Goal: Task Accomplishment & Management: Manage account settings

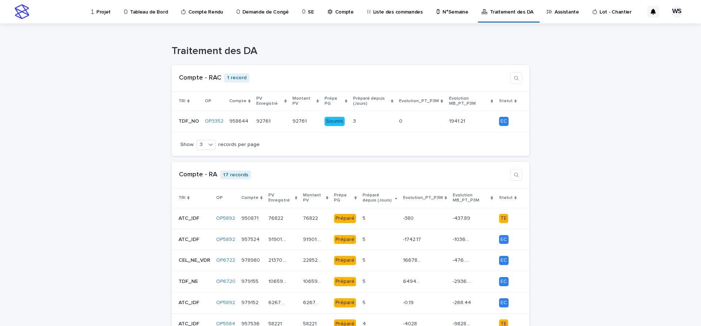
click at [555, 12] on p "Assistante" at bounding box center [567, 7] width 24 height 15
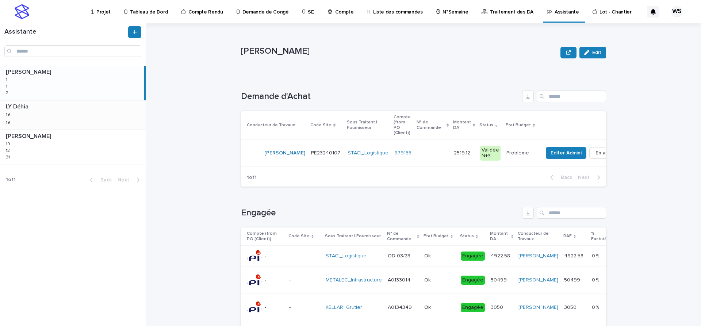
click at [70, 119] on div "LY Déhia LY Déhia 19 19 19 19" at bounding box center [73, 114] width 146 height 29
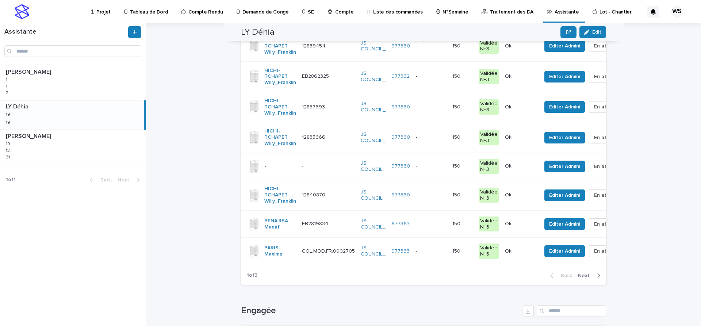
scroll to position [123, 0]
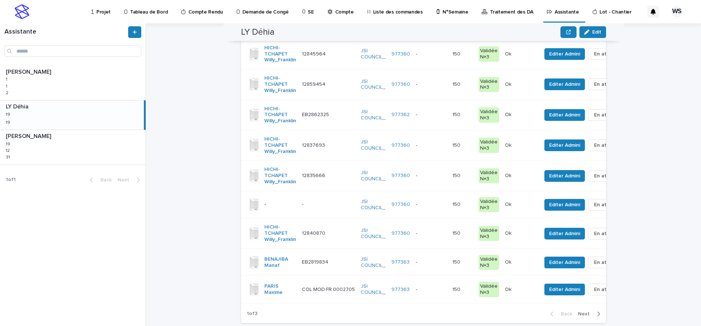
click at [586, 313] on span "Next" at bounding box center [586, 313] width 16 height 5
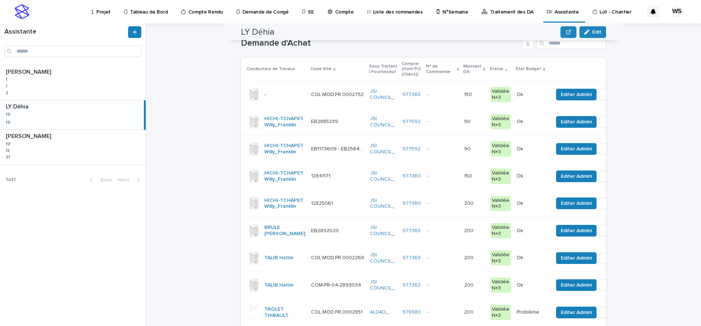
scroll to position [31, 0]
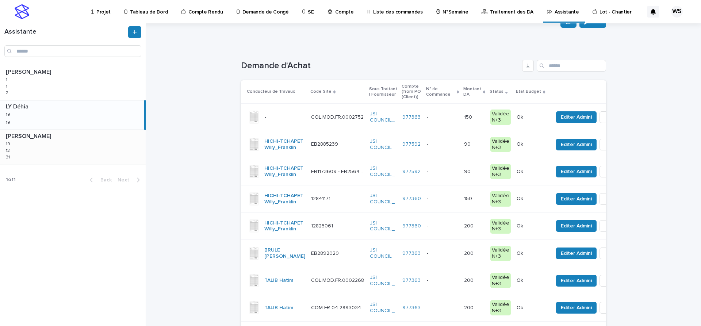
click at [39, 146] on div "WATEL Sandrine WATEL Sandrine 19 19 12 12 31 31" at bounding box center [73, 147] width 146 height 34
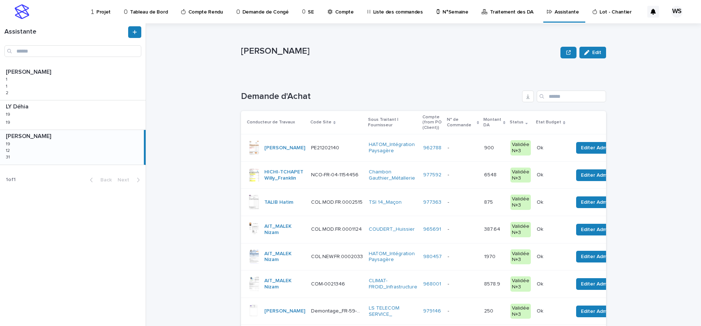
click at [459, 152] on div "- -" at bounding box center [463, 148] width 31 height 12
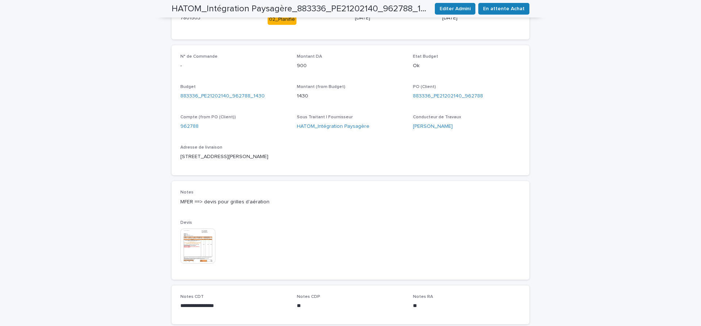
scroll to position [245, 0]
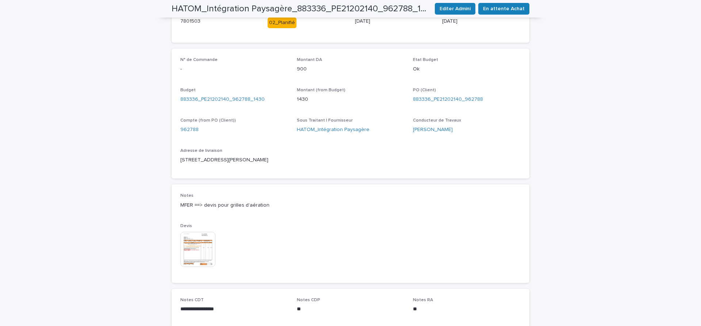
click at [195, 249] on img at bounding box center [197, 249] width 35 height 35
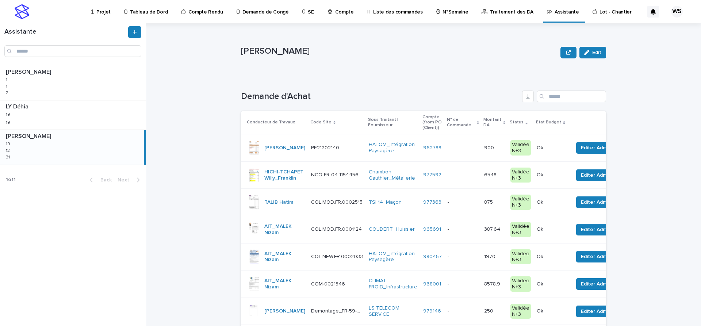
click at [464, 147] on p at bounding box center [463, 148] width 31 height 6
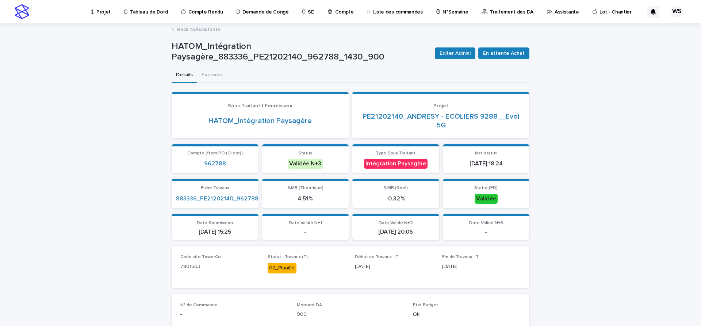
click at [212, 30] on link "Back to Assistante" at bounding box center [199, 29] width 44 height 8
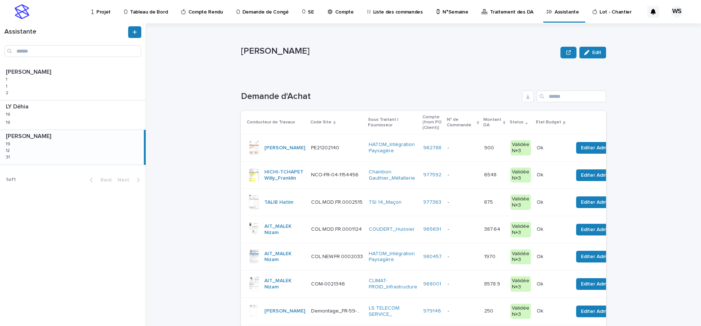
click at [468, 177] on p at bounding box center [463, 175] width 31 height 6
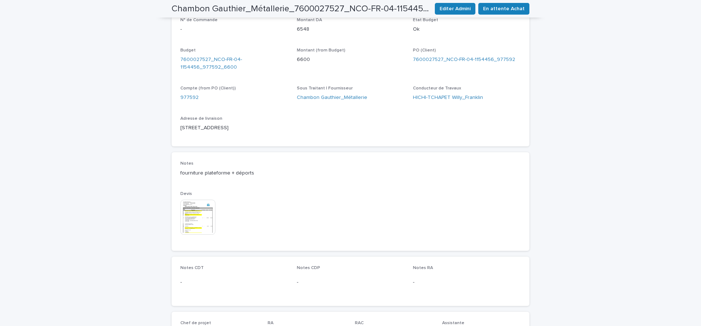
scroll to position [307, 0]
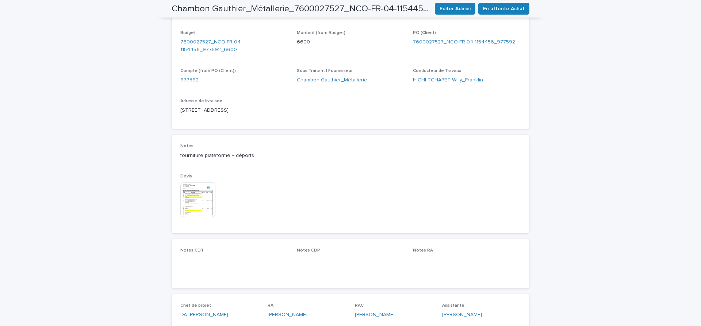
click at [193, 208] on img at bounding box center [197, 199] width 35 height 35
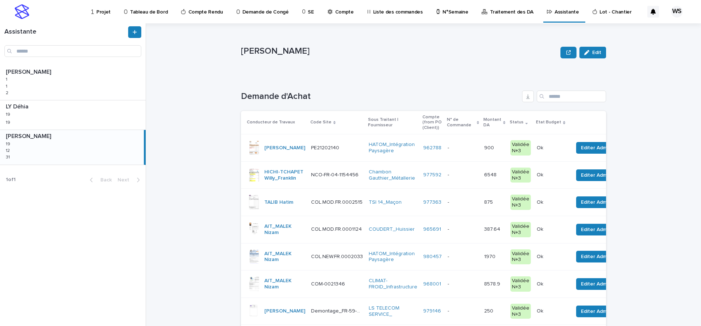
click at [465, 176] on p at bounding box center [463, 175] width 31 height 6
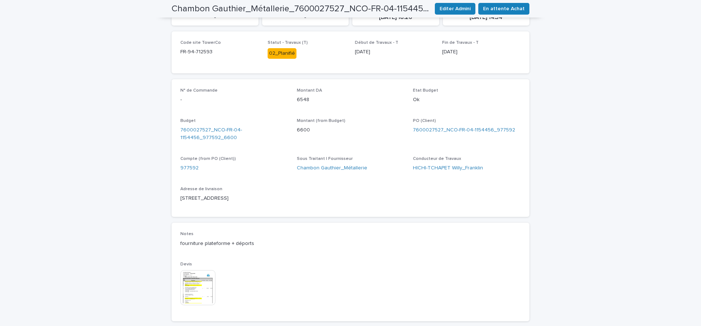
scroll to position [276, 0]
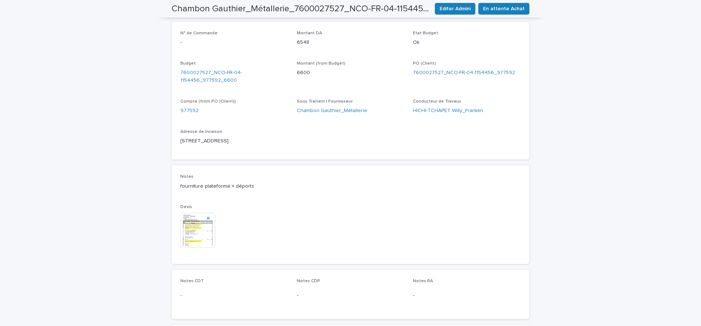
click at [193, 240] on img at bounding box center [197, 230] width 35 height 35
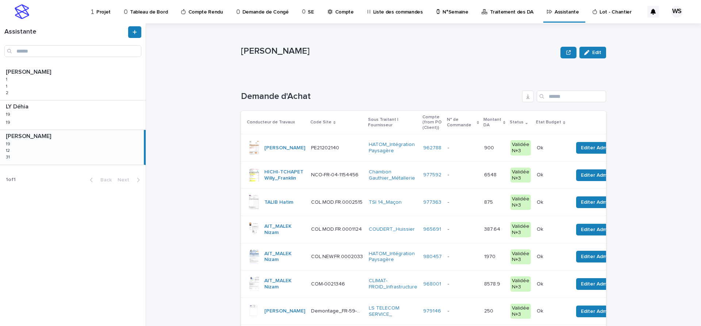
click at [465, 178] on p at bounding box center [463, 175] width 31 height 6
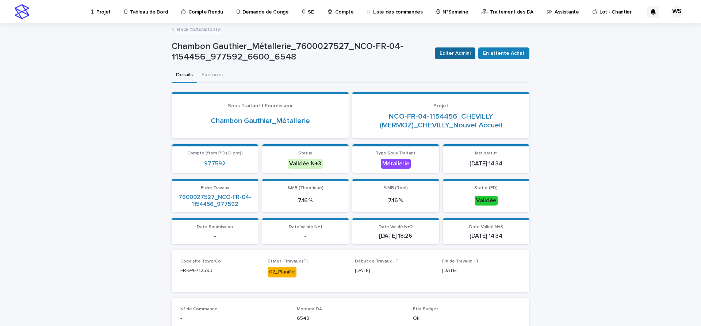
click at [467, 52] on span "Editer Admini" at bounding box center [455, 53] width 31 height 7
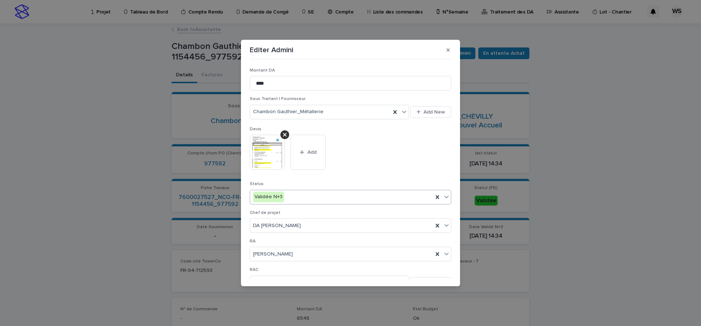
click at [447, 198] on icon at bounding box center [446, 197] width 4 height 3
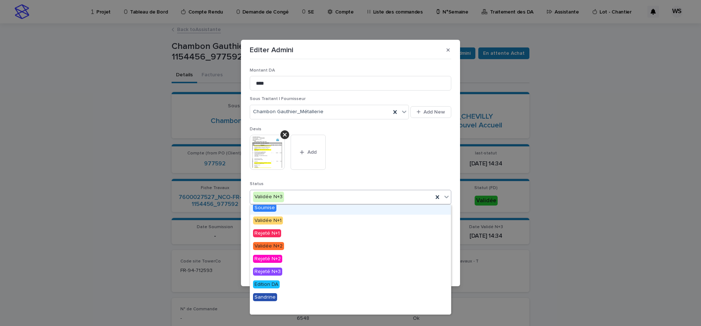
scroll to position [44, 0]
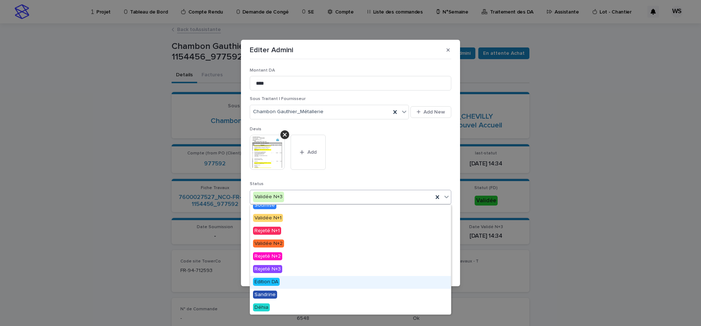
click at [268, 282] on span "Edition DA" at bounding box center [266, 282] width 27 height 8
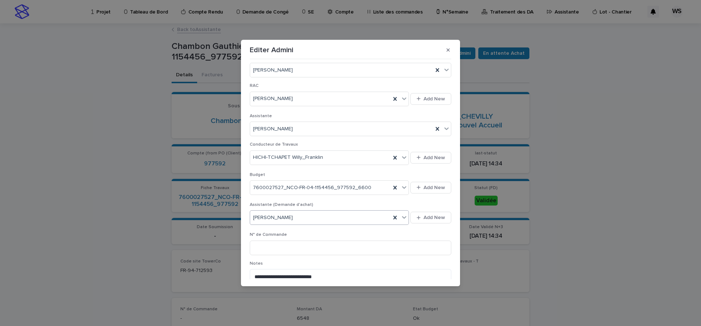
scroll to position [278, 0]
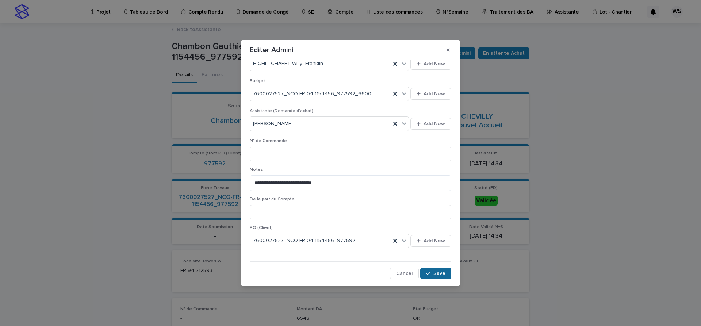
click at [440, 276] on button "Save" at bounding box center [435, 274] width 31 height 12
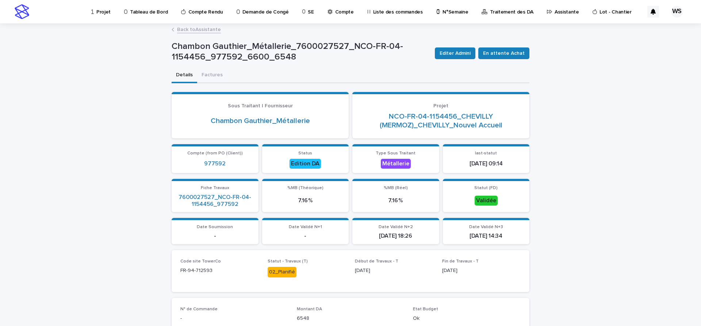
click at [212, 31] on link "Back to Assistante" at bounding box center [199, 29] width 44 height 8
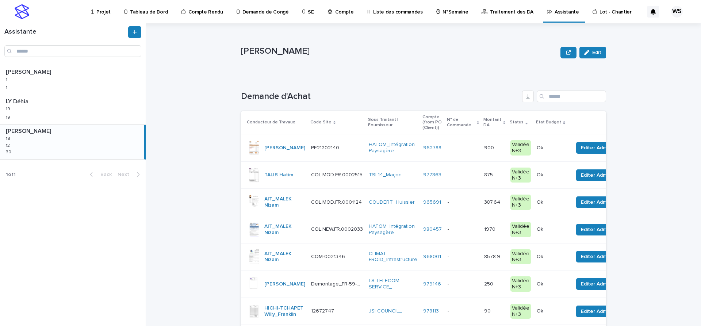
click at [50, 147] on div "WATEL Sandrine WATEL Sandrine 18 18 12 12 30 30" at bounding box center [72, 142] width 144 height 34
click at [460, 146] on p at bounding box center [463, 148] width 31 height 6
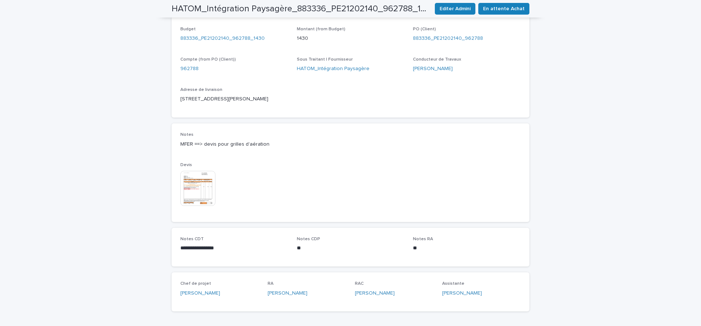
scroll to position [307, 0]
click at [196, 190] on img at bounding box center [197, 187] width 35 height 35
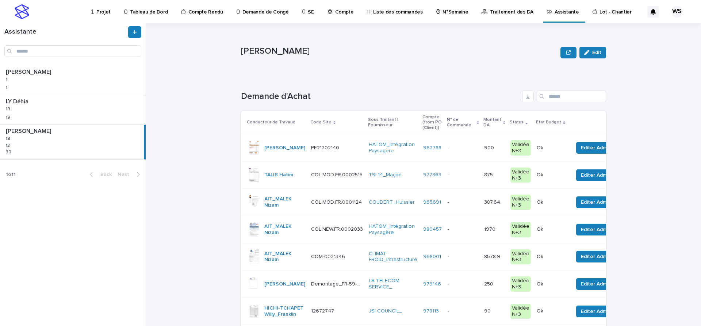
click at [464, 150] on p at bounding box center [463, 148] width 31 height 6
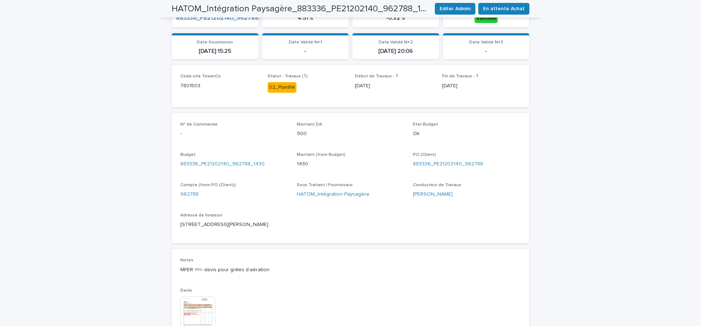
scroll to position [273, 0]
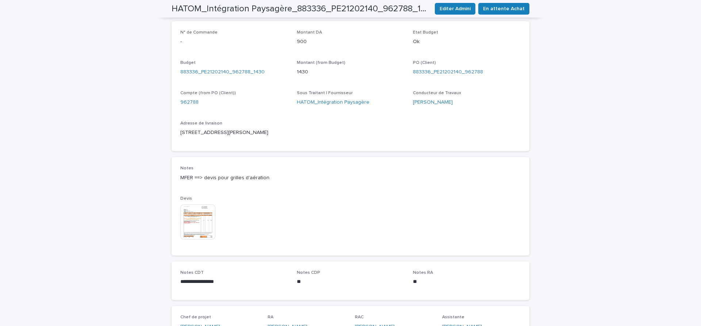
click at [196, 225] on img at bounding box center [197, 221] width 35 height 35
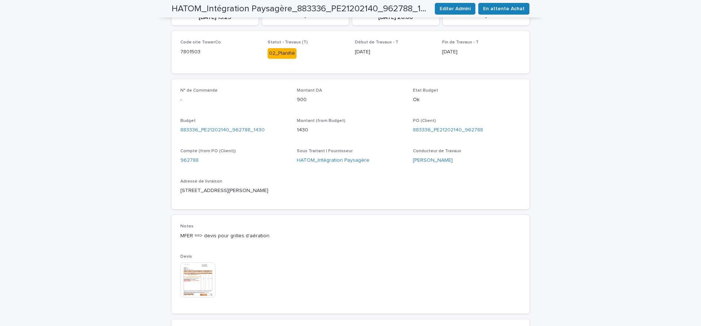
scroll to position [334, 0]
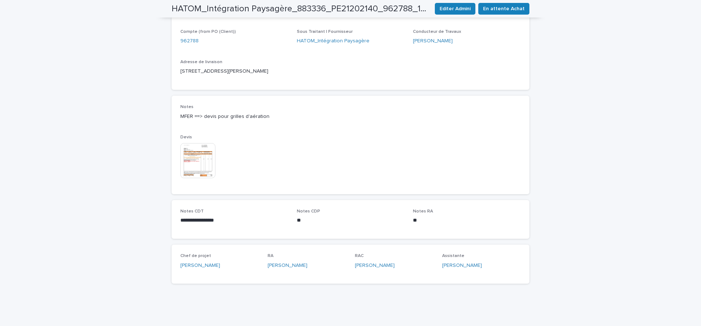
click at [200, 163] on img at bounding box center [197, 160] width 35 height 35
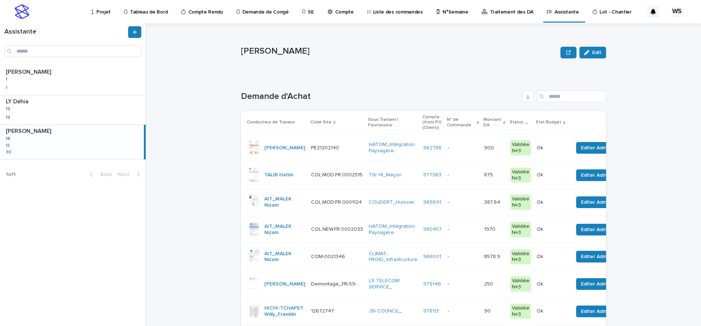
click at [468, 147] on p at bounding box center [463, 148] width 31 height 6
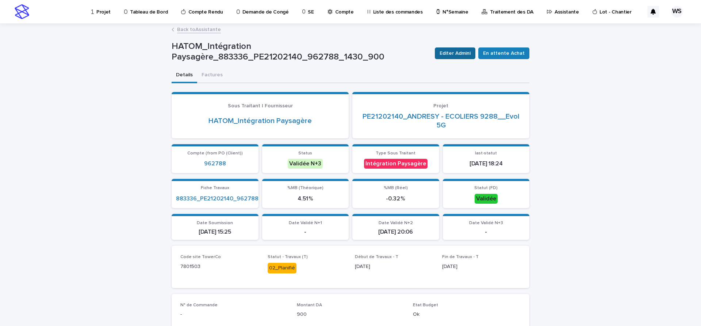
click at [470, 54] on span "Editer Admini" at bounding box center [455, 53] width 31 height 7
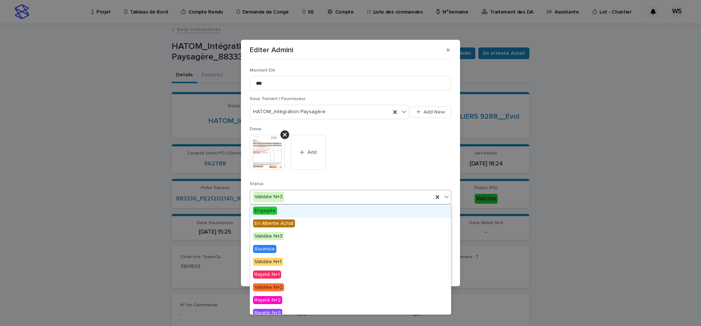
click at [447, 196] on icon at bounding box center [446, 196] width 7 height 7
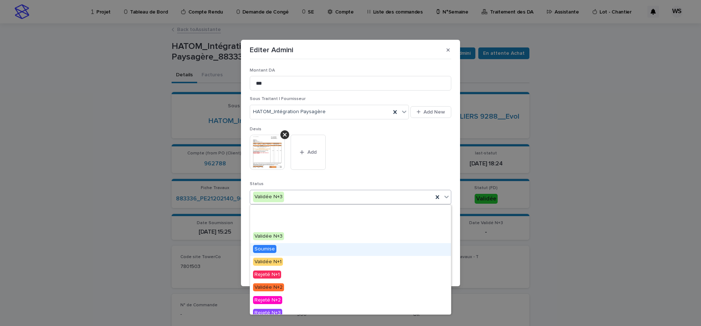
scroll to position [44, 0]
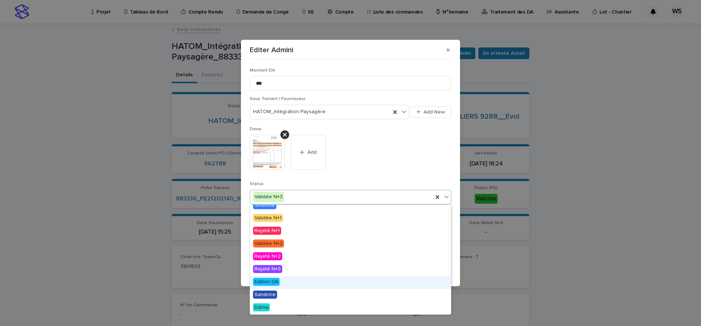
click at [266, 280] on span "Edition DA" at bounding box center [266, 282] width 27 height 8
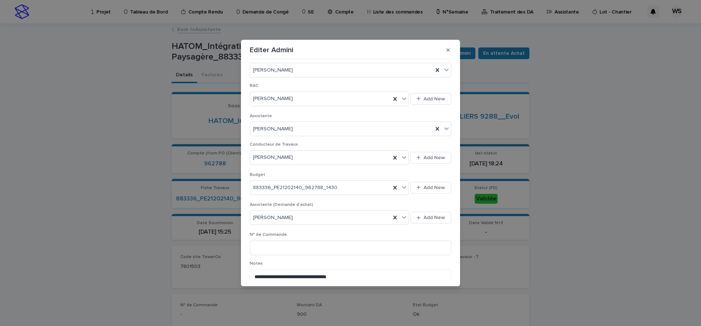
scroll to position [278, 0]
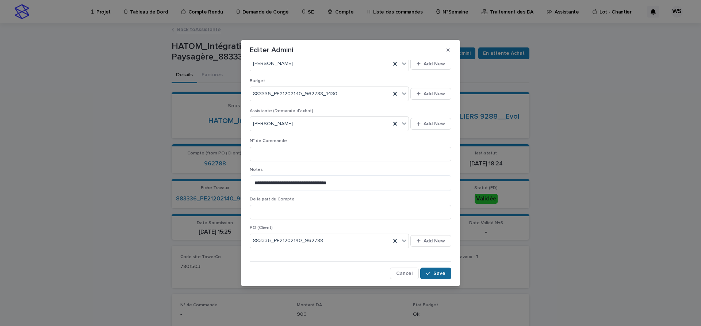
click at [439, 273] on span "Save" at bounding box center [439, 273] width 12 height 5
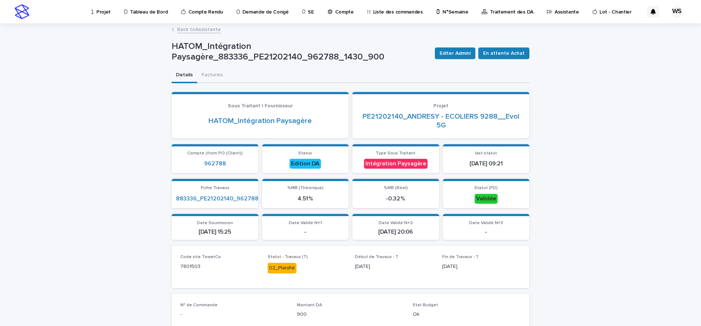
click at [205, 29] on link "Back to Assistante" at bounding box center [199, 29] width 44 height 8
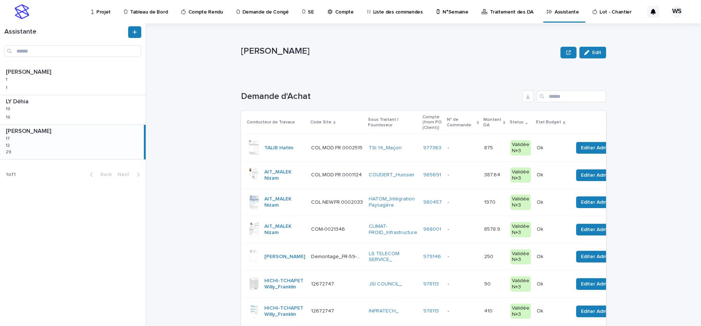
click at [467, 148] on p at bounding box center [463, 148] width 31 height 6
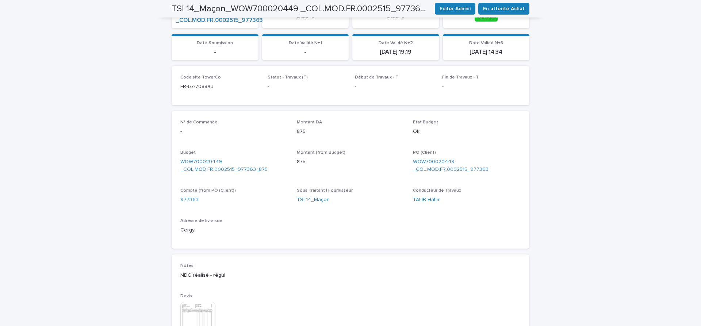
scroll to position [276, 0]
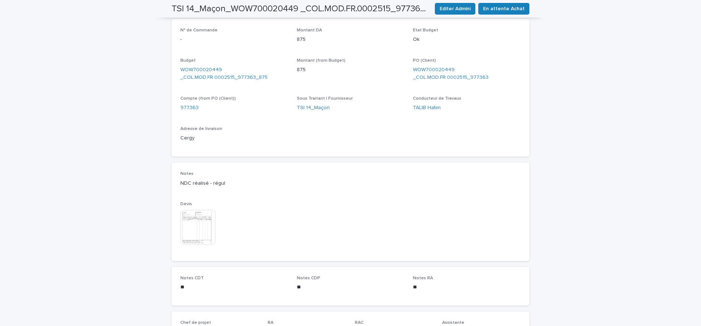
click at [202, 233] on img at bounding box center [197, 227] width 35 height 35
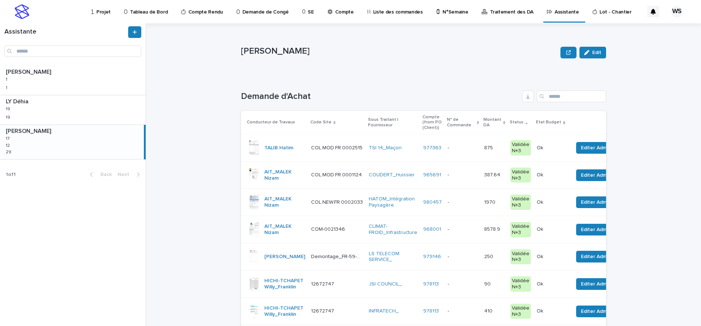
click at [463, 149] on p at bounding box center [463, 148] width 31 height 6
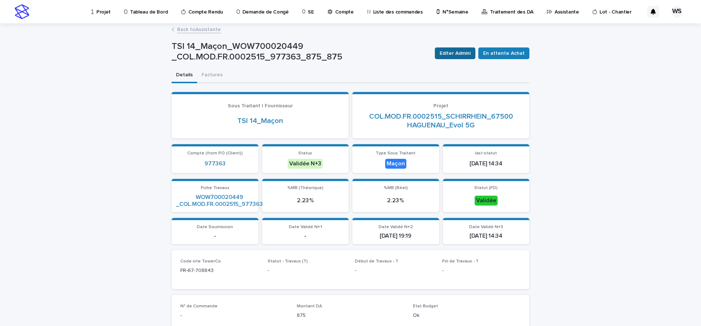
click at [456, 53] on span "Editer Admini" at bounding box center [455, 53] width 31 height 7
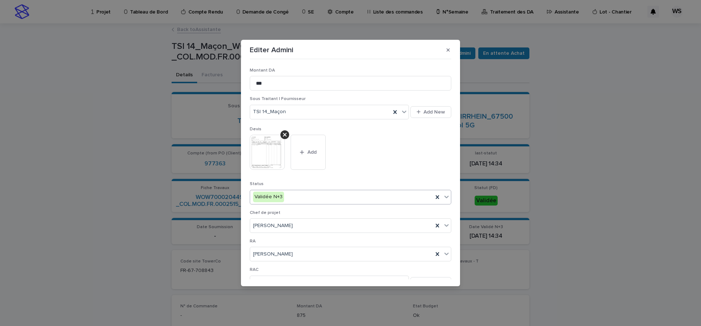
click at [447, 197] on icon at bounding box center [446, 197] width 4 height 3
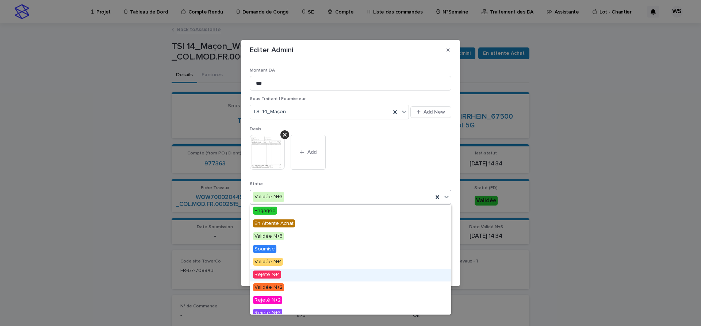
scroll to position [44, 0]
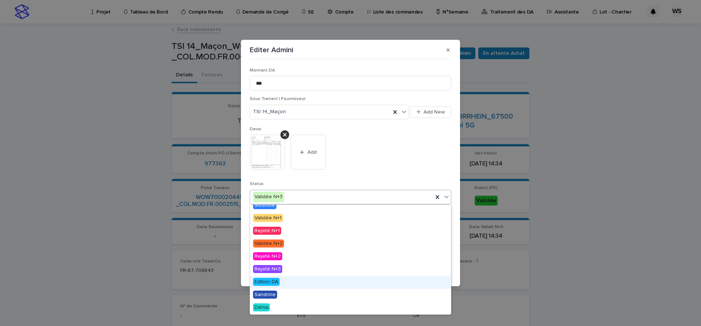
click at [267, 279] on span "Edition DA" at bounding box center [266, 282] width 27 height 8
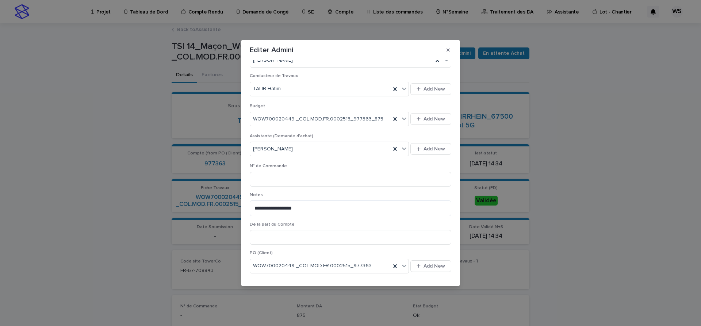
scroll to position [278, 0]
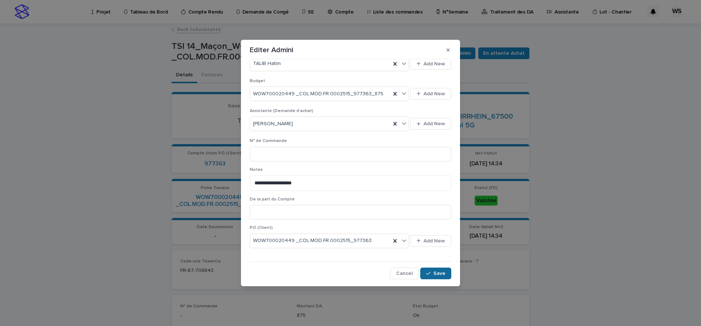
drag, startPoint x: 442, startPoint y: 273, endPoint x: 437, endPoint y: 272, distance: 4.4
click at [441, 273] on span "Save" at bounding box center [439, 273] width 12 height 5
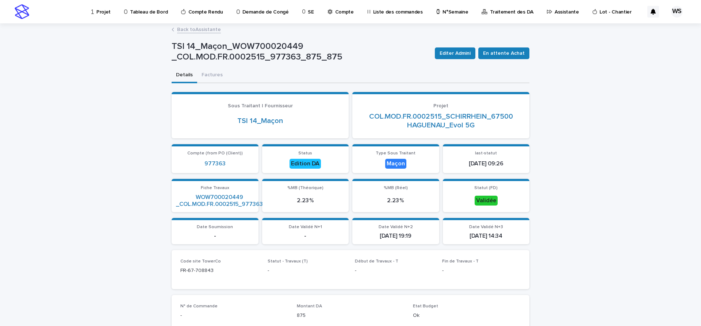
click at [207, 28] on link "Back to Assistante" at bounding box center [199, 29] width 44 height 8
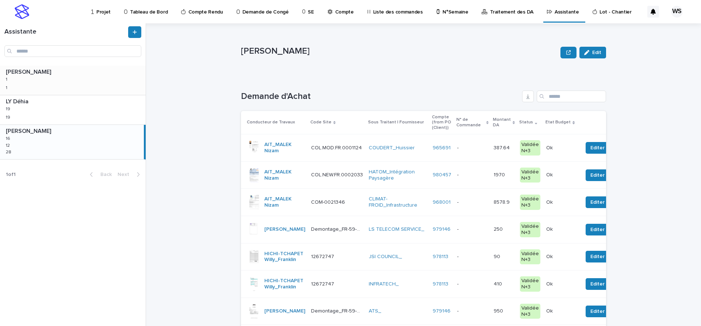
click at [80, 82] on div "BENKHELIFA Salima BENKHELIFA Salima 1 1 1 1" at bounding box center [73, 80] width 146 height 29
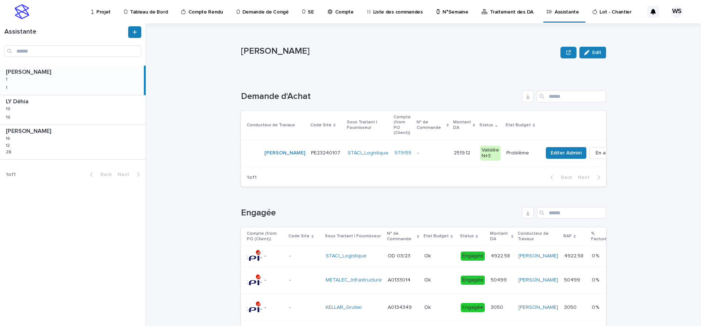
click at [421, 150] on p at bounding box center [432, 153] width 31 height 6
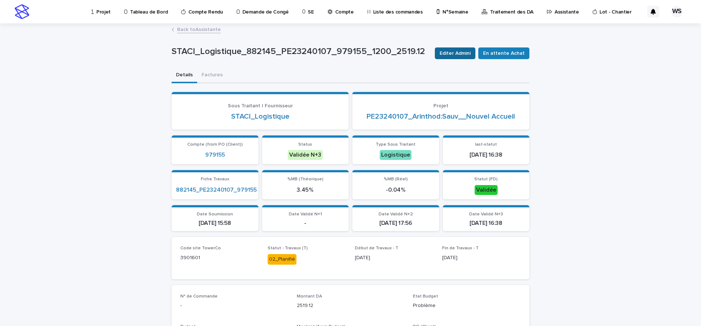
click at [466, 50] on span "Editer Admini" at bounding box center [455, 53] width 31 height 7
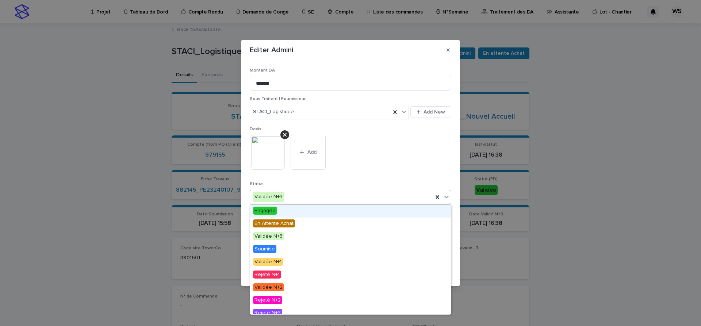
click at [449, 197] on icon at bounding box center [446, 196] width 7 height 7
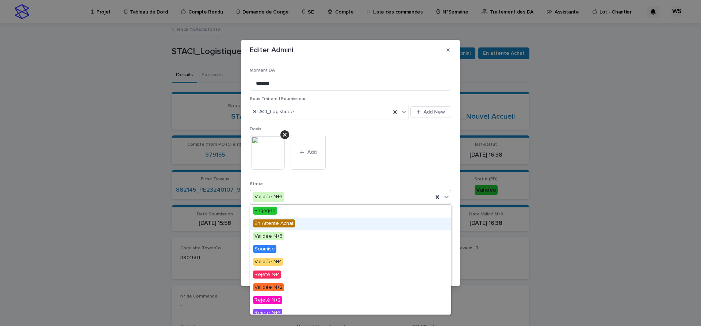
drag, startPoint x: 288, startPoint y: 224, endPoint x: 318, endPoint y: 221, distance: 30.2
click at [288, 224] on span "En Attente Achat" at bounding box center [274, 223] width 42 height 8
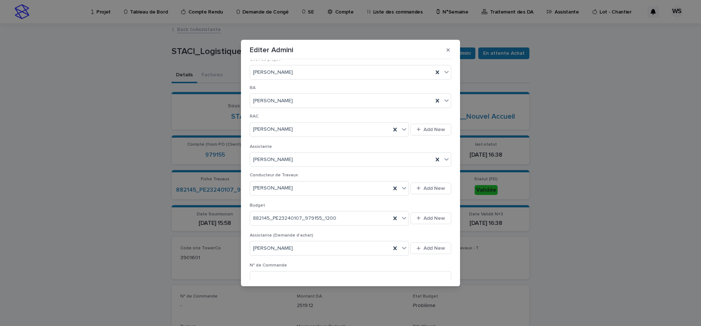
scroll to position [184, 0]
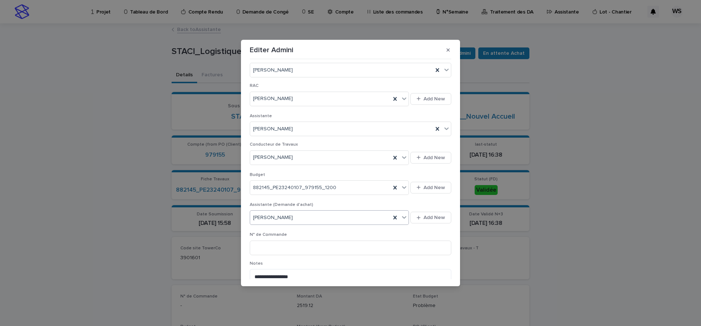
click at [403, 217] on icon at bounding box center [404, 217] width 4 height 3
click at [289, 255] on div "[PERSON_NAME]" at bounding box center [329, 257] width 159 height 13
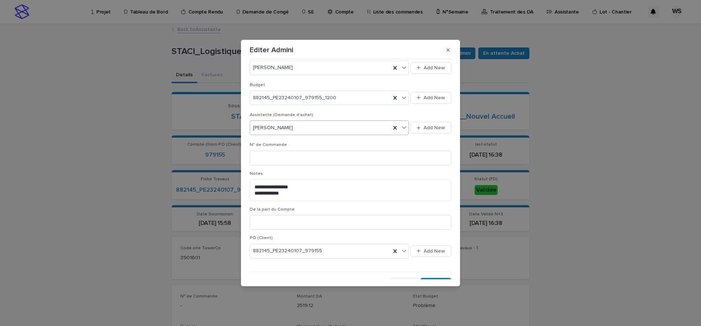
scroll to position [284, 0]
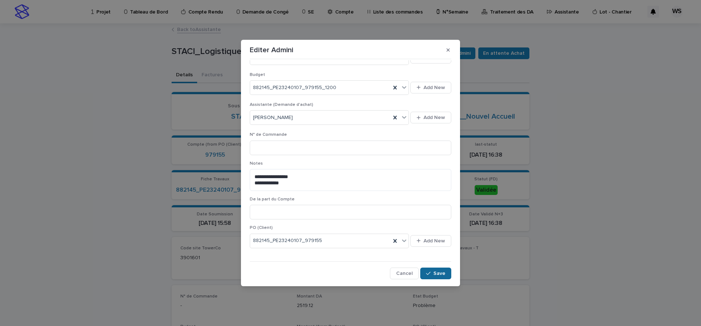
click at [443, 273] on span "Save" at bounding box center [439, 273] width 12 height 5
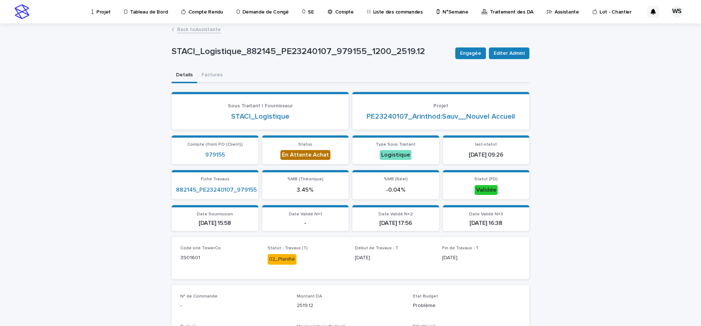
click at [213, 30] on link "Back to Assistante" at bounding box center [199, 29] width 44 height 8
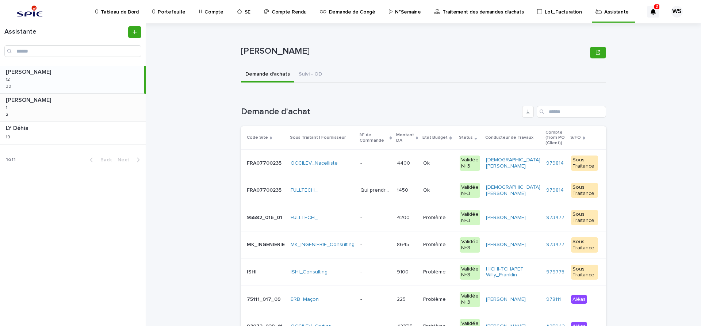
click at [76, 107] on div "[PERSON_NAME] [PERSON_NAME] 1 1 2 2" at bounding box center [73, 108] width 146 height 28
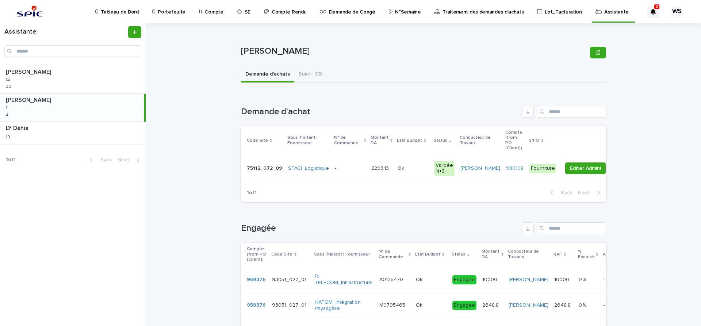
click at [412, 165] on p at bounding box center [413, 168] width 31 height 6
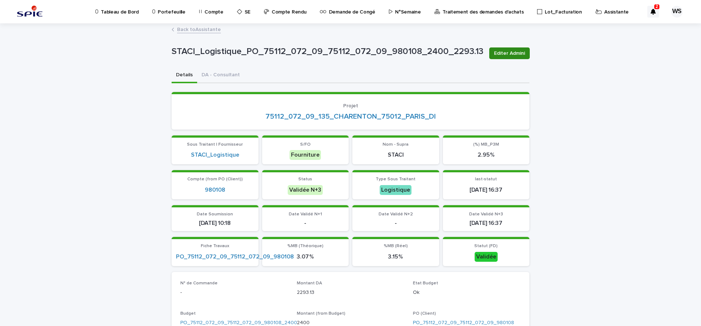
click at [520, 53] on span "Editer Admini" at bounding box center [509, 53] width 31 height 7
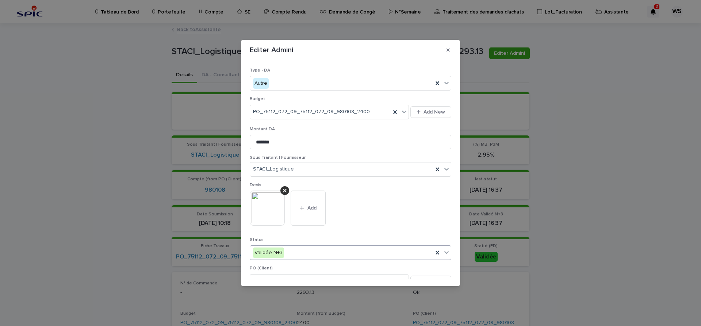
click at [445, 253] on icon at bounding box center [446, 252] width 7 height 7
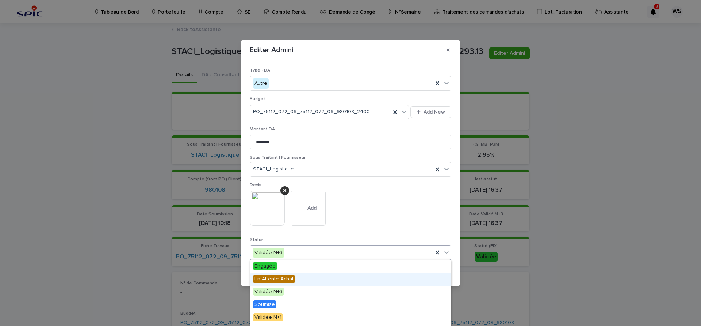
click at [279, 280] on span "En Attente Achat" at bounding box center [274, 279] width 42 height 8
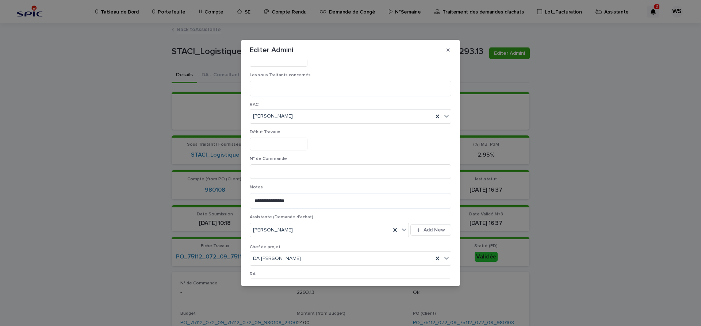
scroll to position [337, 0]
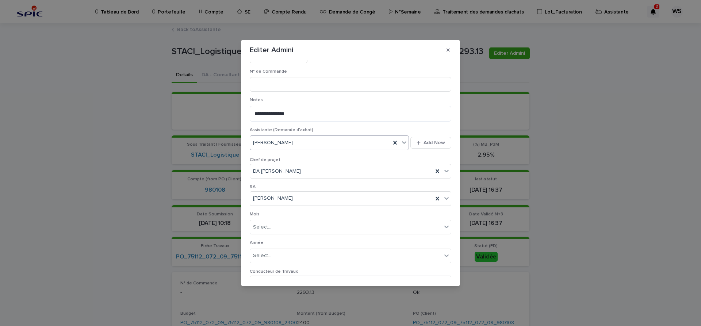
click at [405, 142] on icon at bounding box center [404, 142] width 7 height 7
click at [287, 182] on div "[PERSON_NAME]" at bounding box center [329, 182] width 159 height 13
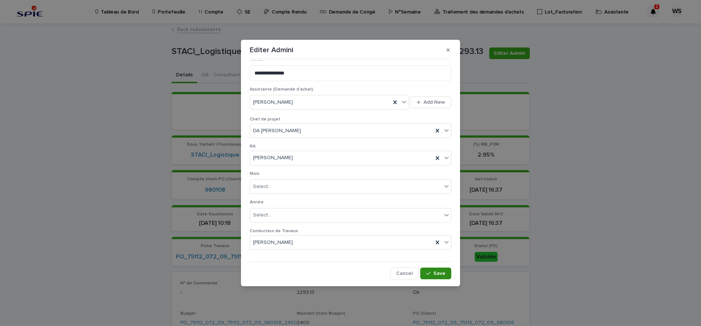
click at [441, 273] on span "Save" at bounding box center [439, 273] width 12 height 5
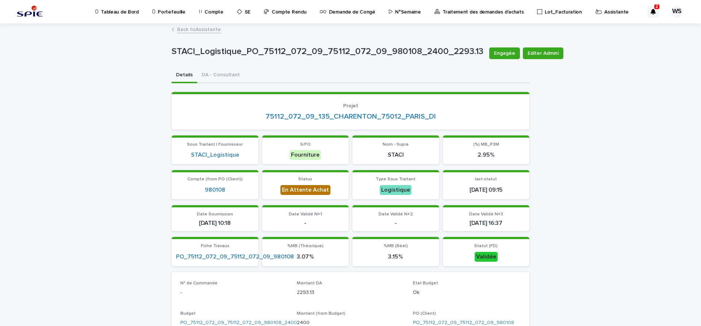
click at [210, 30] on link "Back to Assistante" at bounding box center [199, 29] width 44 height 8
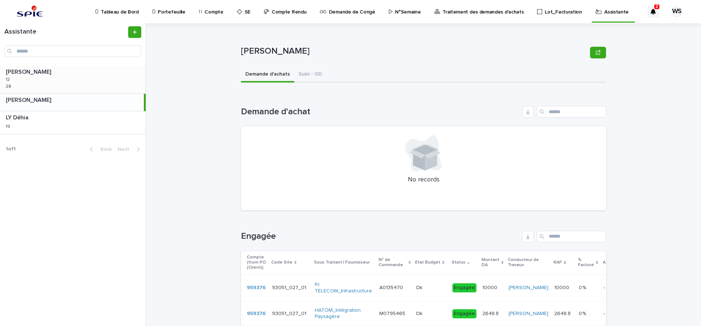
click at [47, 76] on div "WATEL Sandrine WATEL Sandrine 12 12 28 28" at bounding box center [73, 80] width 146 height 28
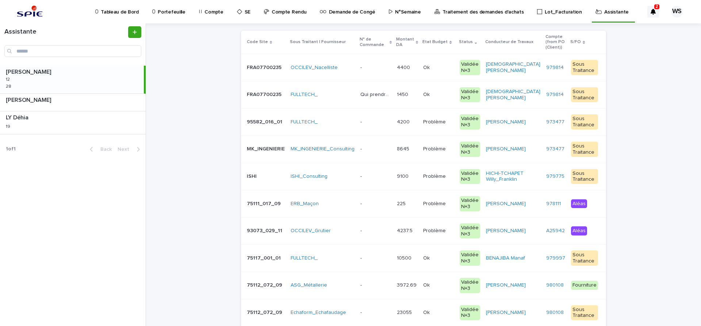
scroll to position [123, 0]
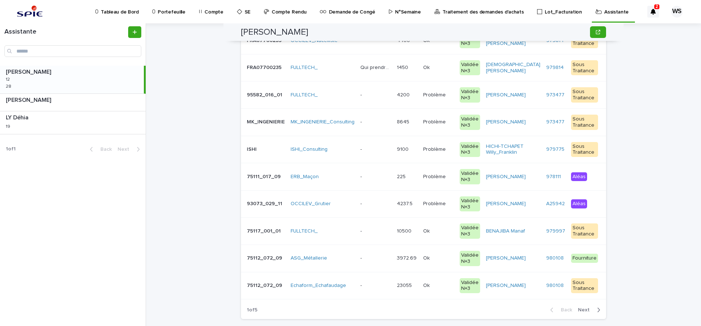
click at [586, 310] on span "Next" at bounding box center [586, 309] width 16 height 5
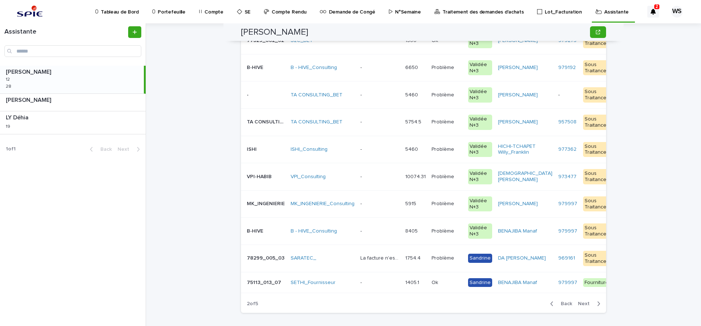
click at [376, 68] on p at bounding box center [379, 68] width 39 height 6
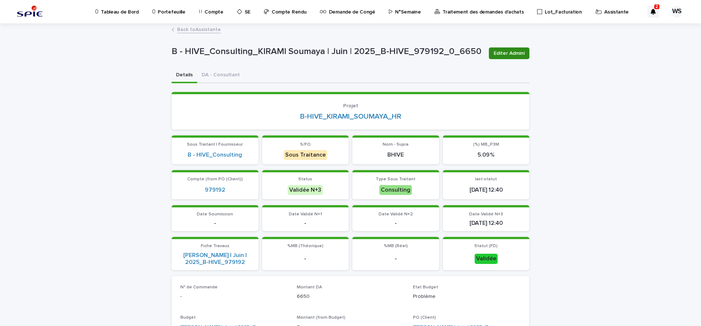
click at [512, 54] on span "Editer Admini" at bounding box center [509, 53] width 31 height 7
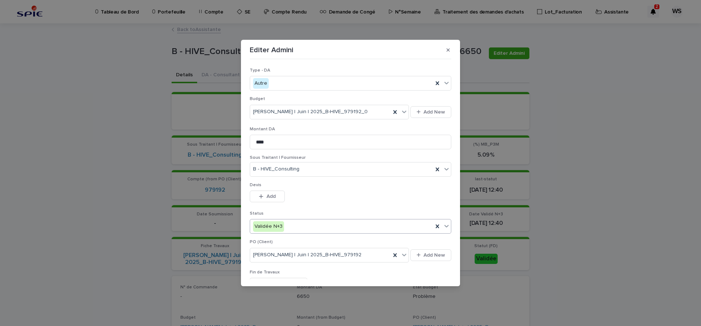
click at [446, 226] on icon at bounding box center [446, 226] width 4 height 3
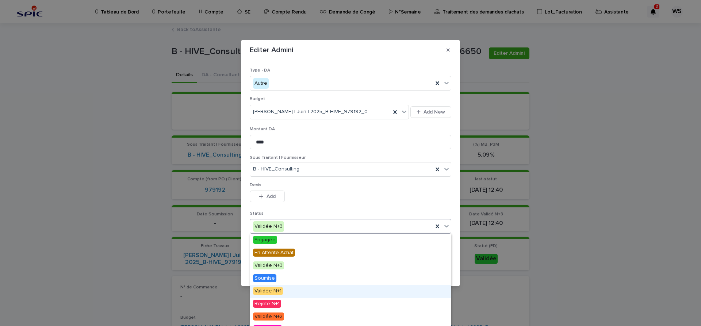
scroll to position [61, 0]
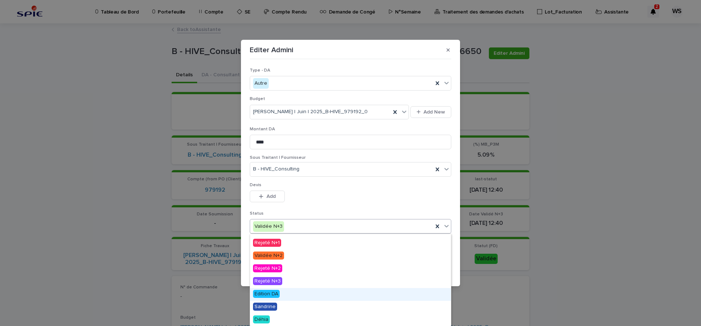
click at [268, 295] on span "Edition DA" at bounding box center [266, 294] width 27 height 8
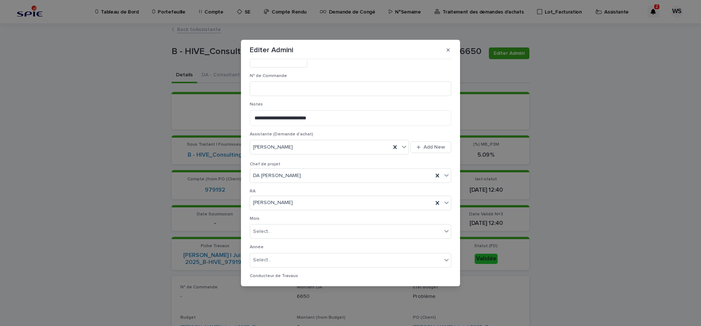
scroll to position [352, 0]
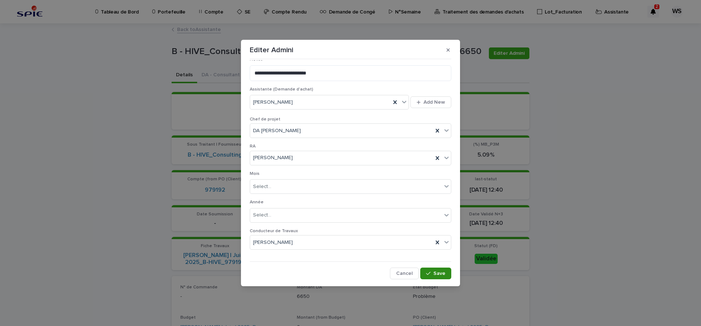
click at [441, 274] on span "Save" at bounding box center [439, 273] width 12 height 5
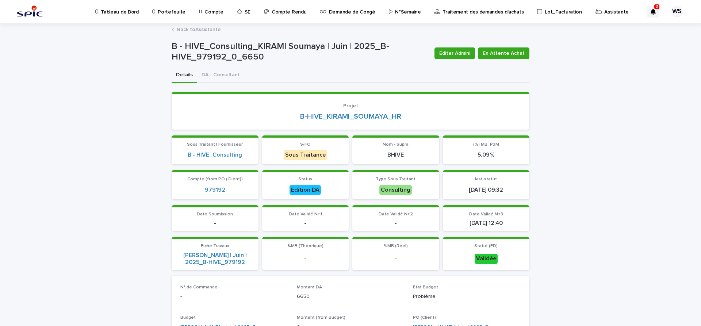
click at [208, 30] on link "Back to Assistante" at bounding box center [199, 29] width 44 height 8
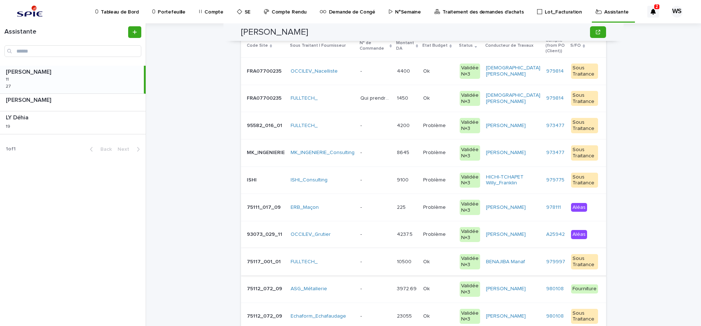
scroll to position [184, 0]
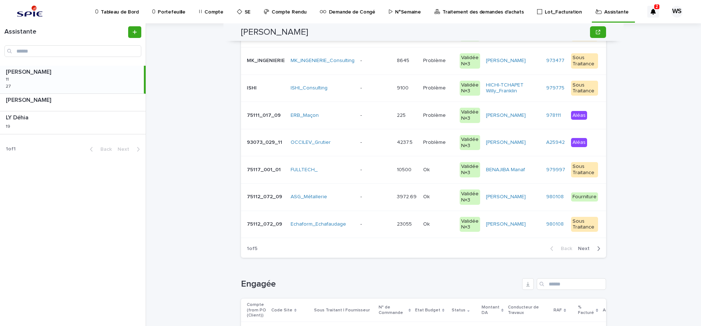
click at [583, 247] on span "Next" at bounding box center [586, 248] width 16 height 5
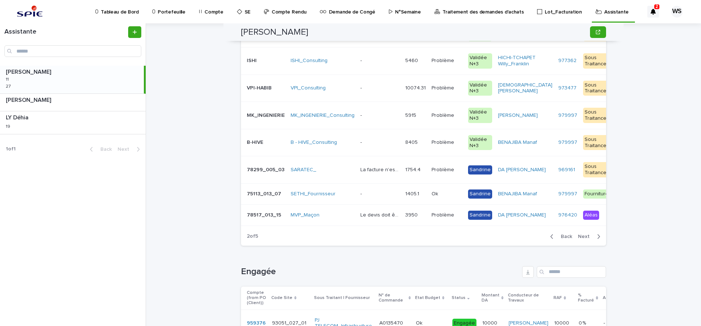
scroll to position [123, 0]
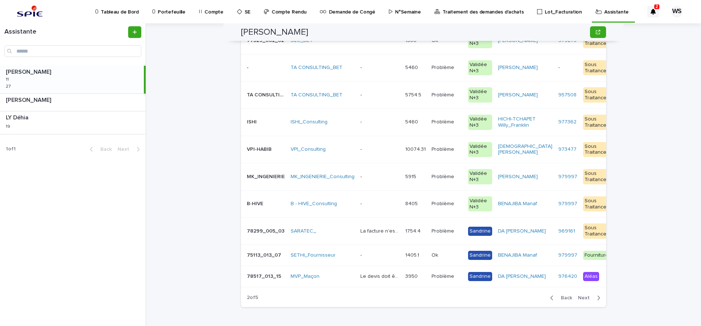
click at [383, 93] on p at bounding box center [379, 95] width 39 height 6
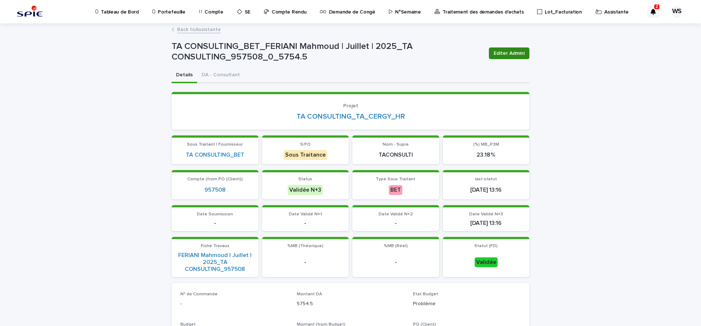
click at [515, 54] on span "Editer Admini" at bounding box center [509, 53] width 31 height 7
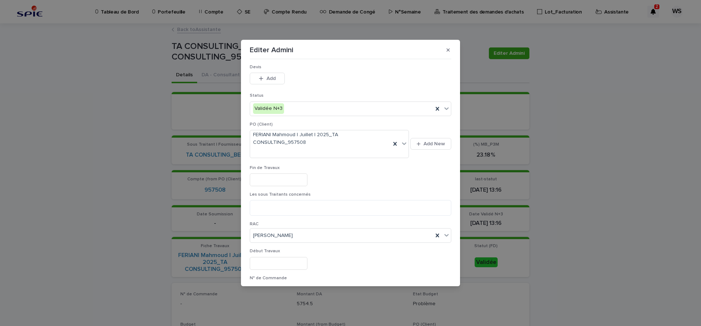
scroll to position [92, 0]
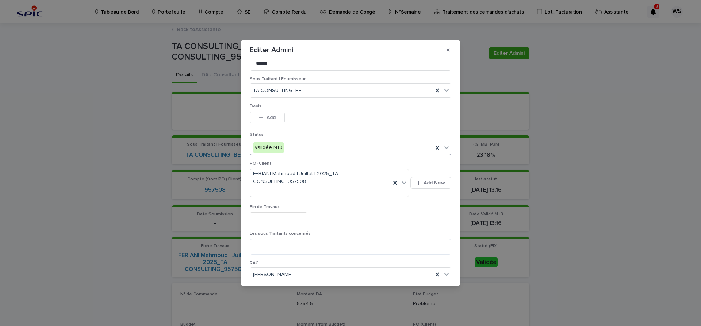
click at [447, 148] on icon at bounding box center [446, 147] width 7 height 7
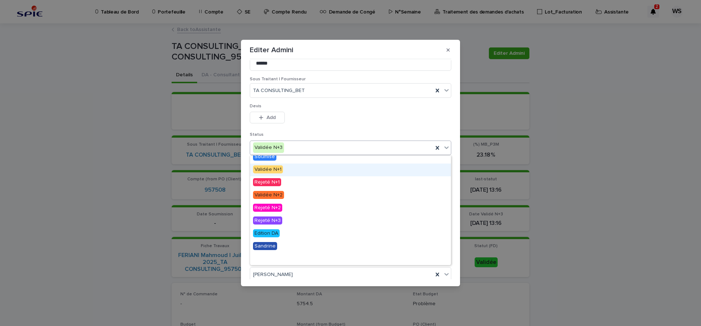
scroll to position [44, 0]
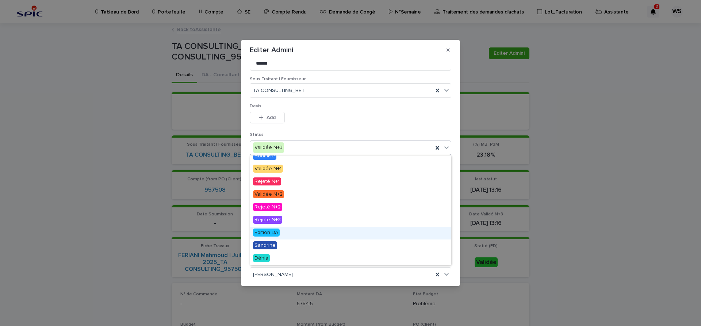
click at [272, 232] on span "Edition DA" at bounding box center [266, 233] width 27 height 8
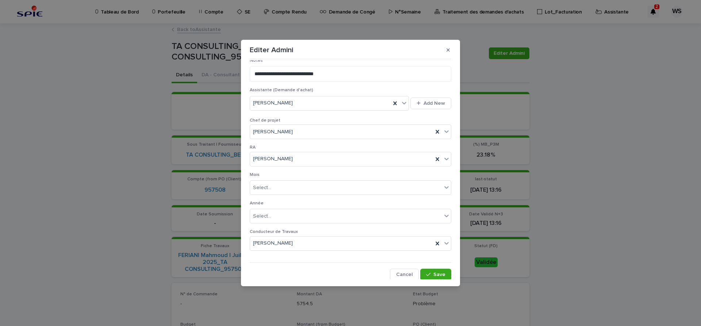
scroll to position [378, 0]
click at [440, 273] on span "Save" at bounding box center [439, 273] width 12 height 5
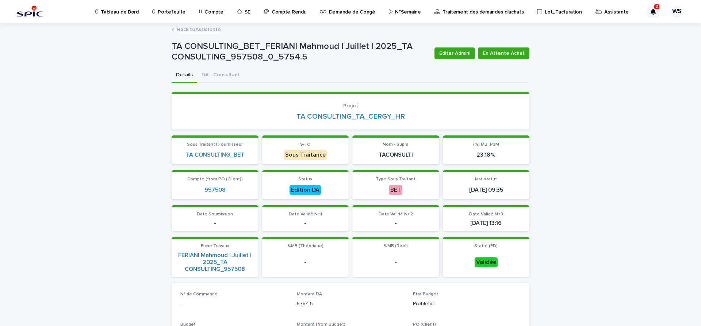
click at [210, 29] on link "Back to Assistante" at bounding box center [199, 29] width 44 height 8
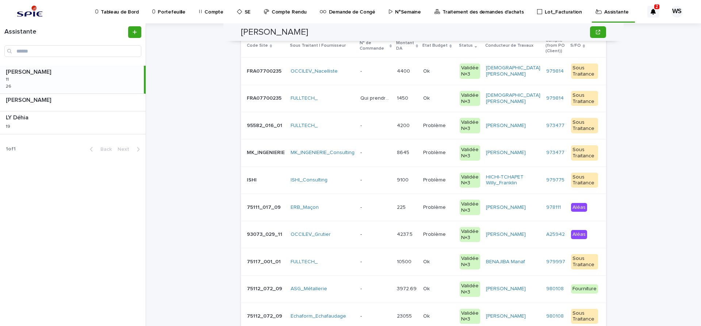
scroll to position [215, 0]
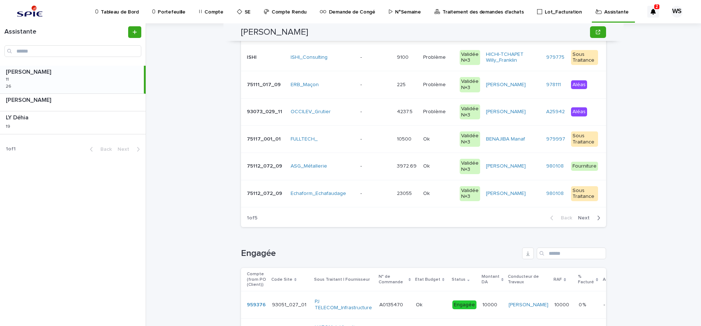
click at [587, 218] on span "Next" at bounding box center [586, 217] width 16 height 5
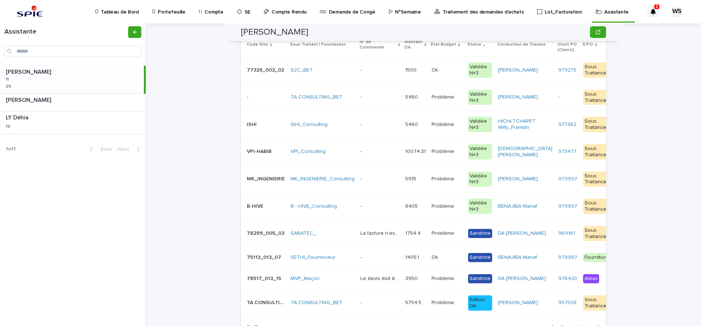
scroll to position [92, 0]
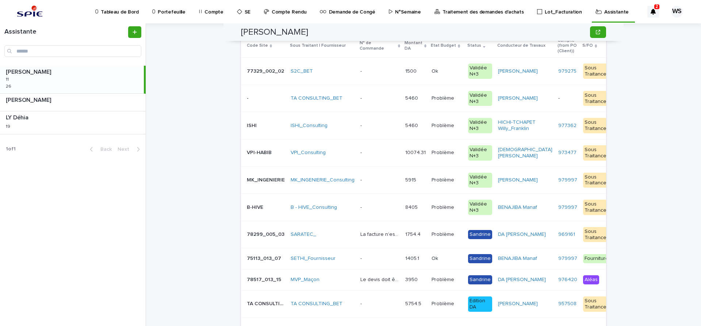
click at [381, 100] on p at bounding box center [379, 98] width 39 height 6
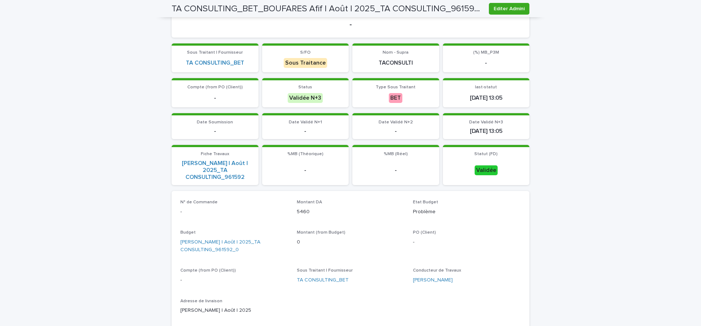
scroll to position [245, 0]
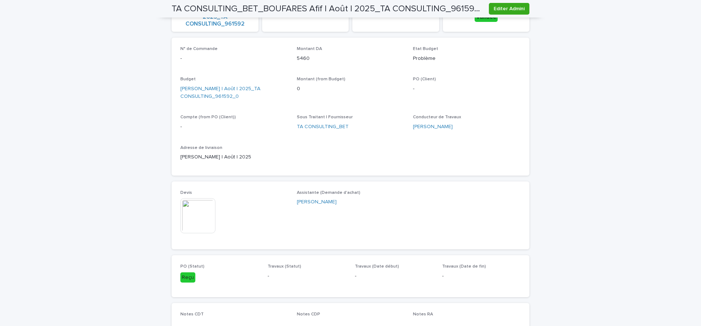
click at [205, 219] on img at bounding box center [197, 215] width 35 height 35
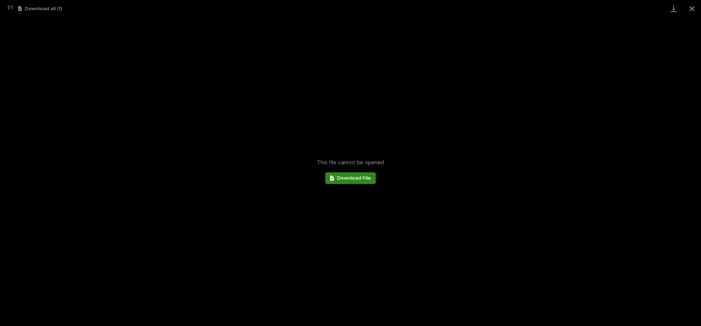
click at [359, 179] on span "Download File" at bounding box center [354, 178] width 34 height 5
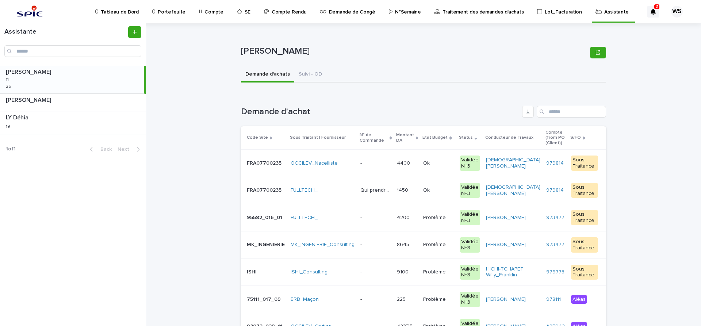
click at [438, 165] on p at bounding box center [438, 163] width 31 height 6
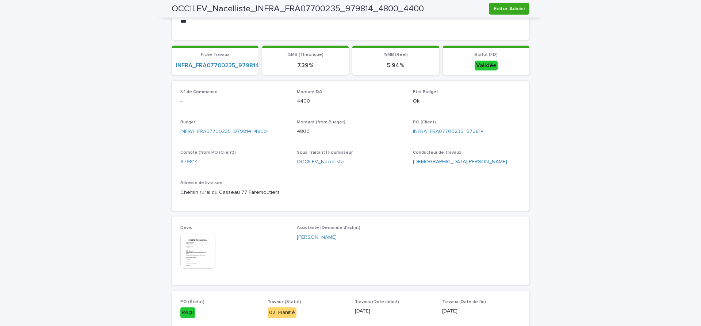
scroll to position [337, 0]
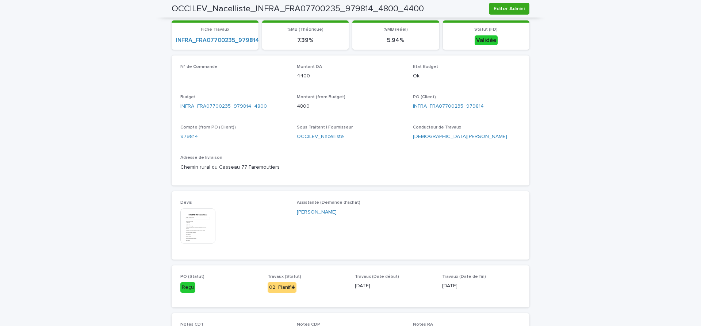
click at [198, 234] on img at bounding box center [197, 225] width 35 height 35
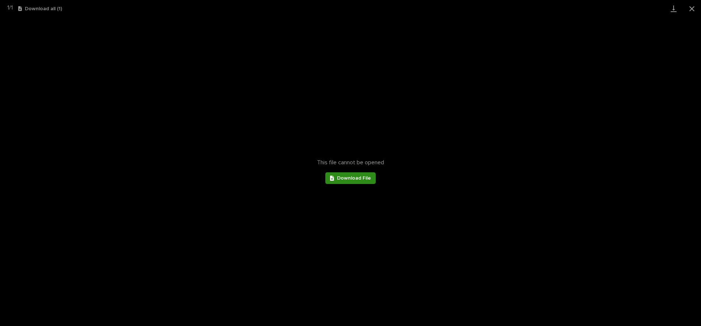
click at [351, 179] on span "Download File" at bounding box center [354, 178] width 34 height 5
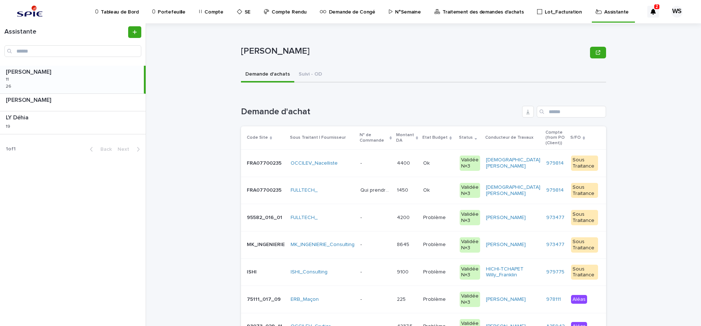
click at [380, 165] on p at bounding box center [375, 163] width 31 height 6
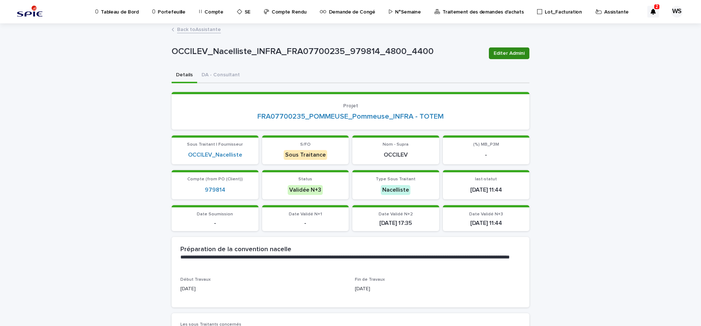
click at [511, 52] on span "Editer Admini" at bounding box center [509, 53] width 31 height 7
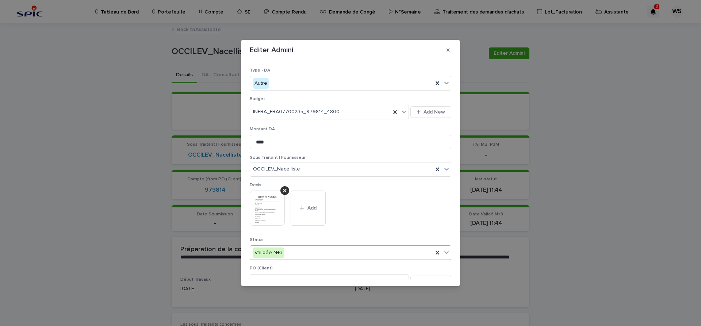
click at [446, 250] on icon at bounding box center [446, 252] width 7 height 7
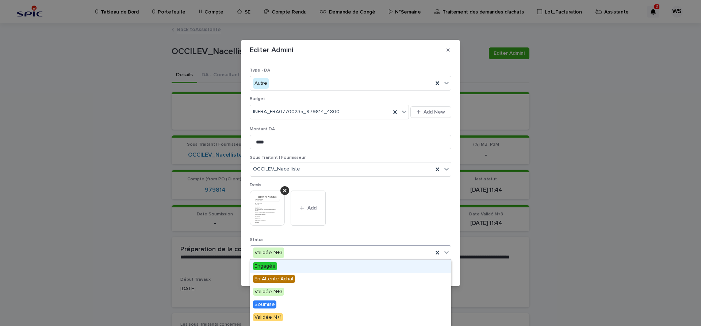
scroll to position [87, 0]
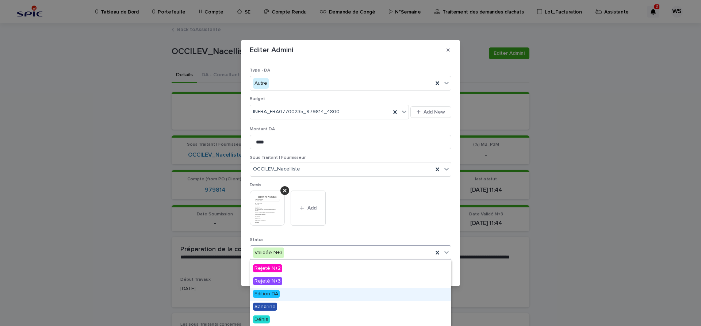
click at [264, 296] on span "Edition DA" at bounding box center [266, 294] width 27 height 8
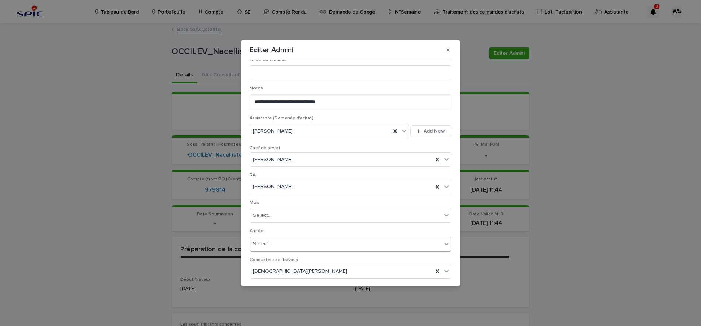
scroll to position [384, 0]
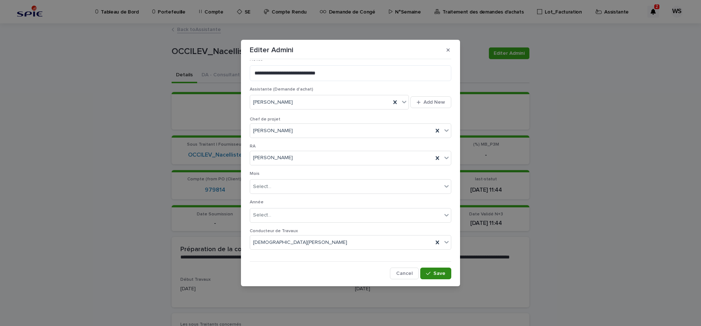
click at [442, 275] on span "Save" at bounding box center [439, 273] width 12 height 5
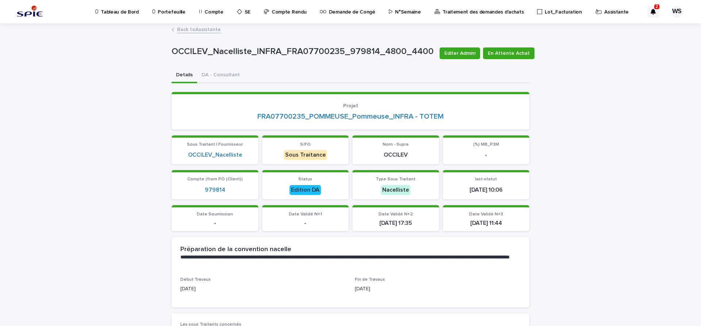
click at [467, 11] on p "Traitement des demandes d'achats" at bounding box center [482, 7] width 81 height 15
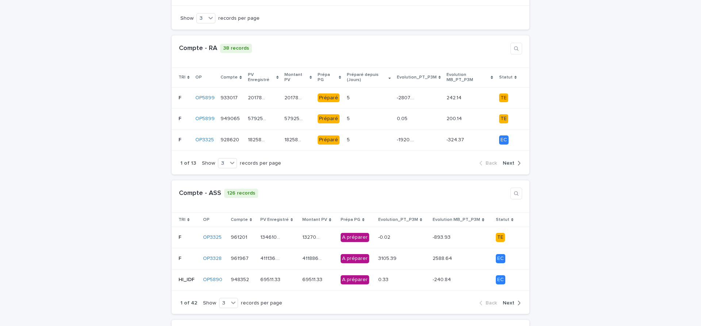
scroll to position [215, 0]
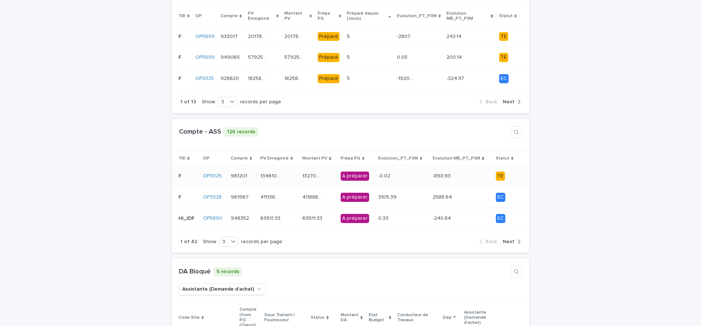
click at [286, 177] on td "134610.18 134610.18" at bounding box center [278, 176] width 42 height 21
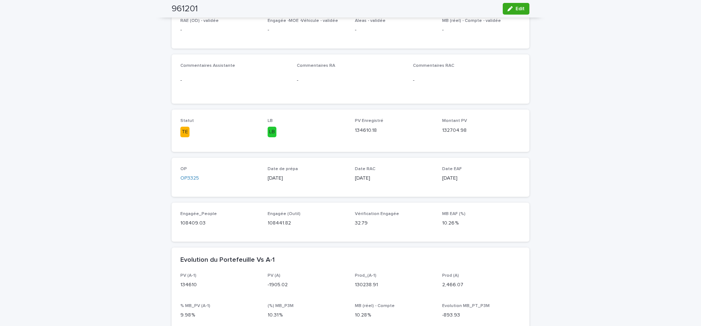
scroll to position [31, 0]
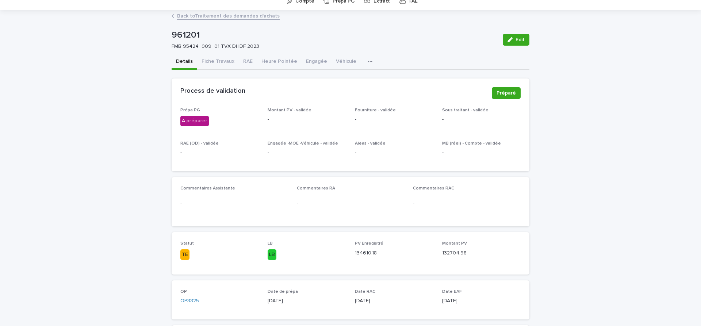
click at [286, 62] on button "Heure Pointée" at bounding box center [279, 61] width 45 height 15
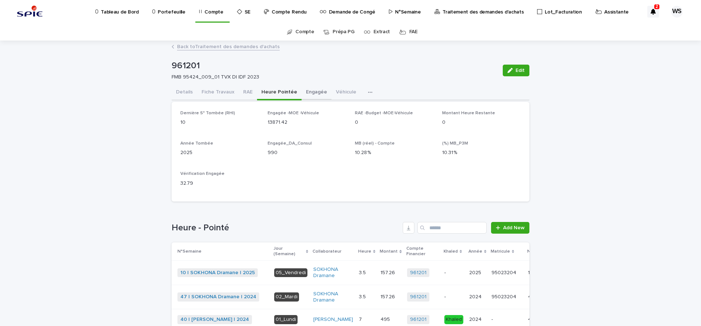
click at [310, 92] on button "Engagée" at bounding box center [317, 92] width 30 height 15
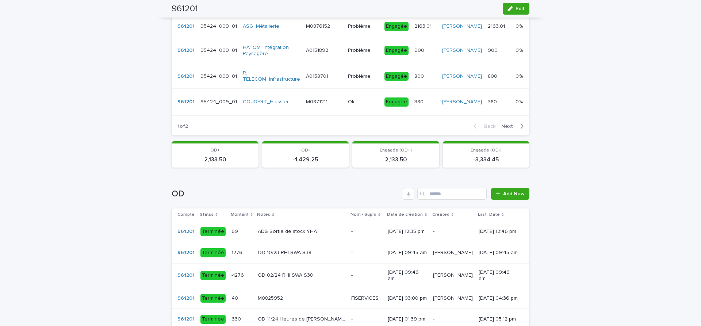
scroll to position [346, 0]
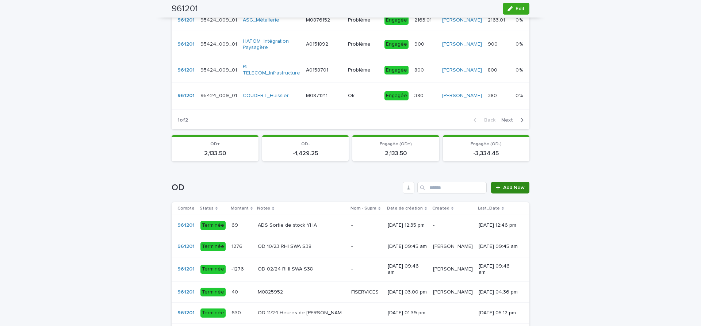
click at [523, 190] on span "Add New" at bounding box center [514, 187] width 22 height 5
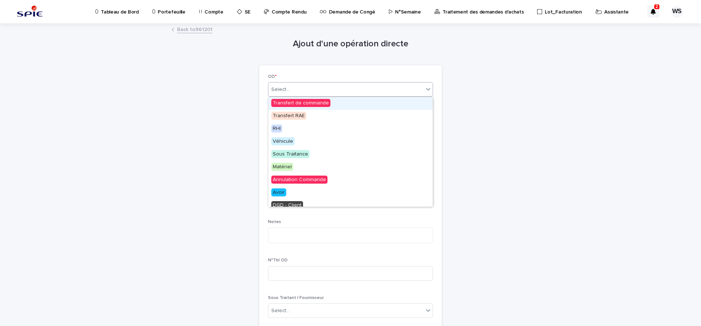
click at [290, 91] on input "text" at bounding box center [290, 90] width 1 height 6
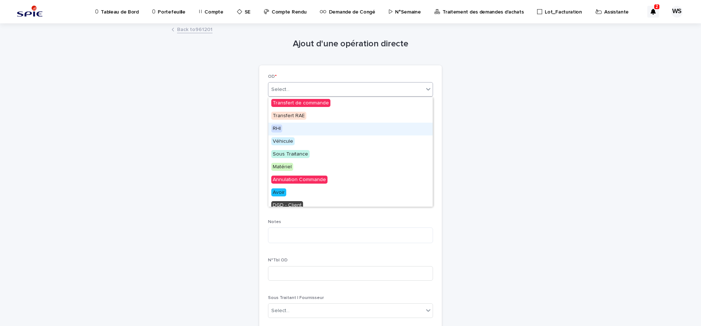
click at [276, 127] on span "RHI" at bounding box center [276, 128] width 11 height 8
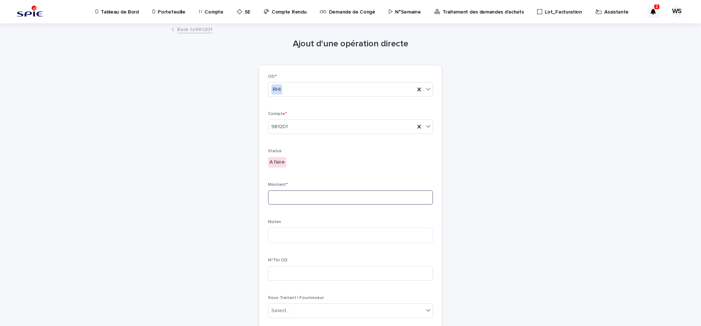
click at [299, 198] on input at bounding box center [350, 197] width 165 height 15
type input "***"
click at [280, 235] on textarea at bounding box center [350, 235] width 165 height 16
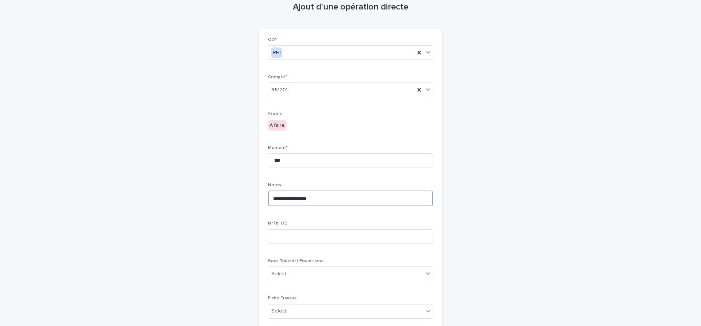
scroll to position [98, 0]
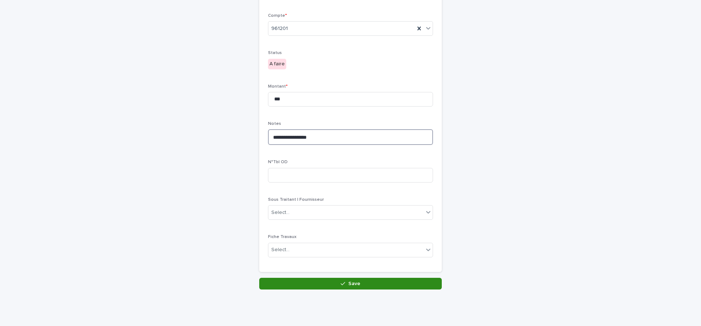
type textarea "**********"
click at [358, 283] on span "Save" at bounding box center [354, 283] width 12 height 5
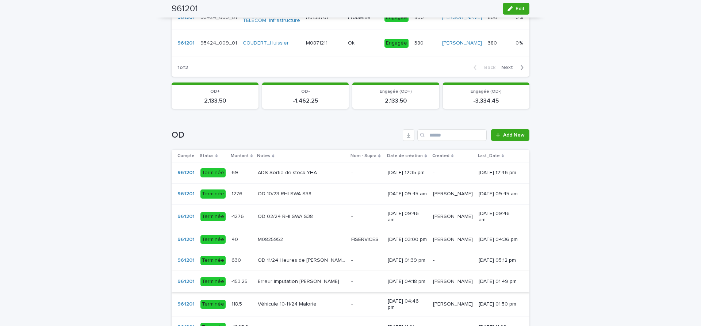
scroll to position [491, 0]
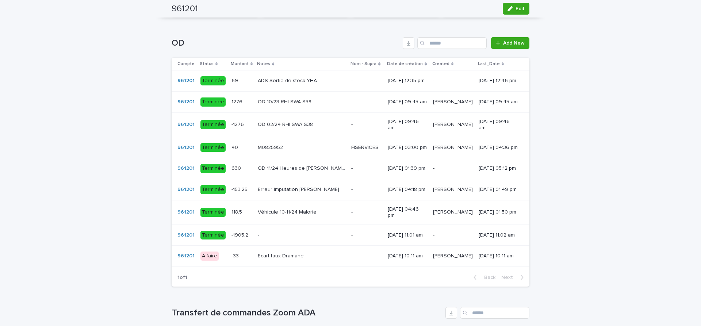
click at [351, 259] on p at bounding box center [366, 256] width 31 height 6
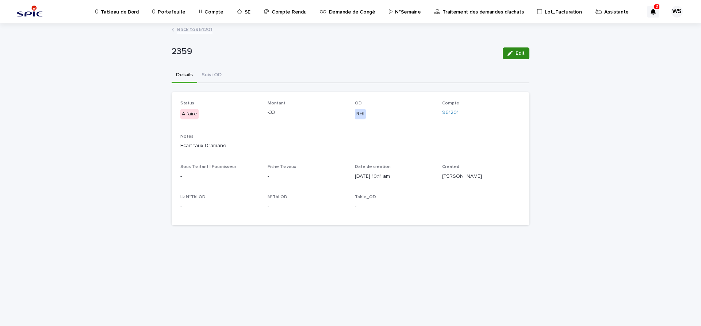
click at [522, 53] on span "Edit" at bounding box center [520, 53] width 9 height 5
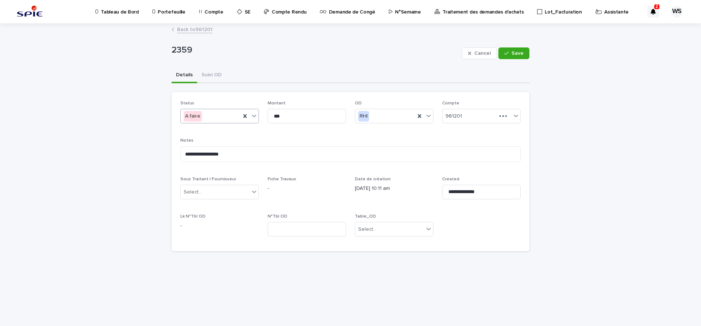
click at [256, 115] on icon at bounding box center [253, 115] width 7 height 7
click at [190, 166] on span "Terminée" at bounding box center [196, 168] width 25 height 8
click at [511, 53] on div "button" at bounding box center [507, 53] width 7 height 5
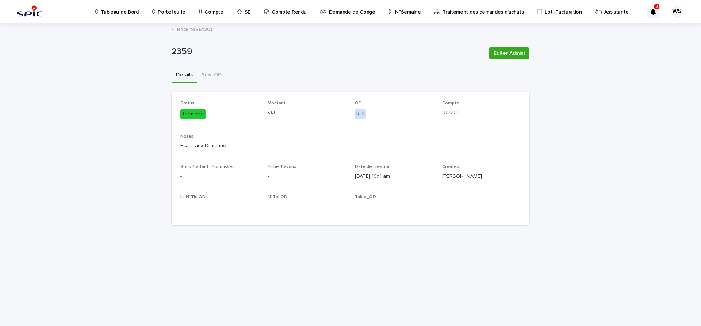
click at [202, 28] on link "Back to 961201" at bounding box center [194, 29] width 35 height 8
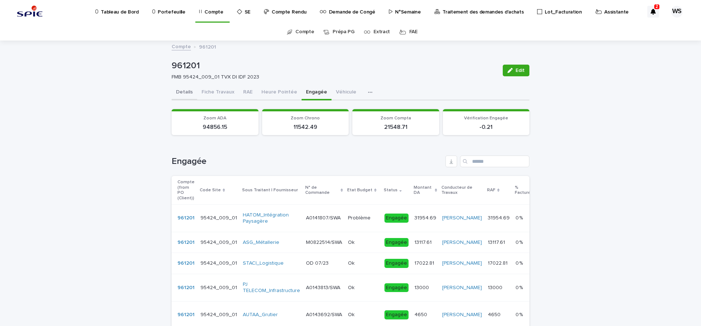
click at [188, 92] on button "Details" at bounding box center [185, 92] width 26 height 15
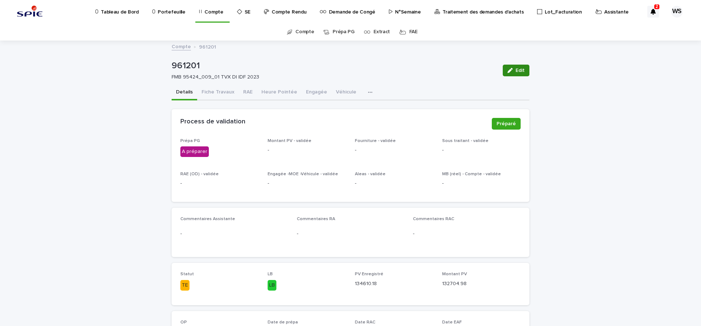
click at [522, 71] on span "Edit" at bounding box center [520, 70] width 9 height 5
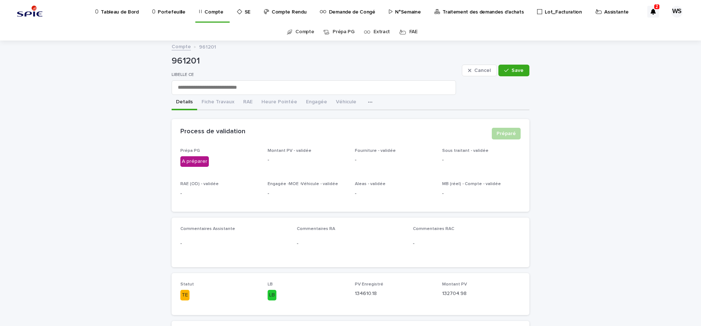
scroll to position [153, 0]
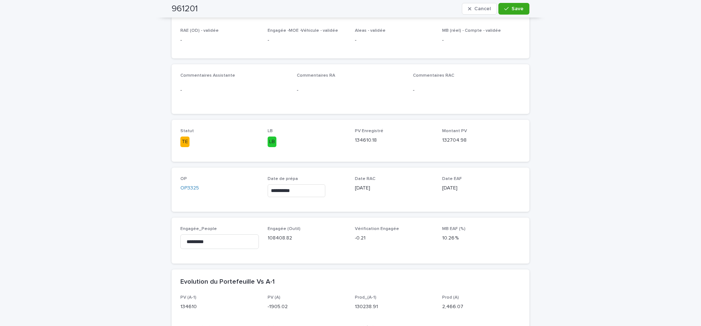
click at [311, 189] on input "**********" at bounding box center [297, 190] width 58 height 13
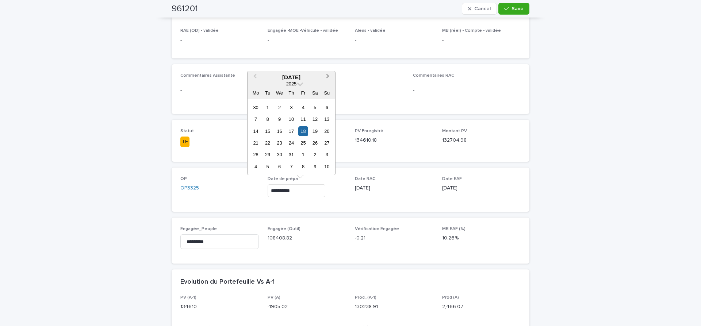
click at [328, 77] on span "Next Month" at bounding box center [328, 77] width 0 height 10
click at [267, 130] on div "12" at bounding box center [268, 131] width 10 height 10
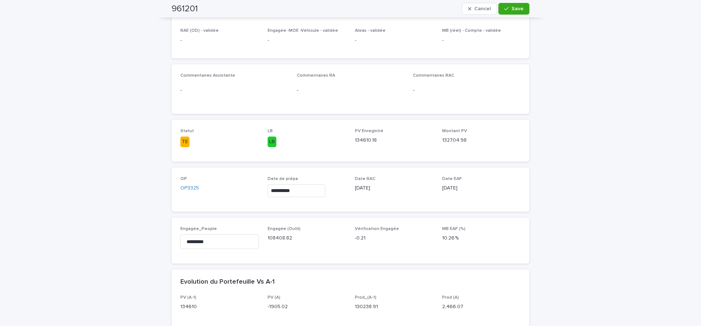
type input "**********"
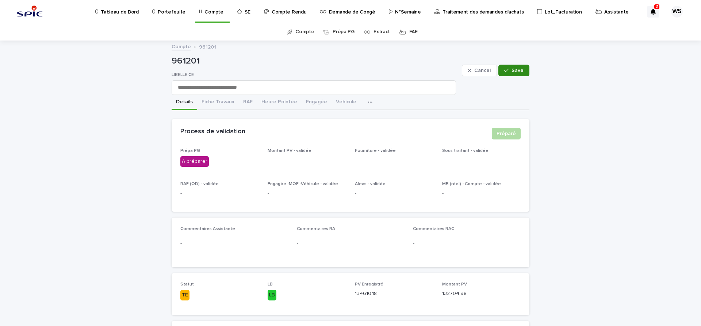
click at [518, 69] on span "Save" at bounding box center [517, 70] width 12 height 5
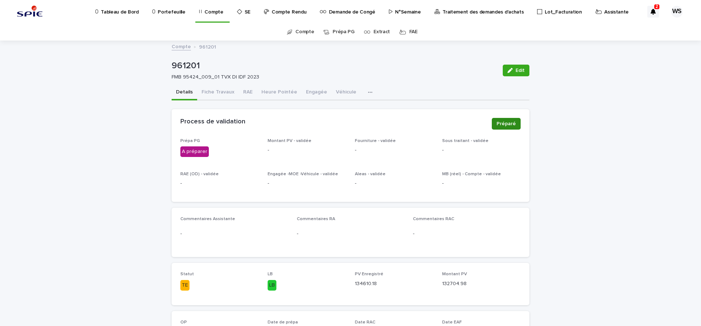
click at [509, 121] on span "Préparé" at bounding box center [506, 123] width 19 height 7
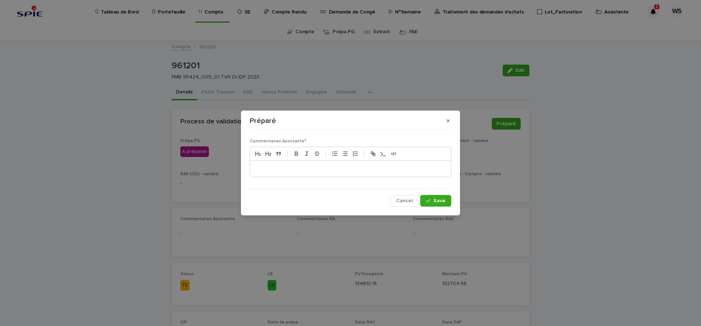
click at [277, 165] on div at bounding box center [350, 169] width 201 height 16
click at [436, 203] on span "Save" at bounding box center [439, 200] width 12 height 5
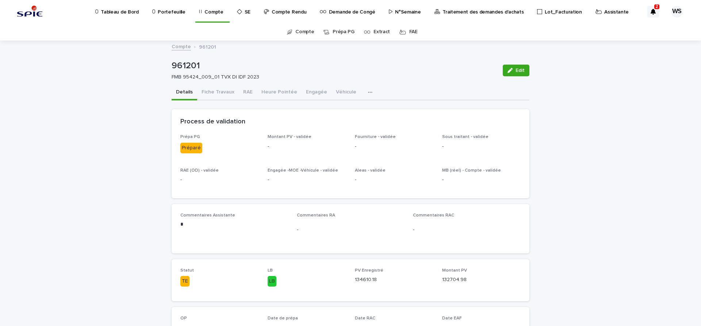
click at [464, 12] on p "Traitement des demandes d'achats" at bounding box center [482, 7] width 81 height 15
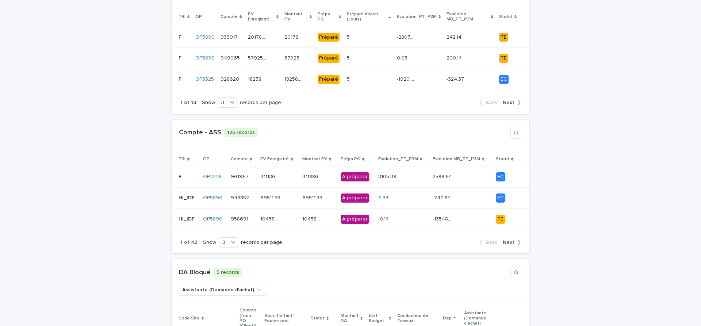
scroll to position [215, 0]
click at [294, 191] on div "69511.33 69511.33" at bounding box center [278, 197] width 36 height 12
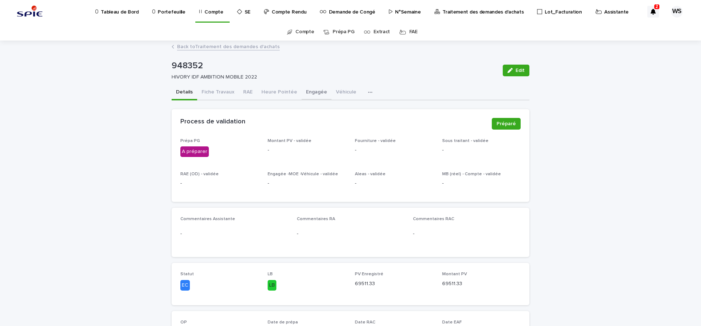
click at [313, 92] on button "Engagée" at bounding box center [317, 92] width 30 height 15
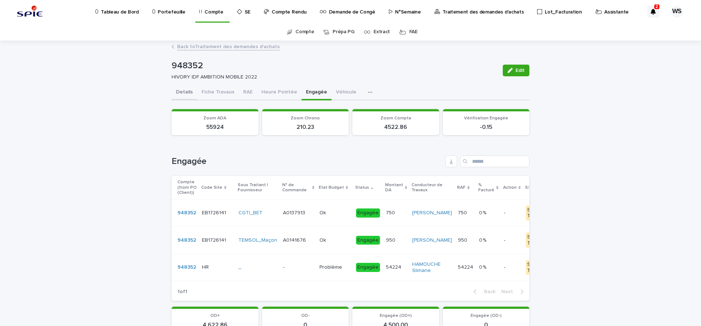
click at [185, 91] on button "Details" at bounding box center [185, 92] width 26 height 15
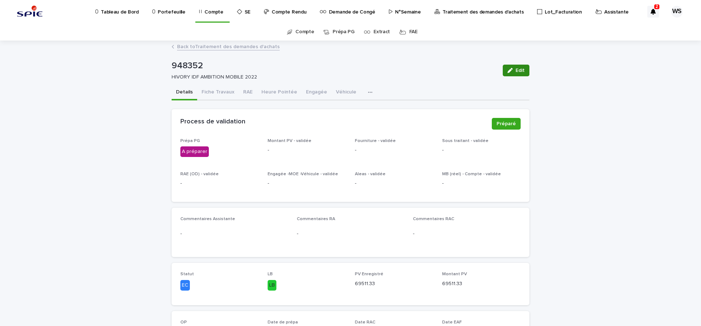
click at [517, 71] on span "Edit" at bounding box center [520, 70] width 9 height 5
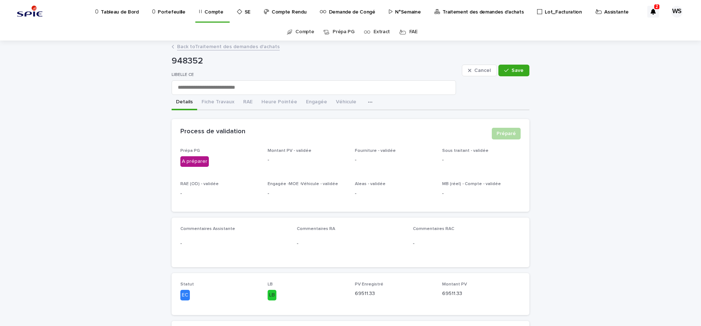
scroll to position [123, 0]
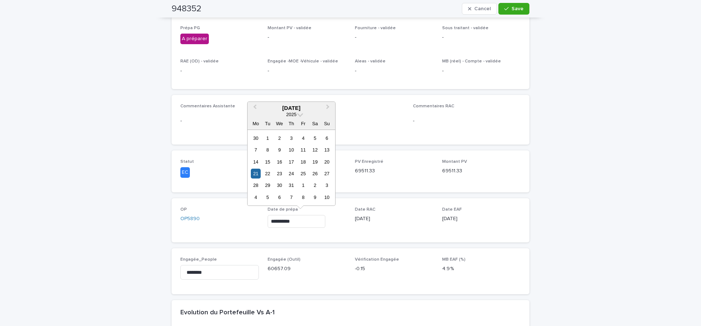
click at [315, 216] on input "**********" at bounding box center [297, 221] width 58 height 13
click at [328, 107] on span "Next Month" at bounding box center [328, 108] width 0 height 10
click at [267, 162] on div "12" at bounding box center [268, 162] width 10 height 10
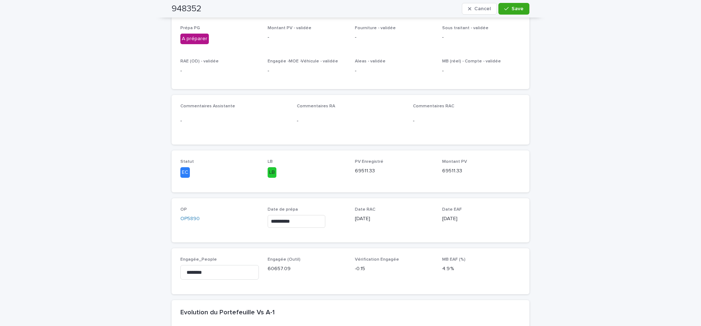
type input "**********"
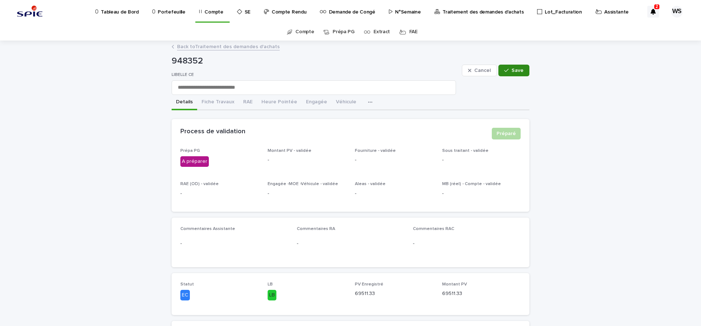
click at [517, 70] on span "Save" at bounding box center [517, 70] width 12 height 5
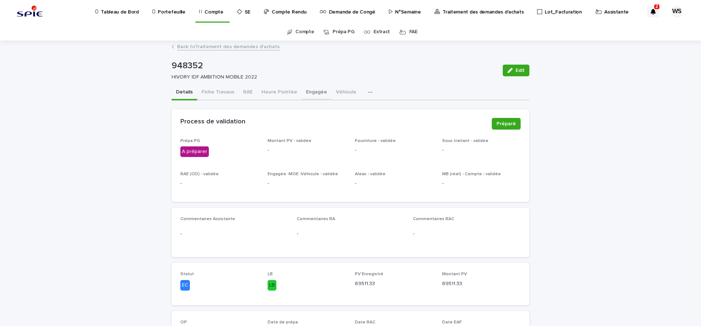
click at [309, 92] on button "Engagée" at bounding box center [317, 92] width 30 height 15
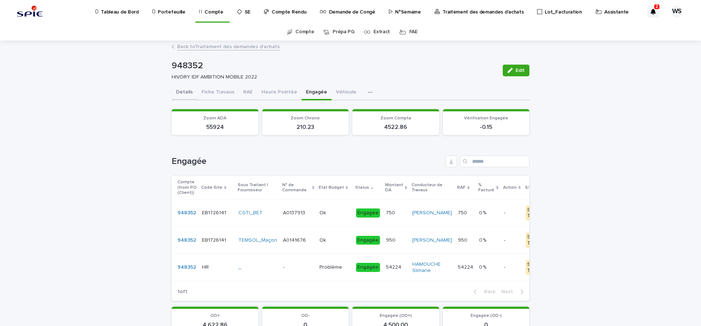
click at [181, 91] on button "Details" at bounding box center [185, 92] width 26 height 15
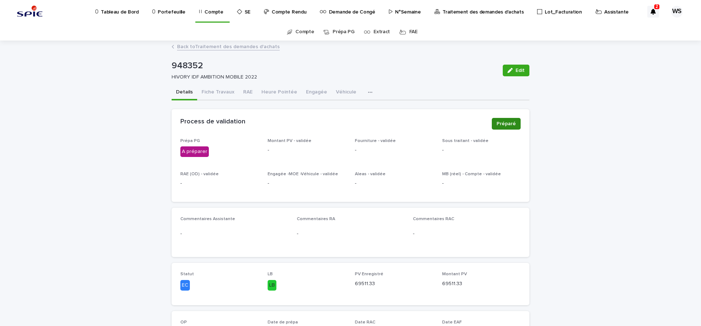
click at [510, 125] on span "Préparé" at bounding box center [506, 123] width 19 height 7
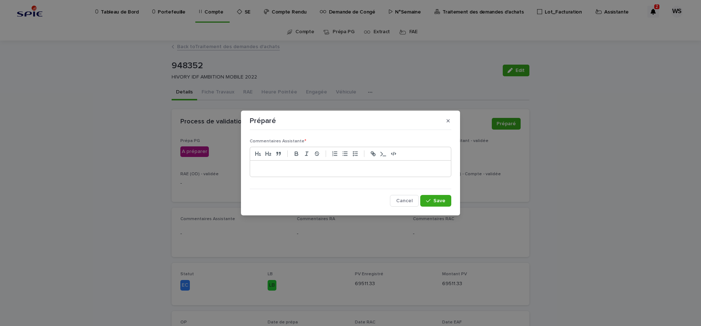
click at [291, 171] on p at bounding box center [351, 168] width 190 height 7
click at [444, 200] on span "Save" at bounding box center [439, 200] width 12 height 5
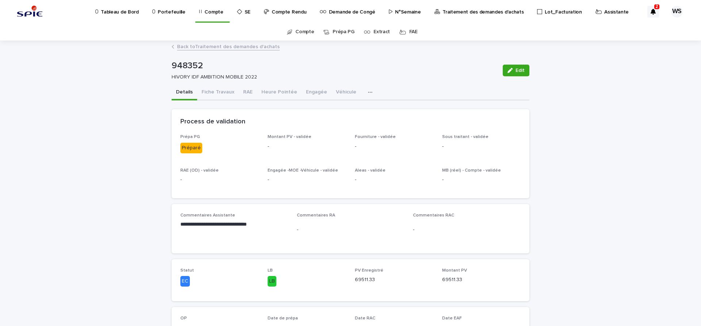
click at [459, 12] on p "Traitement des demandes d'achats" at bounding box center [482, 7] width 81 height 15
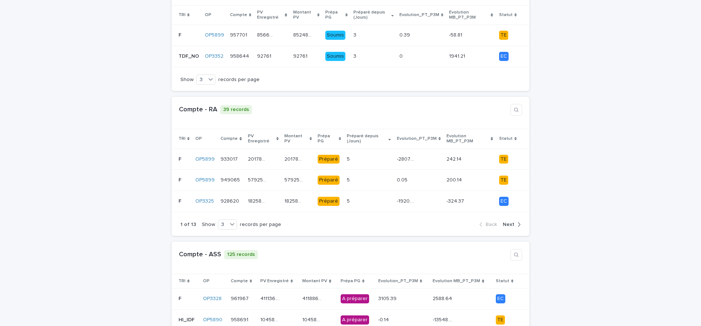
scroll to position [184, 0]
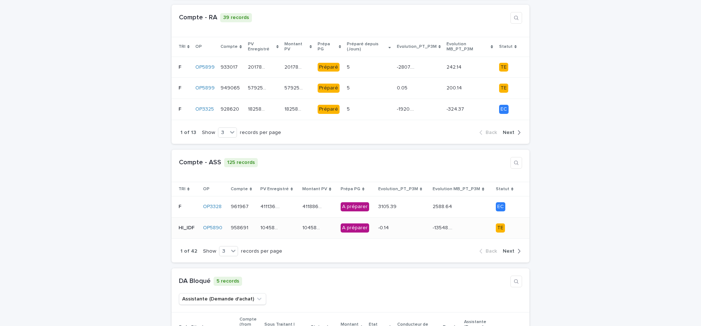
click at [294, 222] on div "104588.86 104588.86" at bounding box center [278, 228] width 36 height 12
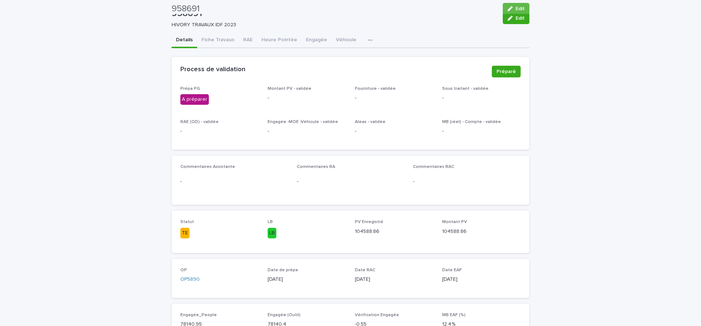
scroll to position [31, 0]
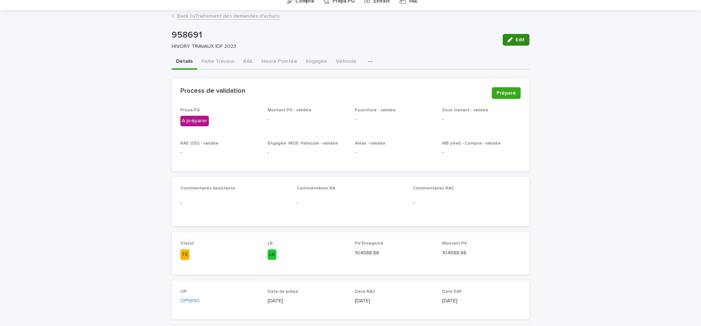
click at [519, 38] on span "Edit" at bounding box center [520, 39] width 9 height 5
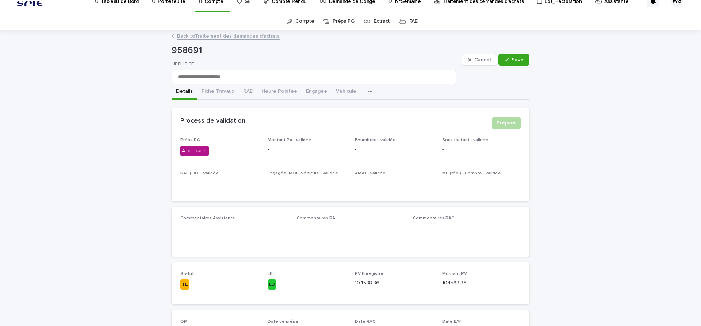
scroll to position [0, 0]
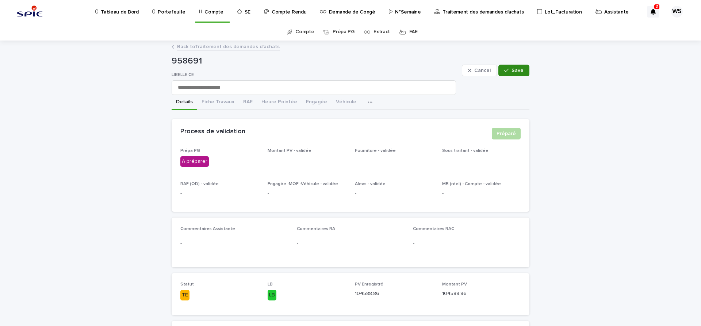
click at [518, 71] on span "Save" at bounding box center [517, 70] width 12 height 5
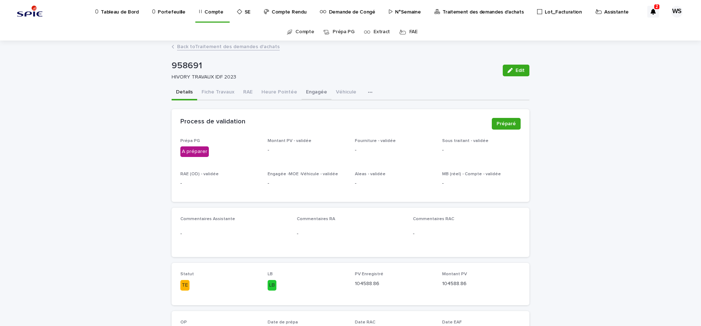
click at [313, 92] on button "Engagée" at bounding box center [317, 92] width 30 height 15
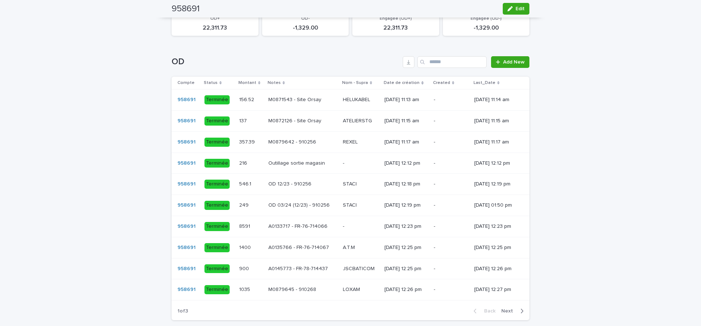
scroll to position [491, 0]
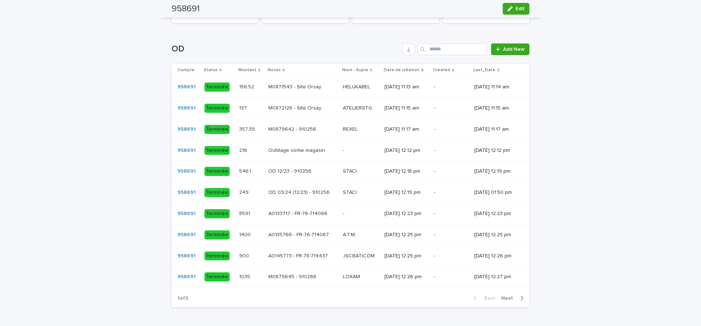
click at [506, 300] on span "Next" at bounding box center [509, 298] width 16 height 5
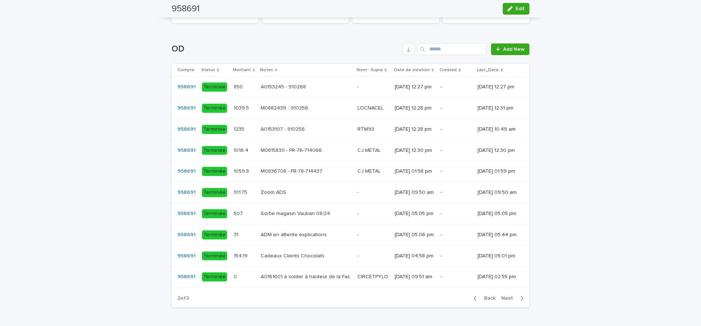
click at [509, 301] on span "Next" at bounding box center [509, 298] width 16 height 5
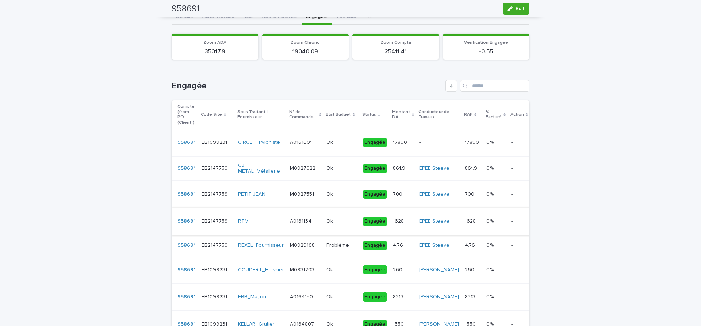
scroll to position [0, 0]
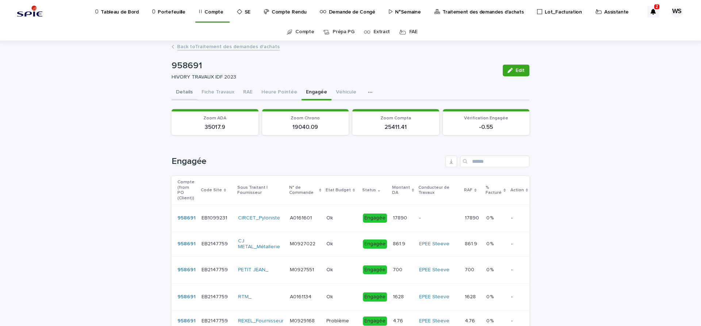
click at [182, 91] on button "Details" at bounding box center [185, 92] width 26 height 15
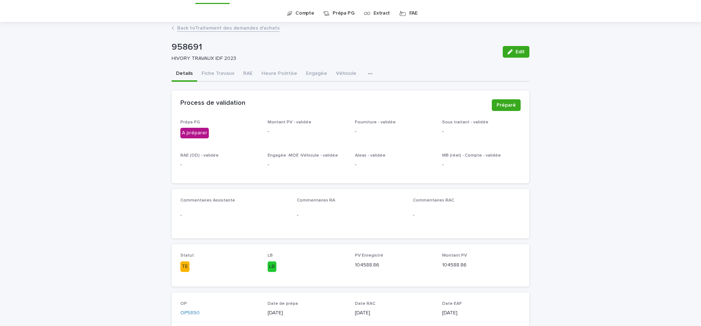
scroll to position [31, 0]
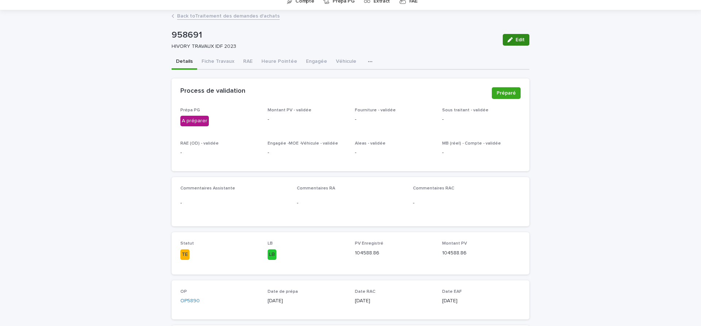
click at [522, 38] on span "Edit" at bounding box center [520, 39] width 9 height 5
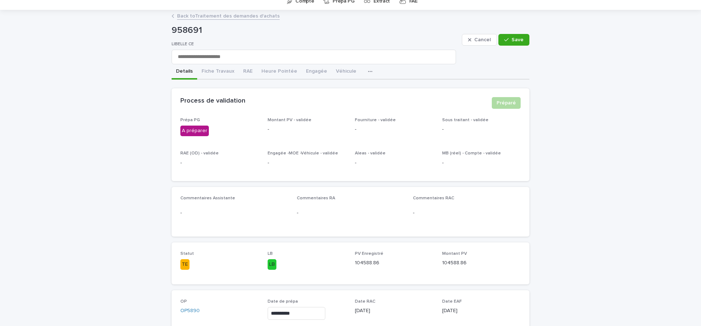
click at [302, 314] on input "**********" at bounding box center [297, 313] width 58 height 13
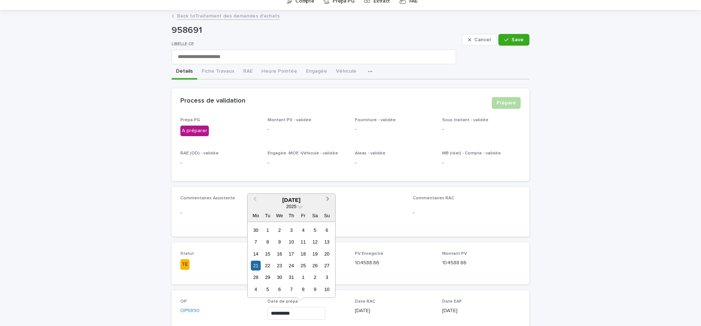
click at [327, 196] on button "Next Month" at bounding box center [329, 201] width 12 height 12
click at [267, 254] on div "12" at bounding box center [268, 254] width 10 height 10
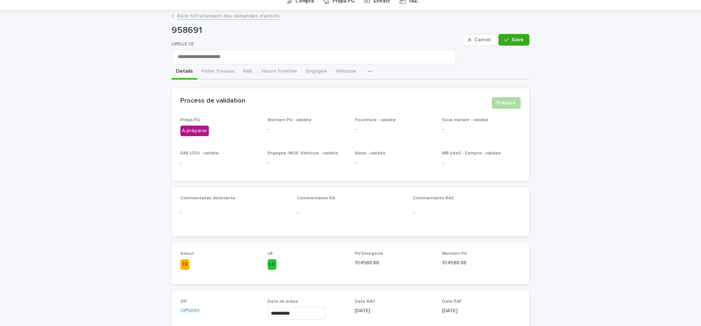
type input "**********"
click at [521, 41] on span "Save" at bounding box center [517, 39] width 12 height 5
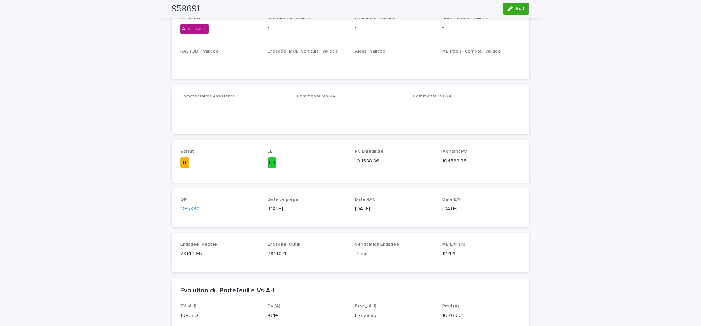
scroll to position [0, 0]
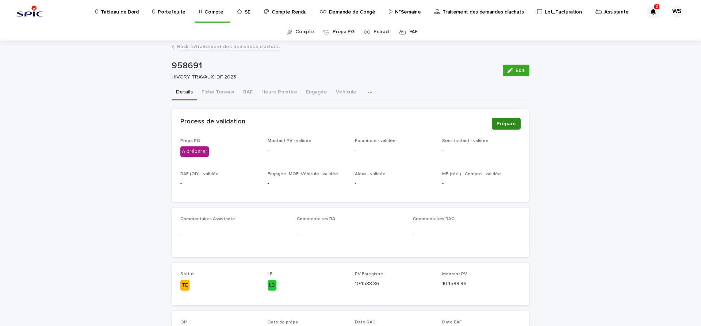
click at [508, 125] on span "Préparé" at bounding box center [506, 123] width 19 height 7
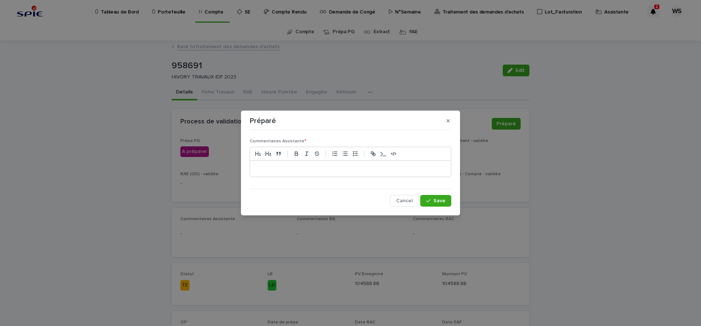
click at [281, 169] on p at bounding box center [351, 168] width 190 height 7
click at [440, 200] on span "Save" at bounding box center [439, 200] width 12 height 5
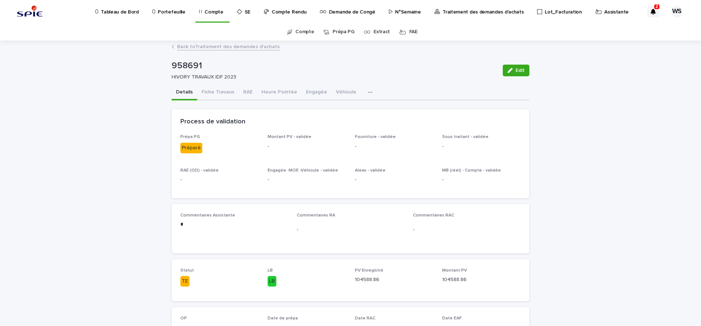
click at [241, 47] on link "Back to Traitement des demandes d'achats" at bounding box center [228, 46] width 103 height 8
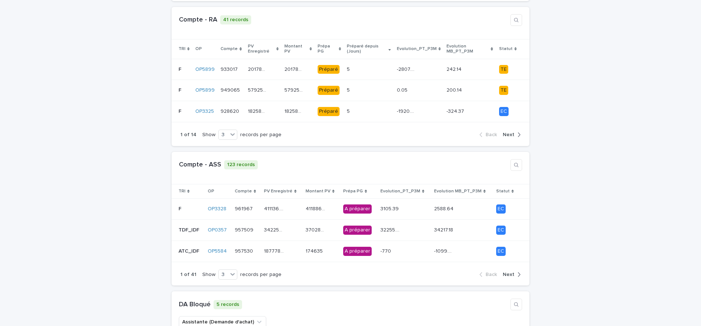
scroll to position [215, 0]
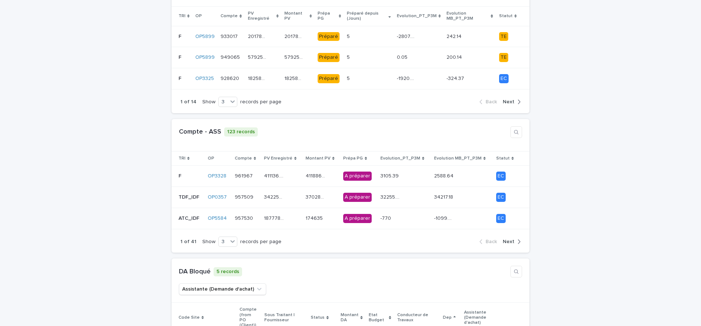
click at [509, 239] on span "Next" at bounding box center [509, 241] width 12 height 5
click at [294, 213] on div "162272.46 162272.46" at bounding box center [282, 218] width 36 height 12
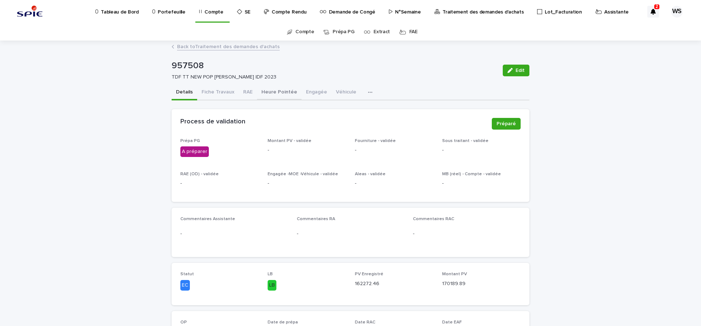
click at [271, 90] on button "Heure Pointée" at bounding box center [279, 92] width 45 height 15
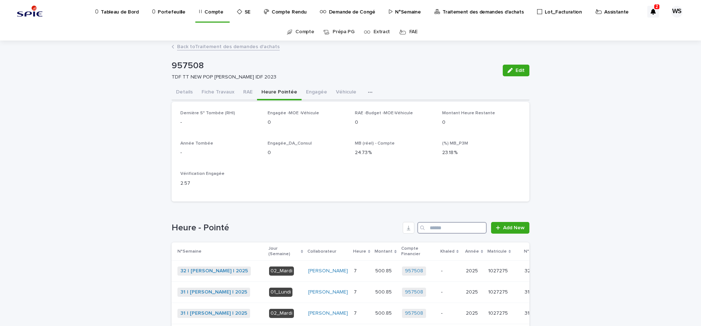
click at [449, 229] on input "Search" at bounding box center [451, 228] width 69 height 12
type input "**"
click at [521, 70] on span "Edit" at bounding box center [520, 70] width 9 height 5
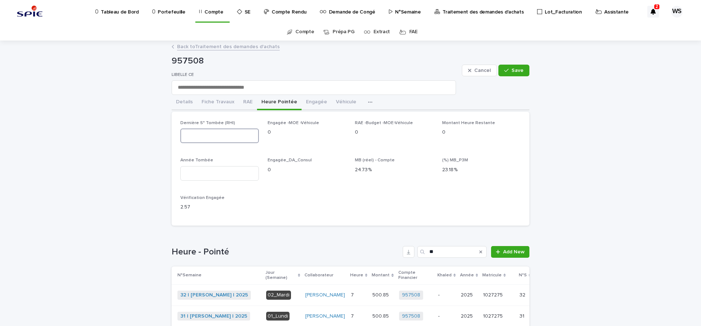
click at [193, 137] on input at bounding box center [219, 136] width 78 height 15
type input "**"
click at [207, 172] on input at bounding box center [219, 173] width 78 height 15
type input "****"
click at [521, 68] on button "Save" at bounding box center [513, 71] width 31 height 12
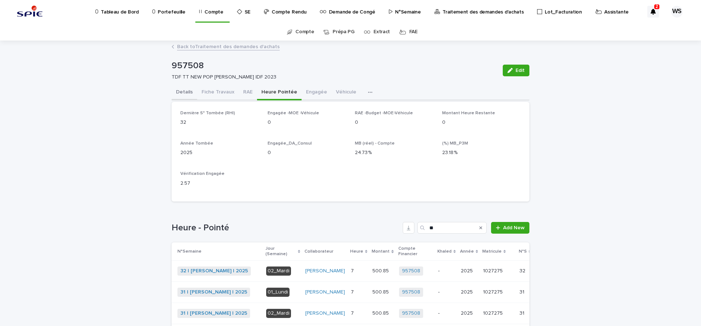
click at [184, 92] on button "Details" at bounding box center [185, 92] width 26 height 15
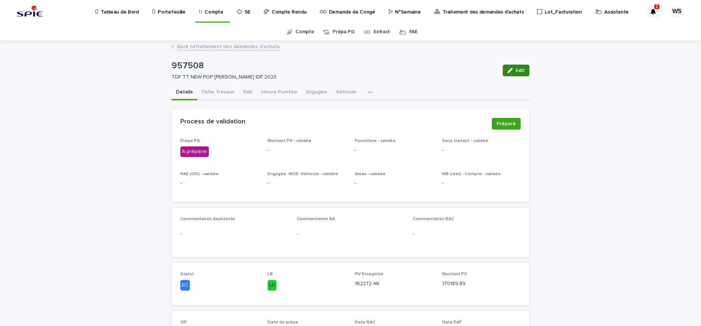
click at [517, 69] on span "Edit" at bounding box center [520, 70] width 9 height 5
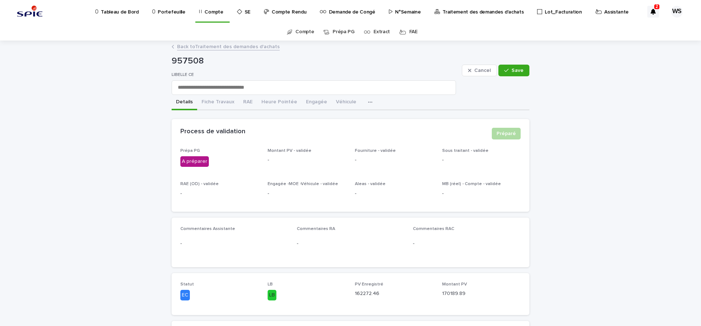
scroll to position [153, 0]
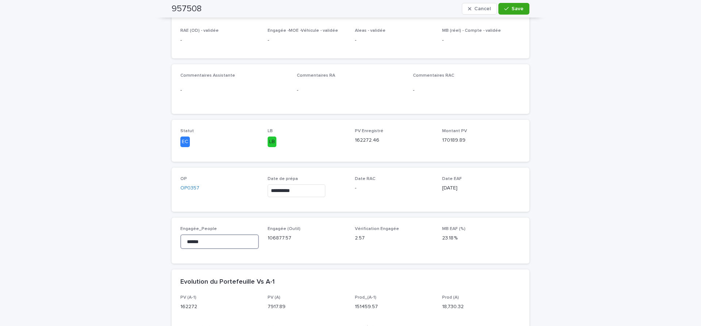
drag, startPoint x: 212, startPoint y: 240, endPoint x: 21, endPoint y: 224, distance: 192.3
click at [180, 234] on input "******" at bounding box center [219, 241] width 78 height 15
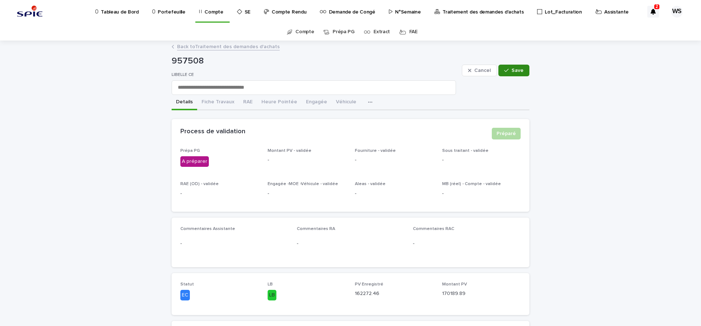
type input "*********"
click at [523, 70] on span "Save" at bounding box center [517, 70] width 12 height 5
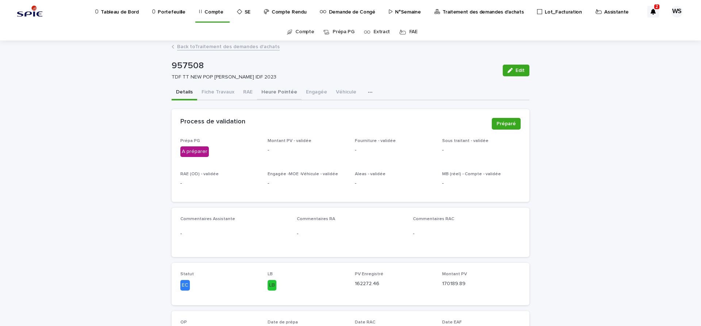
click at [285, 93] on button "Heure Pointée" at bounding box center [279, 92] width 45 height 15
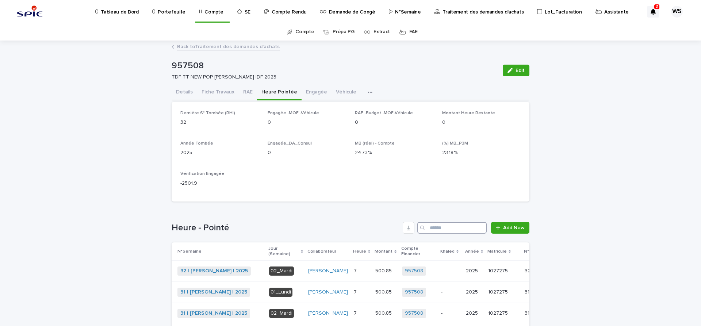
click at [439, 230] on input "Search" at bounding box center [451, 228] width 69 height 12
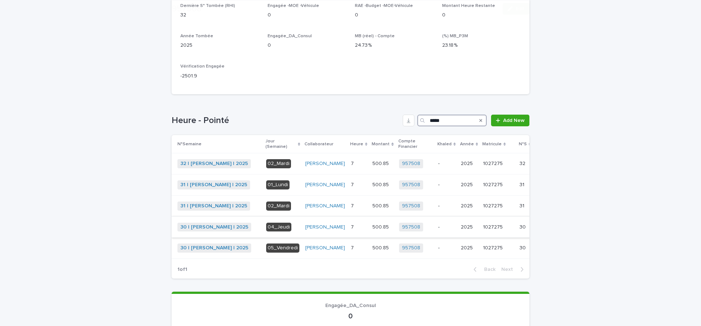
scroll to position [123, 0]
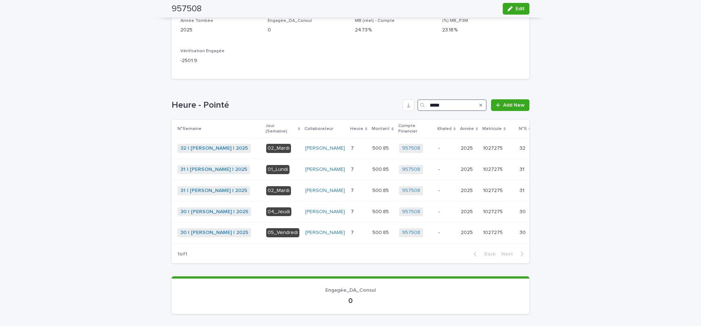
type input "*****"
click at [481, 105] on icon "Search" at bounding box center [480, 105] width 3 height 3
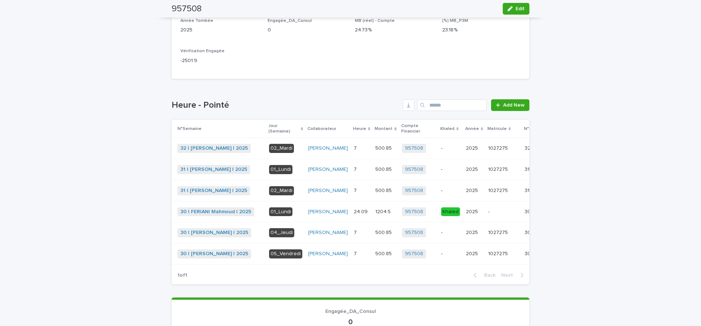
scroll to position [0, 0]
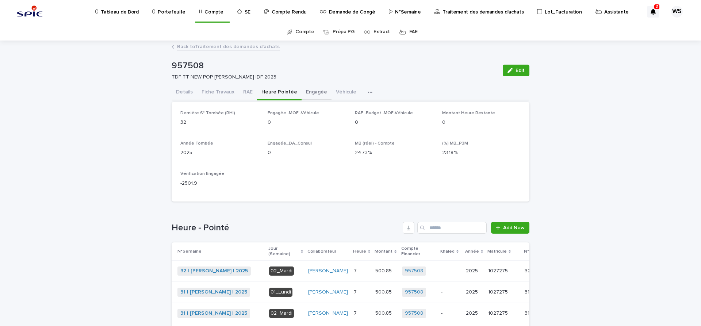
click at [316, 91] on button "Engagée" at bounding box center [317, 92] width 30 height 15
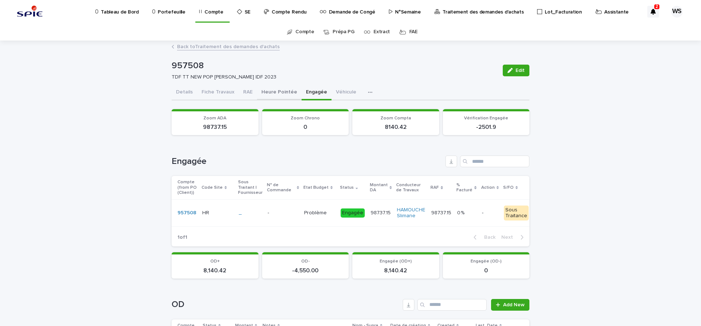
click at [281, 92] on button "Heure Pointée" at bounding box center [279, 92] width 45 height 15
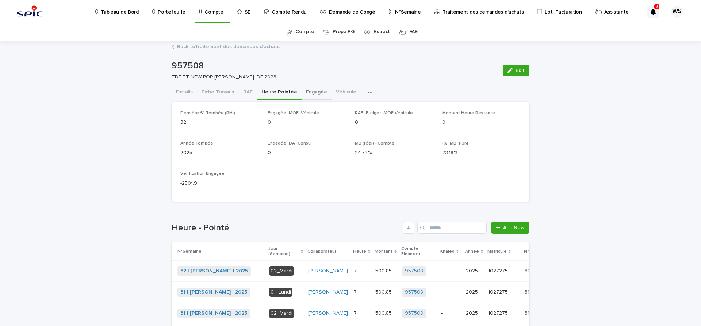
click at [315, 93] on button "Engagée" at bounding box center [317, 92] width 30 height 15
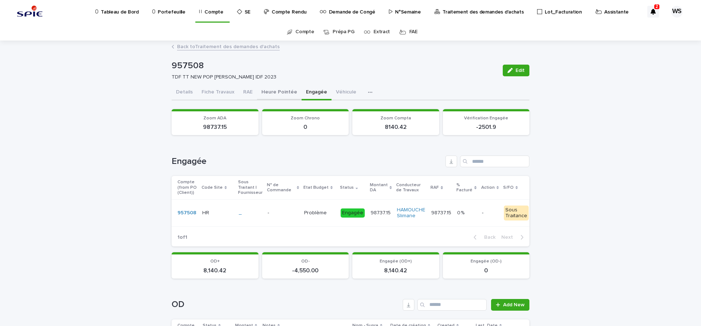
click at [273, 90] on button "Heure Pointée" at bounding box center [279, 92] width 45 height 15
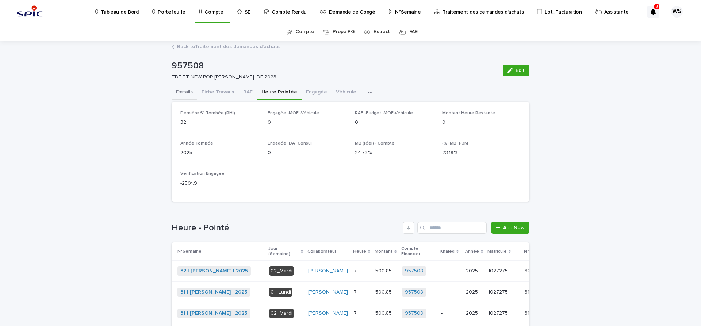
click at [184, 92] on button "Details" at bounding box center [185, 92] width 26 height 15
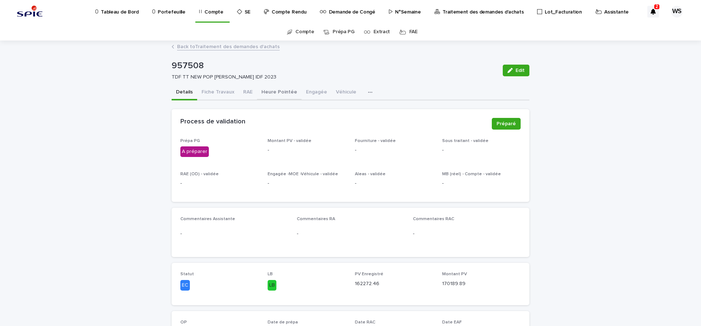
click at [282, 91] on button "Heure Pointée" at bounding box center [279, 92] width 45 height 15
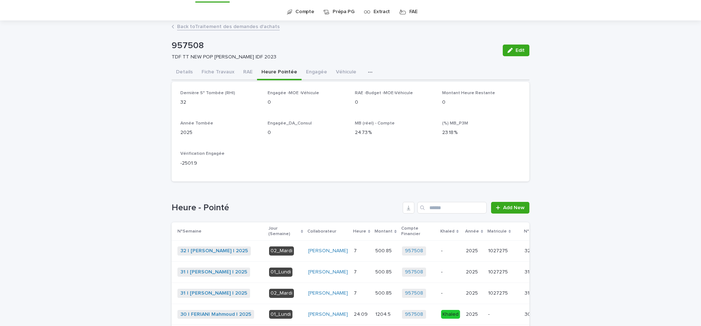
scroll to position [31, 0]
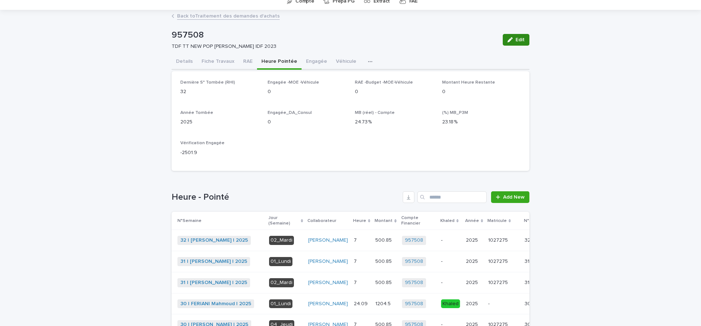
click at [526, 40] on button "Edit" at bounding box center [516, 40] width 27 height 12
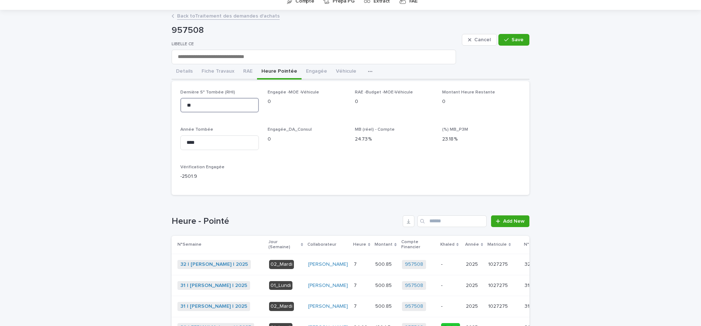
drag, startPoint x: 224, startPoint y: 109, endPoint x: 69, endPoint y: 88, distance: 156.2
click at [180, 98] on input "**" at bounding box center [219, 105] width 78 height 15
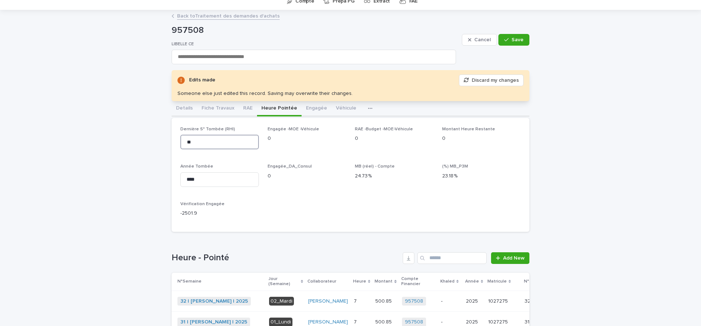
type input "**"
click at [520, 37] on span "Save" at bounding box center [517, 39] width 12 height 5
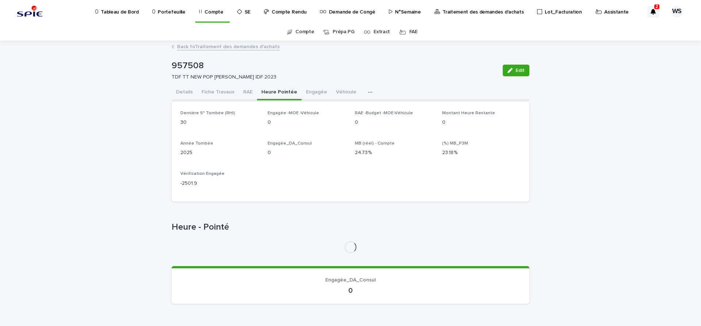
scroll to position [31, 0]
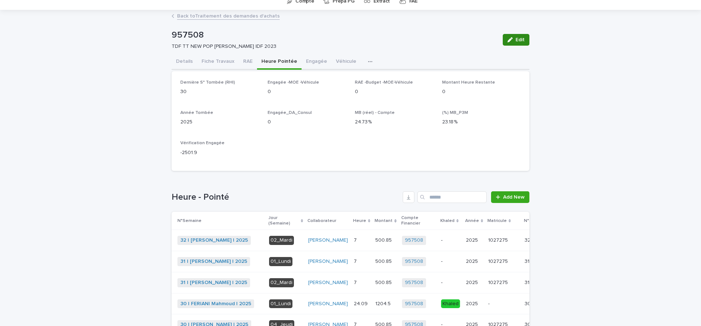
click at [520, 38] on span "Edit" at bounding box center [520, 39] width 9 height 5
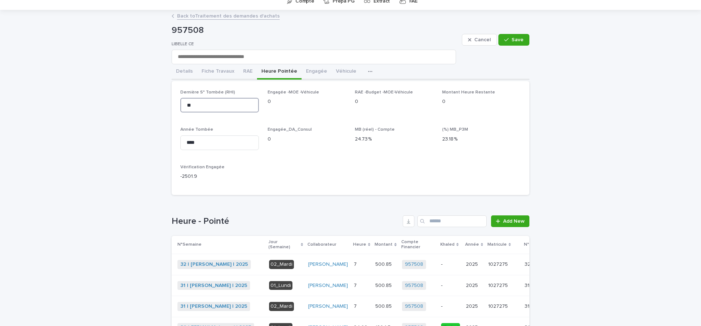
drag, startPoint x: 170, startPoint y: 104, endPoint x: 135, endPoint y: 101, distance: 35.9
click at [180, 101] on input "**" at bounding box center [219, 105] width 78 height 15
type input "**"
click at [516, 40] on span "Save" at bounding box center [517, 39] width 12 height 5
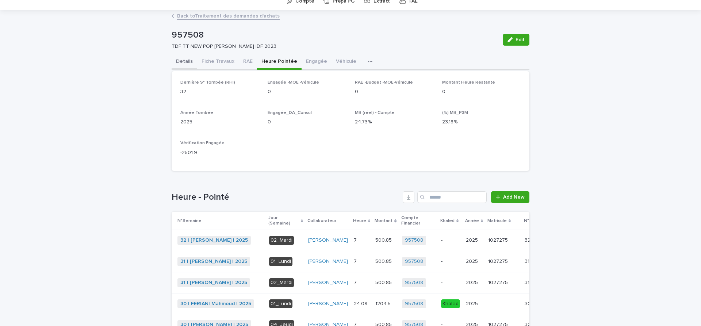
click at [183, 62] on button "Details" at bounding box center [185, 61] width 26 height 15
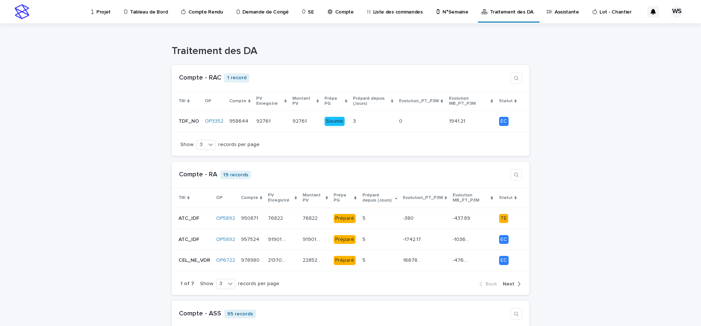
scroll to position [123, 0]
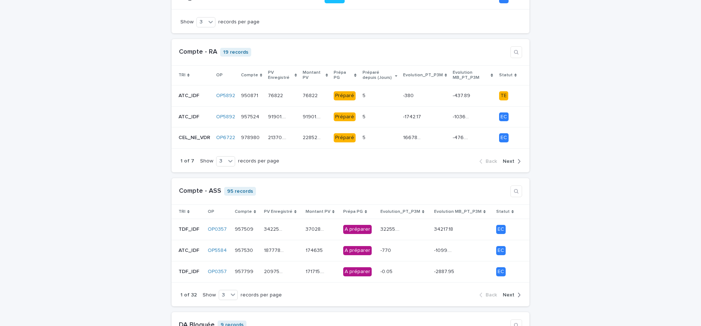
click at [510, 294] on span "Next" at bounding box center [509, 294] width 12 height 5
click at [299, 250] on div "162272.46 162272.46" at bounding box center [282, 251] width 36 height 12
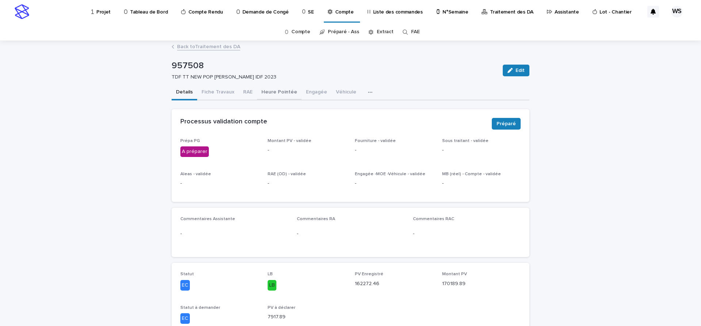
click at [270, 91] on button "Heure Pointée" at bounding box center [279, 92] width 45 height 15
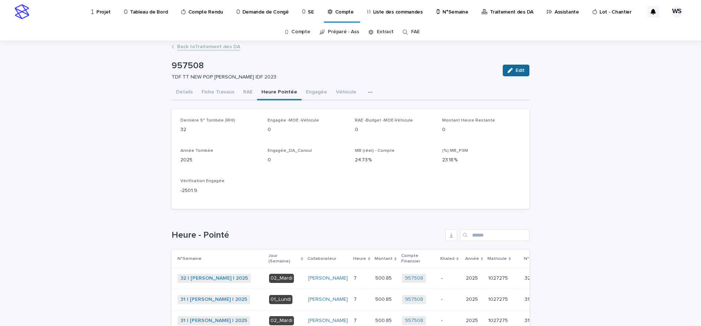
click at [521, 69] on span "Edit" at bounding box center [520, 70] width 9 height 5
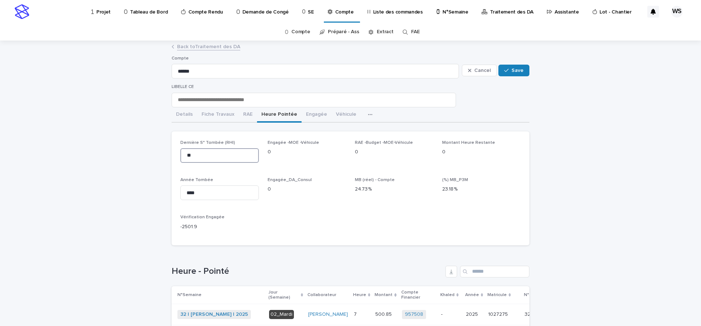
drag, startPoint x: 202, startPoint y: 157, endPoint x: 62, endPoint y: 154, distance: 140.6
click at [180, 154] on input "**" at bounding box center [219, 155] width 78 height 15
type input "**"
click at [517, 72] on span "Save" at bounding box center [517, 70] width 12 height 5
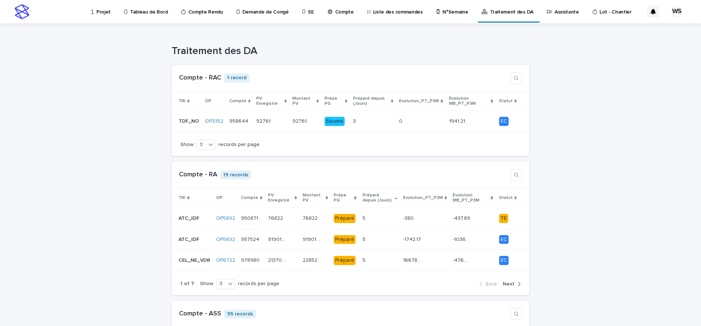
scroll to position [153, 0]
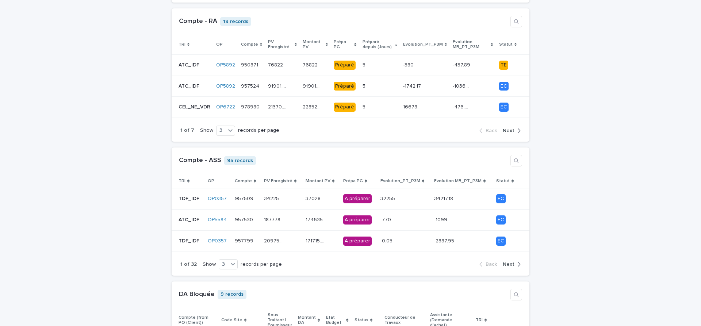
click at [511, 263] on span "Next" at bounding box center [509, 264] width 12 height 5
click at [292, 220] on div "162272.46 162272.46" at bounding box center [282, 220] width 36 height 12
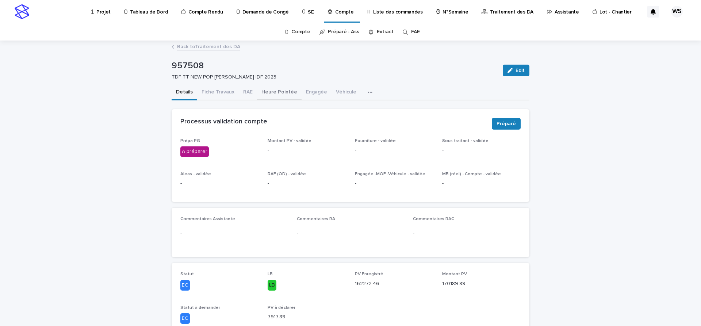
click at [276, 91] on button "Heure Pointée" at bounding box center [279, 92] width 45 height 15
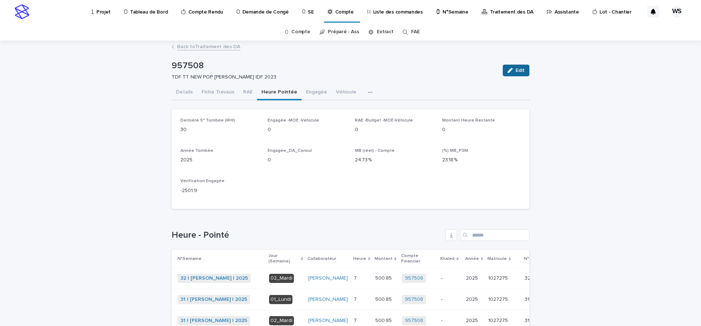
click at [524, 72] on span "Edit" at bounding box center [520, 70] width 9 height 5
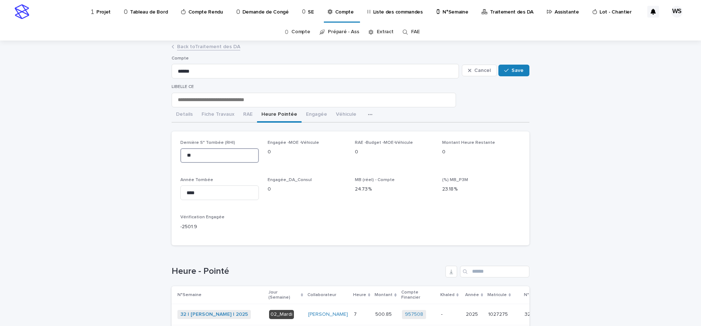
drag, startPoint x: 200, startPoint y: 156, endPoint x: 135, endPoint y: 159, distance: 65.4
click at [180, 159] on input "**" at bounding box center [219, 155] width 78 height 15
type input "**"
click at [520, 72] on span "Save" at bounding box center [517, 70] width 12 height 5
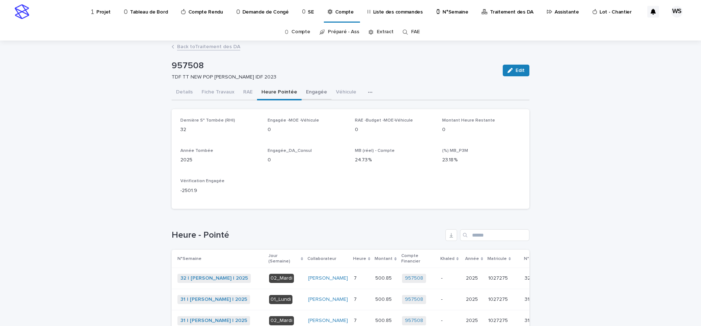
click at [313, 92] on button "Engagée" at bounding box center [317, 92] width 30 height 15
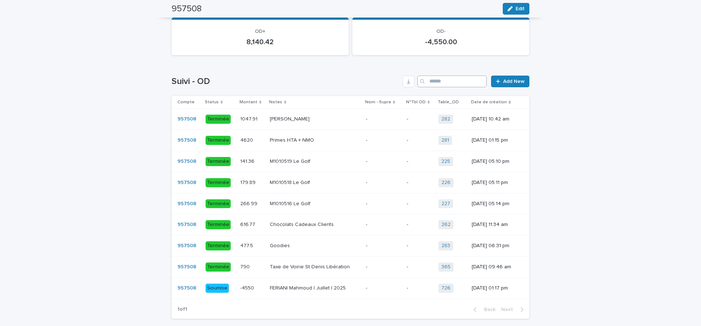
scroll to position [184, 0]
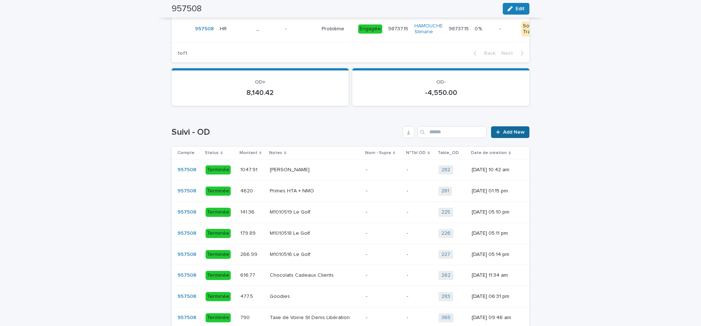
click at [518, 132] on span "Add New" at bounding box center [514, 132] width 22 height 5
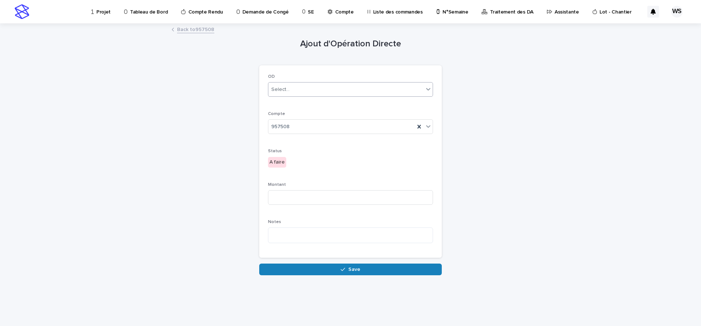
click at [291, 87] on div "Select..." at bounding box center [345, 90] width 155 height 12
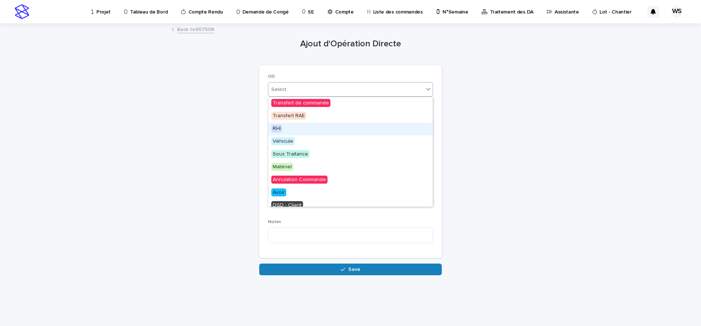
click at [275, 127] on span "RHI" at bounding box center [276, 128] width 11 height 8
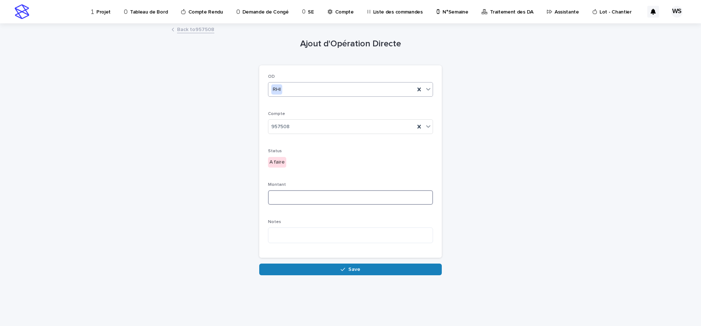
click at [317, 198] on input at bounding box center [350, 197] width 165 height 15
type input "****"
click at [353, 272] on span "Save" at bounding box center [354, 269] width 12 height 5
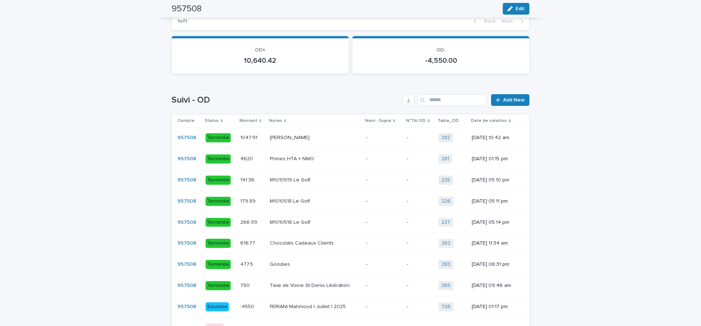
scroll to position [276, 0]
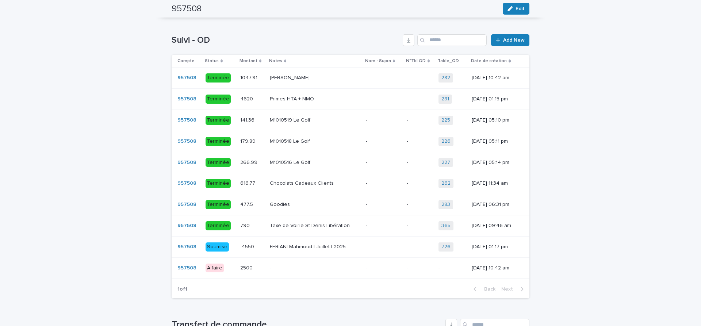
click at [353, 271] on td "- -" at bounding box center [315, 267] width 96 height 21
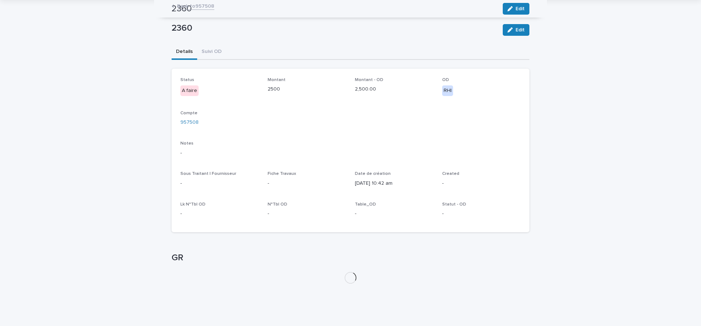
scroll to position [23, 0]
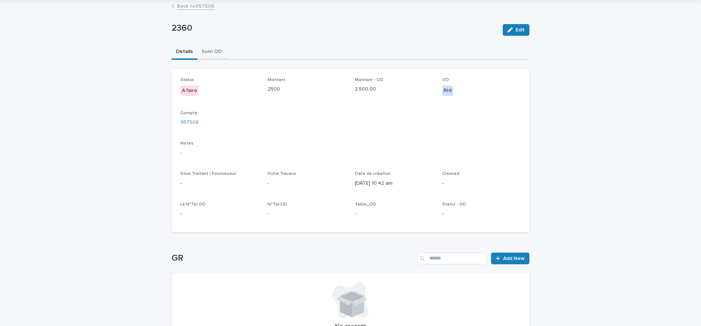
click at [213, 49] on div "2360 Edit 2360 Edit Sorry, there was an error saving your record. Please try ag…" at bounding box center [351, 182] width 358 height 362
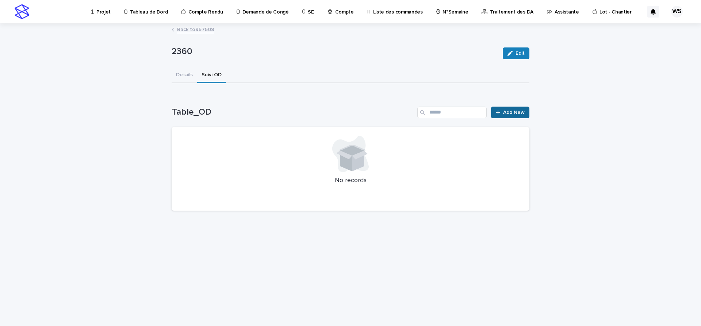
click at [517, 110] on link "Add New" at bounding box center [510, 113] width 38 height 12
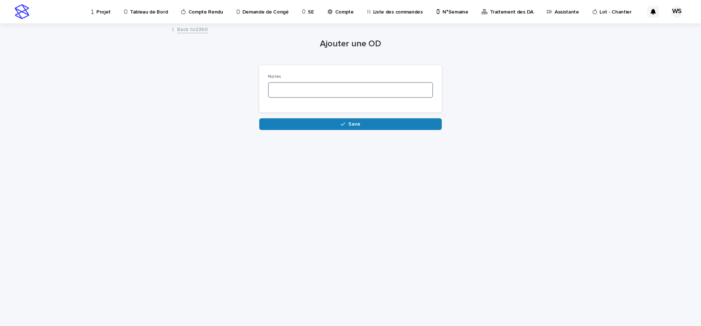
click at [346, 93] on textarea at bounding box center [350, 90] width 165 height 16
type textarea "*"
click at [362, 129] on button "Save" at bounding box center [350, 124] width 183 height 12
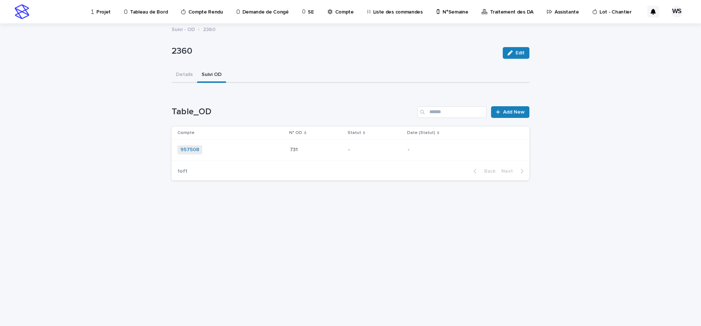
click at [250, 148] on div "957508 + 0" at bounding box center [230, 149] width 107 height 9
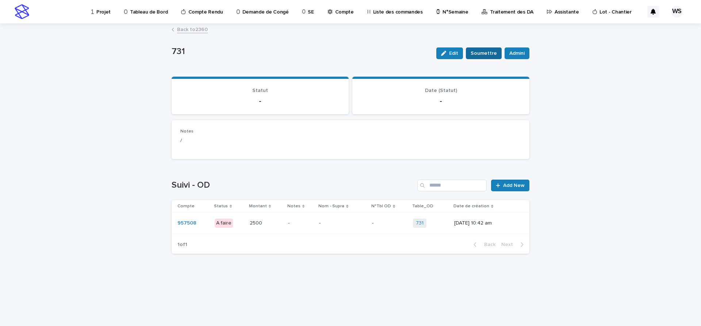
click at [489, 53] on span "Soumettre" at bounding box center [484, 53] width 26 height 7
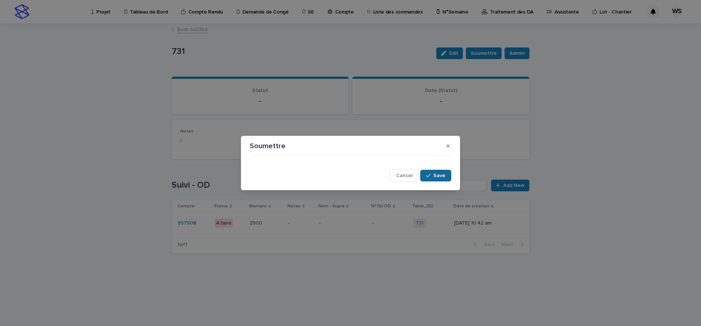
click at [441, 175] on span "Save" at bounding box center [439, 175] width 12 height 5
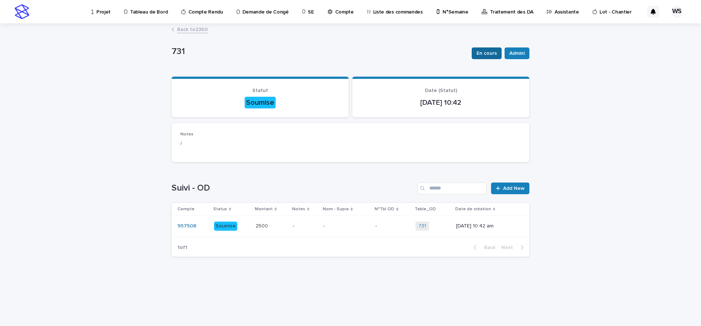
click at [491, 51] on span "En cours" at bounding box center [486, 53] width 20 height 7
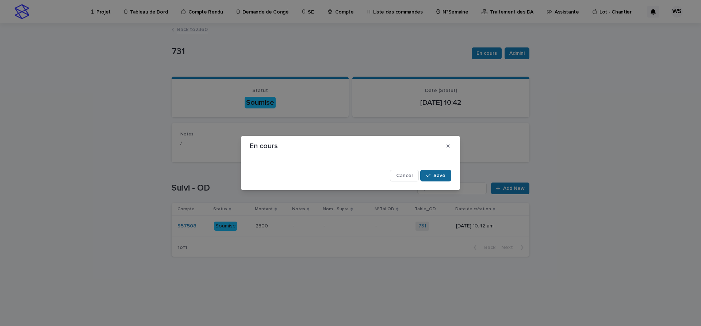
click at [438, 174] on span "Save" at bounding box center [439, 175] width 12 height 5
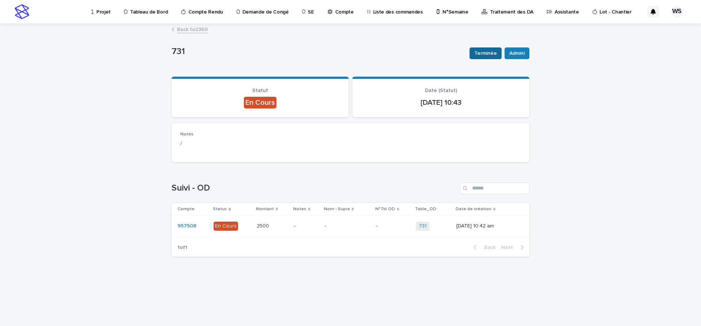
click at [488, 54] on span "Terminée" at bounding box center [485, 53] width 23 height 7
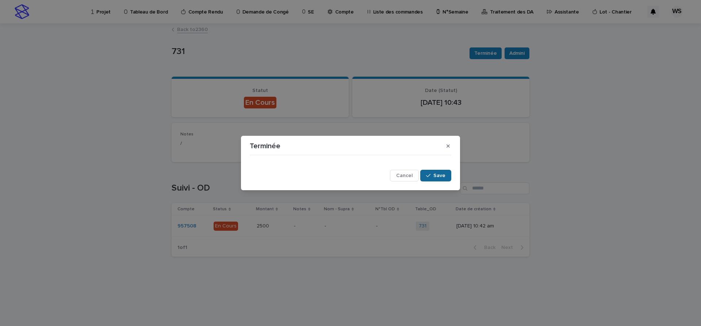
click at [444, 177] on span "Save" at bounding box center [439, 175] width 12 height 5
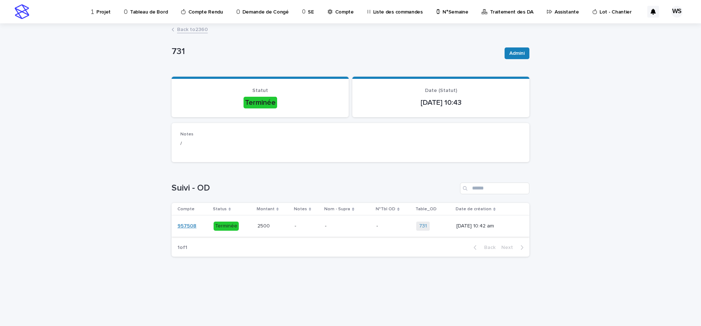
click at [189, 226] on link "957508" at bounding box center [186, 226] width 19 height 6
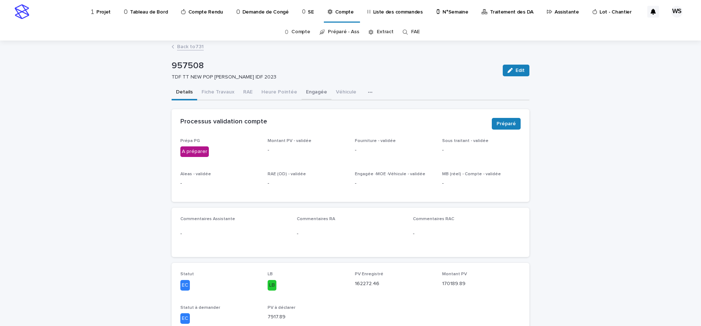
click at [311, 92] on button "Engagée" at bounding box center [317, 92] width 30 height 15
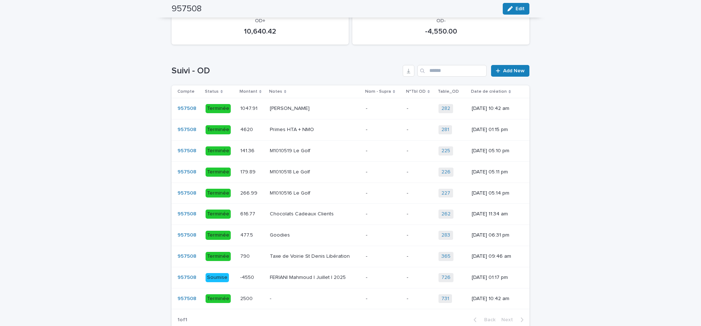
scroll to position [368, 0]
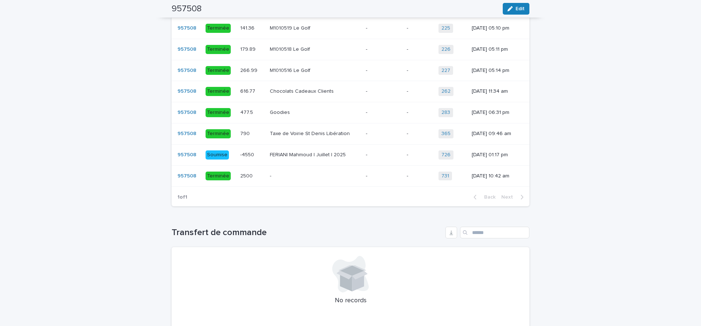
click at [322, 181] on div "- -" at bounding box center [315, 176] width 90 height 12
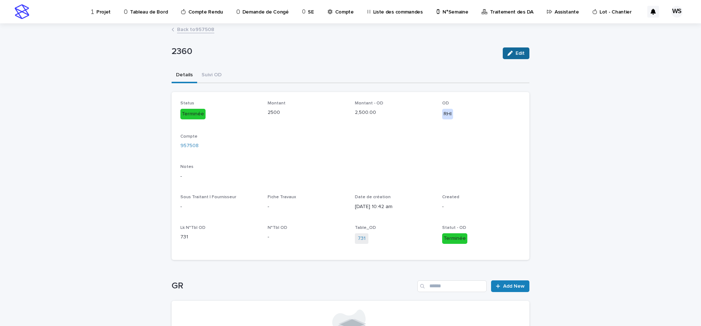
click at [522, 53] on span "Edit" at bounding box center [520, 53] width 9 height 5
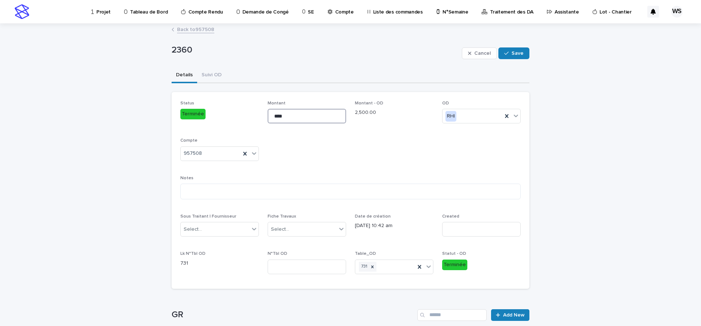
drag, startPoint x: 301, startPoint y: 114, endPoint x: 223, endPoint y: 114, distance: 77.8
click at [268, 114] on input "****" at bounding box center [307, 116] width 78 height 15
click at [508, 116] on icon at bounding box center [506, 115] width 7 height 7
click at [247, 153] on icon at bounding box center [244, 153] width 7 height 7
click at [421, 267] on icon at bounding box center [419, 266] width 7 height 7
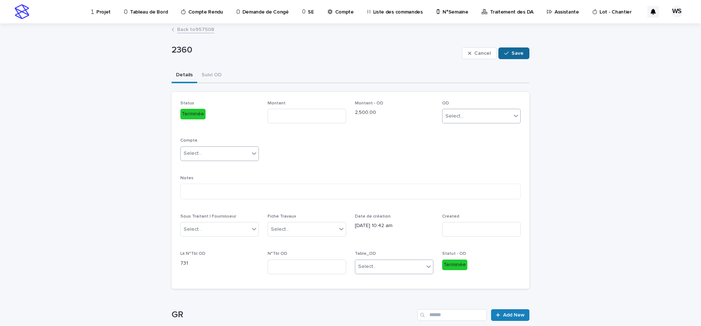
click at [520, 51] on span "Save" at bounding box center [517, 53] width 12 height 5
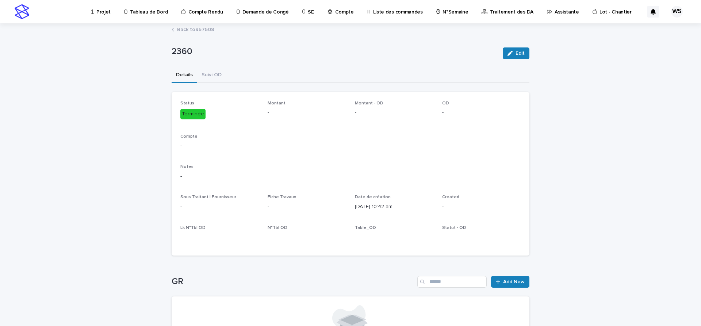
click at [204, 28] on link "Back to 957508" at bounding box center [195, 29] width 37 height 8
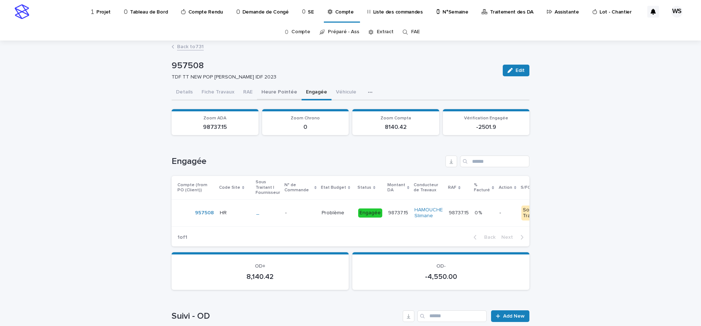
click at [272, 91] on button "Heure Pointée" at bounding box center [279, 92] width 45 height 15
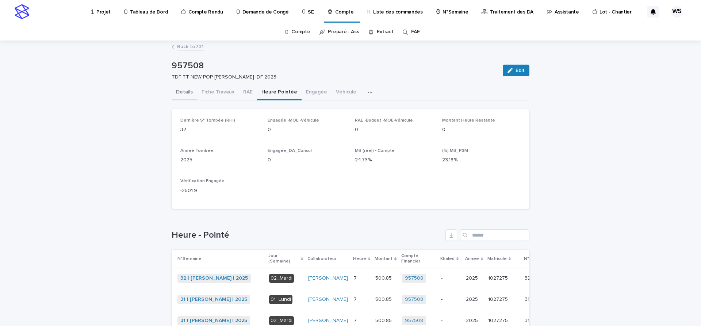
click at [181, 92] on button "Details" at bounding box center [185, 92] width 26 height 15
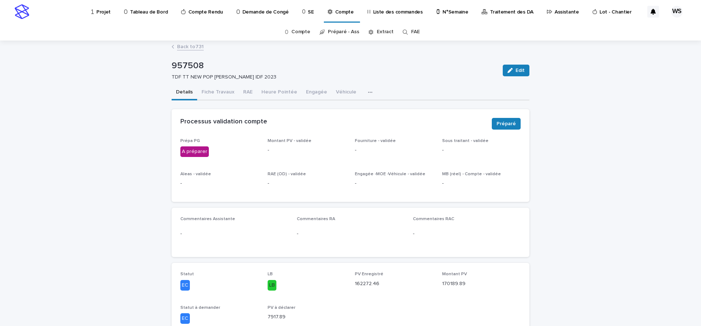
click at [501, 13] on p "Traitement des DA" at bounding box center [511, 7] width 43 height 15
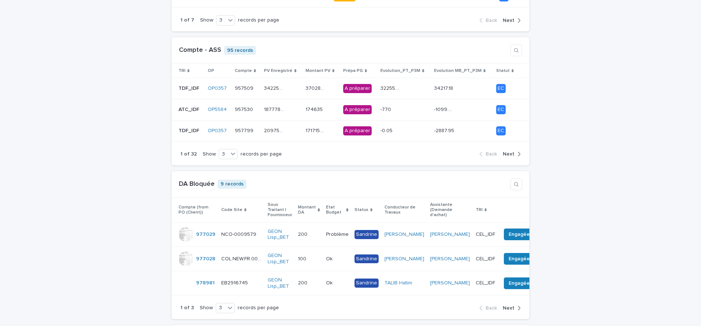
scroll to position [245, 0]
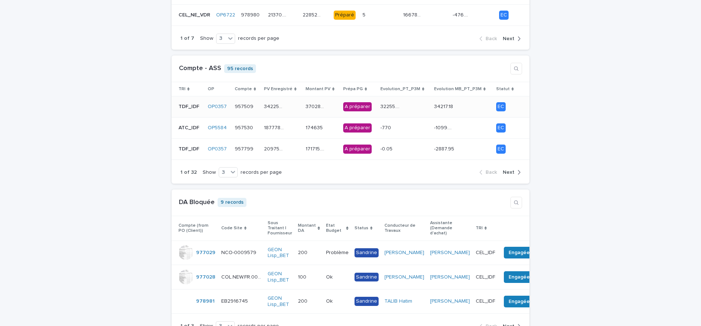
click at [293, 109] on div "342258.57 342258.57" at bounding box center [282, 107] width 36 height 12
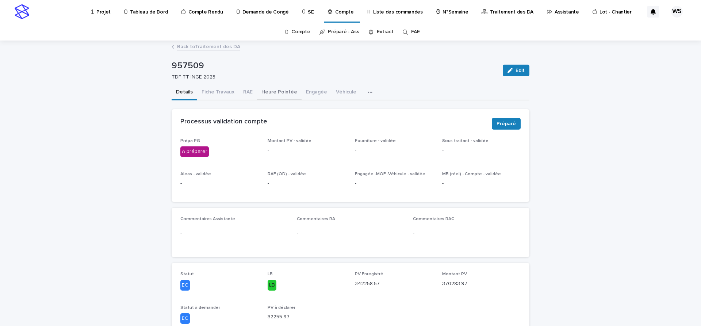
click at [271, 92] on button "Heure Pointée" at bounding box center [279, 92] width 45 height 15
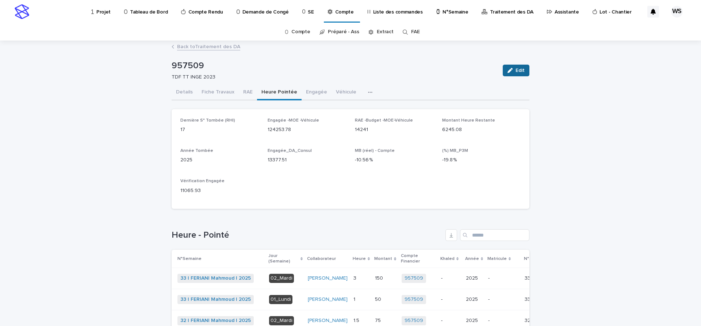
click at [521, 71] on span "Edit" at bounding box center [520, 70] width 9 height 5
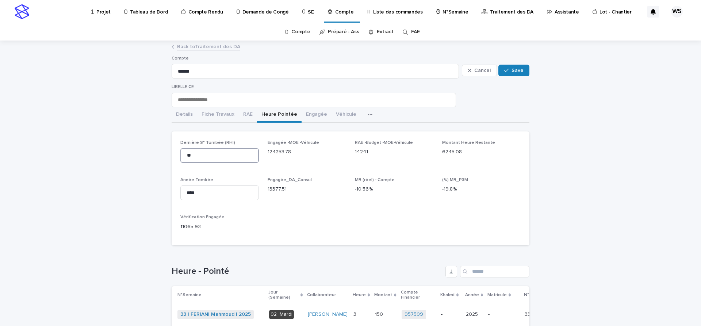
drag, startPoint x: 196, startPoint y: 157, endPoint x: 106, endPoint y: 132, distance: 93.2
click at [180, 148] on input "**" at bounding box center [219, 155] width 78 height 15
type input "**"
click at [519, 70] on span "Save" at bounding box center [517, 70] width 12 height 5
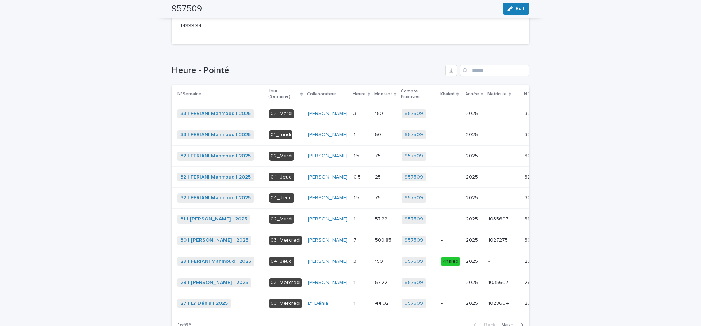
scroll to position [184, 0]
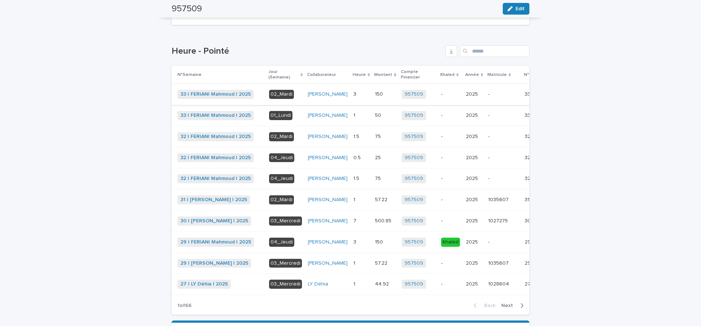
click at [544, 96] on button "Khaled" at bounding box center [557, 95] width 26 height 12
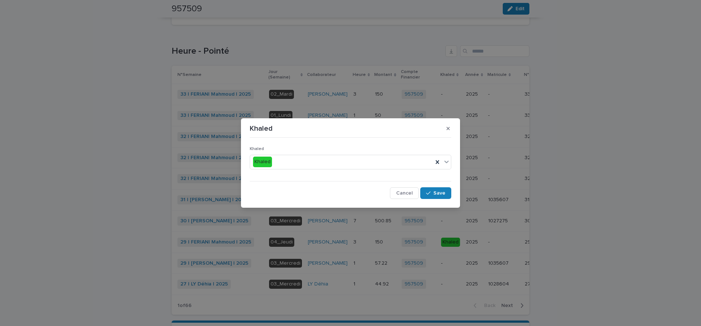
drag, startPoint x: 437, startPoint y: 192, endPoint x: 495, endPoint y: 148, distance: 73.0
click at [436, 192] on span "Save" at bounding box center [439, 193] width 12 height 5
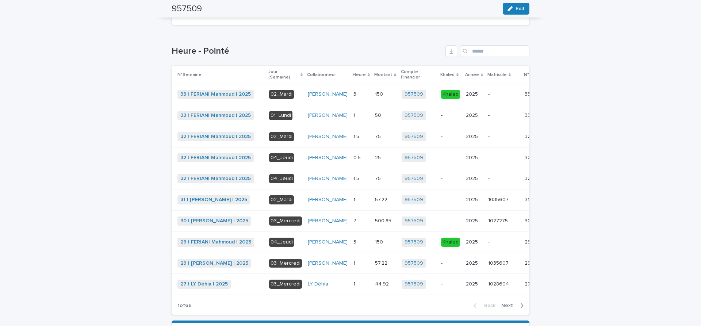
click at [549, 119] on span "Khaled" at bounding box center [557, 115] width 16 height 7
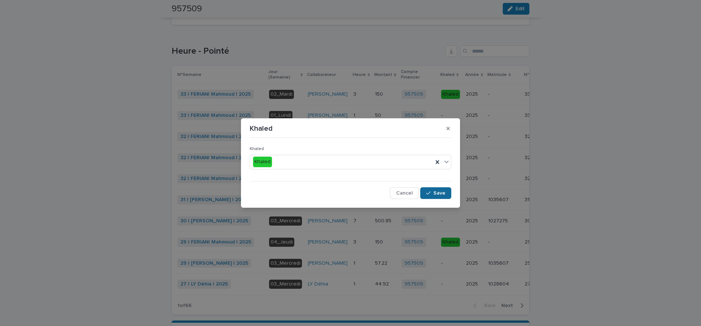
click at [442, 192] on span "Save" at bounding box center [439, 193] width 12 height 5
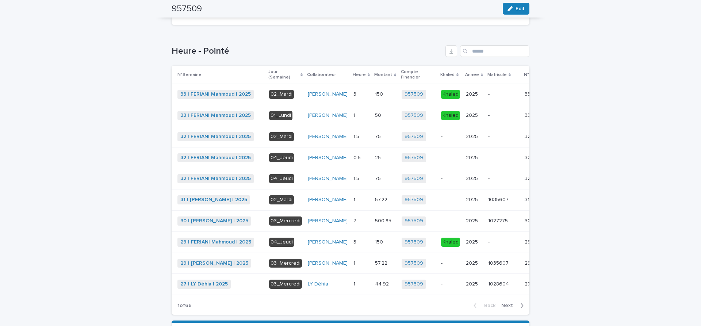
click at [549, 140] on span "Khaled" at bounding box center [557, 136] width 16 height 7
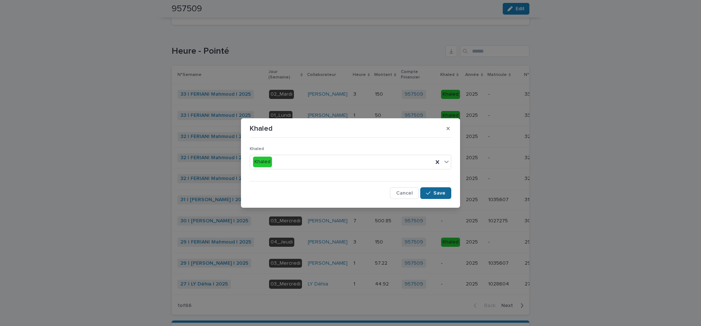
click at [440, 191] on span "Save" at bounding box center [439, 193] width 12 height 5
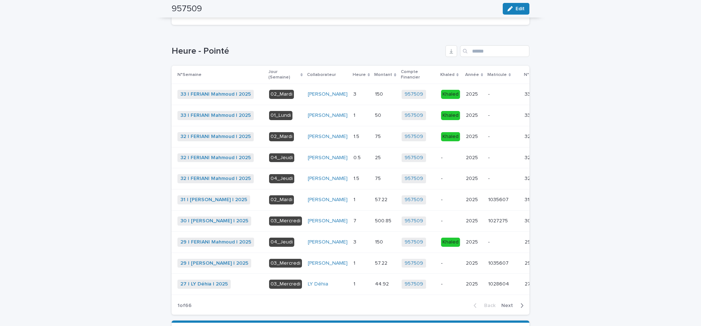
click at [544, 164] on button "Khaled" at bounding box center [557, 158] width 26 height 12
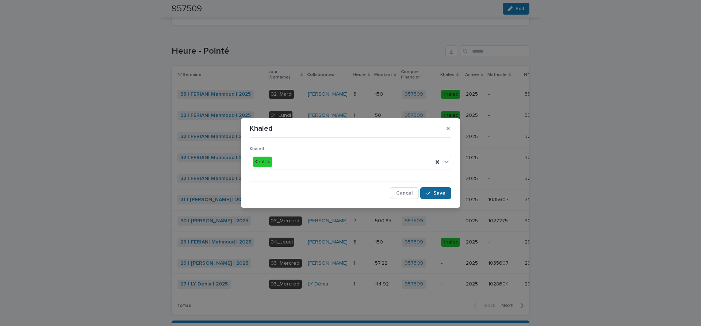
drag, startPoint x: 440, startPoint y: 193, endPoint x: 444, endPoint y: 191, distance: 4.1
click at [440, 193] on span "Save" at bounding box center [439, 193] width 12 height 5
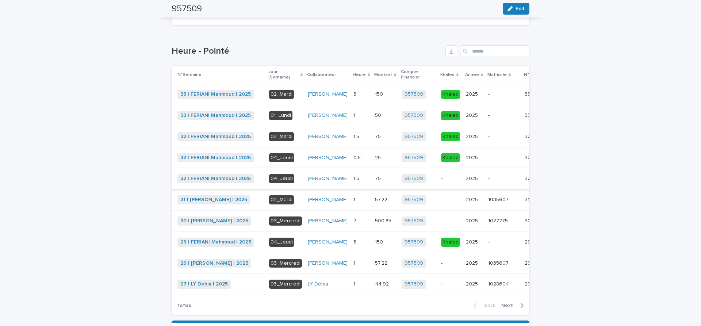
click at [544, 185] on button "Khaled" at bounding box center [557, 179] width 26 height 12
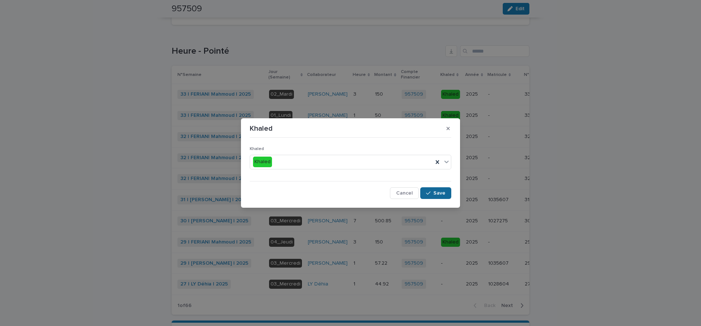
click at [438, 192] on span "Save" at bounding box center [439, 193] width 12 height 5
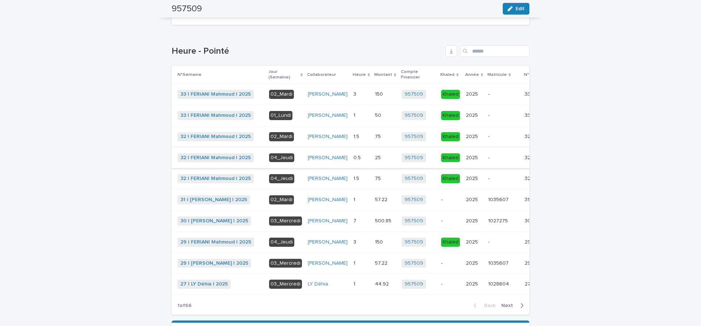
scroll to position [245, 0]
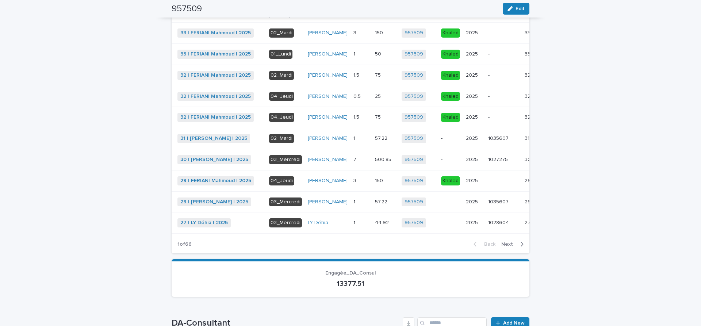
click at [510, 247] on span "Next" at bounding box center [509, 244] width 16 height 5
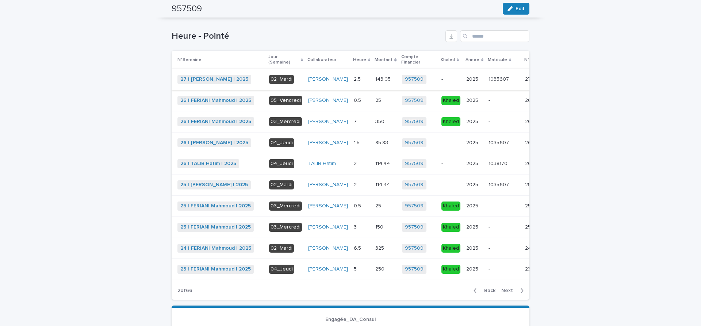
scroll to position [215, 0]
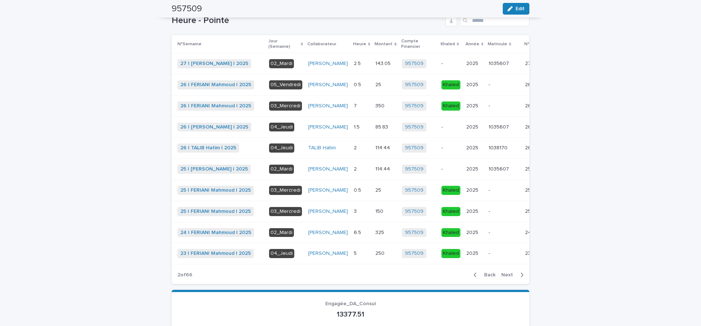
click at [489, 277] on span "Back" at bounding box center [488, 274] width 16 height 5
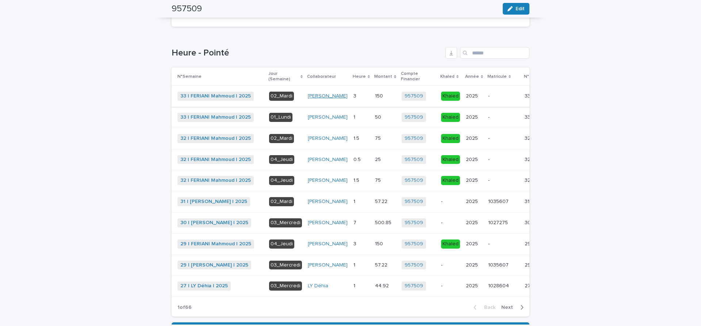
scroll to position [123, 0]
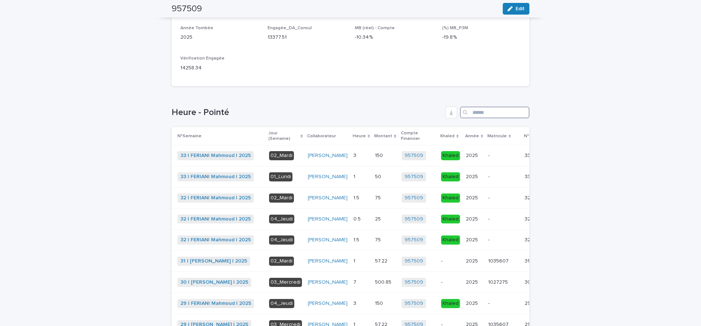
click at [488, 110] on input "Search" at bounding box center [494, 113] width 69 height 12
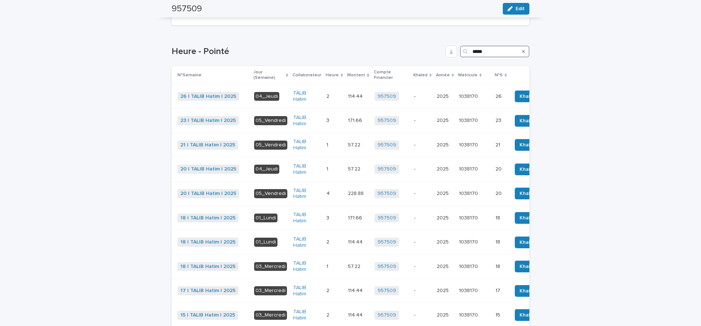
scroll to position [184, 0]
drag, startPoint x: 493, startPoint y: 51, endPoint x: 415, endPoint y: 45, distance: 78.4
click at [460, 45] on input "*****" at bounding box center [494, 51] width 69 height 12
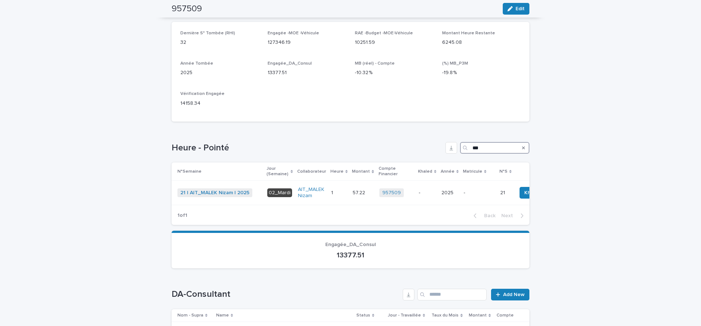
scroll to position [74, 0]
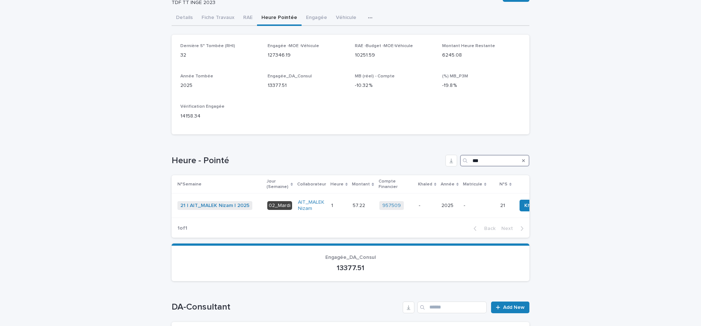
drag, startPoint x: 485, startPoint y: 161, endPoint x: 432, endPoint y: 162, distance: 52.9
click at [460, 162] on input "***" at bounding box center [494, 161] width 69 height 12
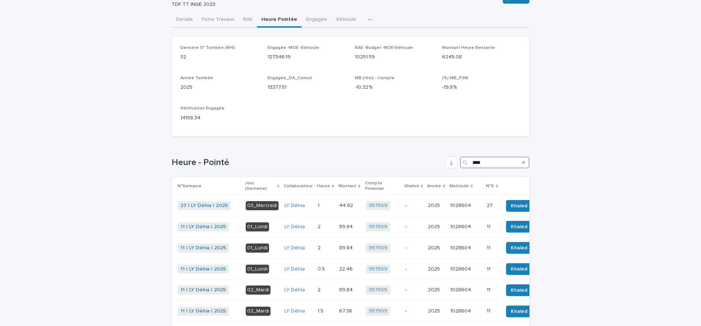
scroll to position [168, 0]
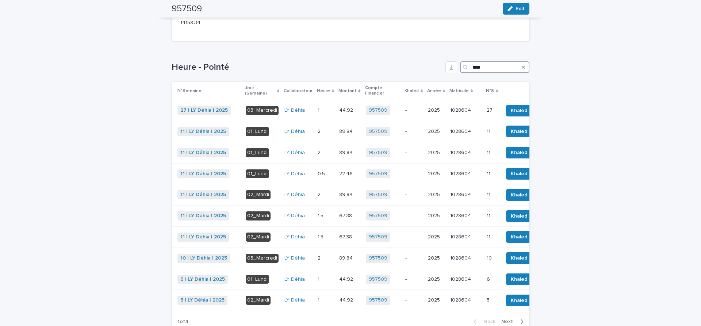
drag, startPoint x: 491, startPoint y: 66, endPoint x: 377, endPoint y: 61, distance: 114.8
click at [460, 61] on input "****" at bounding box center [494, 67] width 69 height 12
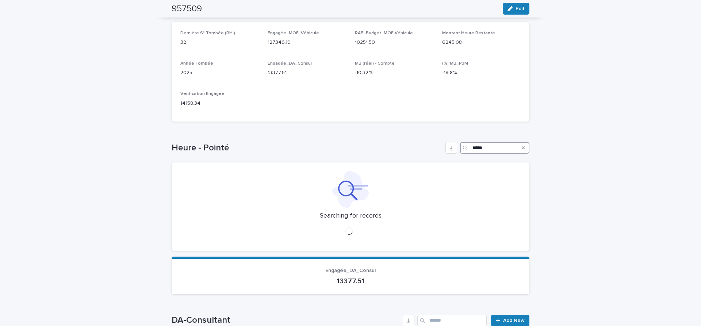
scroll to position [123, 0]
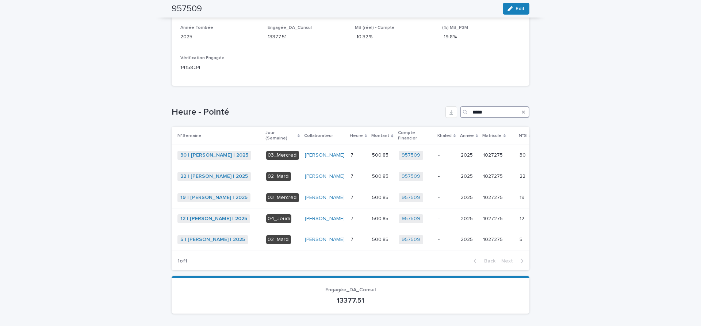
drag, startPoint x: 503, startPoint y: 115, endPoint x: 361, endPoint y: 107, distance: 143.0
click at [460, 107] on input "*****" at bounding box center [494, 112] width 69 height 12
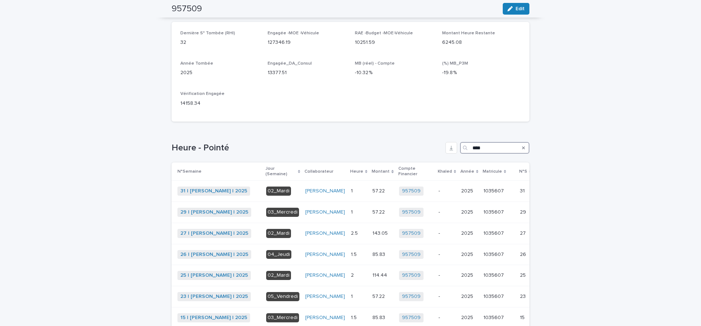
scroll to position [184, 0]
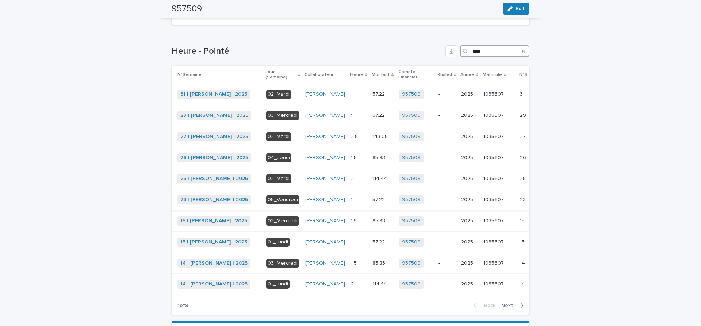
type input "****"
click at [544, 204] on span "Khaled" at bounding box center [552, 199] width 16 height 7
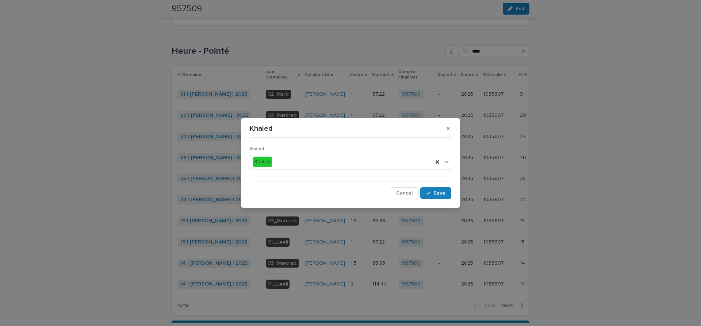
click at [445, 160] on icon at bounding box center [446, 161] width 7 height 7
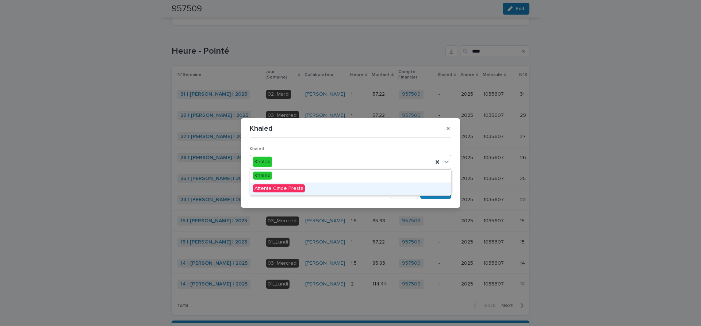
click at [288, 188] on span "Attente Cmde Presta" at bounding box center [279, 188] width 52 height 8
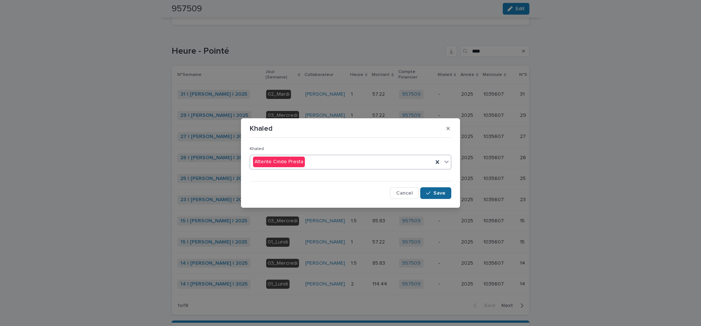
click at [436, 190] on button "Save" at bounding box center [435, 193] width 31 height 12
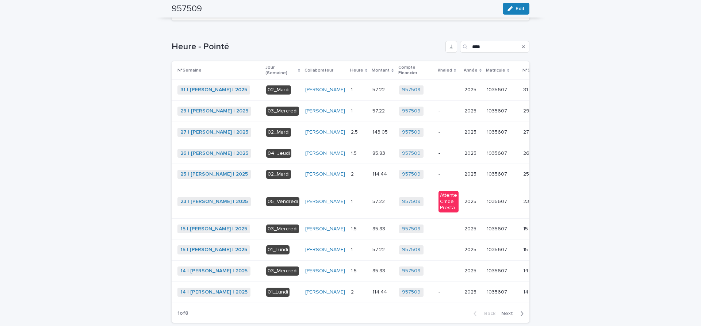
scroll to position [4, 0]
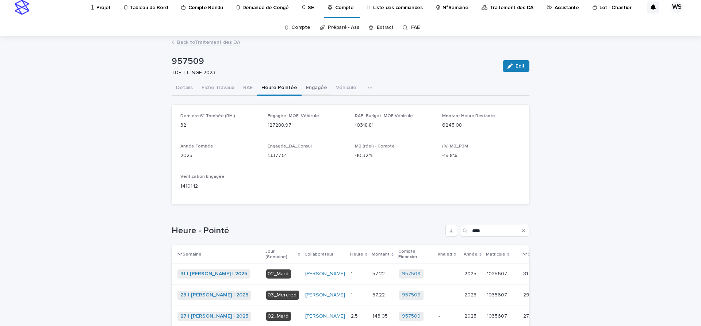
click at [315, 85] on button "Engagée" at bounding box center [317, 88] width 30 height 15
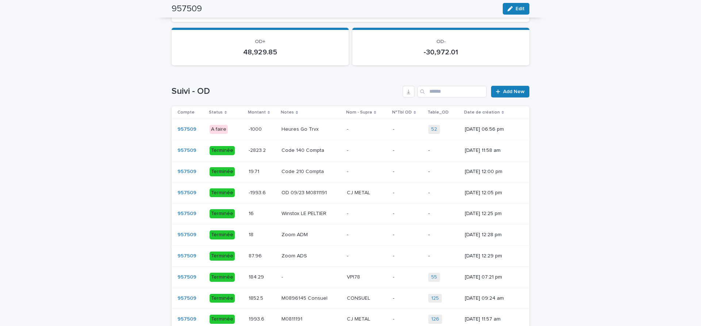
scroll to position [526, 0]
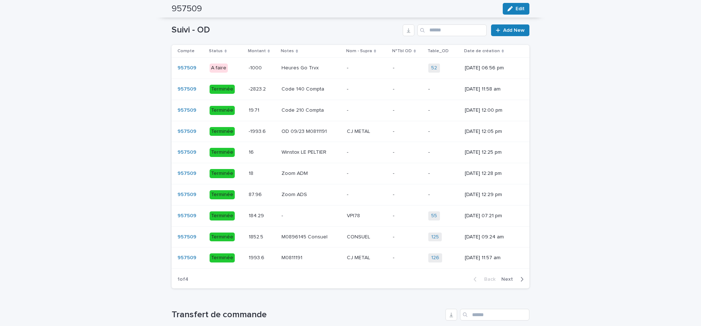
click at [508, 279] on span "Next" at bounding box center [509, 279] width 16 height 5
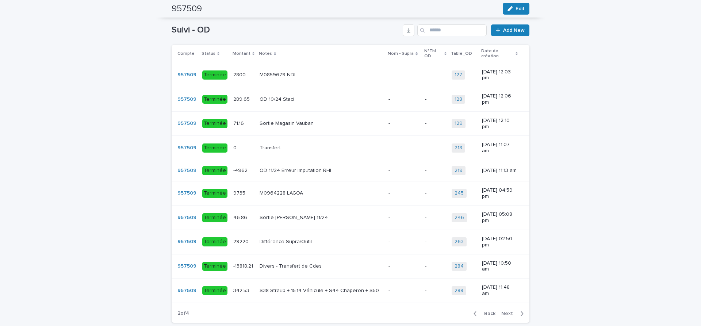
scroll to position [536, 0]
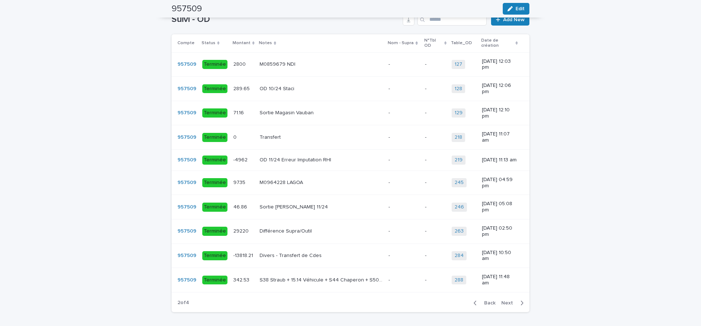
click at [510, 300] on span "Next" at bounding box center [509, 302] width 16 height 5
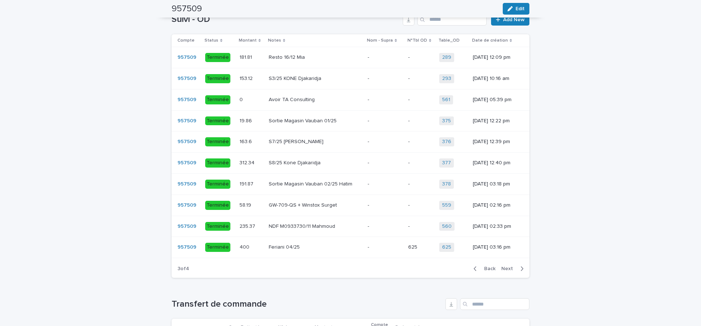
scroll to position [526, 0]
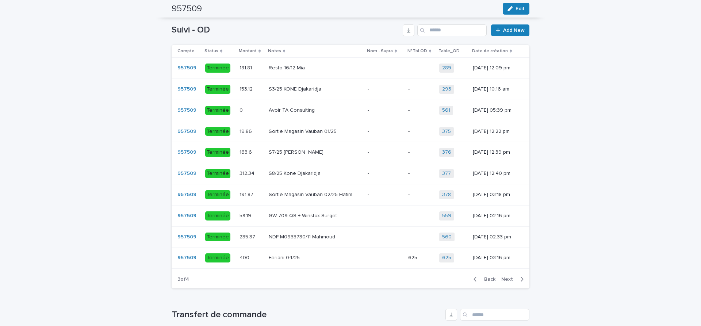
click at [506, 278] on span "Next" at bounding box center [509, 279] width 16 height 5
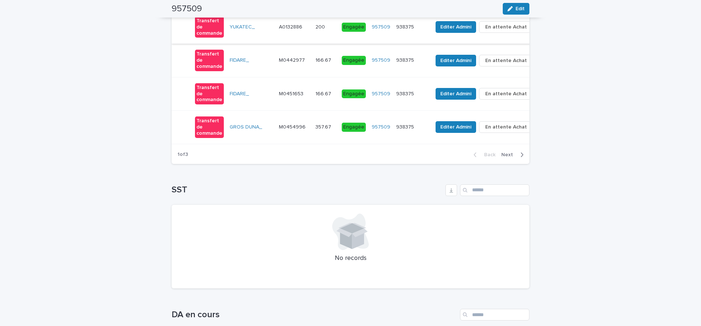
scroll to position [861, 0]
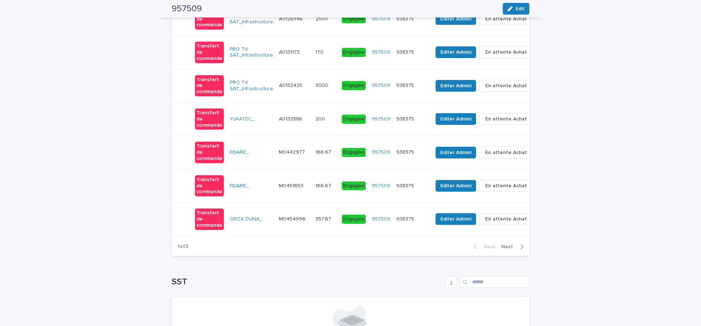
click at [508, 244] on span "Next" at bounding box center [509, 246] width 16 height 5
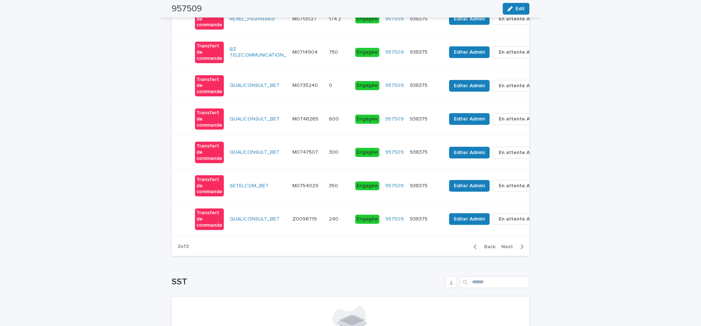
click at [508, 244] on span "Next" at bounding box center [509, 246] width 16 height 5
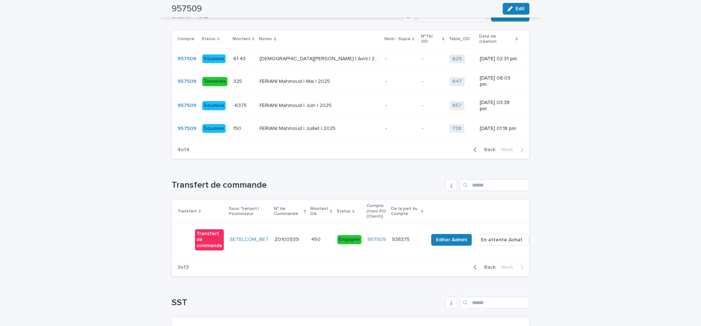
scroll to position [499, 0]
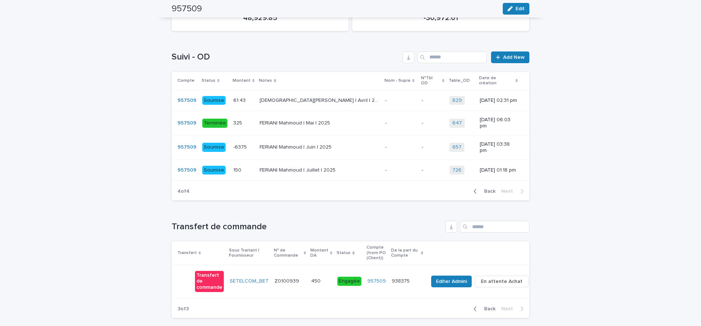
click at [489, 189] on span "Back" at bounding box center [488, 191] width 16 height 5
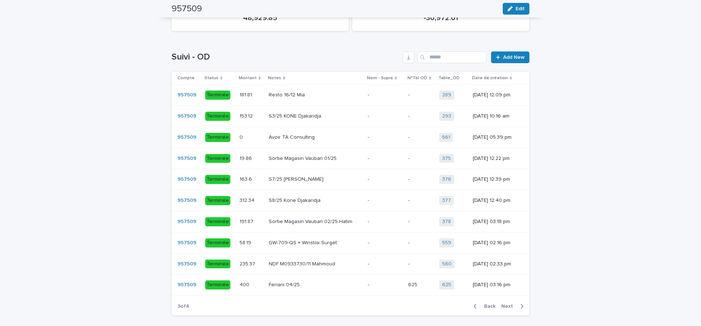
scroll to position [562, 0]
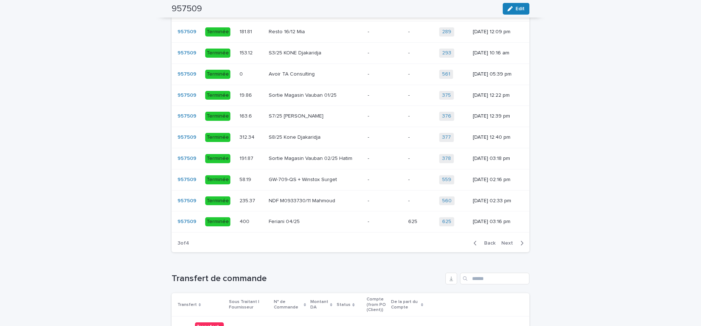
click at [494, 242] on span "Back" at bounding box center [488, 243] width 16 height 5
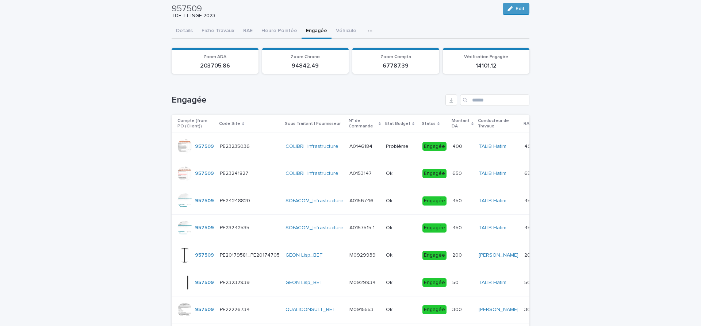
scroll to position [0, 0]
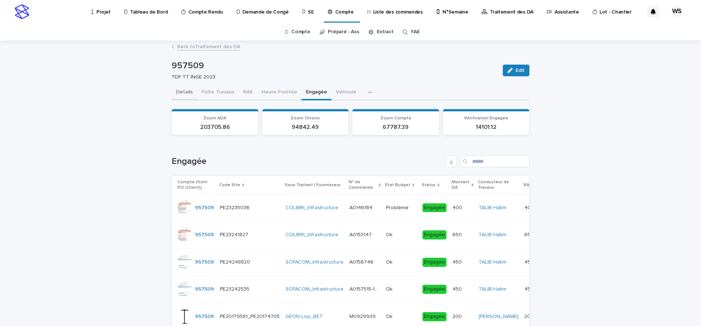
click at [183, 91] on button "Details" at bounding box center [185, 92] width 26 height 15
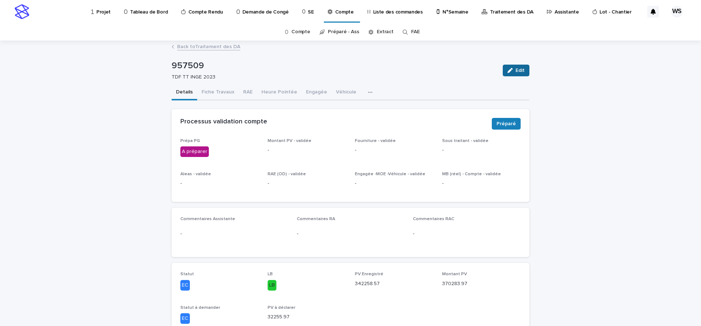
click at [518, 70] on span "Edit" at bounding box center [520, 70] width 9 height 5
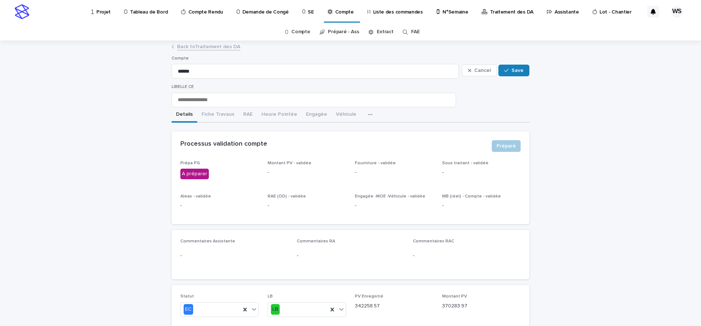
scroll to position [153, 0]
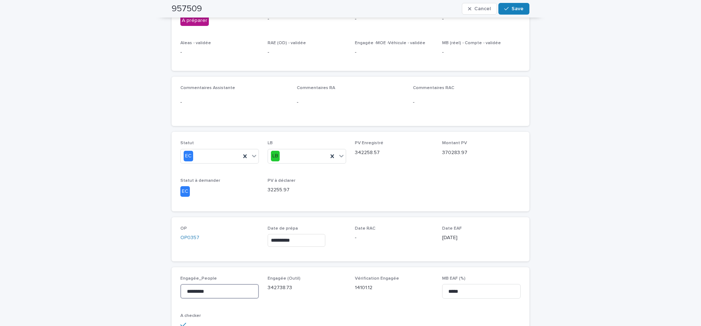
drag, startPoint x: 218, startPoint y: 294, endPoint x: 85, endPoint y: 248, distance: 141.2
click at [180, 284] on input "*********" at bounding box center [219, 291] width 78 height 15
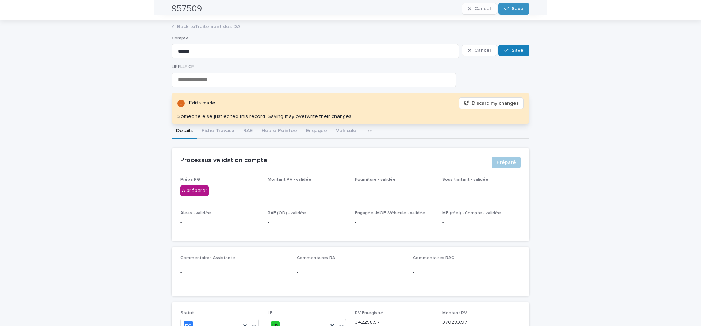
scroll to position [5, 0]
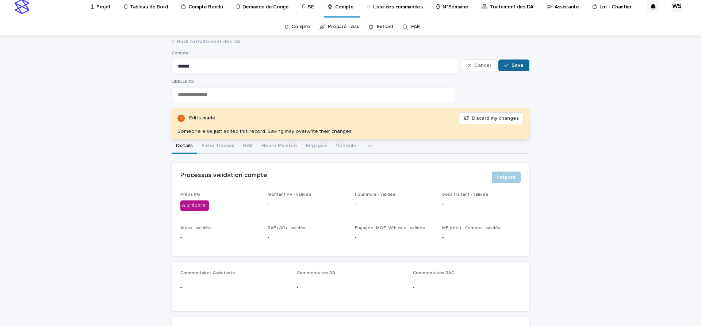
type input "*********"
click at [521, 66] on span "Save" at bounding box center [517, 65] width 12 height 5
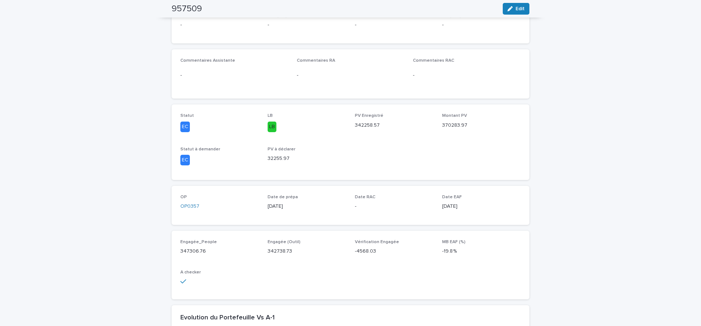
scroll to position [0, 0]
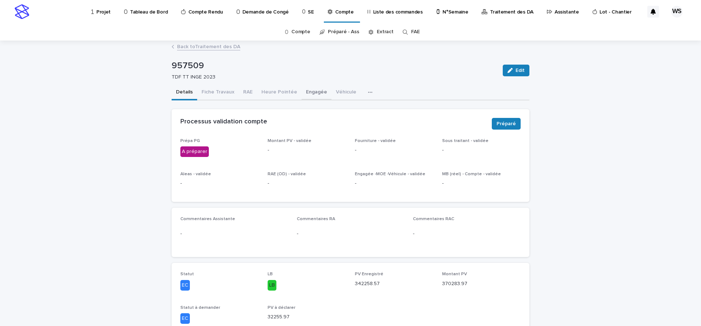
click at [308, 91] on button "Engagée" at bounding box center [317, 92] width 30 height 15
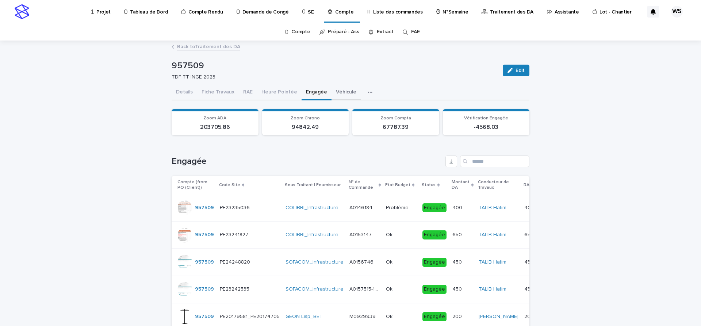
click at [342, 91] on button "Véhicule" at bounding box center [346, 92] width 29 height 15
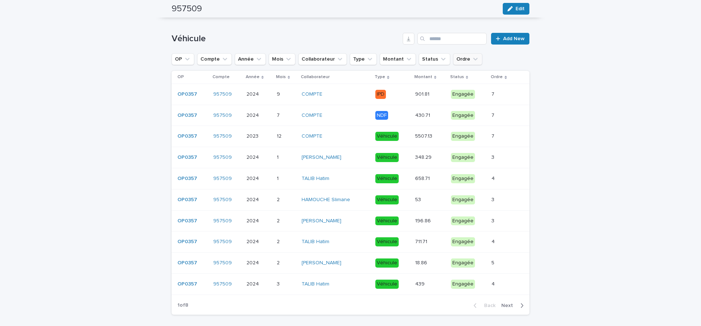
scroll to position [31, 0]
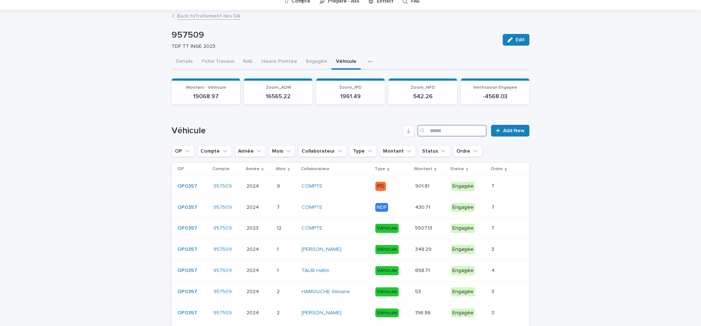
click at [443, 131] on input "Search" at bounding box center [451, 131] width 69 height 12
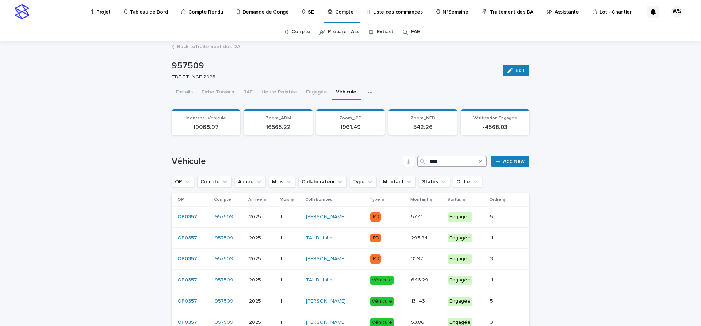
scroll to position [123, 0]
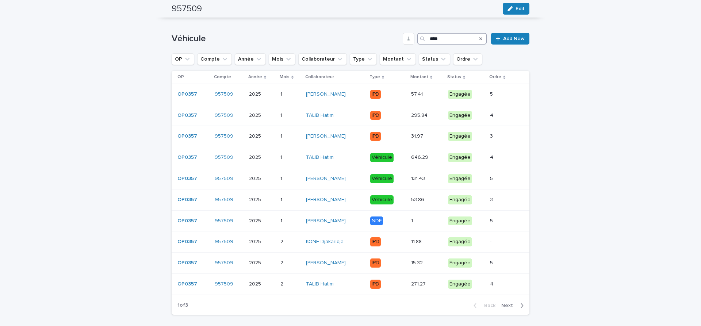
type input "****"
click at [510, 307] on span "Next" at bounding box center [509, 305] width 16 height 5
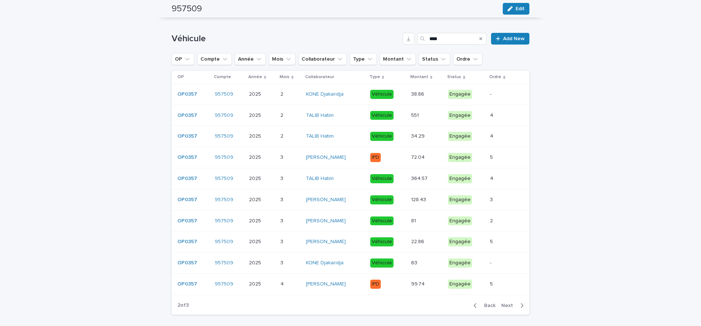
click at [510, 306] on span "Next" at bounding box center [509, 305] width 16 height 5
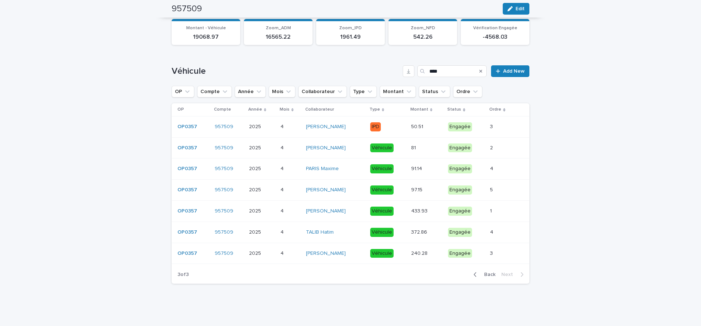
scroll to position [90, 0]
click at [522, 73] on span "Add New" at bounding box center [514, 71] width 22 height 5
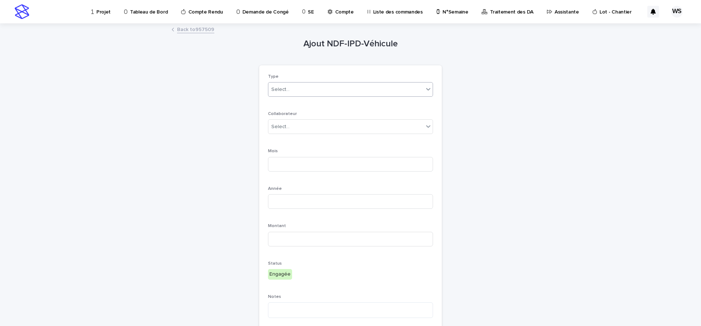
click at [288, 91] on div "Select..." at bounding box center [280, 90] width 18 height 8
click at [283, 103] on span "Véhicule" at bounding box center [282, 103] width 23 height 8
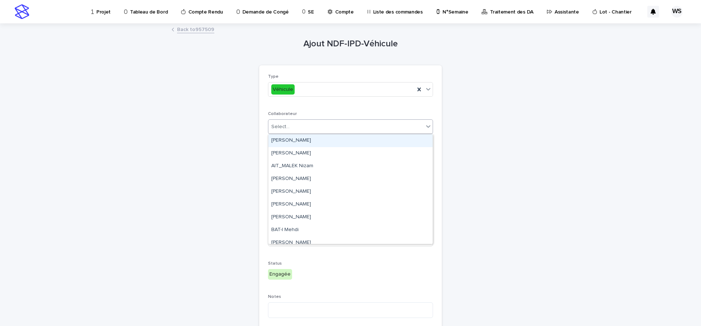
click at [298, 127] on div "Select..." at bounding box center [345, 127] width 155 height 12
type input "****"
click at [294, 138] on div "[PERSON_NAME]" at bounding box center [350, 140] width 164 height 13
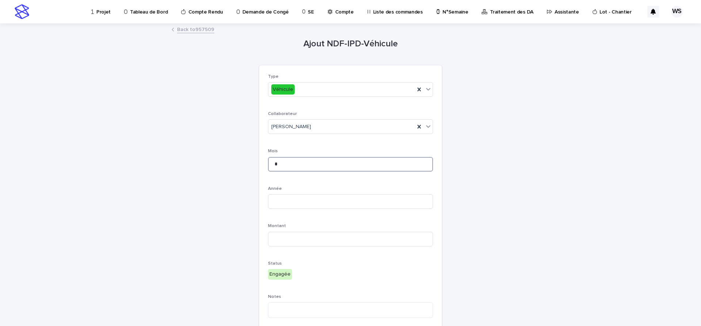
type input "*"
type input "****"
type input "*****"
type textarea "*"
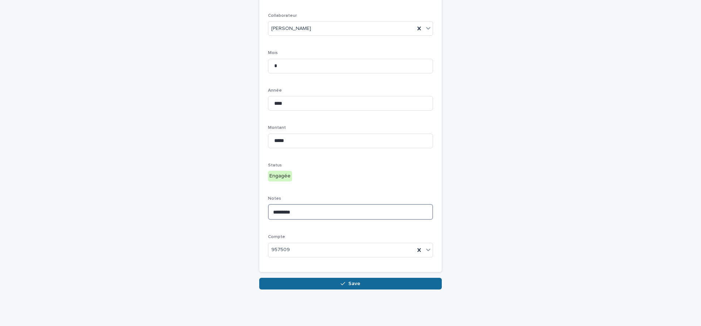
type textarea "*********"
click at [357, 281] on span "Save" at bounding box center [354, 283] width 12 height 5
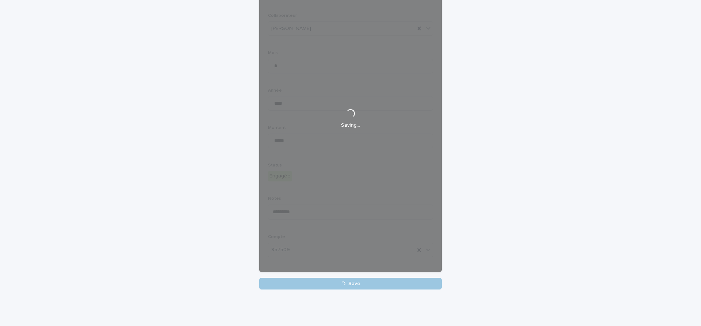
scroll to position [98, 0]
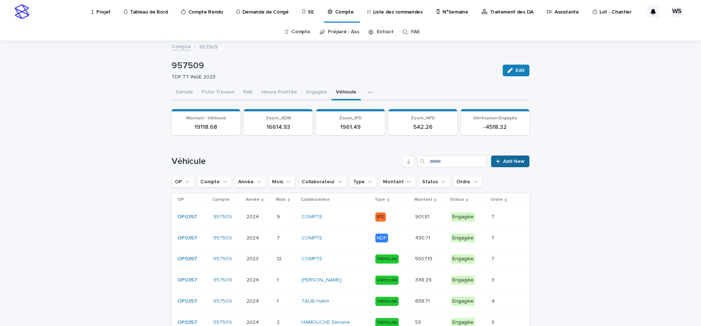
click at [514, 162] on span "Add New" at bounding box center [514, 161] width 22 height 5
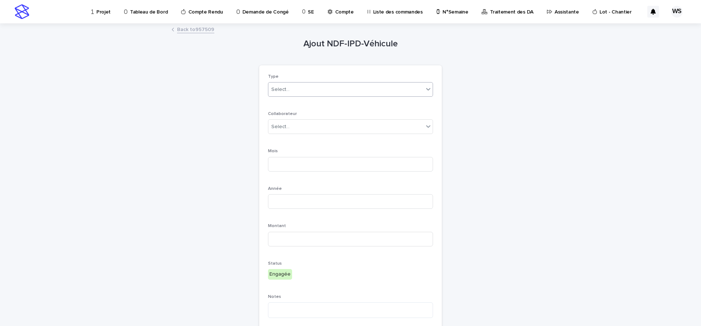
click at [291, 89] on div "Select..." at bounding box center [345, 90] width 155 height 12
click at [281, 103] on span "Véhicule" at bounding box center [282, 103] width 23 height 8
click at [299, 124] on div "Select..." at bounding box center [345, 127] width 155 height 12
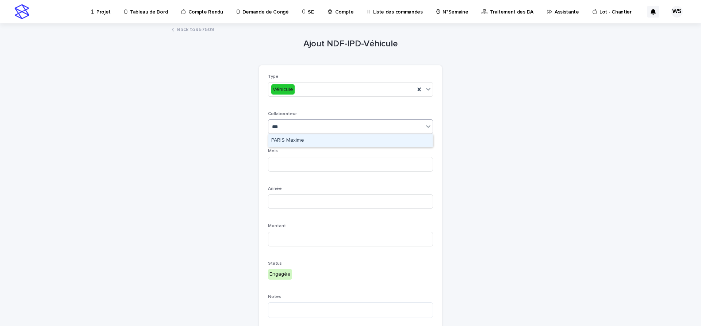
type input "****"
click at [291, 139] on div "PARIS Maxime" at bounding box center [350, 140] width 164 height 13
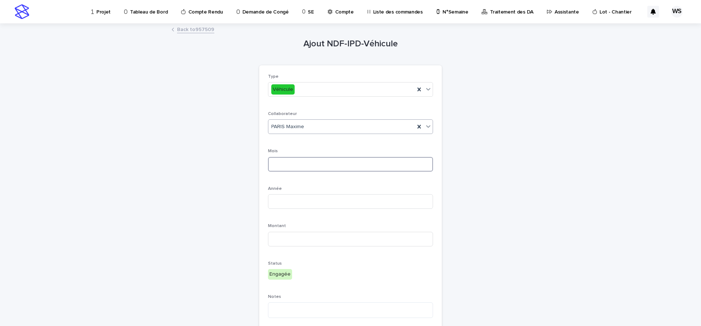
click at [294, 161] on input at bounding box center [350, 164] width 165 height 15
type input "*"
type input "****"
type input "*****"
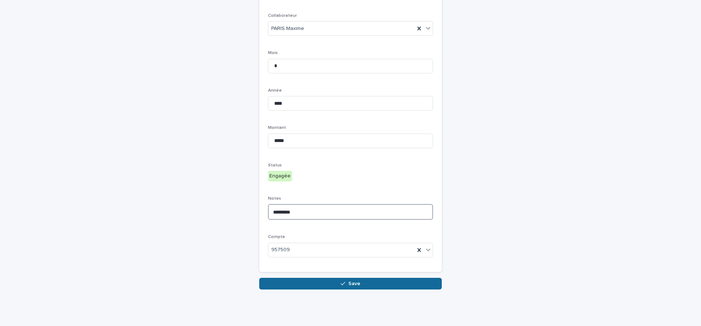
type textarea "*********"
click at [356, 283] on span "Save" at bounding box center [354, 283] width 12 height 5
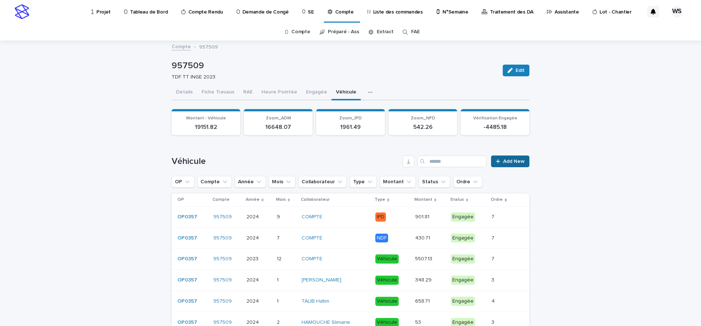
click at [514, 162] on span "Add New" at bounding box center [514, 161] width 22 height 5
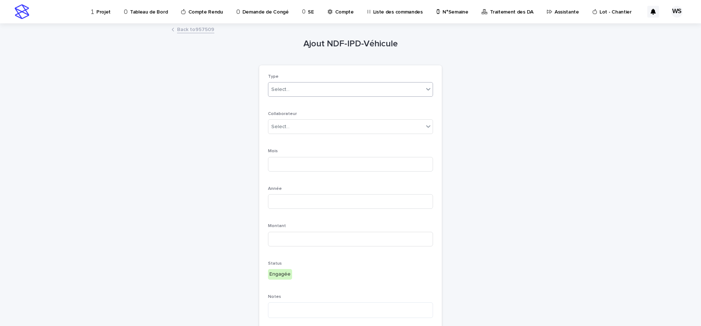
click at [284, 91] on div "Select..." at bounding box center [280, 90] width 18 height 8
click at [281, 101] on span "Véhicule" at bounding box center [282, 103] width 23 height 8
click at [286, 126] on div "Select..." at bounding box center [280, 127] width 18 height 8
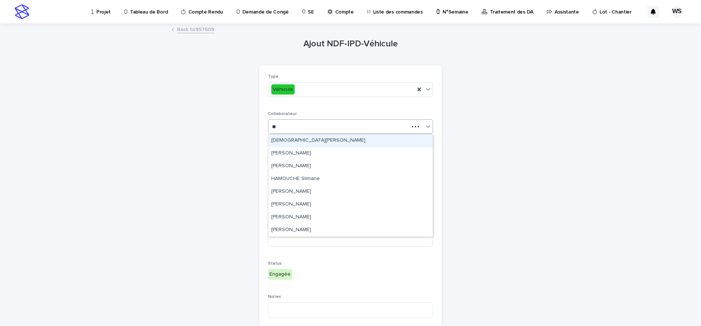
type input "***"
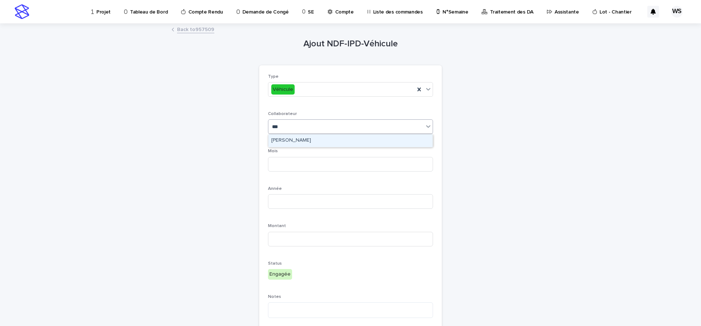
click at [280, 140] on div "MONIN Vincent" at bounding box center [350, 140] width 164 height 13
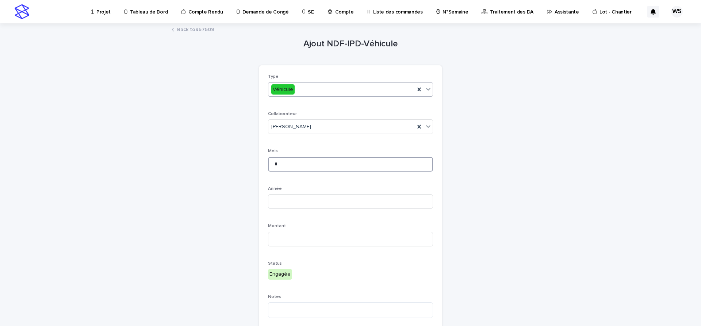
type input "*"
type input "****"
type input "*****"
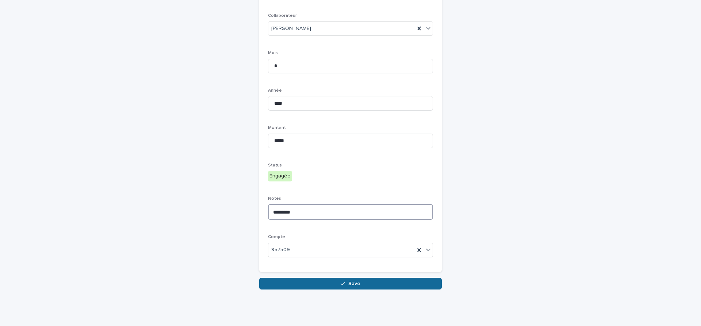
type textarea "*********"
click at [342, 283] on icon "button" at bounding box center [343, 283] width 4 height 5
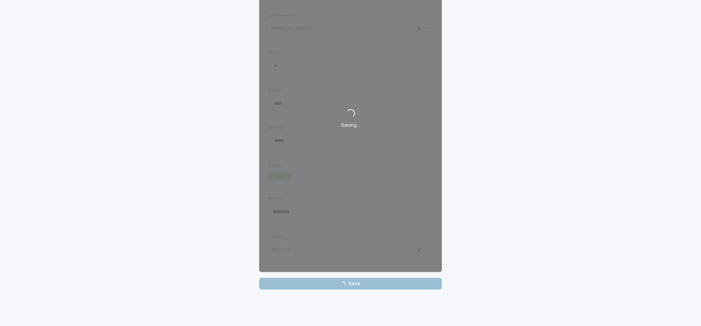
scroll to position [98, 0]
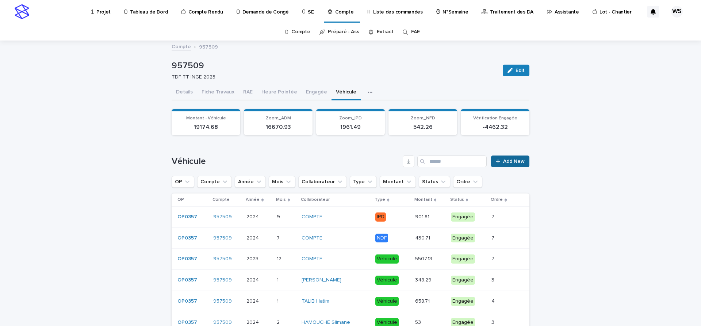
click at [510, 160] on span "Add New" at bounding box center [514, 161] width 22 height 5
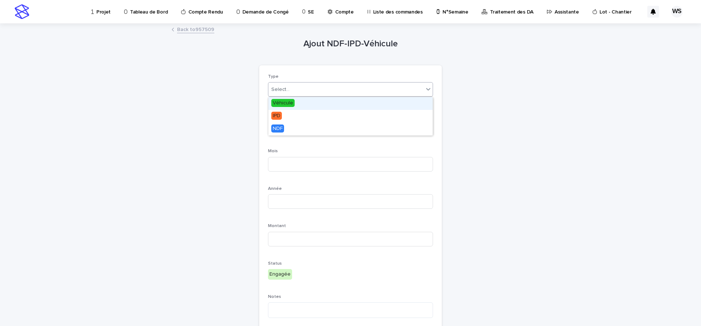
click at [281, 90] on div "Select..." at bounding box center [280, 90] width 18 height 8
click at [282, 103] on span "Véhicule" at bounding box center [282, 103] width 23 height 8
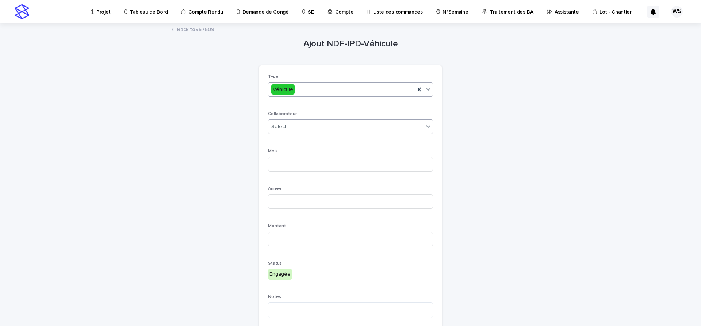
click at [292, 129] on div "Select..." at bounding box center [345, 127] width 155 height 12
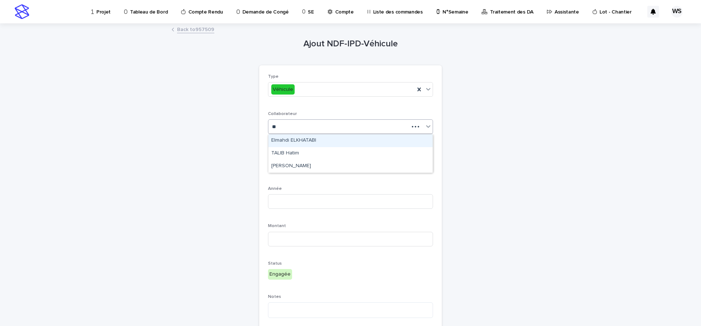
type input "***"
click at [282, 140] on div "TALIB Hatim" at bounding box center [350, 140] width 164 height 13
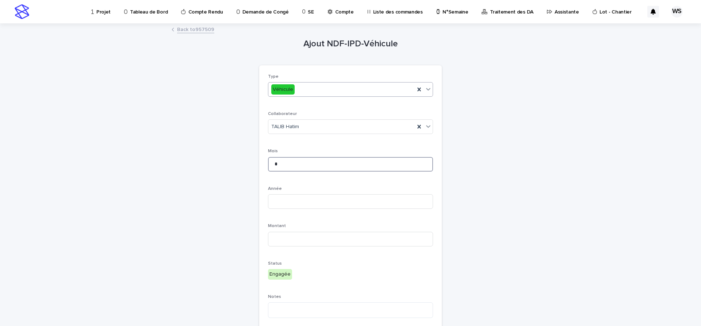
type input "*"
type input "****"
type input "*****"
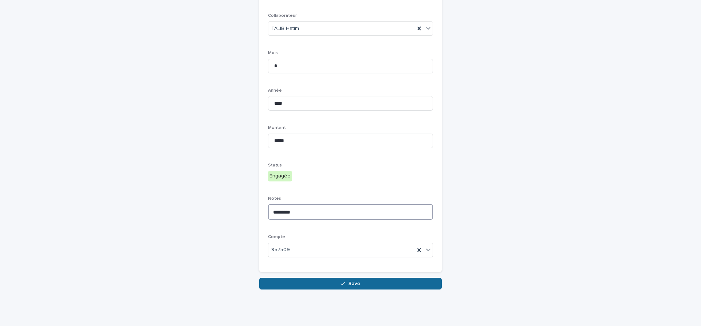
type textarea "*********"
click at [367, 285] on button "Save" at bounding box center [350, 284] width 183 height 12
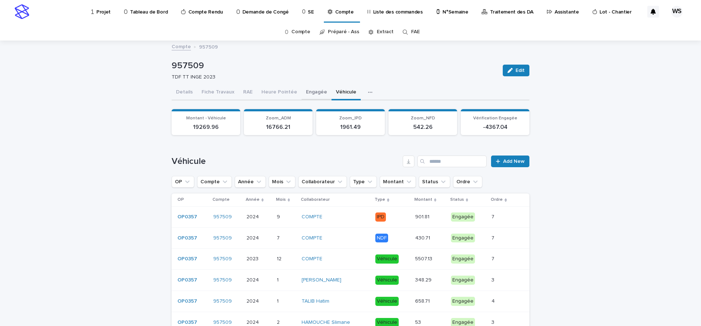
click at [309, 92] on button "Engagée" at bounding box center [317, 92] width 30 height 15
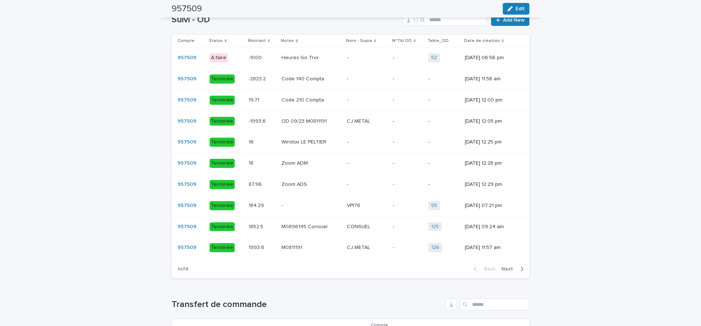
scroll to position [552, 0]
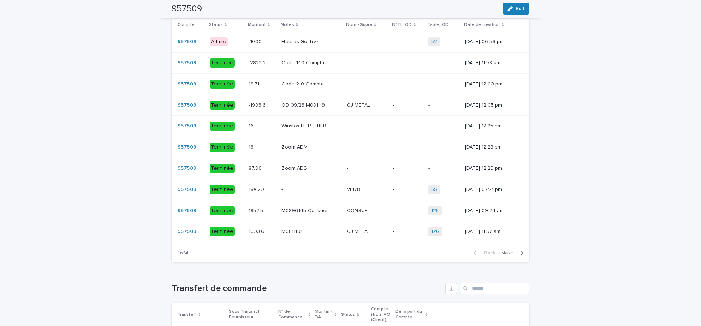
click at [509, 253] on span "Next" at bounding box center [509, 252] width 16 height 5
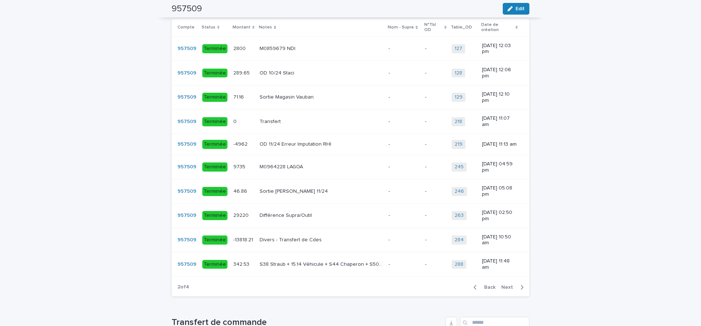
scroll to position [563, 0]
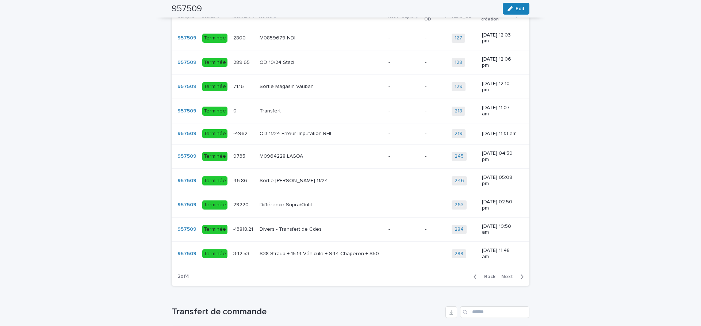
click at [506, 274] on span "Next" at bounding box center [509, 276] width 16 height 5
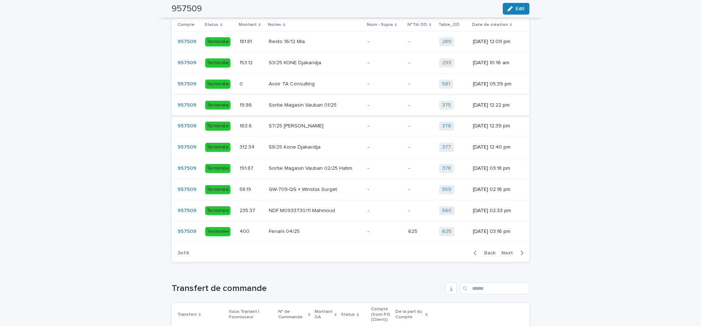
scroll to position [399, 0]
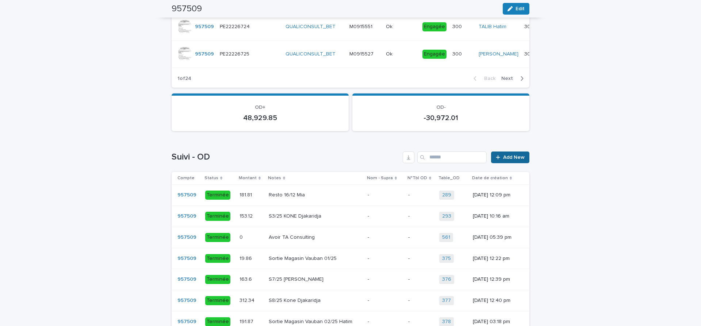
click at [516, 156] on span "Add New" at bounding box center [514, 157] width 22 height 5
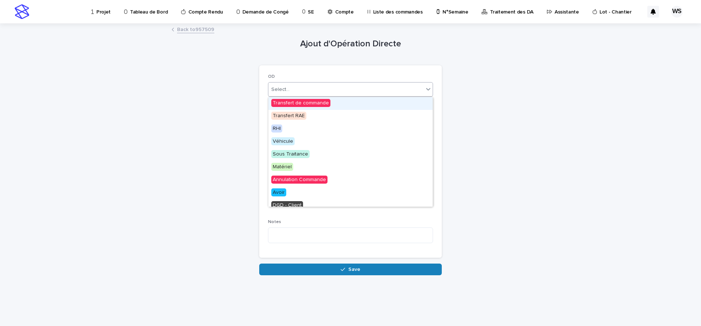
click at [282, 91] on div "Select..." at bounding box center [280, 90] width 18 height 8
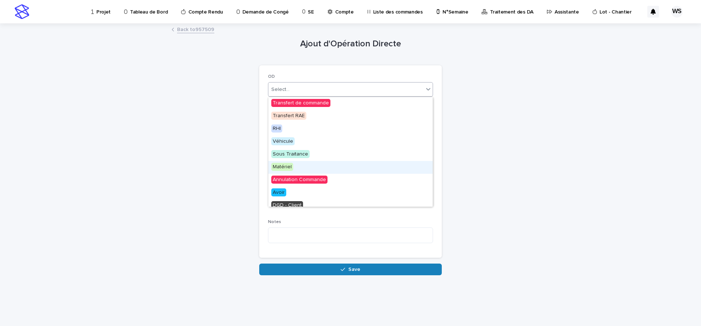
click at [280, 164] on span "Matériel" at bounding box center [282, 167] width 22 height 8
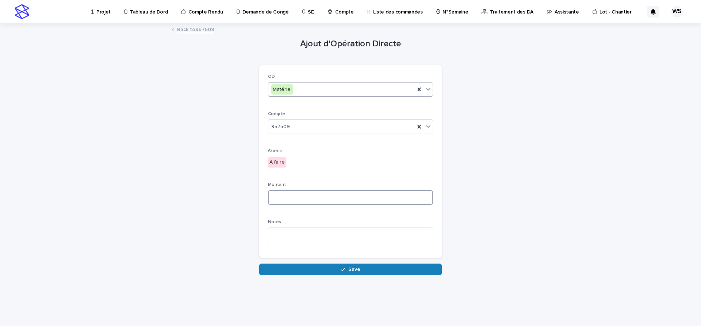
click at [289, 196] on input at bounding box center [350, 197] width 165 height 15
type input "*****"
drag, startPoint x: 322, startPoint y: 234, endPoint x: 320, endPoint y: 229, distance: 5.4
click at [321, 234] on textarea at bounding box center [350, 235] width 165 height 16
type textarea "**********"
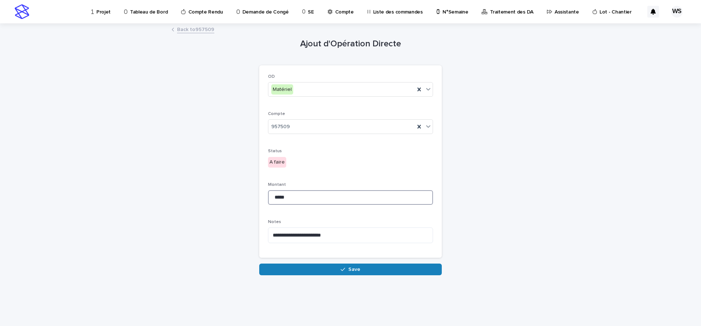
drag, startPoint x: 292, startPoint y: 195, endPoint x: 231, endPoint y: 195, distance: 61.7
click at [268, 195] on input "*****" at bounding box center [350, 197] width 165 height 15
type input "******"
click at [357, 269] on span "Save" at bounding box center [354, 269] width 12 height 5
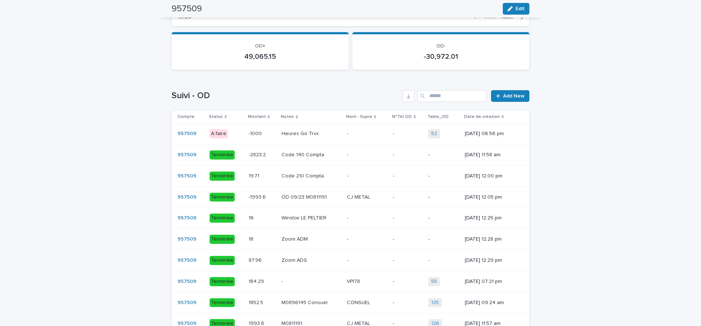
scroll to position [583, 0]
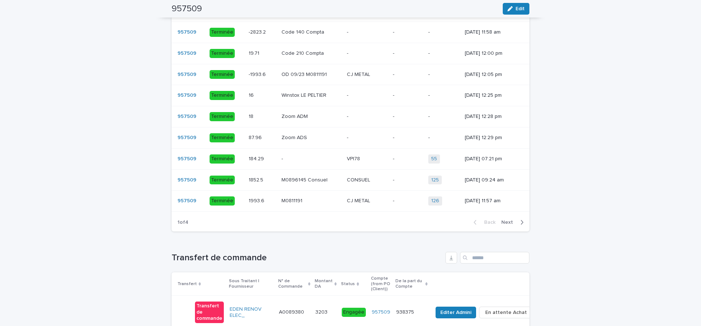
click at [509, 222] on span "Next" at bounding box center [509, 222] width 16 height 5
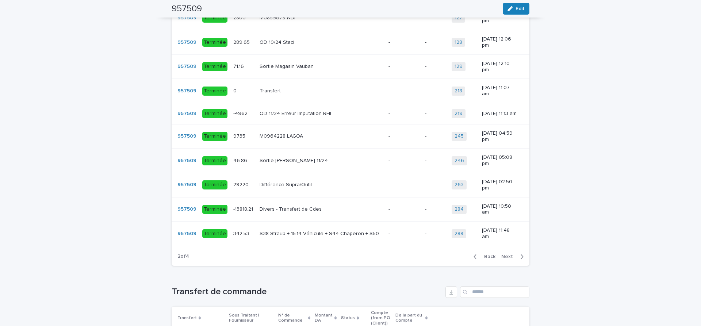
scroll to position [593, 0]
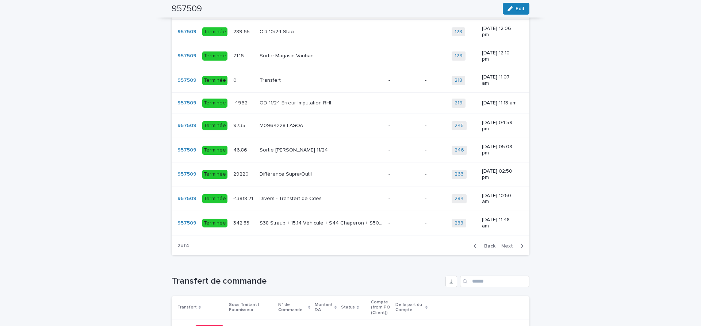
click at [505, 244] on span "Next" at bounding box center [509, 246] width 16 height 5
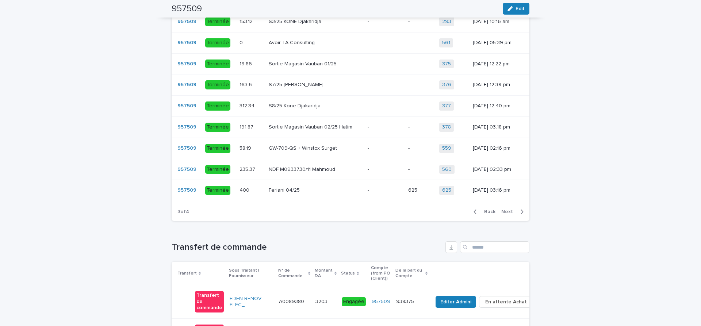
scroll to position [583, 0]
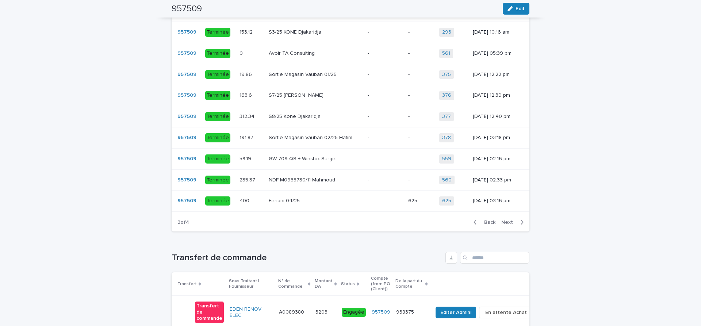
click at [507, 223] on span "Next" at bounding box center [509, 222] width 16 height 5
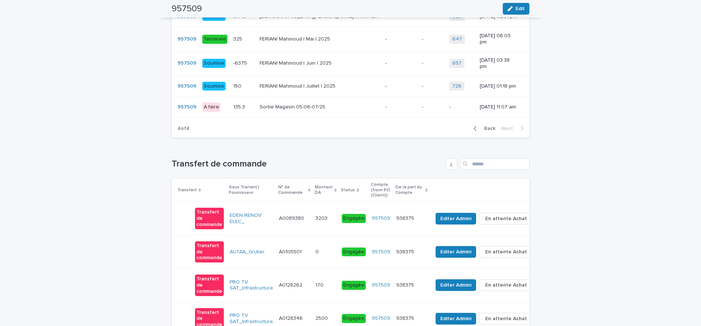
scroll to position [530, 0]
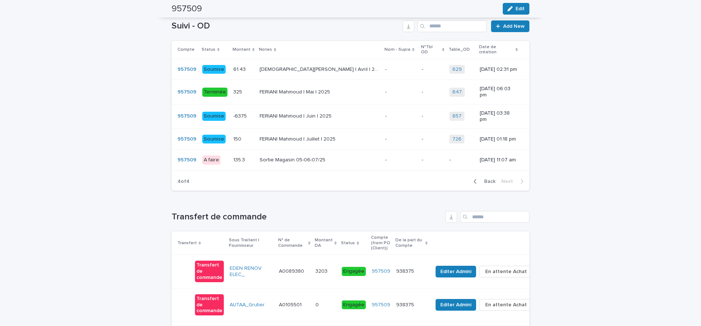
click at [338, 157] on p at bounding box center [320, 160] width 120 height 6
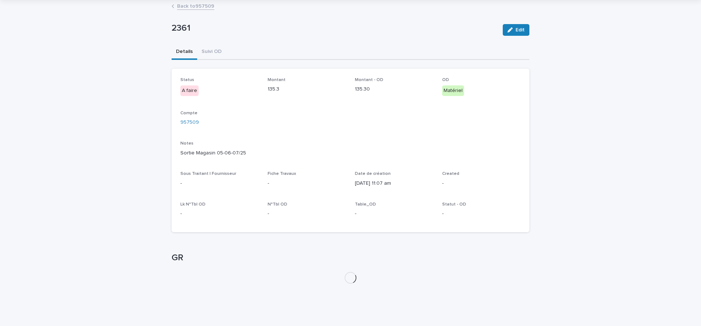
scroll to position [60, 0]
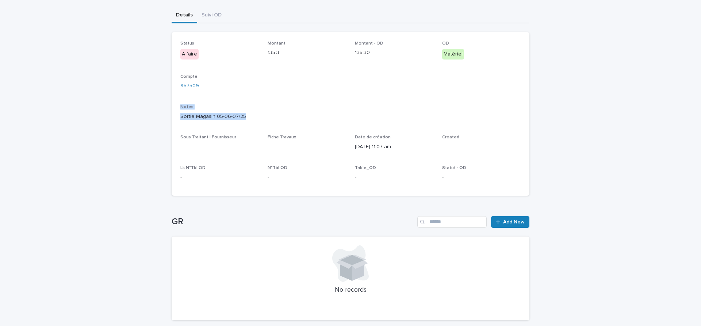
drag, startPoint x: 243, startPoint y: 116, endPoint x: 149, endPoint y: 111, distance: 94.7
click at [180, 111] on div "Sortie Magasin 05-06-07/25" at bounding box center [350, 115] width 340 height 9
drag, startPoint x: 245, startPoint y: 118, endPoint x: 221, endPoint y: 118, distance: 23.7
click at [221, 118] on p "Sortie Magasin 05-06-07/25" at bounding box center [350, 117] width 340 height 8
drag, startPoint x: 244, startPoint y: 117, endPoint x: 177, endPoint y: 119, distance: 66.8
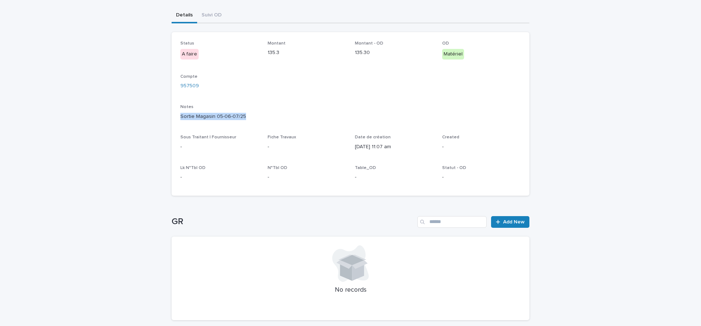
click at [180, 119] on div "Sortie Magasin 05-06-07/25" at bounding box center [350, 115] width 340 height 9
copy p "Sortie Magasin 05-06-07/25"
click at [212, 15] on div "Projet Tableau de Bord Compte Rendu Demande de Congé SE Compte Liste des comman…" at bounding box center [350, 151] width 701 height 422
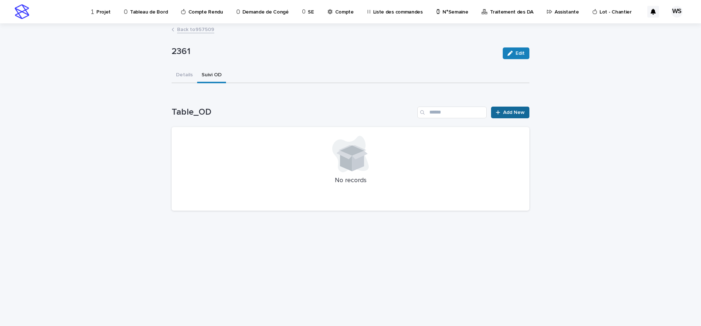
click at [513, 110] on span "Add New" at bounding box center [514, 112] width 22 height 5
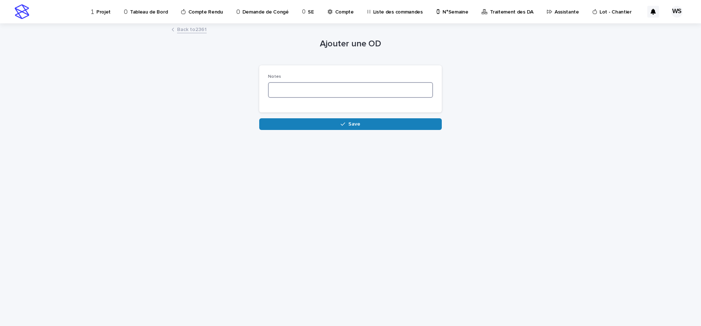
click at [334, 92] on textarea at bounding box center [350, 90] width 165 height 16
paste textarea "**********"
type textarea "**********"
click at [360, 129] on button "Save" at bounding box center [350, 124] width 183 height 12
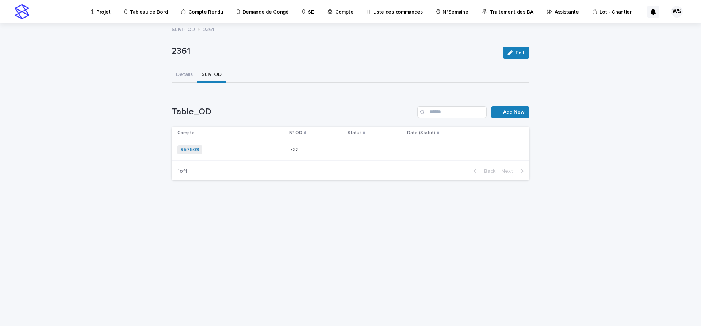
click at [261, 149] on div "957509 + 0" at bounding box center [230, 149] width 107 height 9
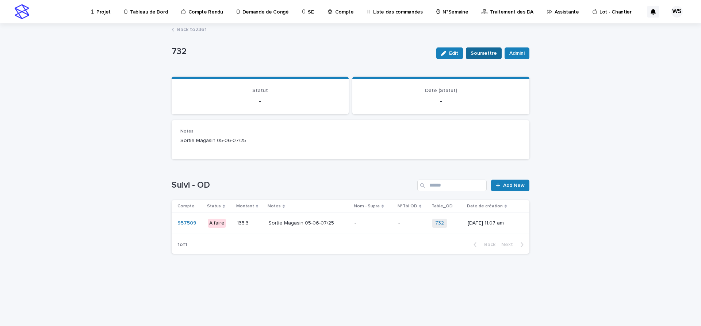
click at [486, 54] on span "Soumettre" at bounding box center [484, 53] width 26 height 7
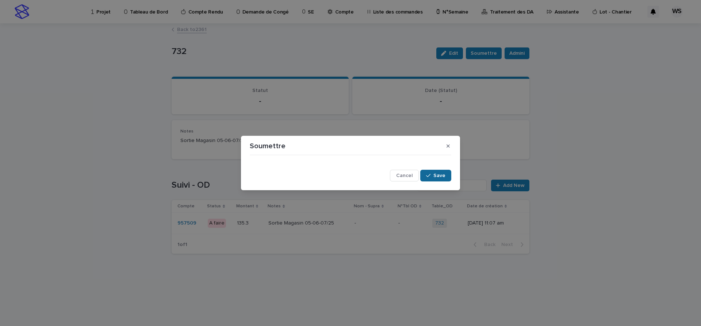
click at [441, 174] on span "Save" at bounding box center [439, 175] width 12 height 5
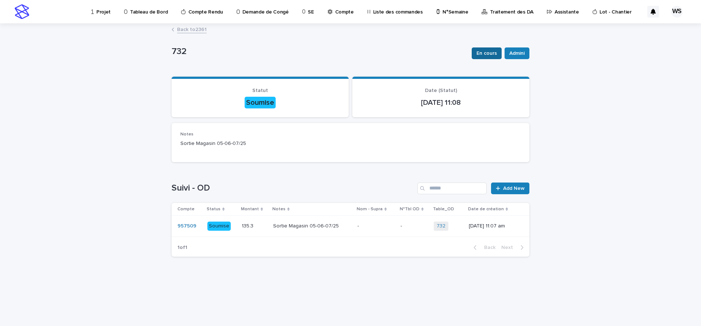
click at [492, 53] on span "En cours" at bounding box center [486, 53] width 20 height 7
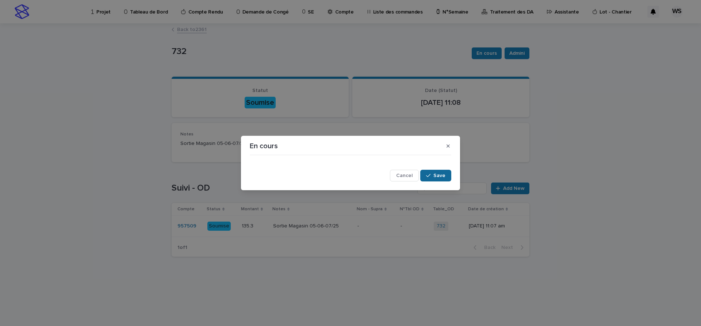
click at [440, 176] on span "Save" at bounding box center [439, 175] width 12 height 5
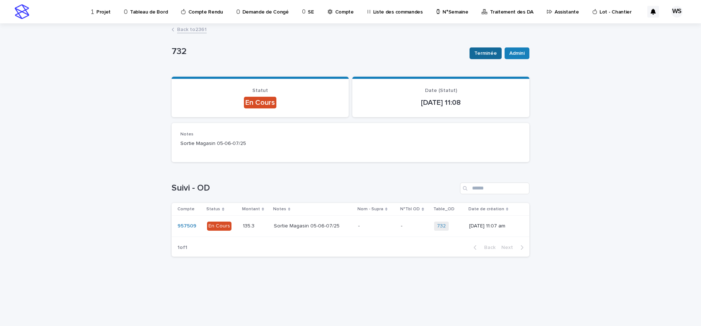
click at [484, 51] on span "Terminée" at bounding box center [485, 53] width 23 height 7
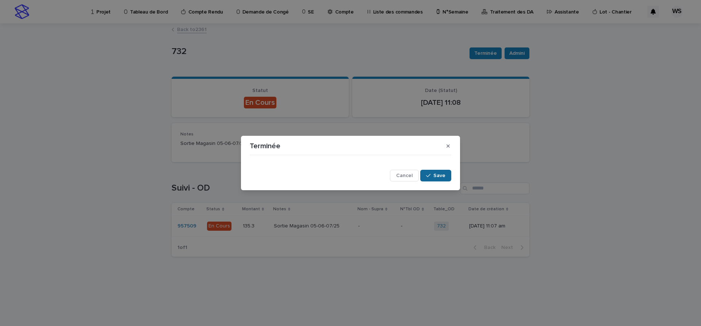
click at [445, 177] on span "Save" at bounding box center [439, 175] width 12 height 5
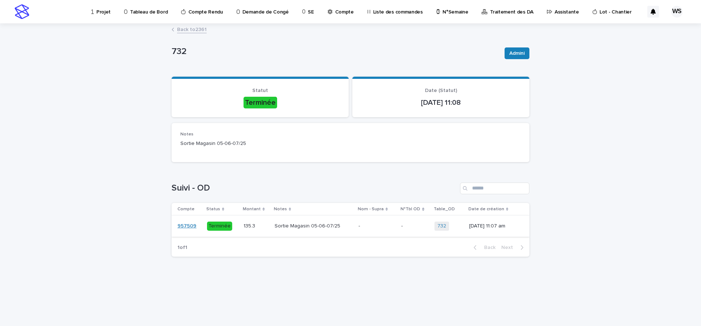
click at [187, 225] on link "957509" at bounding box center [186, 226] width 19 height 6
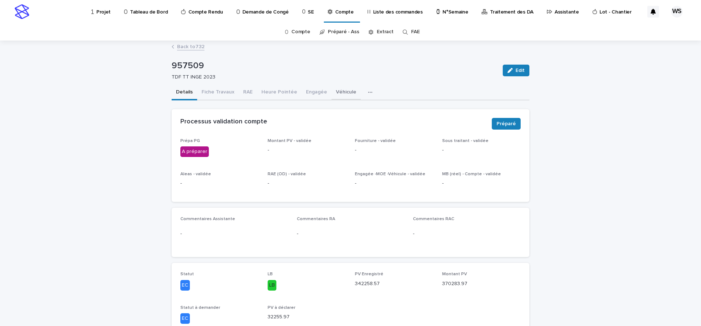
click at [345, 92] on button "Véhicule" at bounding box center [346, 92] width 29 height 15
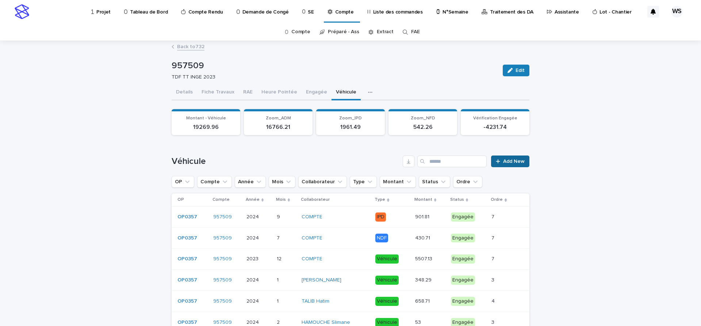
click at [520, 161] on span "Add New" at bounding box center [514, 161] width 22 height 5
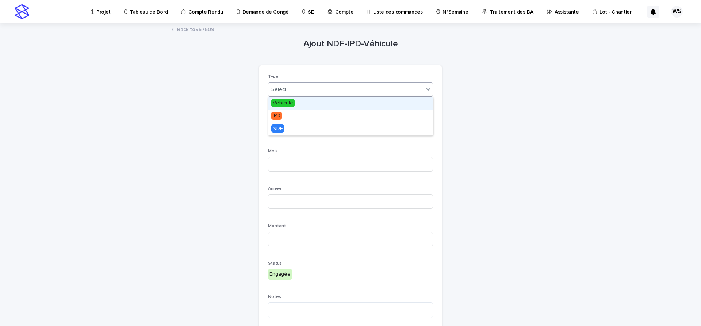
click at [290, 90] on input "text" at bounding box center [290, 90] width 1 height 6
click at [284, 103] on span "Véhicule" at bounding box center [282, 103] width 23 height 8
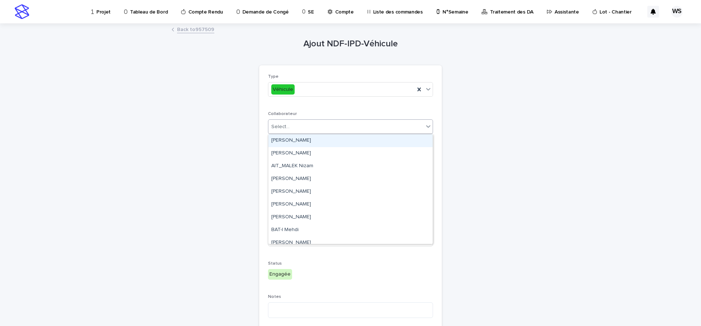
click at [294, 126] on div "Select..." at bounding box center [345, 127] width 155 height 12
type input "**"
click at [296, 141] on div "[PERSON_NAME]" at bounding box center [350, 140] width 164 height 13
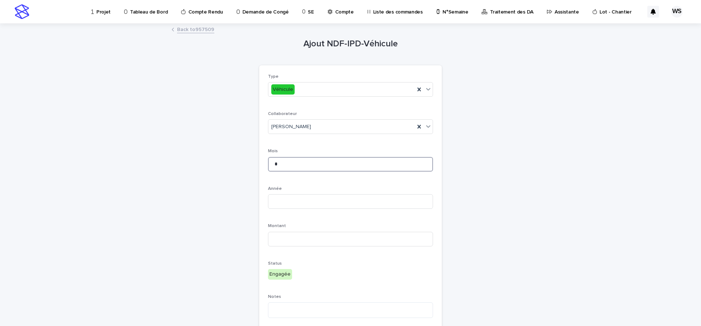
type input "*"
type input "****"
type input "***"
click at [334, 309] on textarea at bounding box center [350, 310] width 165 height 16
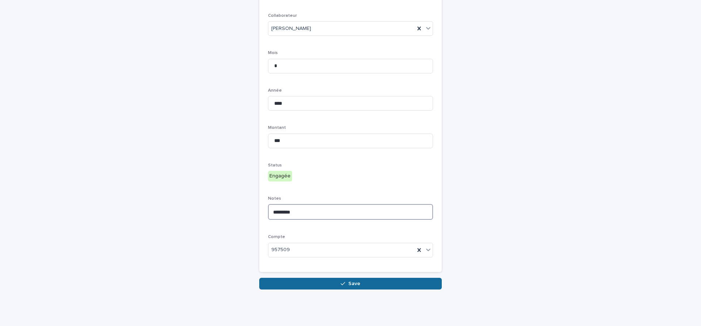
type textarea "*********"
click at [363, 284] on button "Save" at bounding box center [350, 284] width 183 height 12
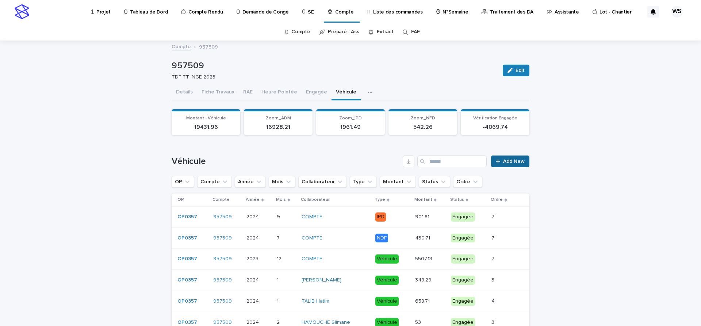
click at [516, 161] on span "Add New" at bounding box center [514, 161] width 22 height 5
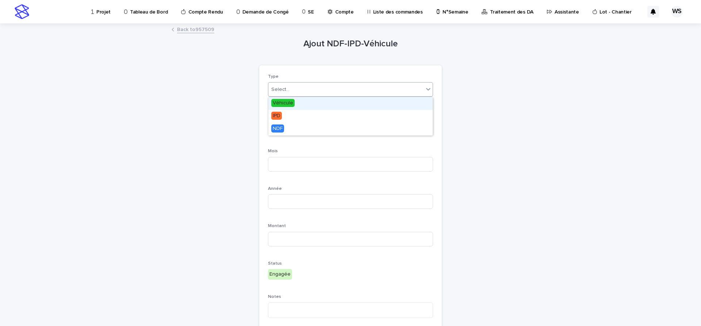
click at [283, 90] on div "Select..." at bounding box center [280, 90] width 18 height 8
click at [282, 103] on span "Véhicule" at bounding box center [282, 103] width 23 height 8
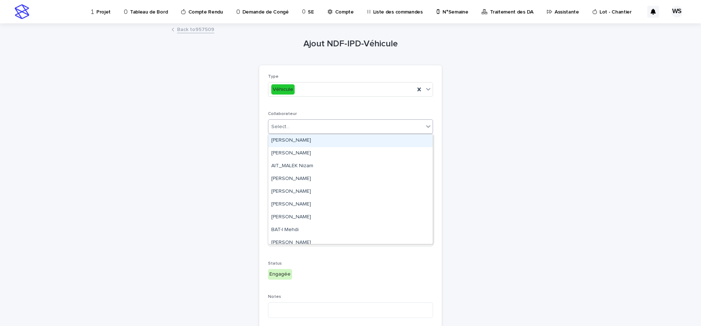
click at [302, 127] on div "Select..." at bounding box center [345, 127] width 155 height 12
type input "**"
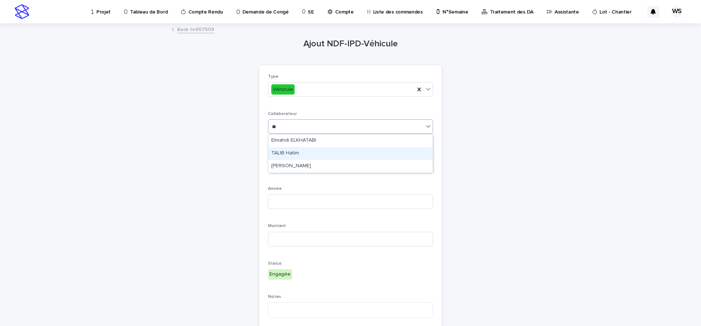
click at [279, 151] on div "TALIB Hatim" at bounding box center [350, 153] width 164 height 13
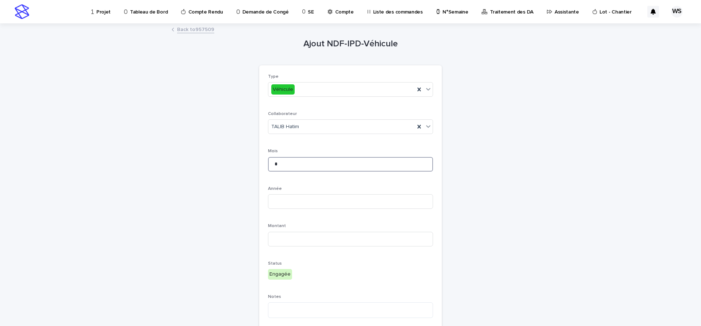
type input "*"
type input "****"
type input "*****"
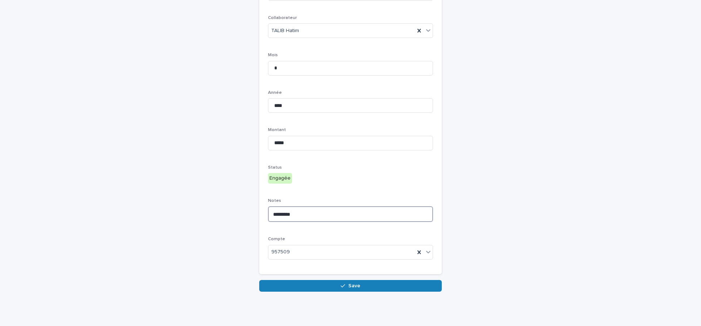
scroll to position [98, 0]
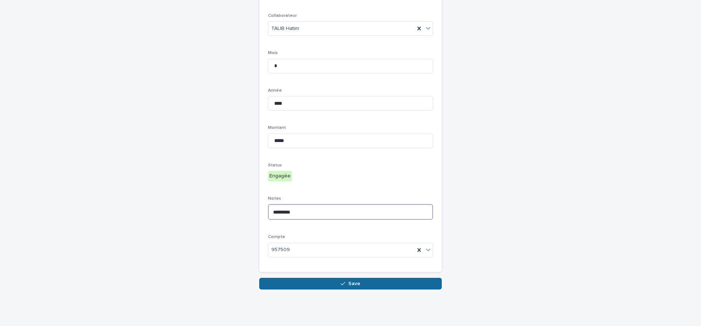
type textarea "*********"
click at [372, 286] on button "Save" at bounding box center [350, 284] width 183 height 12
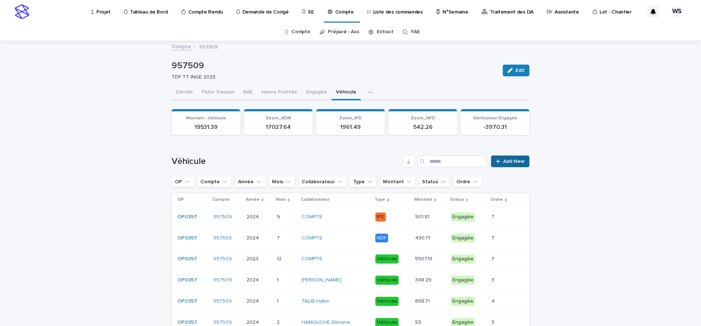
click at [514, 160] on span "Add New" at bounding box center [514, 161] width 22 height 5
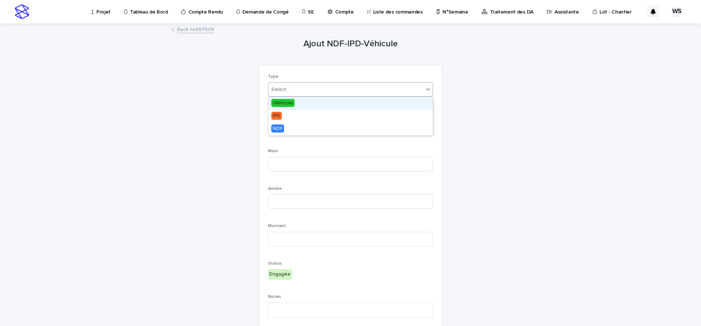
click at [291, 87] on div "Select..." at bounding box center [345, 90] width 155 height 12
type input "***"
click at [287, 87] on div "Select..." at bounding box center [345, 90] width 155 height 12
click at [321, 89] on div "Select..." at bounding box center [345, 90] width 155 height 12
click at [284, 101] on span "Véhicule" at bounding box center [282, 103] width 23 height 8
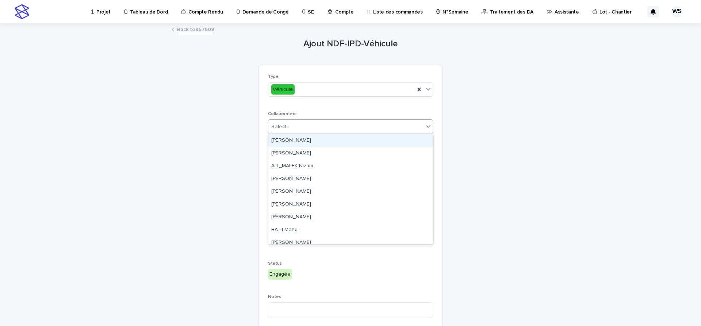
click at [313, 128] on div "Select..." at bounding box center [345, 127] width 155 height 12
type input "***"
click at [295, 141] on div "AIT_MALEK Nizam" at bounding box center [350, 140] width 164 height 13
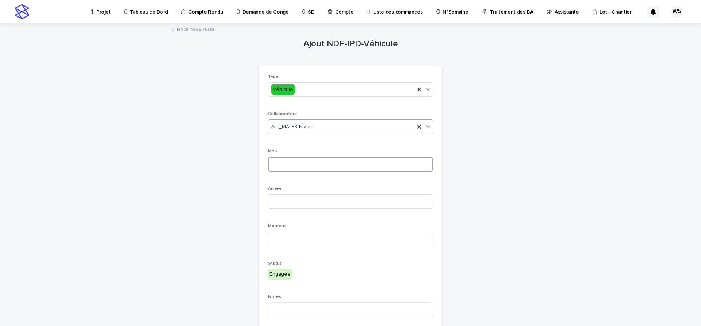
click at [305, 164] on input at bounding box center [350, 164] width 165 height 15
type input "*"
type input "****"
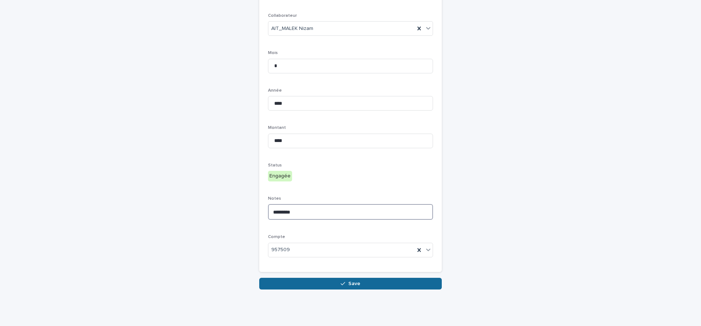
type textarea "*********"
click at [362, 281] on button "Save" at bounding box center [350, 284] width 183 height 12
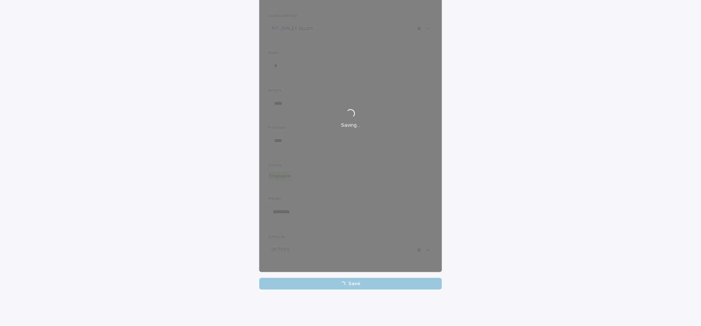
scroll to position [98, 0]
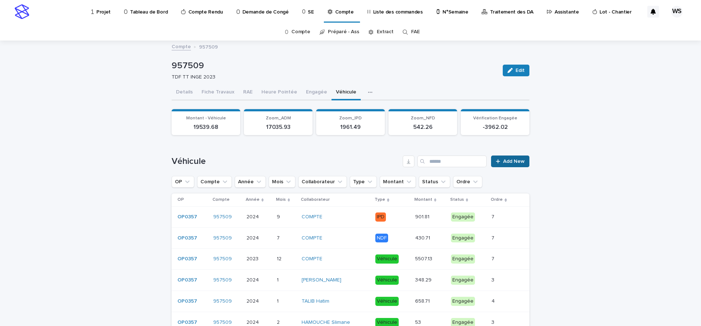
click at [513, 160] on span "Add New" at bounding box center [514, 161] width 22 height 5
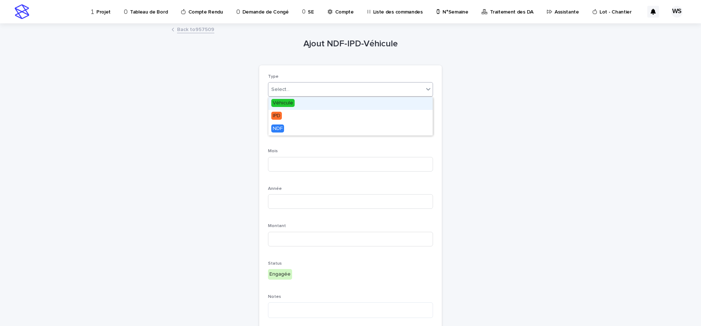
click at [284, 91] on div "Select..." at bounding box center [280, 90] width 18 height 8
click at [279, 101] on span "Véhicule" at bounding box center [282, 103] width 23 height 8
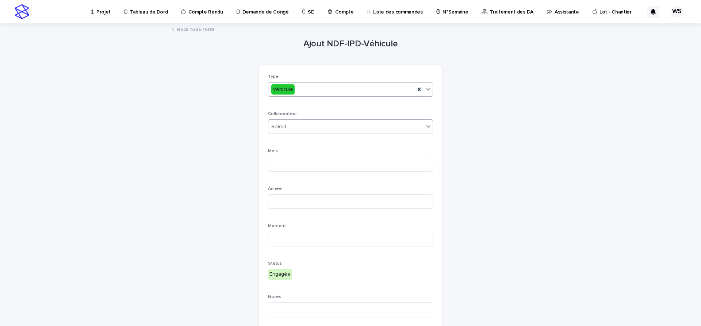
click at [299, 127] on div "Select..." at bounding box center [345, 127] width 155 height 12
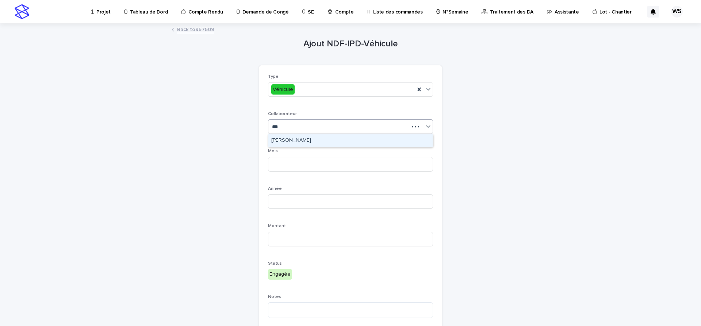
type input "****"
click at [292, 138] on div "[PERSON_NAME]" at bounding box center [350, 140] width 164 height 13
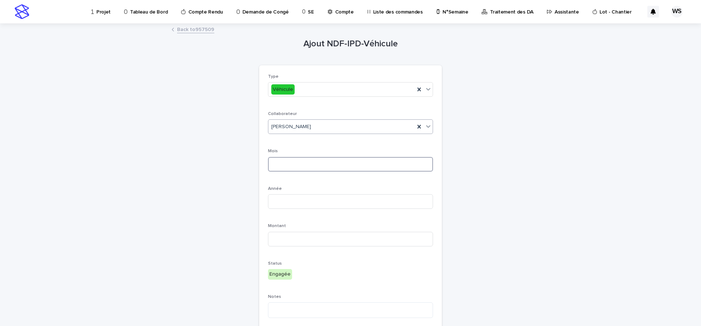
drag, startPoint x: 287, startPoint y: 167, endPoint x: 297, endPoint y: 164, distance: 10.2
click at [288, 166] on input at bounding box center [350, 164] width 165 height 15
type input "*"
type input "****"
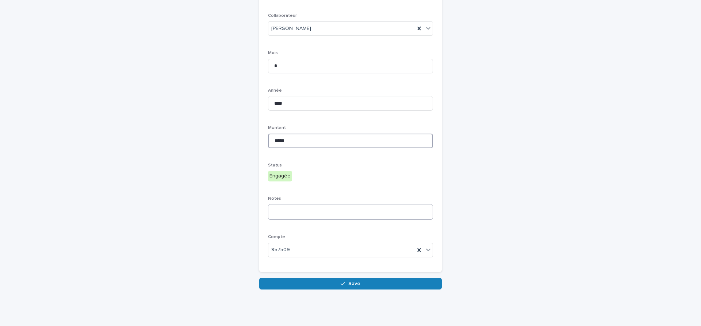
type input "*****"
click at [314, 212] on textarea at bounding box center [350, 212] width 165 height 16
type textarea "*********"
click at [366, 283] on button "Save" at bounding box center [350, 284] width 183 height 12
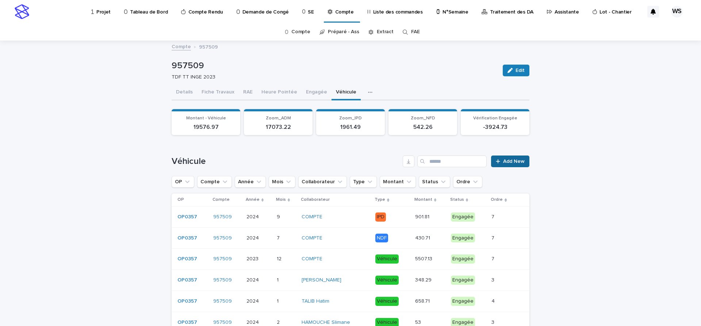
click at [516, 162] on span "Add New" at bounding box center [514, 161] width 22 height 5
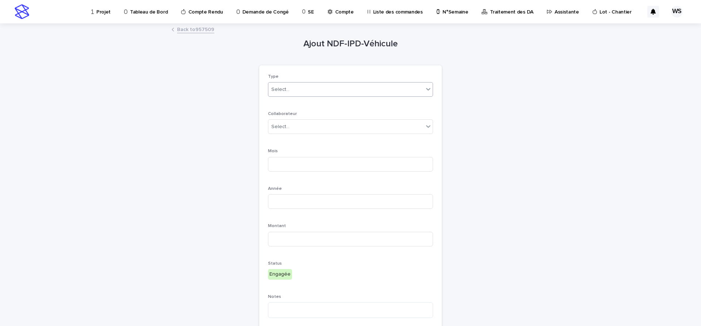
drag, startPoint x: 282, startPoint y: 88, endPoint x: 281, endPoint y: 96, distance: 7.7
click at [282, 88] on div "Select..." at bounding box center [280, 90] width 18 height 8
click at [281, 101] on span "Véhicule" at bounding box center [282, 103] width 23 height 8
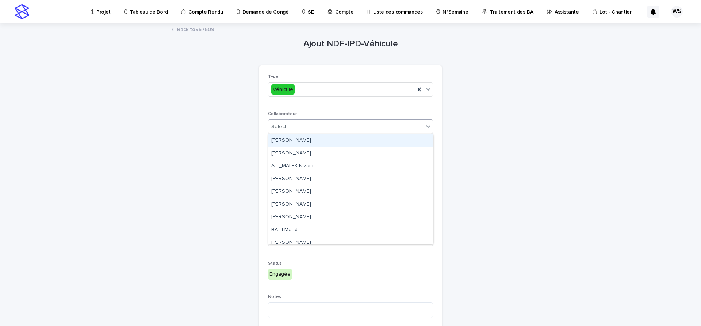
click at [299, 126] on div "Select..." at bounding box center [345, 127] width 155 height 12
type input "***"
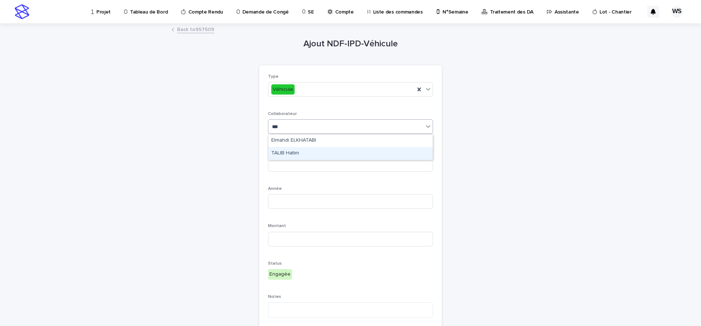
click at [276, 150] on div "TALIB Hatim" at bounding box center [350, 153] width 164 height 13
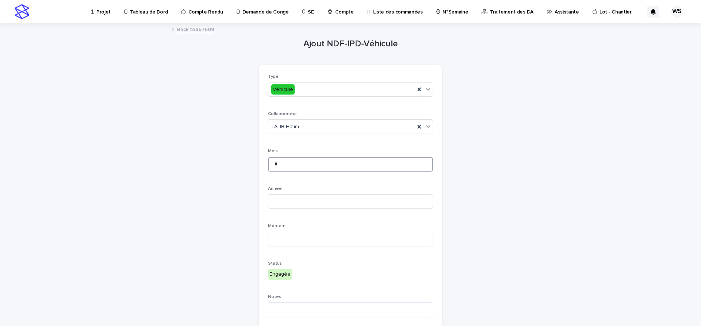
type input "*"
type input "****"
type input "*****"
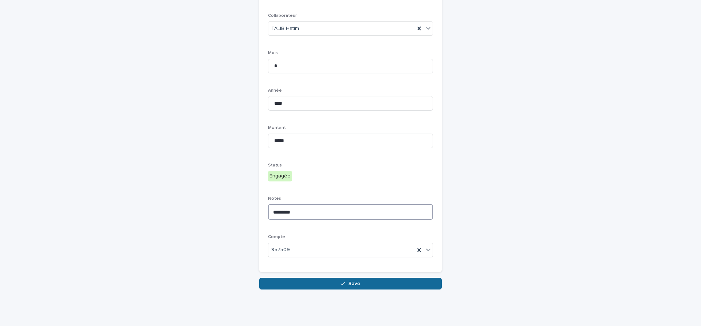
type textarea "*********"
click at [359, 281] on span "Save" at bounding box center [354, 283] width 12 height 5
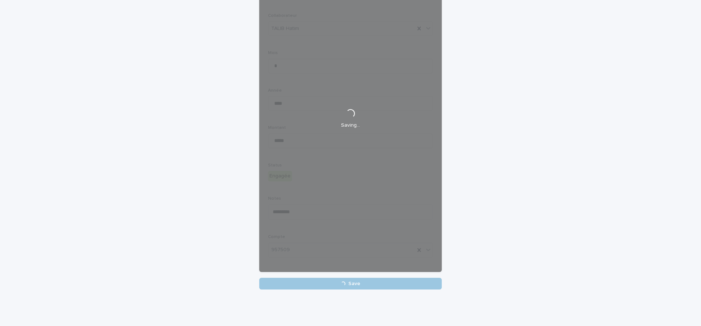
scroll to position [98, 0]
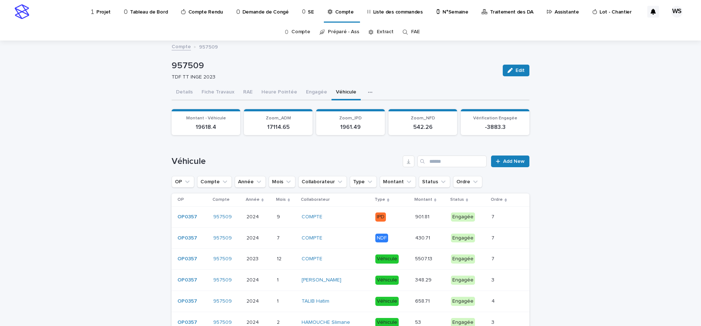
click at [312, 92] on button "Engagée" at bounding box center [317, 92] width 30 height 15
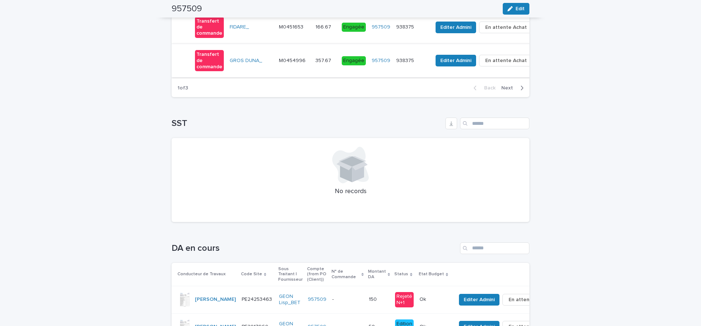
scroll to position [1257, 0]
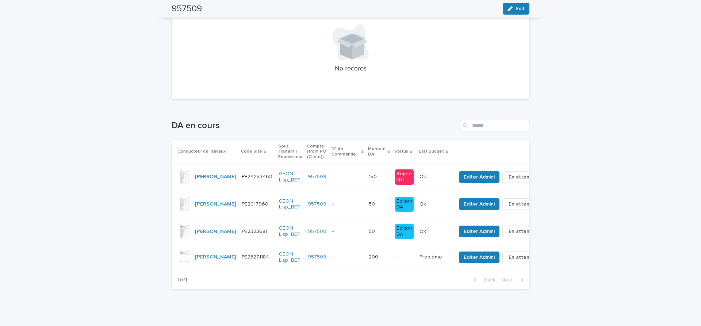
click at [332, 206] on p at bounding box center [347, 204] width 31 height 6
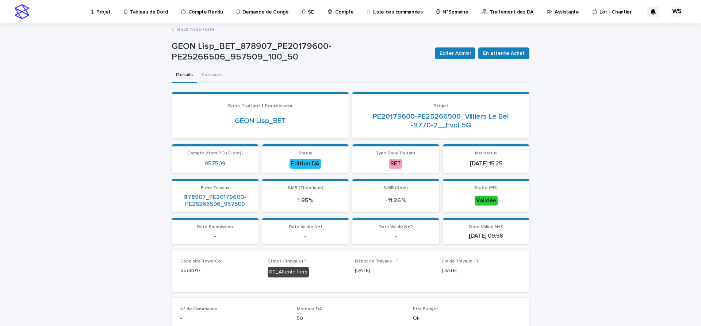
click at [202, 27] on link "Back to 957509" at bounding box center [195, 29] width 37 height 8
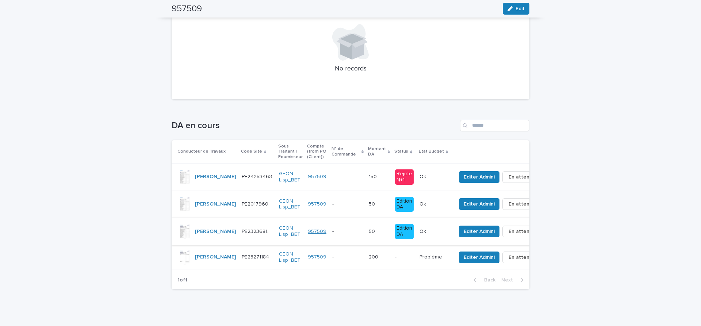
scroll to position [1263, 0]
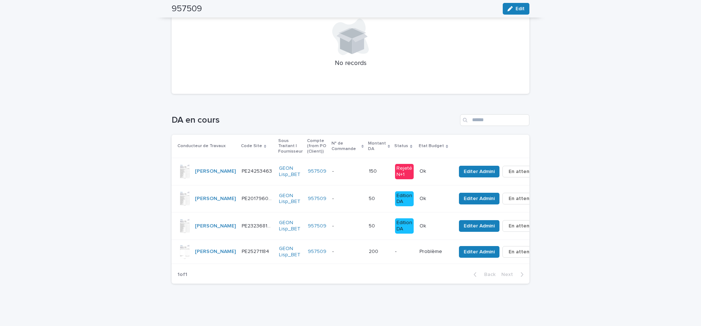
click at [330, 232] on td "- -" at bounding box center [347, 225] width 37 height 27
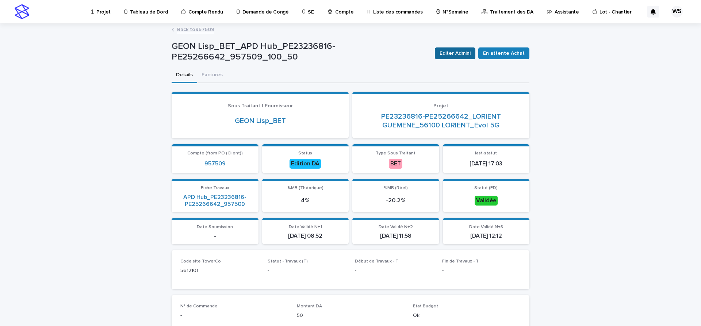
click at [464, 53] on span "Editer Admini" at bounding box center [455, 53] width 31 height 7
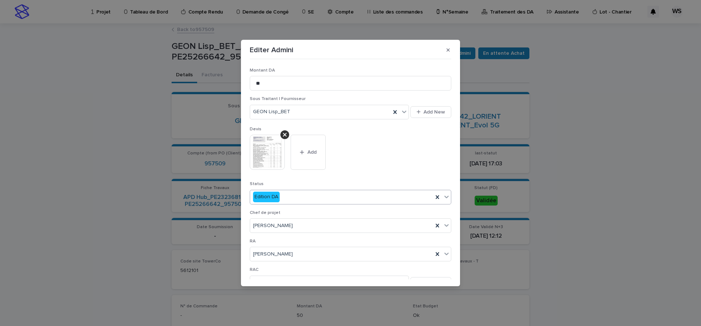
click at [445, 196] on icon at bounding box center [446, 197] width 4 height 3
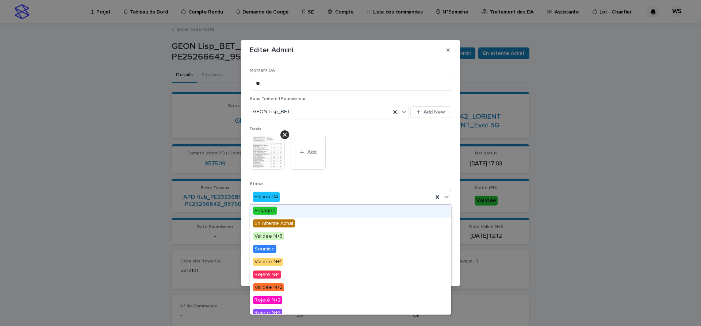
click at [269, 209] on span "Engagée" at bounding box center [265, 211] width 24 height 8
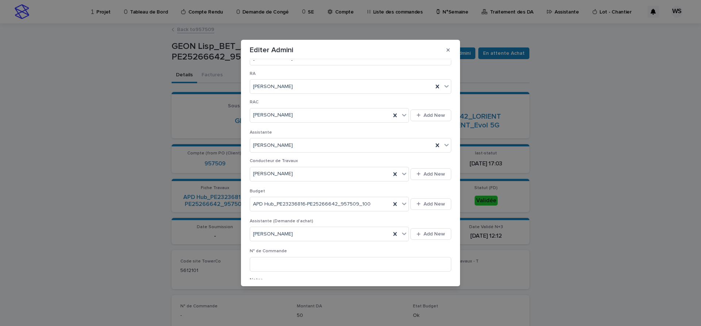
scroll to position [245, 0]
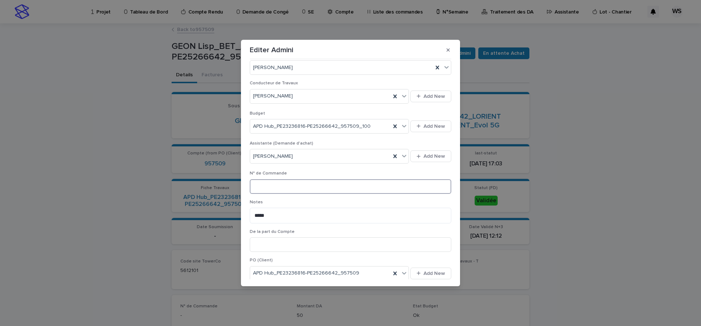
click at [288, 185] on input at bounding box center [351, 186] width 202 height 15
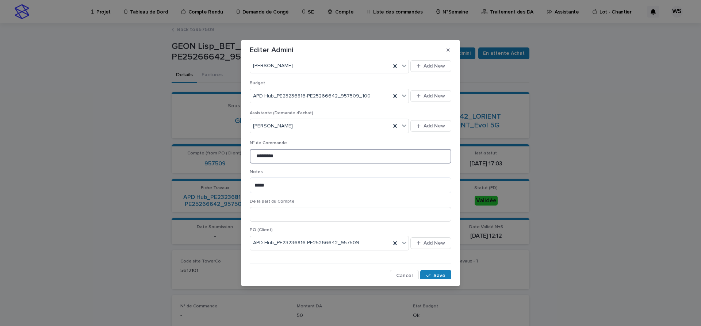
scroll to position [278, 0]
type input "*********"
click at [437, 271] on button "Save" at bounding box center [435, 274] width 31 height 12
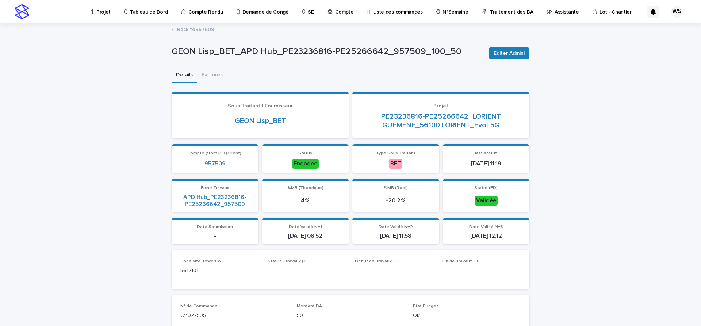
click at [206, 30] on link "Back to 957509" at bounding box center [195, 29] width 37 height 8
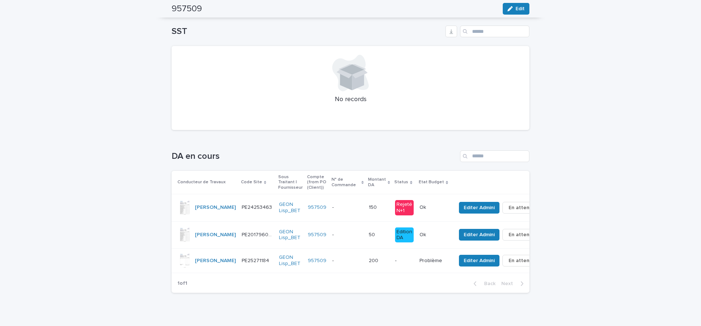
scroll to position [1236, 0]
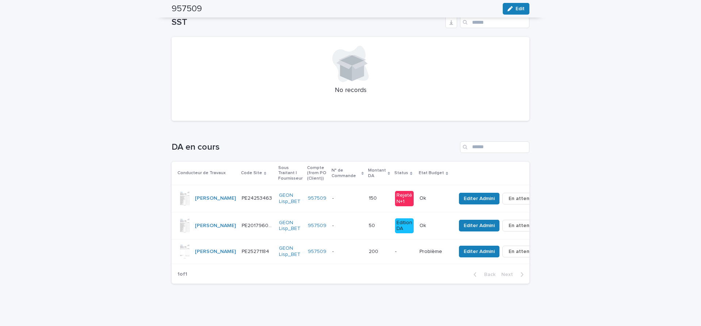
click at [338, 225] on p at bounding box center [347, 226] width 31 height 6
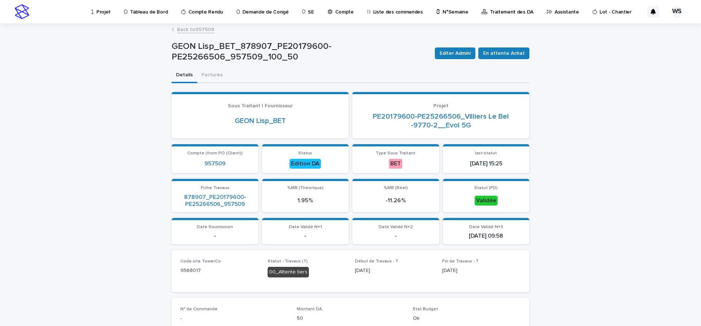
click at [205, 30] on link "Back to 957509" at bounding box center [195, 29] width 37 height 8
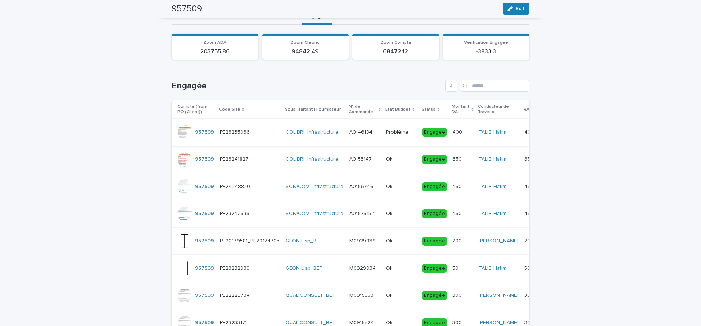
scroll to position [61, 0]
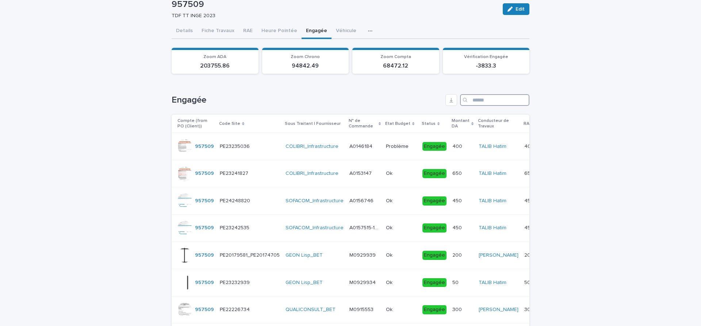
click at [493, 99] on input "Search" at bounding box center [494, 100] width 69 height 12
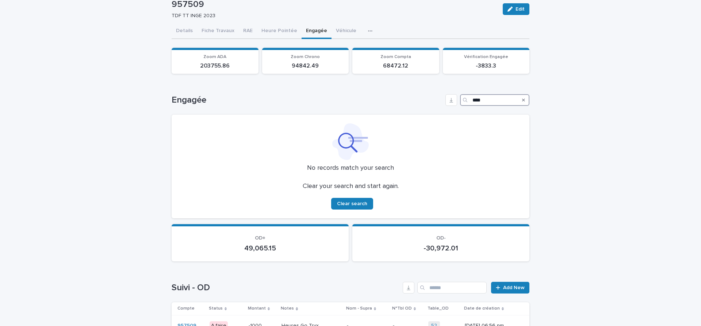
type input "****"
click at [525, 99] on icon "Search" at bounding box center [523, 100] width 3 height 4
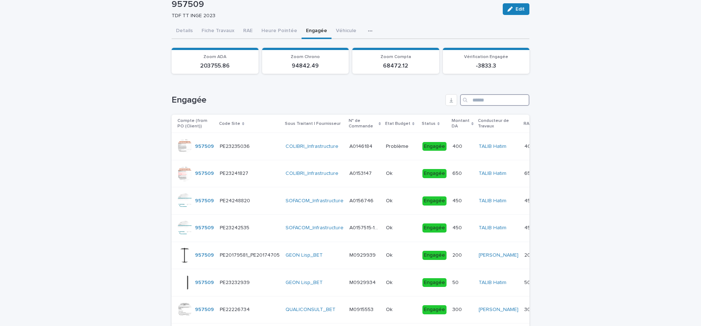
click at [486, 102] on input "Search" at bounding box center [494, 100] width 69 height 12
type input "*****"
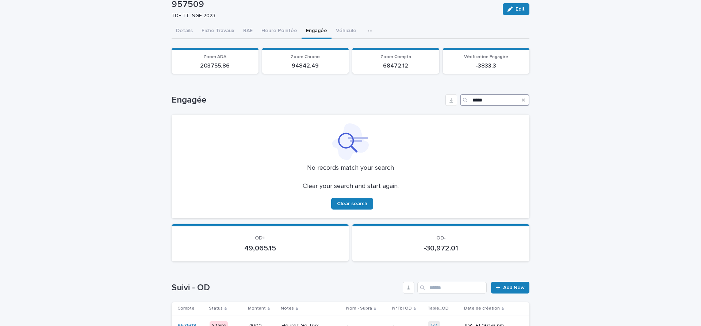
drag, startPoint x: 491, startPoint y: 99, endPoint x: 375, endPoint y: 86, distance: 117.2
click at [460, 94] on input "*****" at bounding box center [494, 100] width 69 height 12
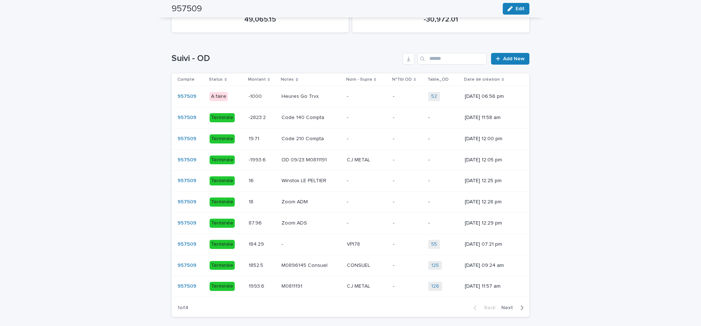
scroll to position [521, 0]
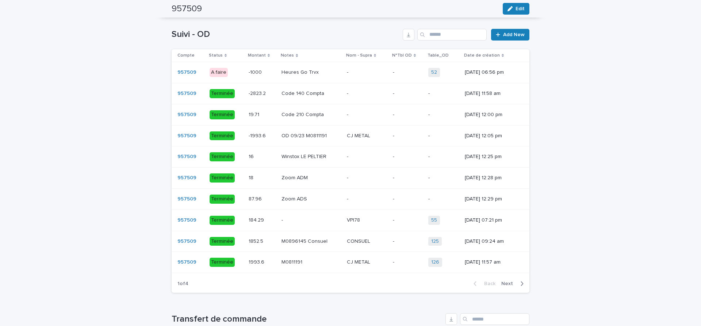
click at [510, 284] on span "Next" at bounding box center [509, 283] width 16 height 5
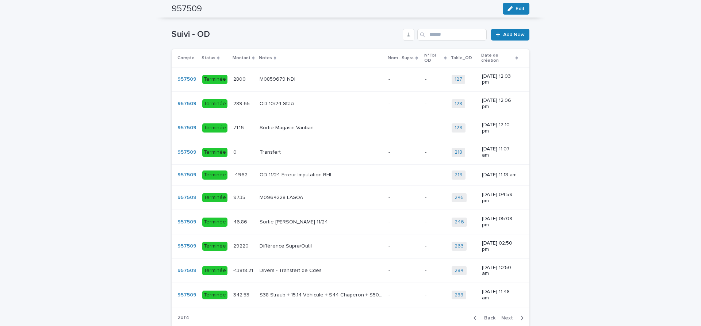
click at [509, 315] on span "Next" at bounding box center [509, 317] width 16 height 5
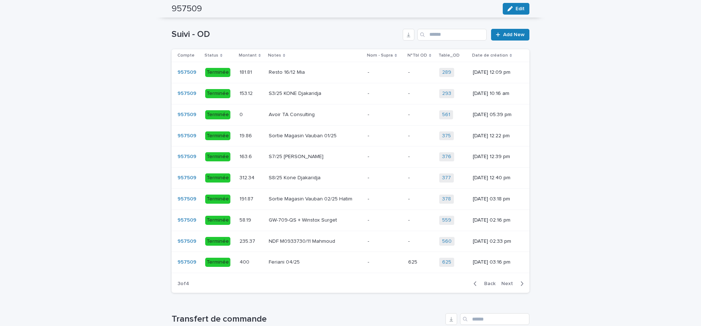
click at [507, 285] on span "Next" at bounding box center [509, 283] width 16 height 5
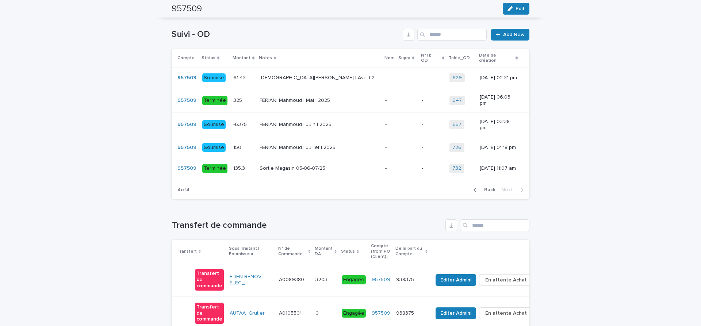
click at [492, 187] on span "Back" at bounding box center [488, 189] width 16 height 5
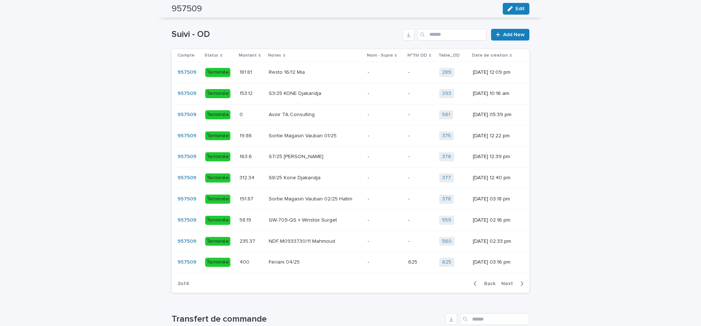
click at [490, 284] on span "Back" at bounding box center [488, 283] width 16 height 5
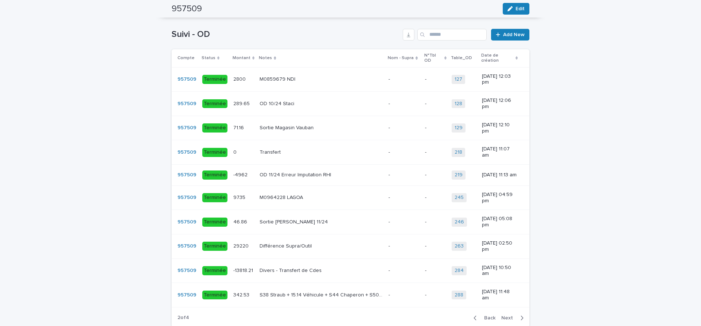
click at [487, 315] on span "Back" at bounding box center [488, 317] width 16 height 5
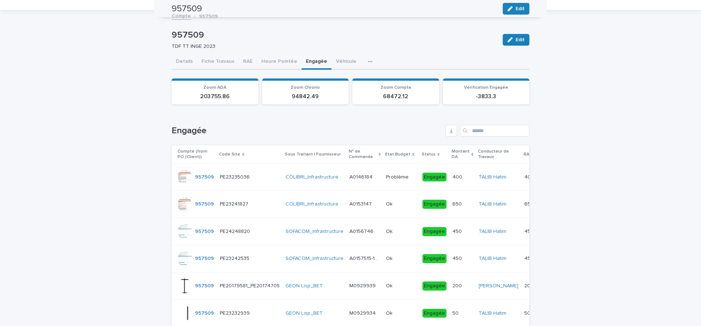
scroll to position [0, 0]
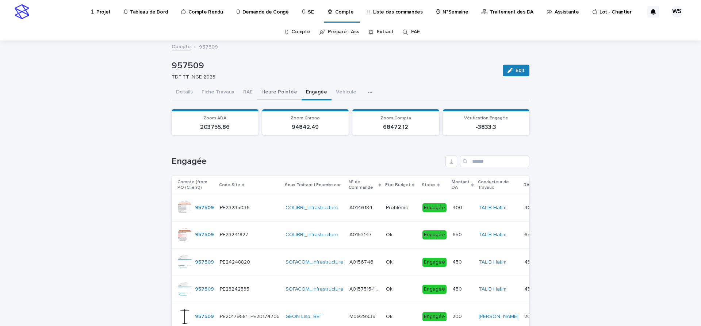
click at [277, 92] on button "Heure Pointée" at bounding box center [279, 92] width 45 height 15
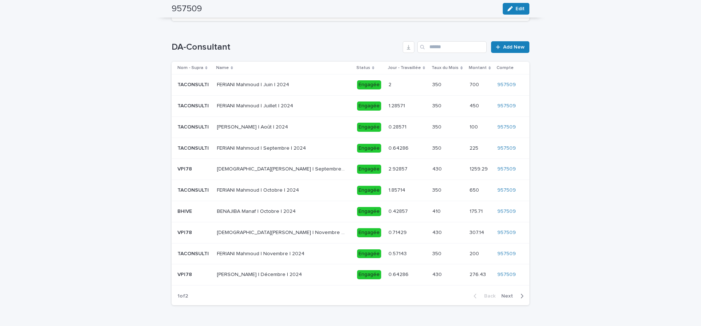
scroll to position [572, 0]
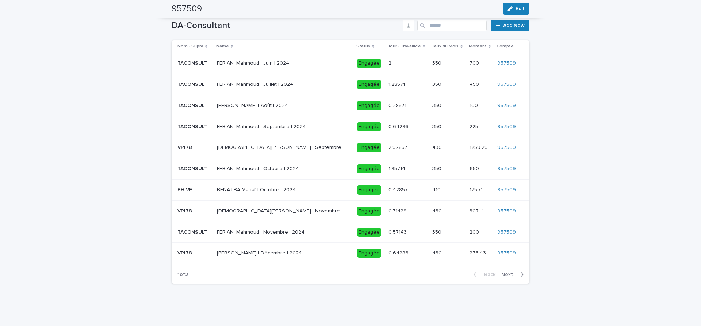
click at [507, 275] on span "Next" at bounding box center [509, 274] width 16 height 5
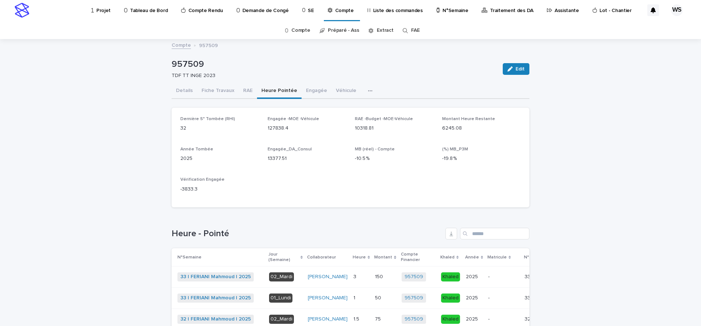
scroll to position [0, 0]
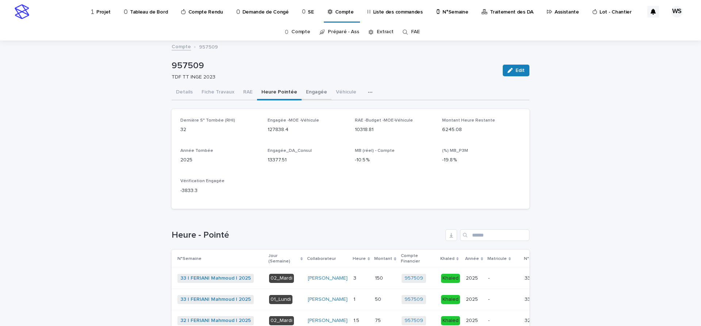
click at [312, 93] on button "Engagée" at bounding box center [317, 92] width 30 height 15
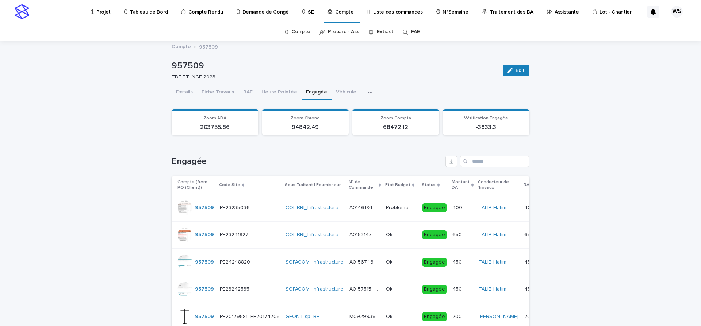
click at [500, 12] on p "Traitement des DA" at bounding box center [511, 7] width 43 height 15
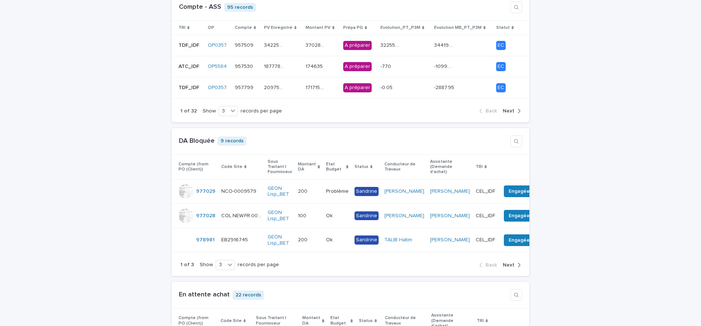
scroll to position [215, 0]
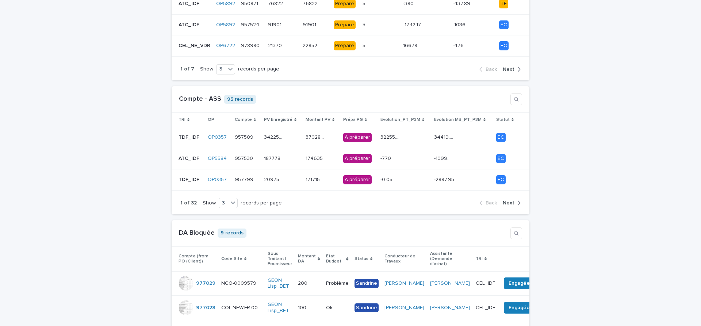
click at [511, 203] on span "Next" at bounding box center [509, 202] width 12 height 5
click at [295, 161] on div "162272.46 162272.46" at bounding box center [282, 159] width 36 height 12
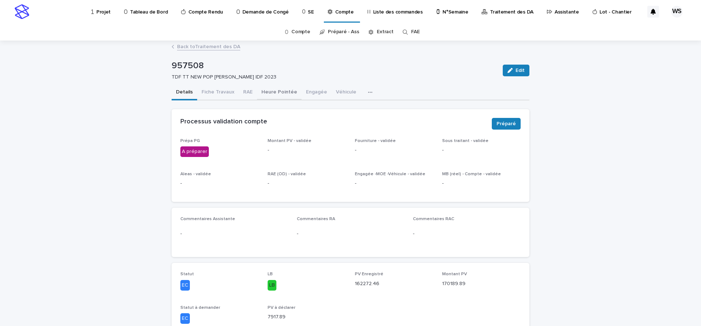
click at [283, 91] on button "Heure Pointée" at bounding box center [279, 92] width 45 height 15
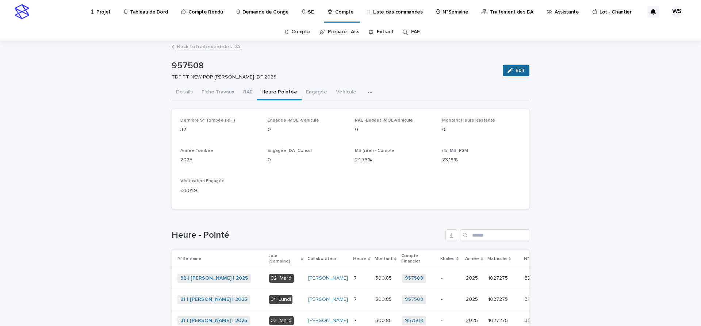
click at [520, 69] on span "Edit" at bounding box center [520, 70] width 9 height 5
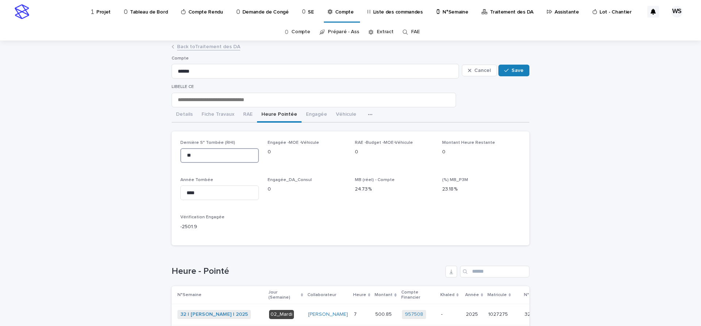
drag, startPoint x: 199, startPoint y: 154, endPoint x: 141, endPoint y: 153, distance: 57.7
click at [180, 153] on input "**" at bounding box center [219, 155] width 78 height 15
drag, startPoint x: 229, startPoint y: 199, endPoint x: 97, endPoint y: 182, distance: 132.9
click at [180, 185] on input "****" at bounding box center [219, 192] width 78 height 15
click at [519, 70] on span "Save" at bounding box center [517, 70] width 12 height 5
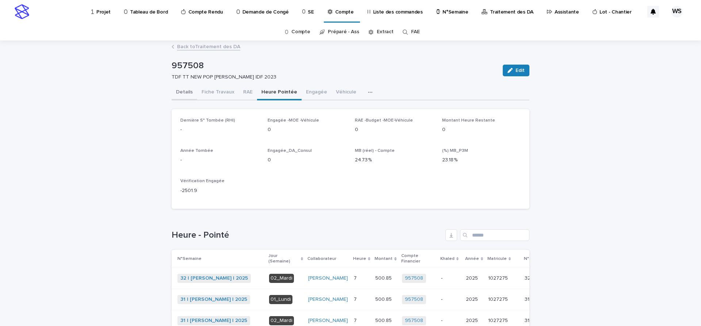
click at [187, 91] on button "Details" at bounding box center [185, 92] width 26 height 15
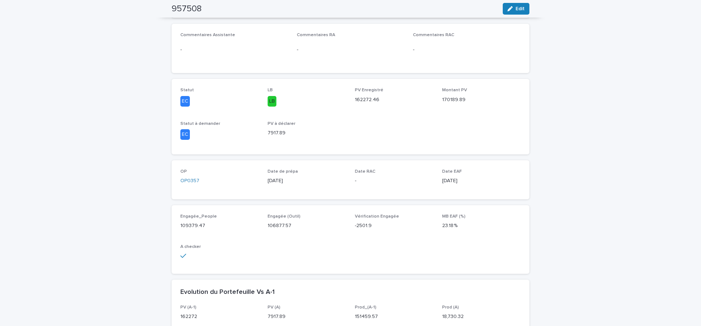
scroll to position [31, 0]
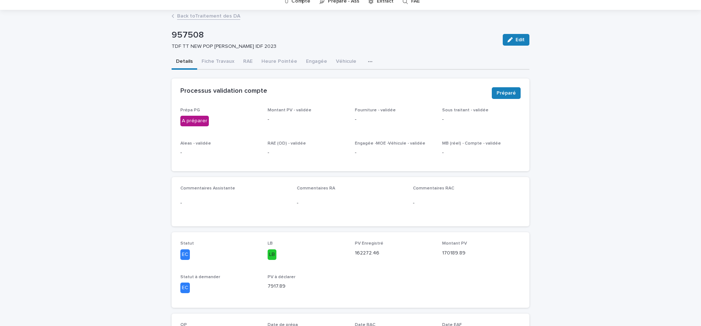
drag, startPoint x: 286, startPoint y: 59, endPoint x: 482, endPoint y: 68, distance: 195.5
click at [286, 59] on button "Heure Pointée" at bounding box center [279, 61] width 45 height 15
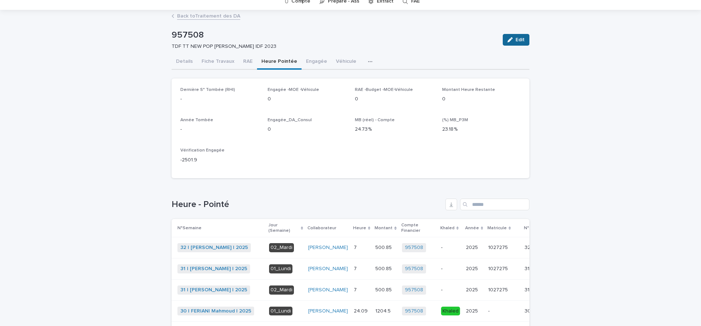
click at [523, 41] on span "Edit" at bounding box center [520, 39] width 9 height 5
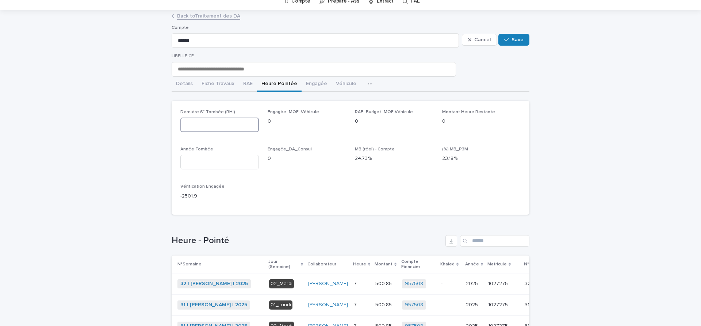
click at [201, 129] on input at bounding box center [219, 125] width 78 height 15
type input "**"
drag, startPoint x: 191, startPoint y: 158, endPoint x: 233, endPoint y: 146, distance: 43.1
click at [192, 159] on input at bounding box center [219, 162] width 78 height 15
type input "****"
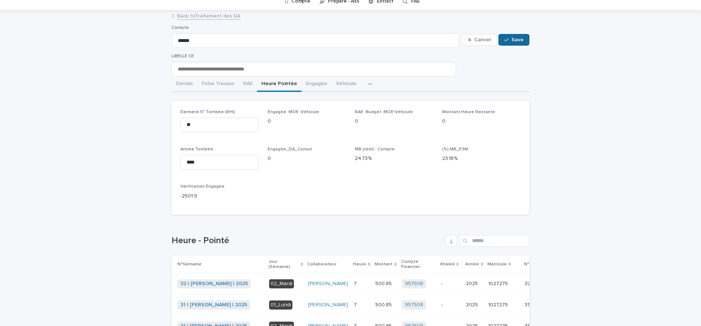
click at [515, 40] on span "Save" at bounding box center [517, 39] width 12 height 5
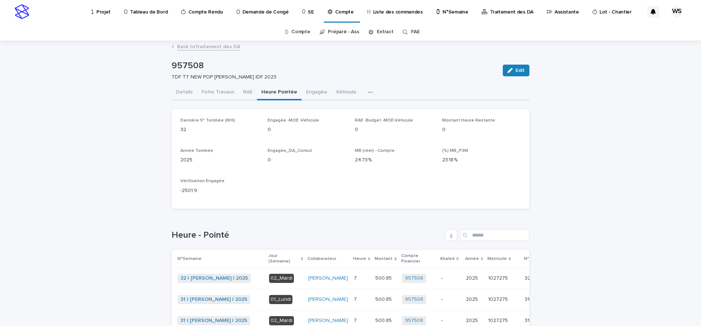
click at [555, 10] on p "Assistante" at bounding box center [567, 7] width 24 height 15
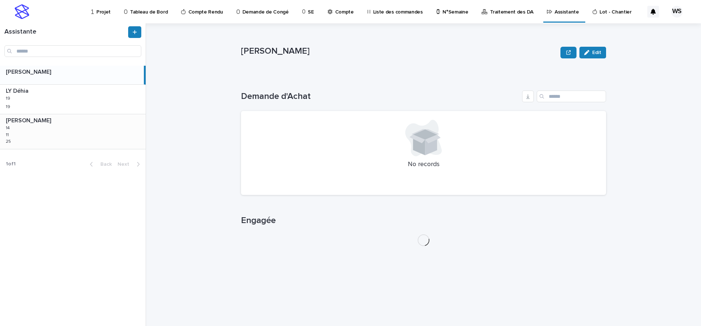
click at [39, 132] on div "WATEL Sandrine WATEL Sandrine 14 14 11 11 25 25" at bounding box center [73, 131] width 146 height 34
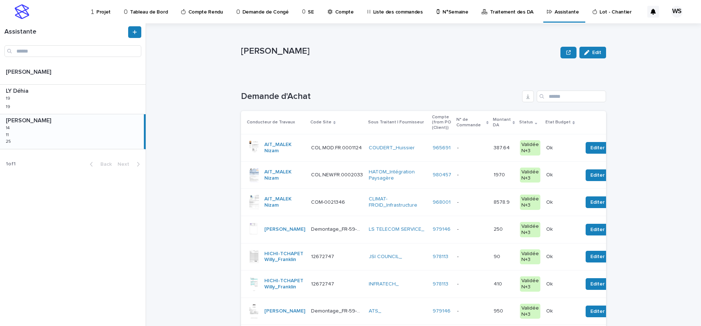
click at [464, 150] on p at bounding box center [472, 148] width 31 height 6
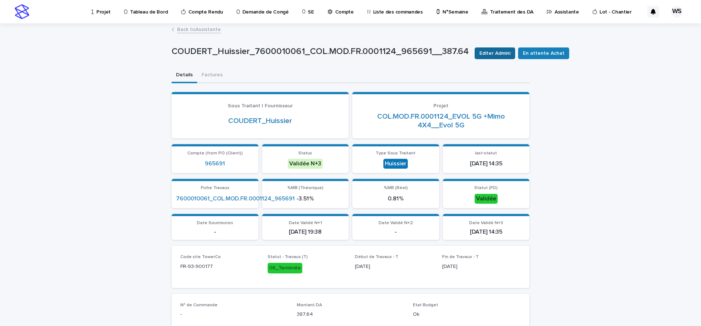
click at [497, 51] on span "Editer Admini" at bounding box center [494, 53] width 31 height 7
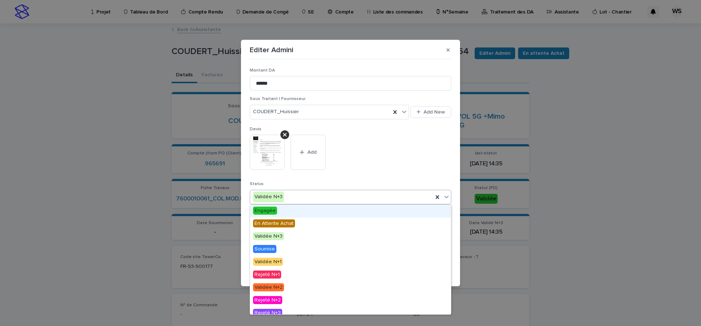
click at [447, 197] on icon at bounding box center [446, 197] width 4 height 3
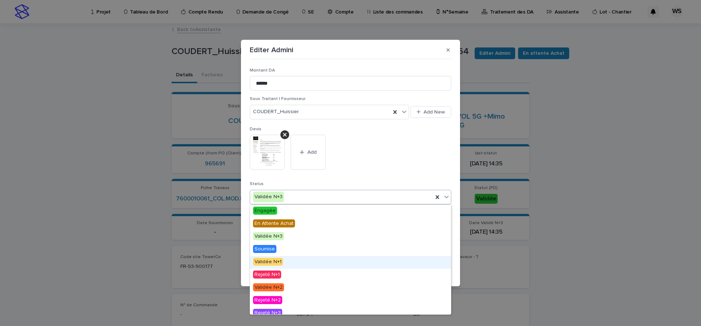
scroll to position [44, 0]
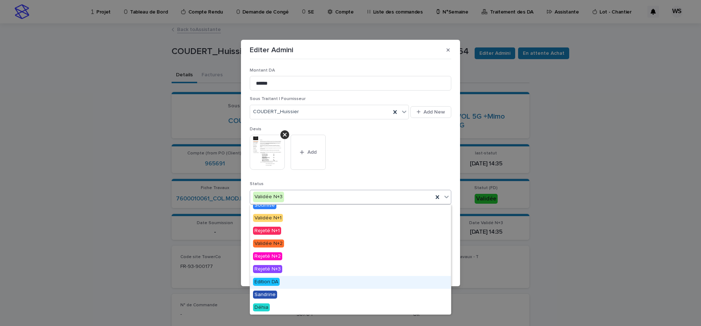
click at [267, 283] on span "Edition DA" at bounding box center [266, 282] width 27 height 8
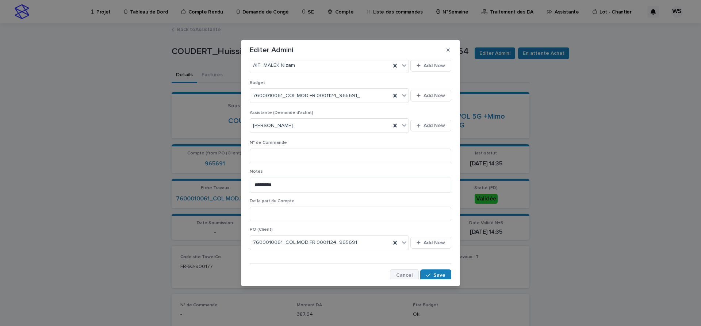
scroll to position [278, 0]
click at [439, 272] on span "Save" at bounding box center [439, 273] width 12 height 5
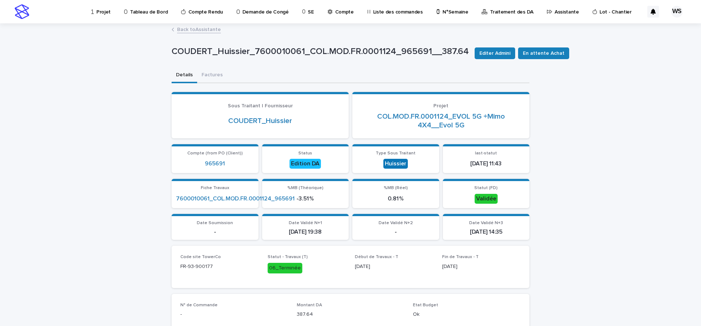
click at [207, 30] on link "Back to Assistante" at bounding box center [199, 29] width 44 height 8
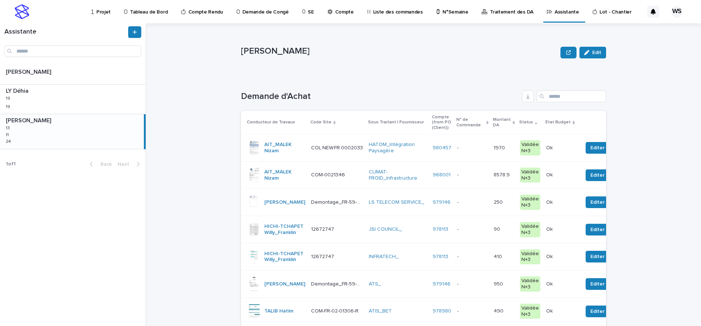
click at [474, 150] on p at bounding box center [472, 148] width 31 height 6
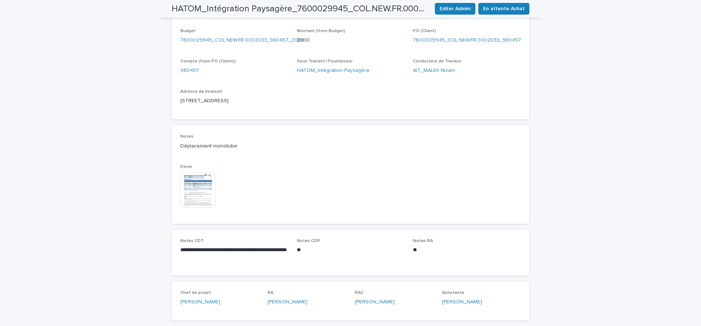
scroll to position [307, 0]
click at [202, 190] on img at bounding box center [197, 187] width 35 height 35
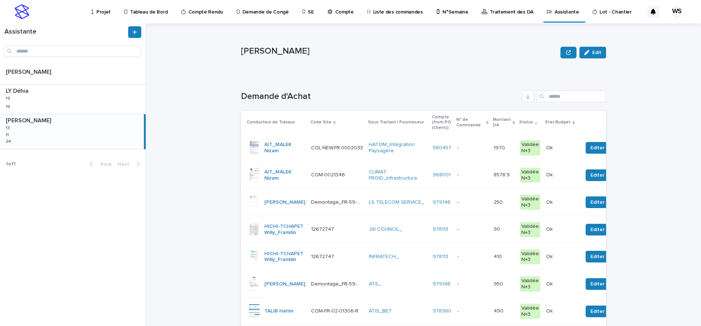
click at [477, 150] on p at bounding box center [472, 148] width 31 height 6
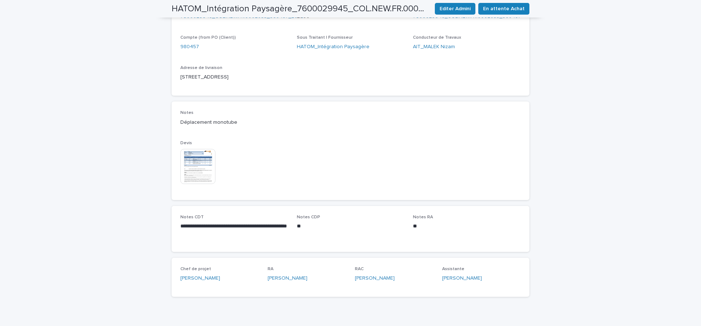
scroll to position [341, 0]
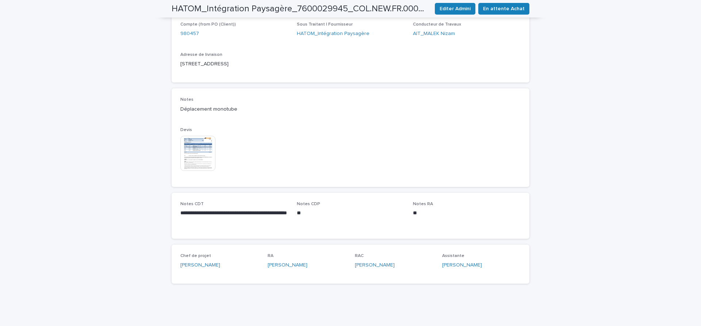
click at [195, 159] on img at bounding box center [197, 153] width 35 height 35
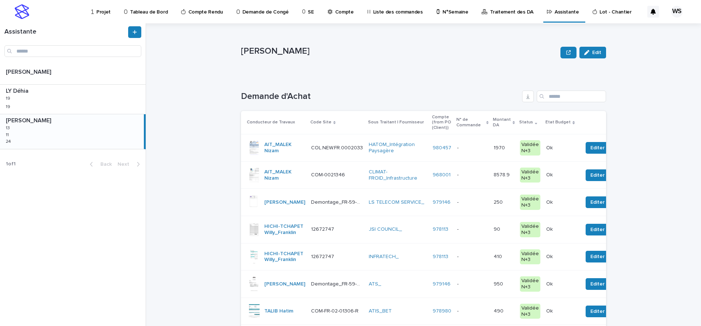
click at [474, 148] on p at bounding box center [472, 148] width 31 height 6
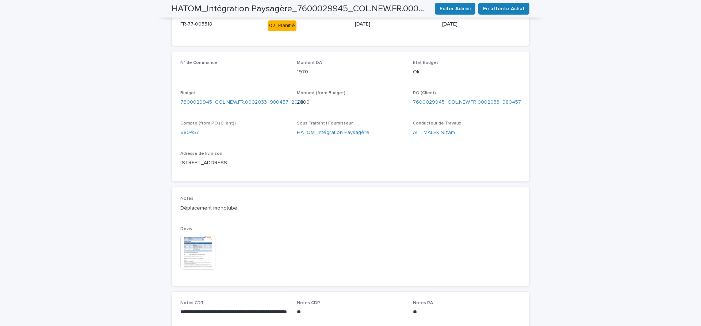
scroll to position [245, 0]
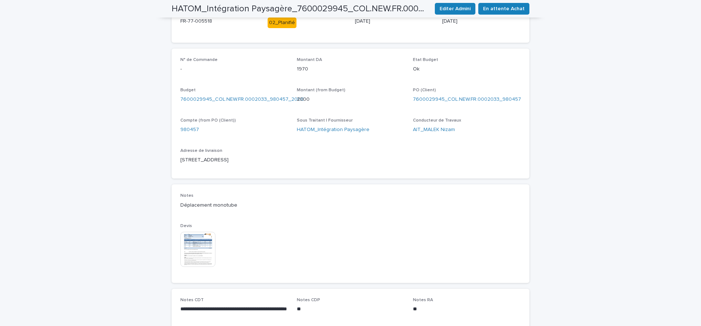
click at [198, 249] on img at bounding box center [197, 249] width 35 height 35
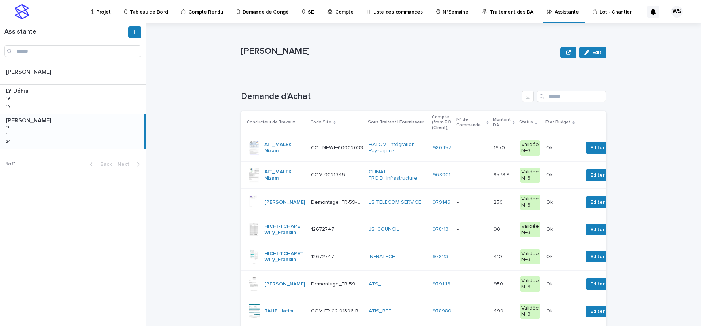
click at [472, 149] on p at bounding box center [472, 148] width 31 height 6
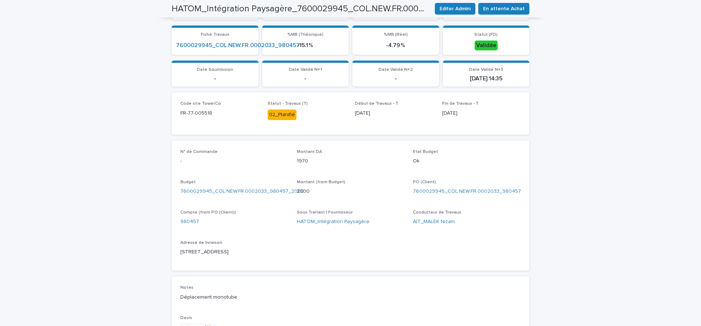
scroll to position [276, 0]
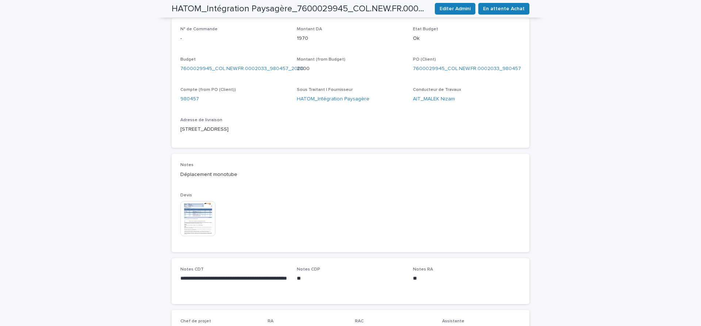
click at [199, 223] on img at bounding box center [197, 218] width 35 height 35
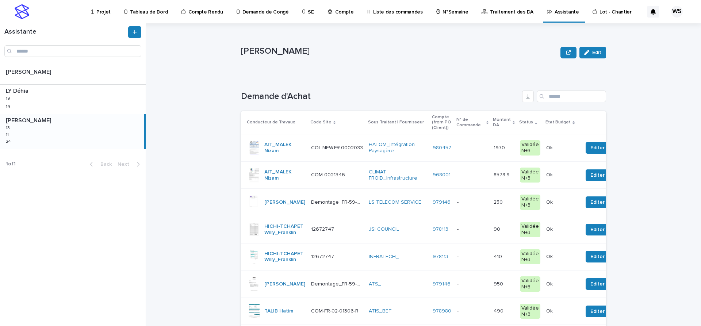
click at [477, 148] on p at bounding box center [472, 148] width 31 height 6
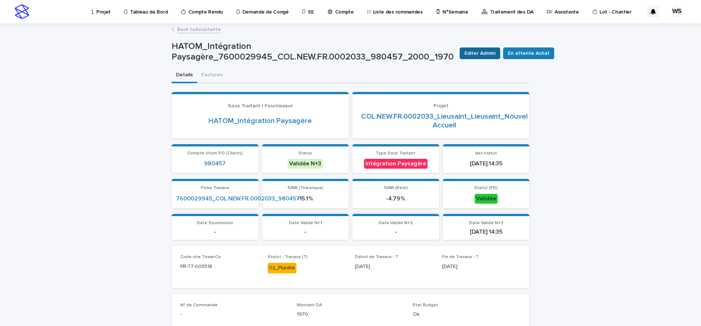
click at [479, 53] on span "Editer Admini" at bounding box center [479, 53] width 31 height 7
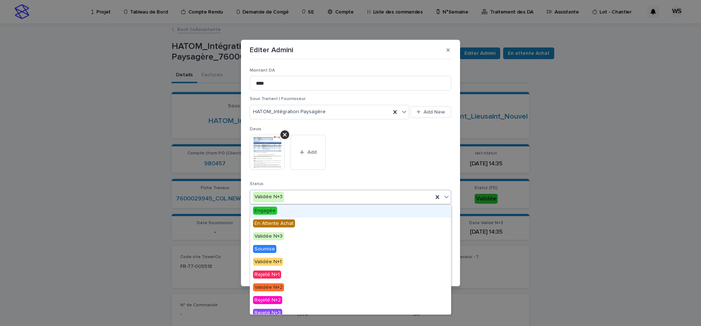
click at [446, 195] on icon at bounding box center [446, 196] width 7 height 7
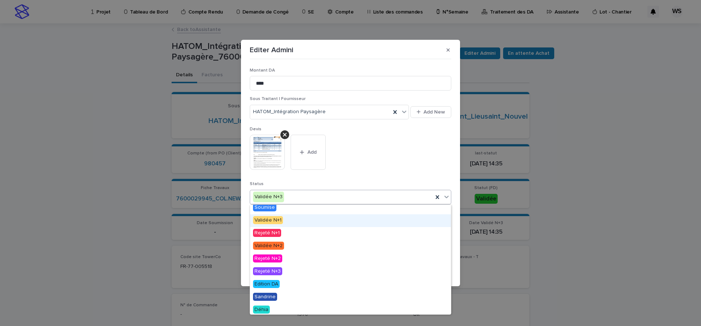
scroll to position [44, 0]
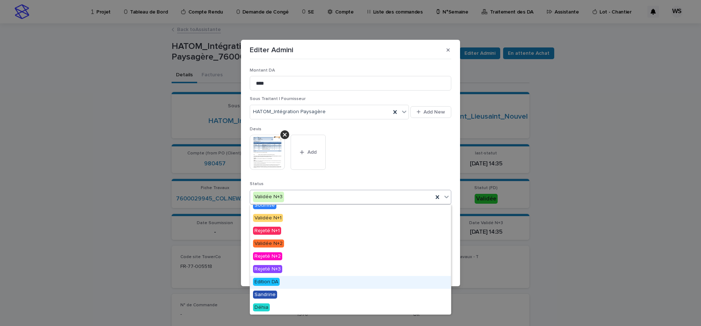
click at [260, 282] on span "Edition DA" at bounding box center [266, 282] width 27 height 8
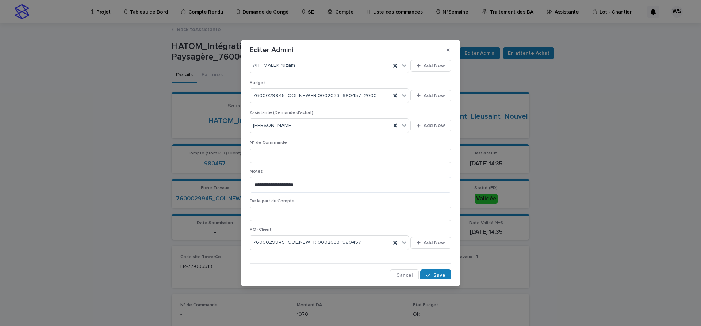
scroll to position [278, 0]
click at [438, 272] on span "Save" at bounding box center [439, 273] width 12 height 5
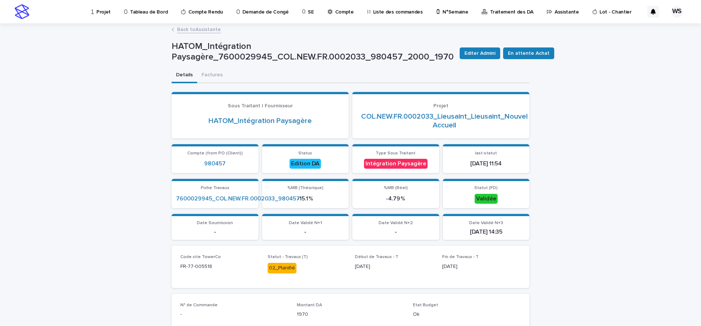
click at [205, 30] on link "Back to Assistante" at bounding box center [199, 29] width 44 height 8
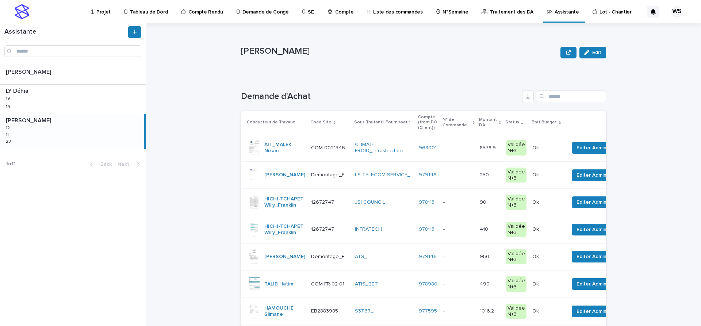
click at [474, 151] on p at bounding box center [458, 148] width 31 height 6
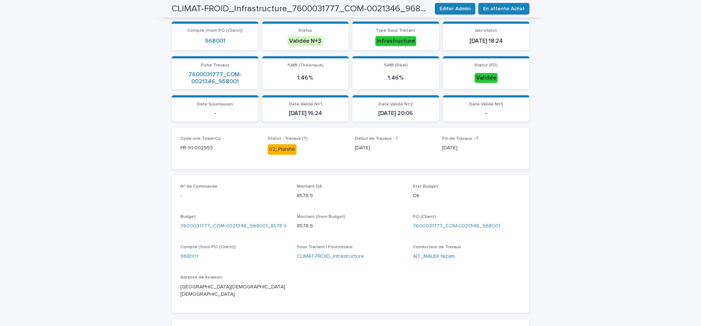
scroll to position [215, 0]
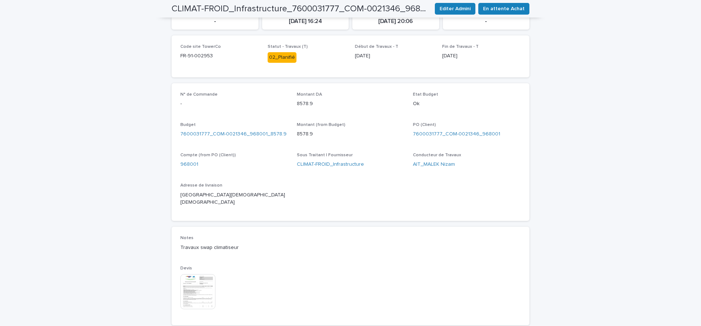
click at [190, 284] on img at bounding box center [197, 291] width 35 height 35
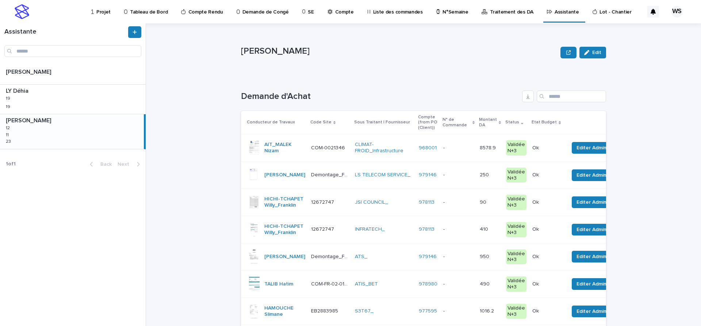
click at [469, 153] on div "- -" at bounding box center [458, 148] width 31 height 12
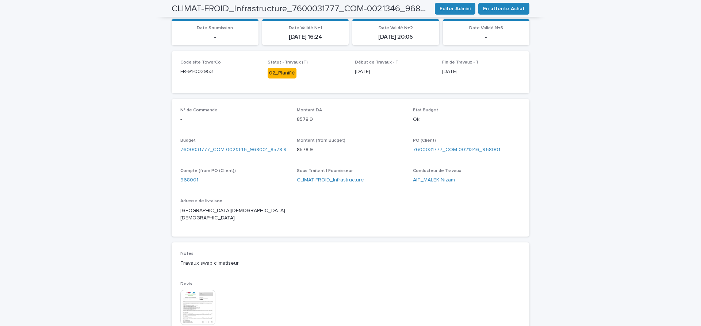
scroll to position [215, 0]
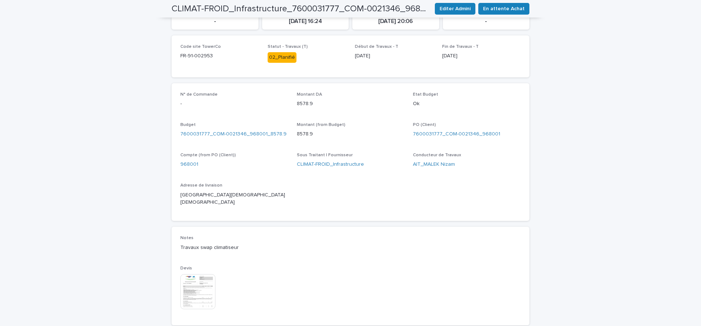
click at [202, 281] on img at bounding box center [197, 291] width 35 height 35
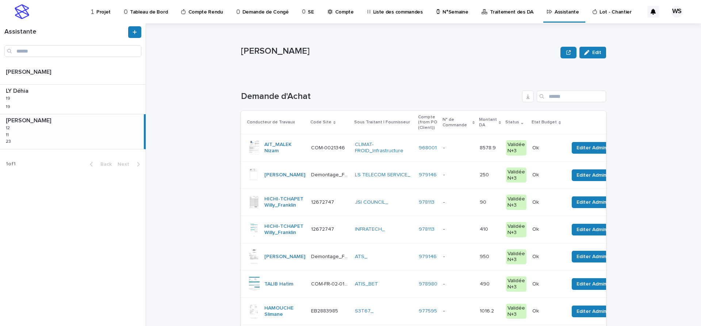
click at [465, 149] on p at bounding box center [458, 148] width 31 height 6
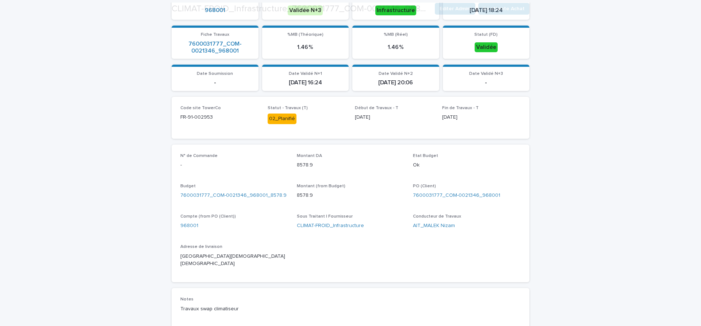
scroll to position [307, 0]
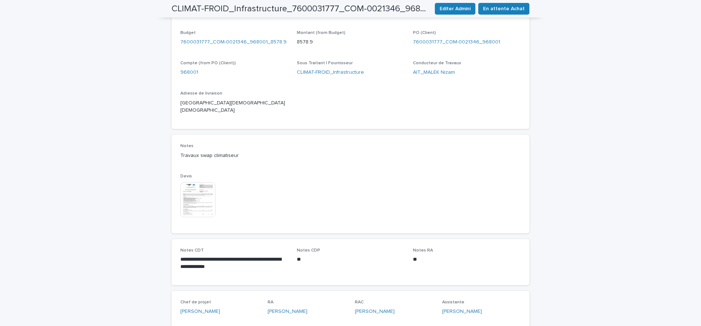
click at [194, 198] on img at bounding box center [197, 199] width 35 height 35
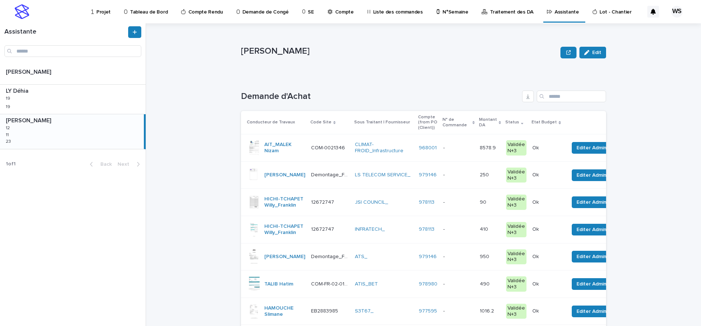
click at [470, 150] on p at bounding box center [458, 148] width 31 height 6
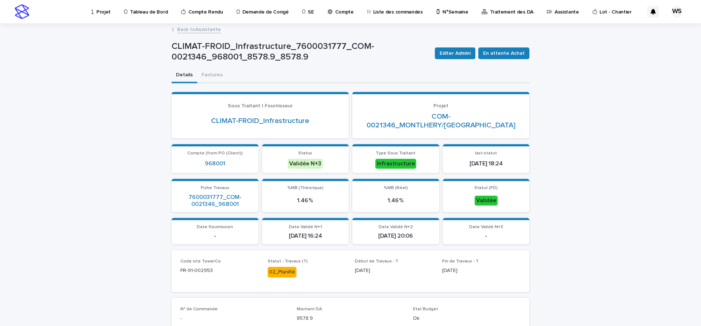
click at [337, 12] on p "Compte" at bounding box center [344, 7] width 19 height 15
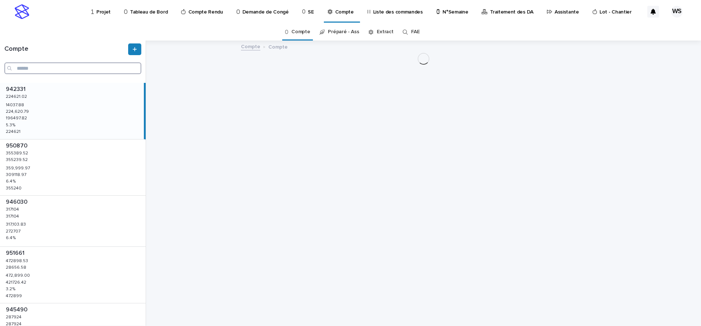
click at [57, 69] on input "Search" at bounding box center [72, 68] width 137 height 12
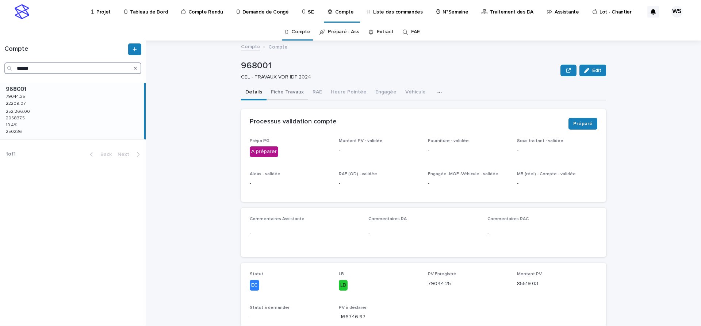
type input "******"
click at [291, 91] on button "Fiche Travaux" at bounding box center [288, 92] width 42 height 15
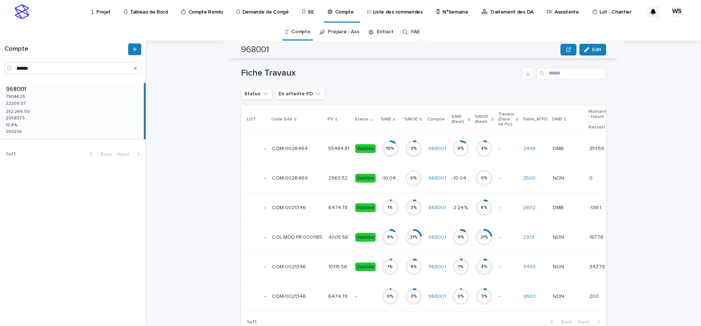
scroll to position [307, 0]
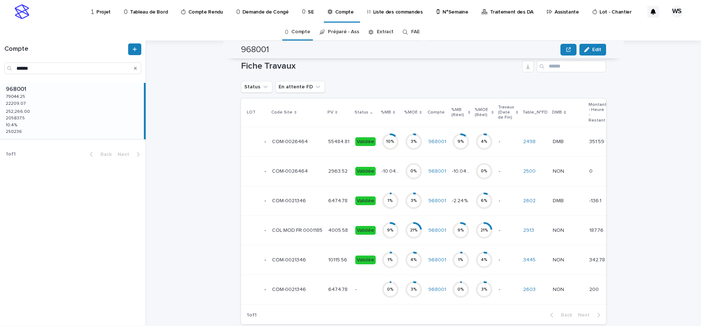
click at [389, 151] on div "10 %" at bounding box center [391, 141] width 18 height 23
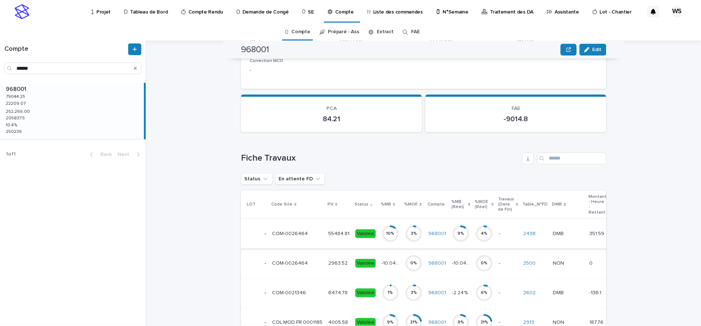
scroll to position [307, 0]
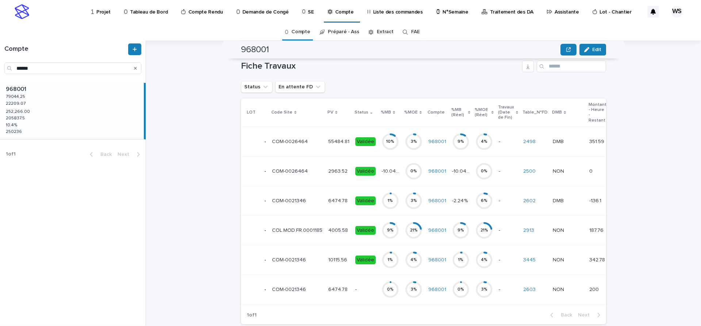
click at [314, 266] on div "COM-0021346 COM-0021346" at bounding box center [297, 260] width 50 height 12
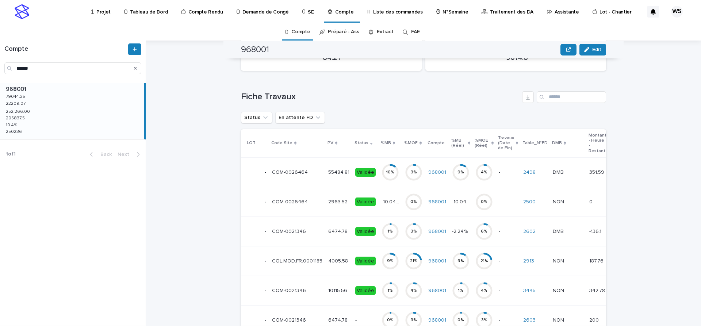
scroll to position [399, 0]
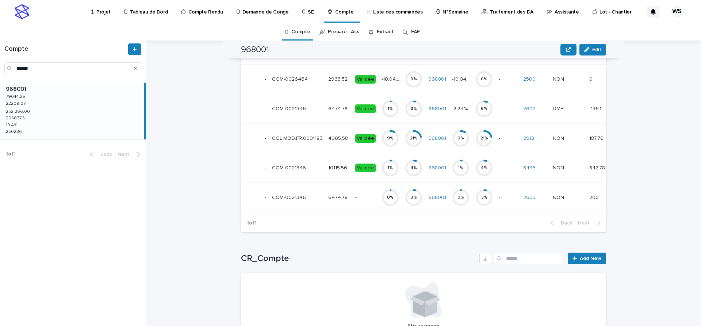
click at [314, 106] on p at bounding box center [297, 109] width 50 height 6
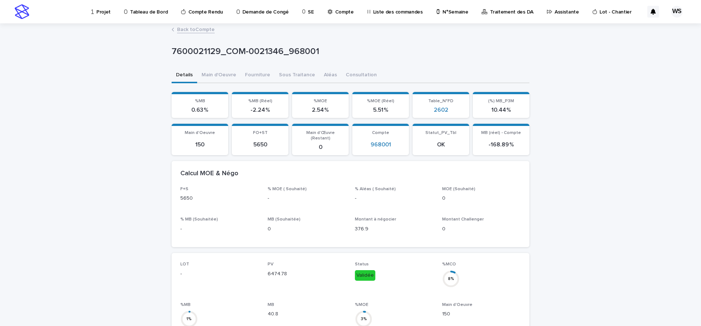
click at [555, 11] on p "Assistante" at bounding box center [567, 7] width 24 height 15
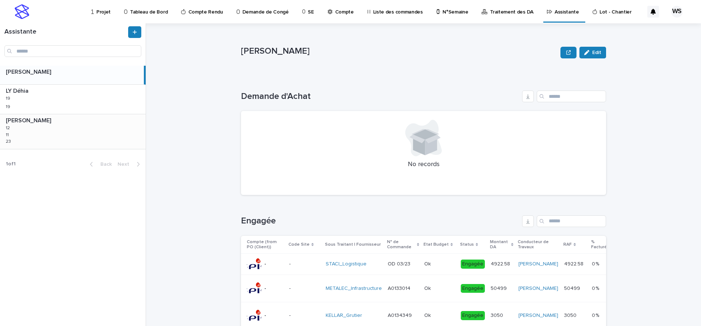
click at [32, 130] on div "[PERSON_NAME] [PERSON_NAME] 12 12 11 11 23 23" at bounding box center [73, 131] width 146 height 34
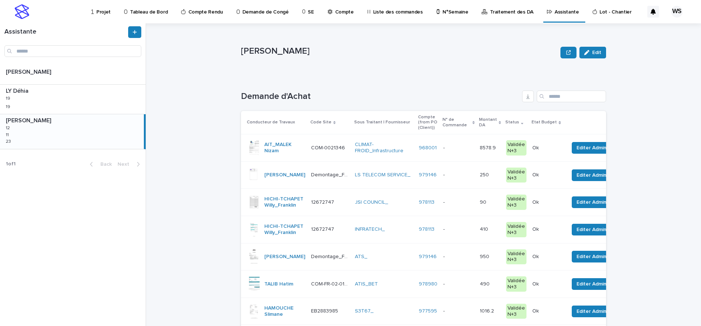
click at [473, 147] on p at bounding box center [458, 148] width 31 height 6
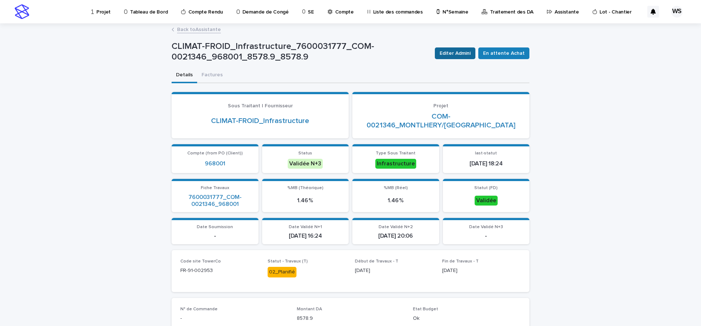
click at [471, 54] on span "Editer Admini" at bounding box center [455, 53] width 31 height 7
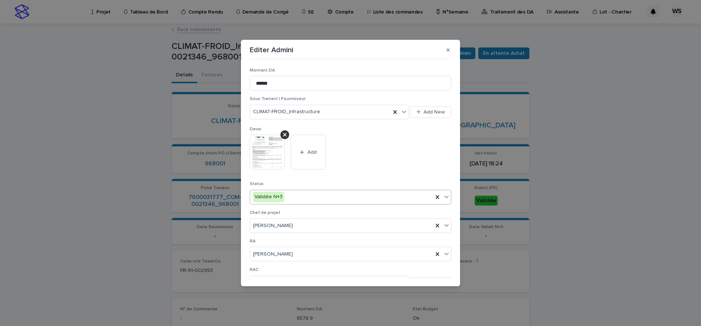
click at [446, 198] on icon at bounding box center [446, 197] width 4 height 3
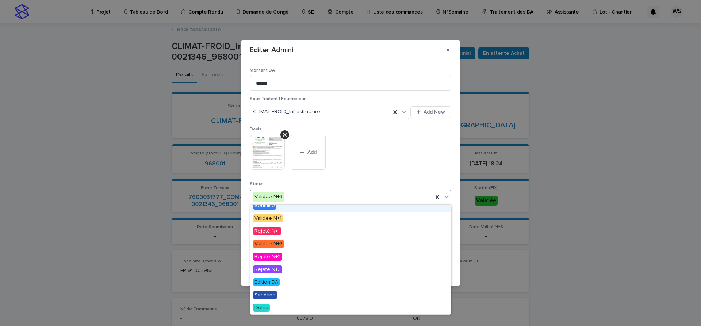
scroll to position [44, 0]
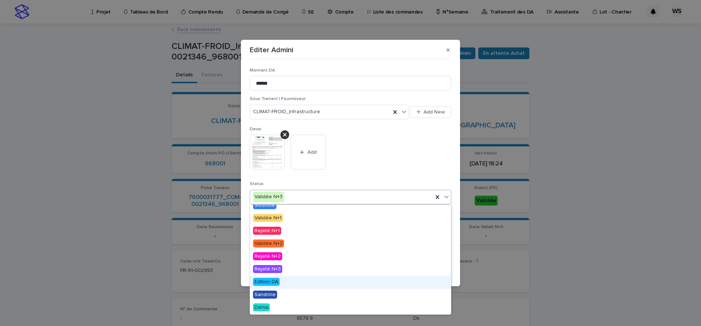
click at [264, 281] on span "Edition DA" at bounding box center [266, 282] width 27 height 8
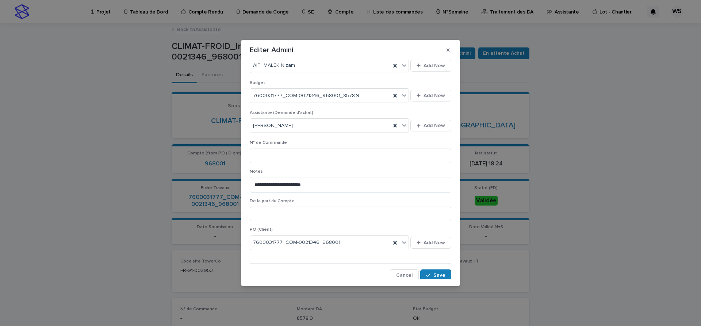
scroll to position [278, 0]
click at [445, 273] on button "Save" at bounding box center [435, 274] width 31 height 12
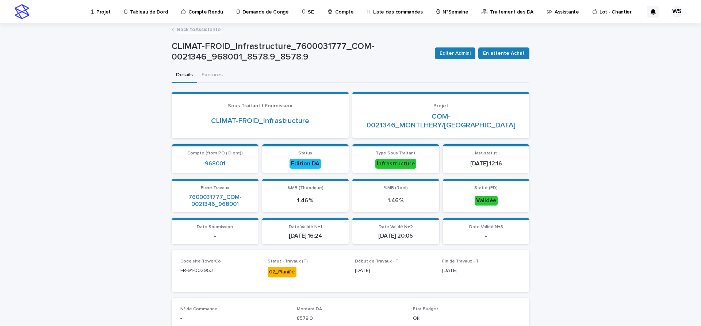
click at [210, 30] on link "Back to Assistante" at bounding box center [199, 29] width 44 height 8
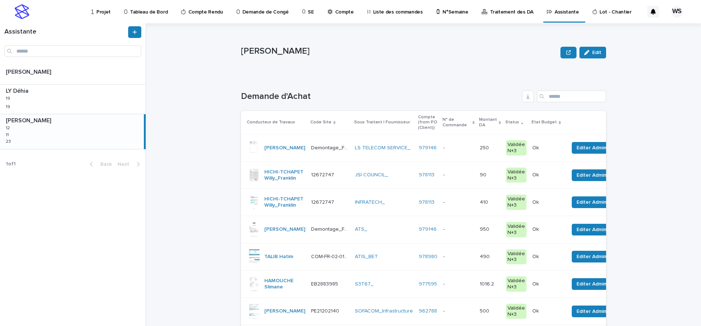
click at [494, 12] on p "Traitement des DA" at bounding box center [511, 7] width 43 height 15
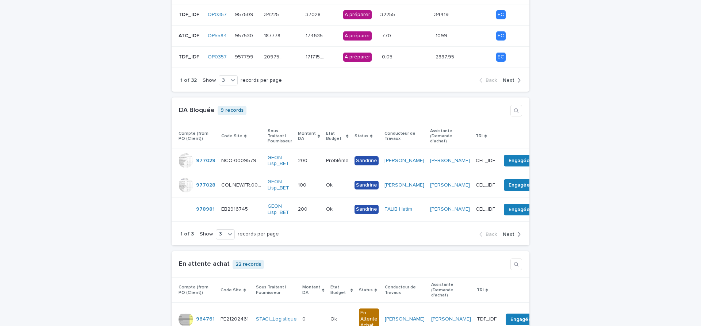
scroll to position [215, 0]
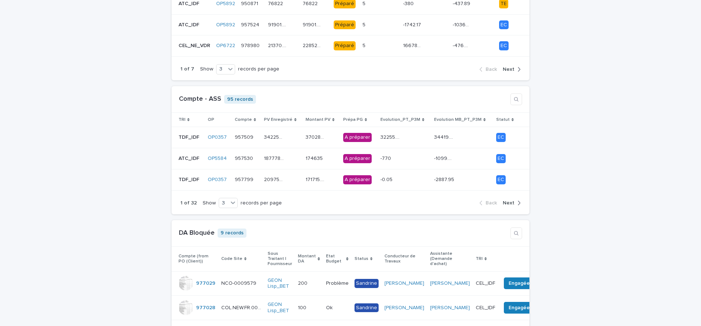
click at [513, 203] on span "Next" at bounding box center [509, 202] width 12 height 5
click at [298, 158] on div "162272.46 162272.46" at bounding box center [282, 159] width 36 height 12
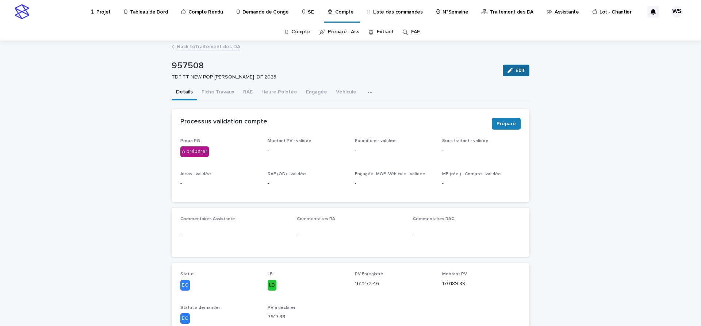
click at [522, 69] on span "Edit" at bounding box center [520, 70] width 9 height 5
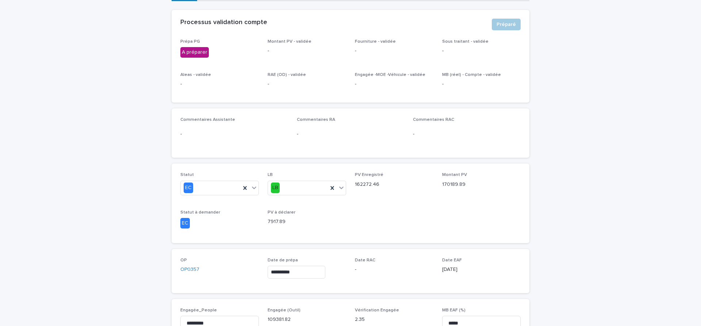
scroll to position [123, 0]
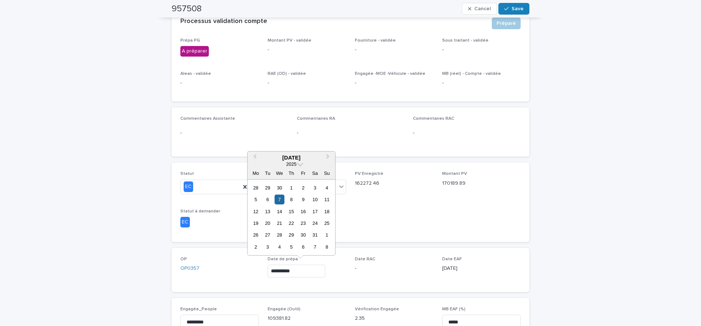
click at [301, 269] on input "**********" at bounding box center [297, 271] width 58 height 13
click at [328, 157] on span "Next Month" at bounding box center [328, 158] width 0 height 10
click at [269, 210] on div "12" at bounding box center [268, 212] width 10 height 10
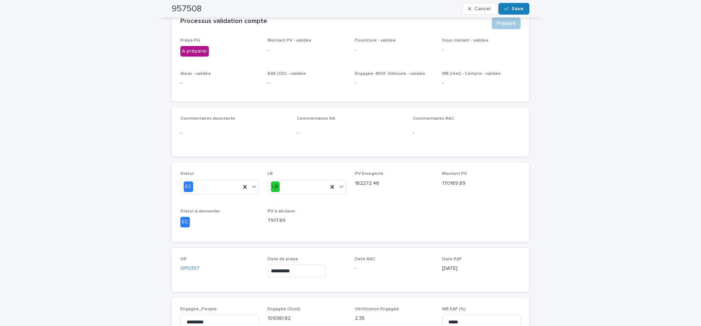
type input "**********"
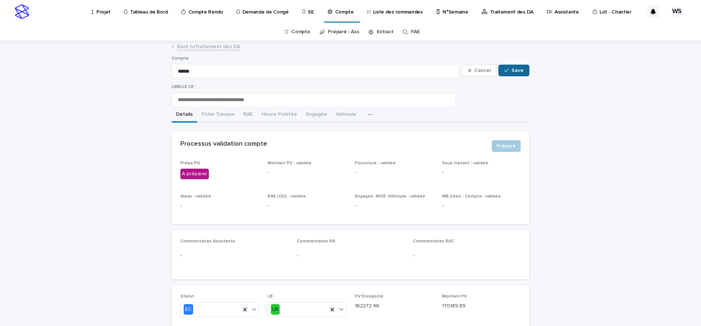
click at [524, 71] on button "Save" at bounding box center [513, 71] width 31 height 12
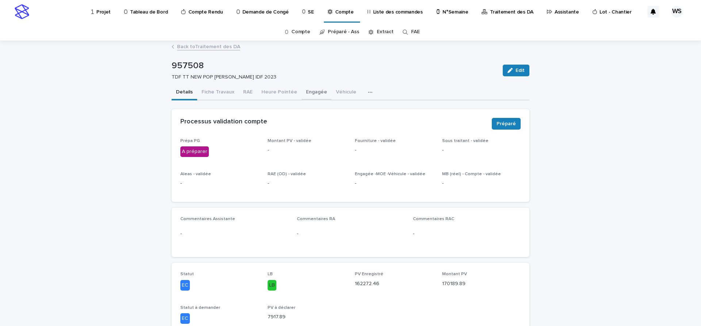
click at [315, 90] on button "Engagée" at bounding box center [317, 92] width 30 height 15
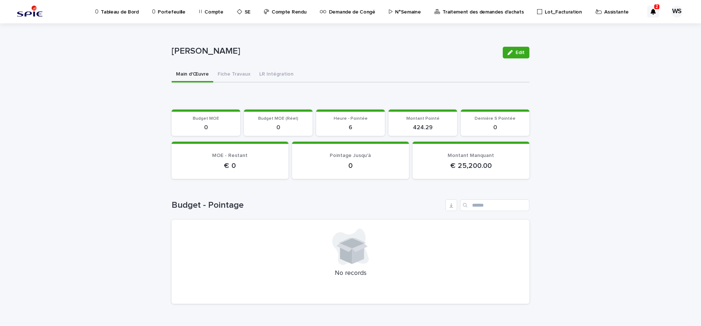
click at [604, 13] on p "Assistante" at bounding box center [616, 7] width 24 height 15
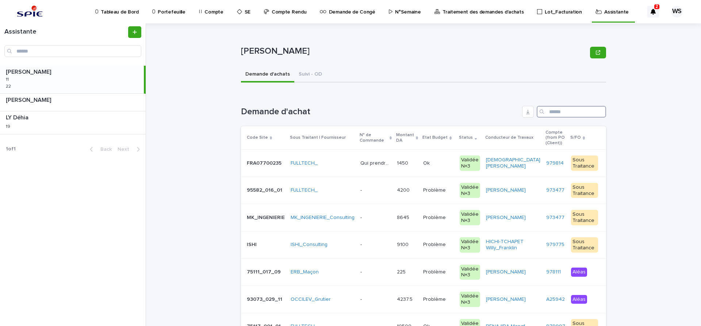
click at [570, 111] on input "Search" at bounding box center [571, 112] width 69 height 12
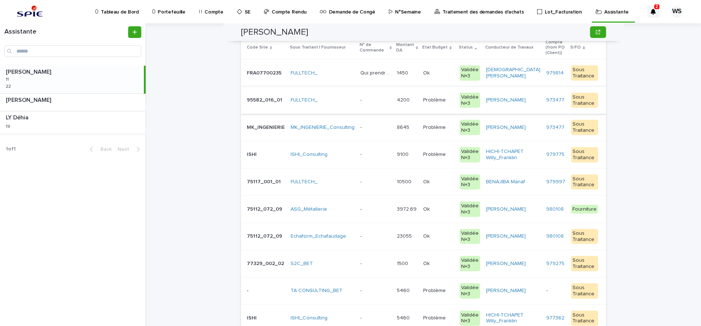
scroll to position [61, 0]
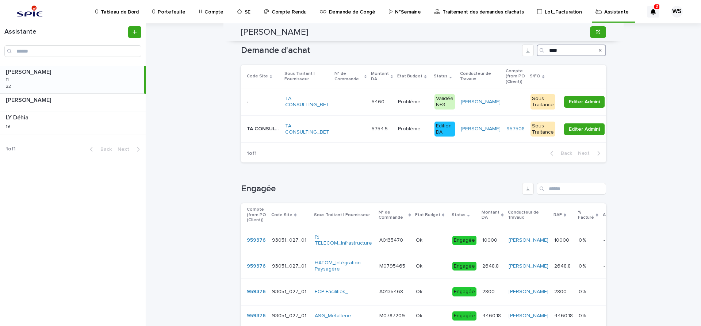
type input "****"
click at [601, 49] on icon "Search" at bounding box center [600, 50] width 3 height 4
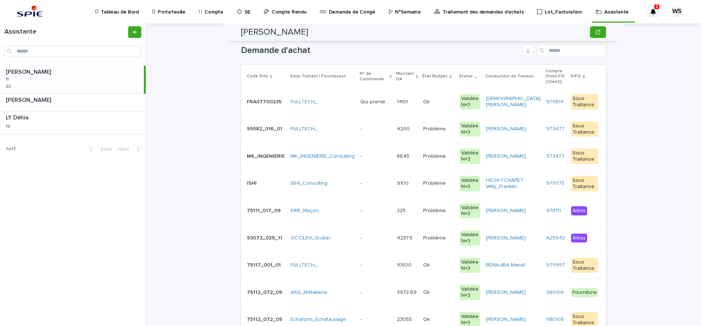
click at [467, 12] on p "Traitement des demandes d'achats" at bounding box center [482, 7] width 81 height 15
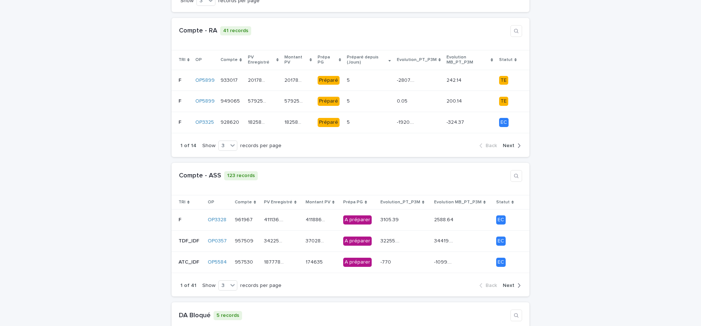
scroll to position [184, 0]
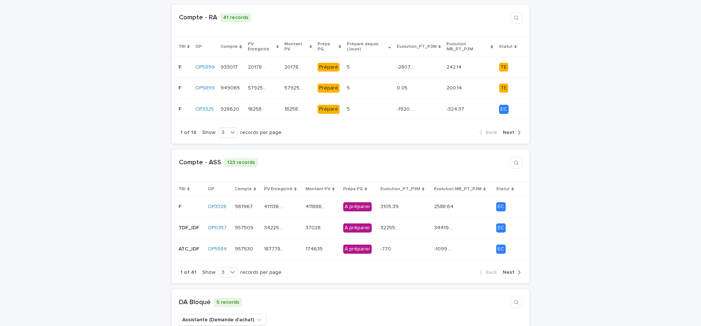
click at [512, 270] on span "Next" at bounding box center [509, 272] width 12 height 5
click at [337, 245] on div "170189.89 170189.89" at bounding box center [322, 249] width 32 height 12
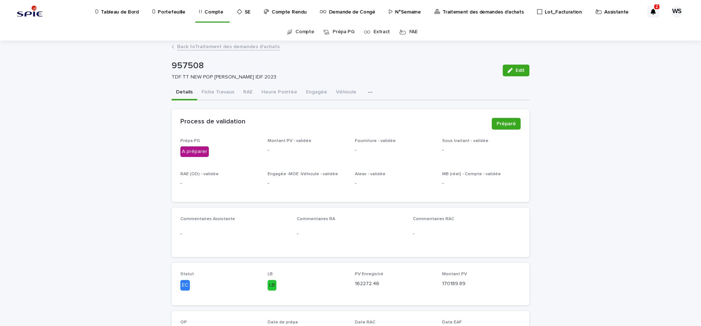
scroll to position [92, 0]
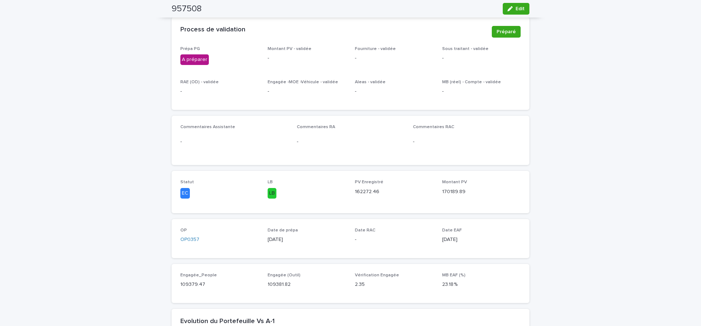
click at [314, 8] on button "Engagée" at bounding box center [317, 0] width 30 height 15
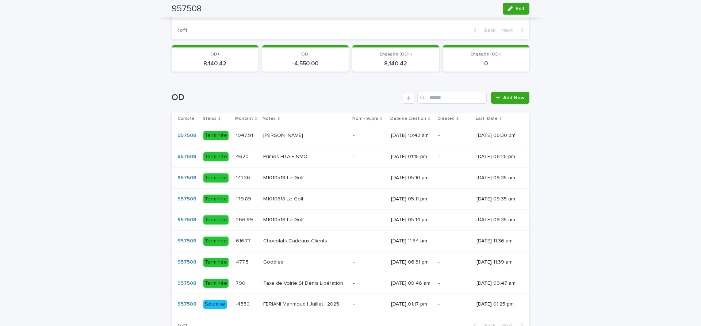
scroll to position [23, 0]
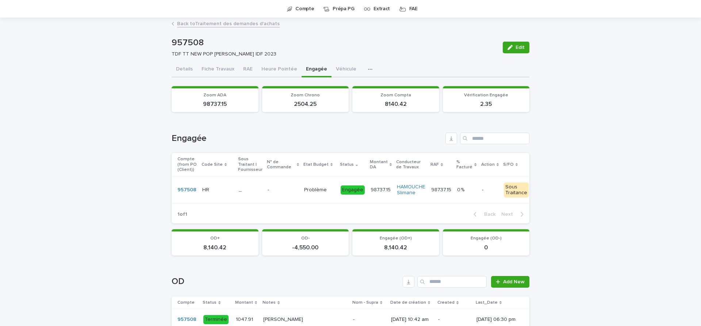
click at [184, 70] on button "Details" at bounding box center [185, 69] width 26 height 15
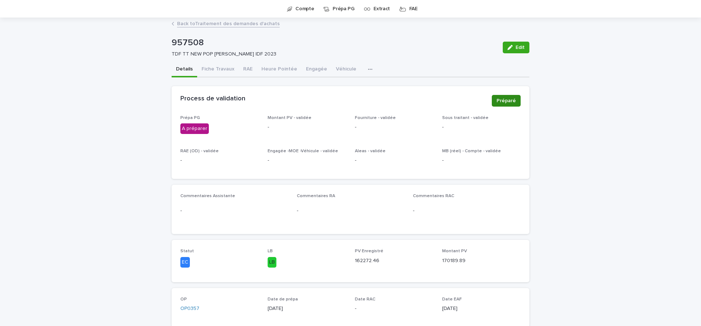
click at [515, 98] on span "Préparé" at bounding box center [506, 100] width 19 height 7
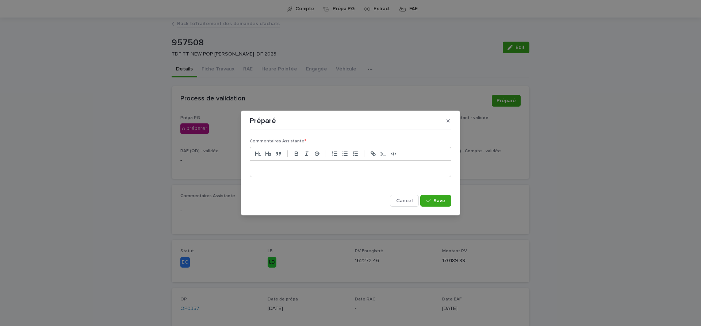
click at [272, 171] on p at bounding box center [351, 168] width 190 height 7
click at [442, 201] on span "Save" at bounding box center [439, 200] width 12 height 5
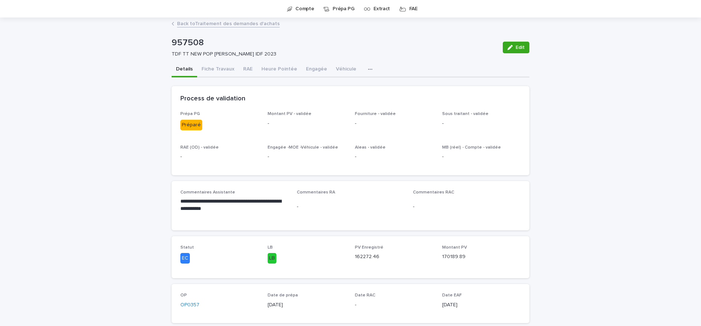
click at [259, 24] on link "Back to Traitement des demandes d'achats" at bounding box center [228, 23] width 103 height 8
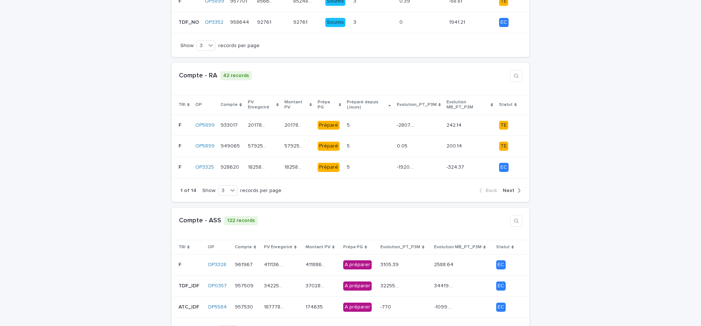
scroll to position [153, 0]
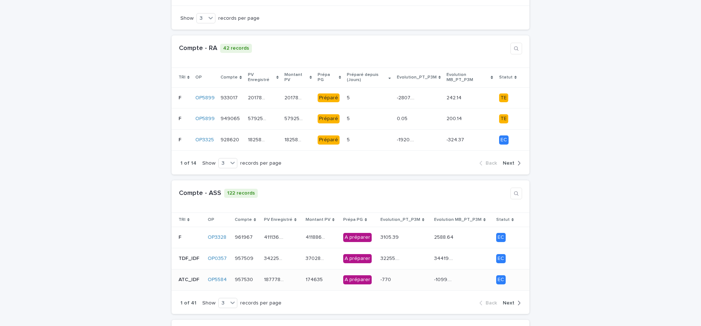
click at [294, 275] on div "187778.42 187778.42" at bounding box center [282, 280] width 36 height 12
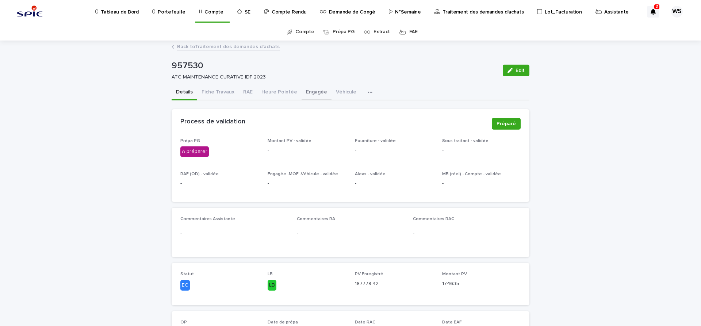
click at [310, 92] on button "Engagée" at bounding box center [317, 92] width 30 height 15
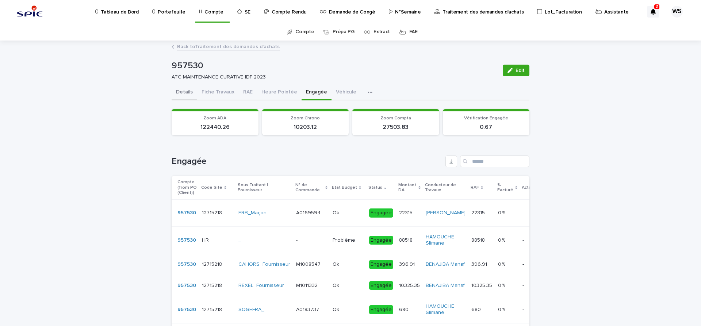
click at [183, 91] on button "Details" at bounding box center [185, 92] width 26 height 15
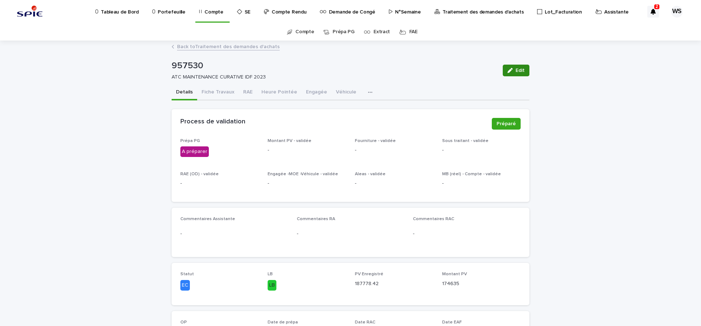
click at [521, 68] on span "Edit" at bounding box center [520, 70] width 9 height 5
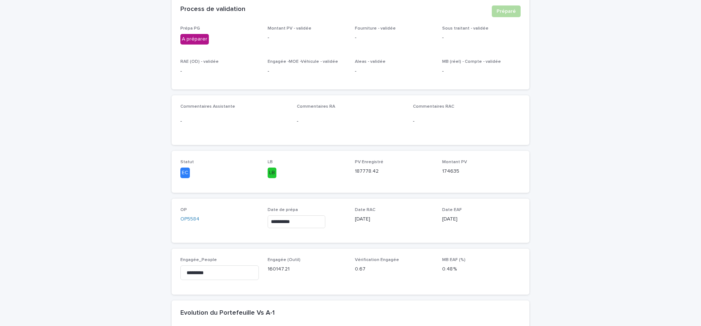
scroll to position [123, 0]
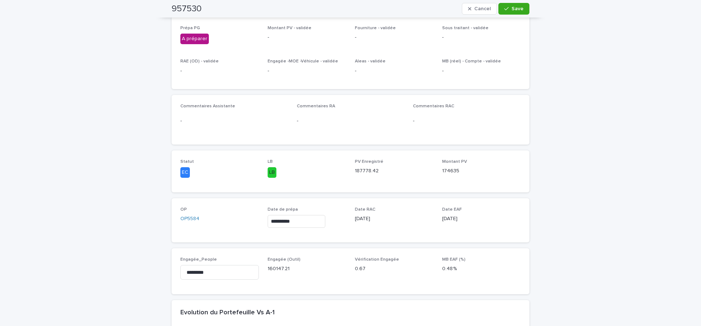
click at [314, 225] on input "**********" at bounding box center [297, 221] width 58 height 13
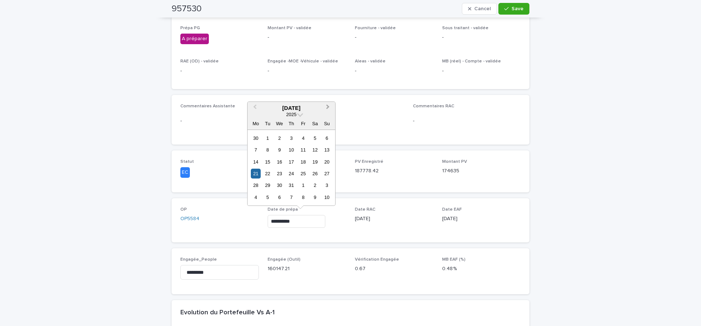
click at [328, 106] on span "Next Month" at bounding box center [328, 108] width 0 height 10
click at [268, 161] on div "12" at bounding box center [268, 162] width 10 height 10
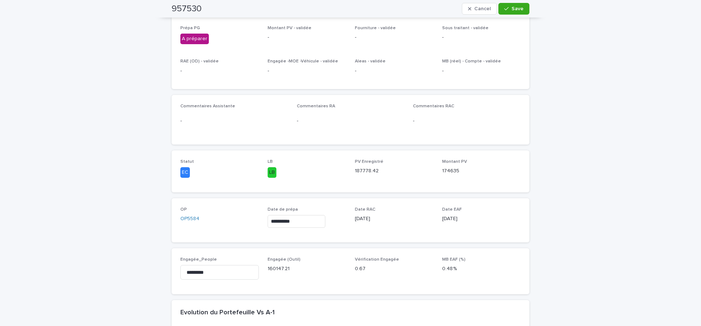
type input "**********"
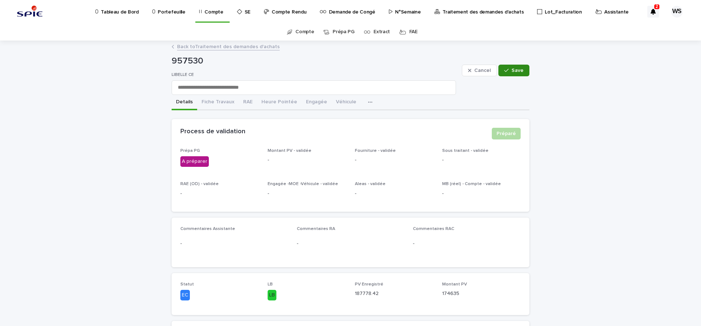
click at [520, 72] on span "Save" at bounding box center [517, 70] width 12 height 5
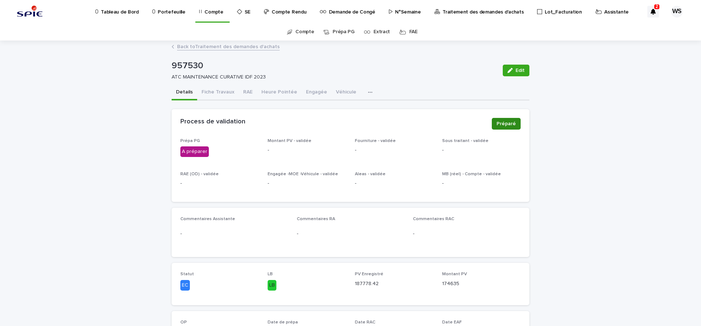
click at [506, 124] on span "Préparé" at bounding box center [506, 123] width 19 height 7
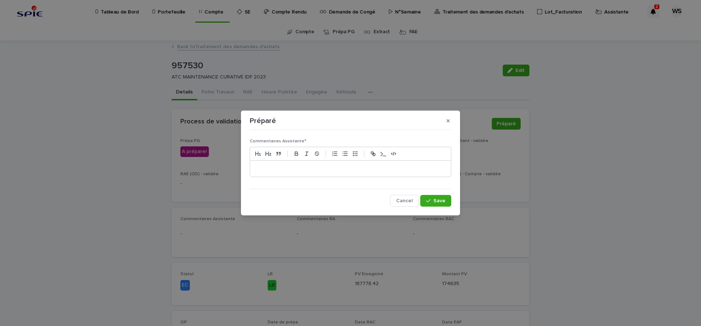
click at [268, 170] on p at bounding box center [351, 168] width 190 height 7
click at [441, 199] on span "Save" at bounding box center [439, 200] width 12 height 5
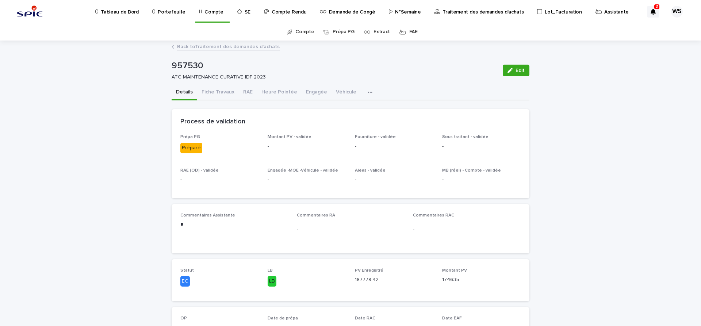
click at [250, 47] on link "Back to Traitement des demandes d'achats" at bounding box center [228, 46] width 103 height 8
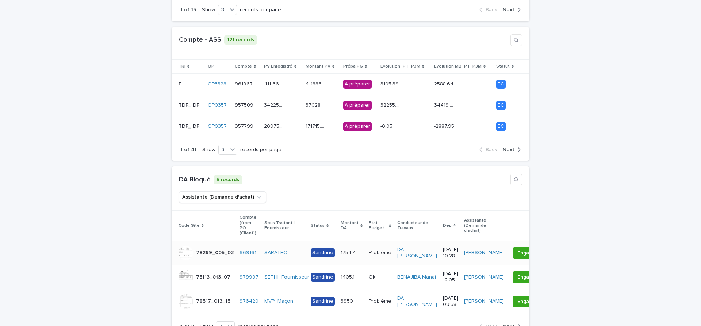
scroll to position [245, 0]
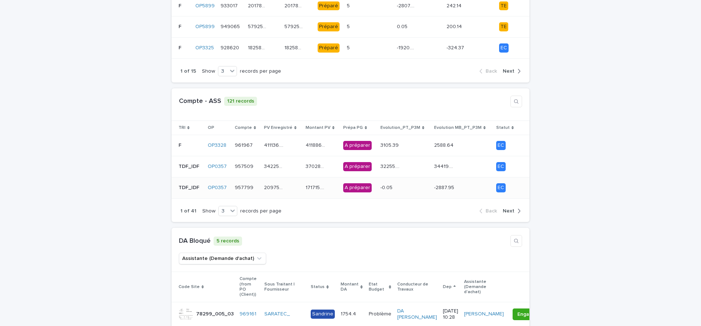
click at [333, 182] on div "171715.95 171715.95" at bounding box center [322, 188] width 32 height 12
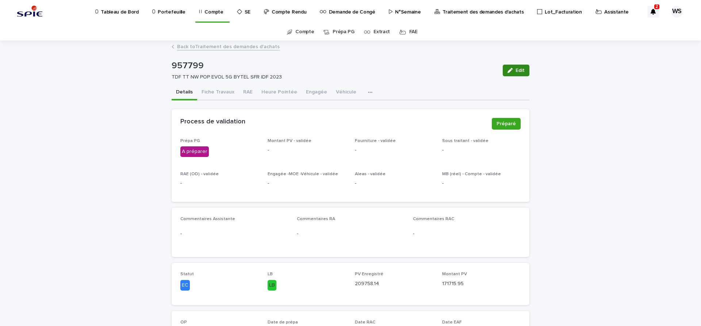
click at [521, 72] on span "Edit" at bounding box center [520, 70] width 9 height 5
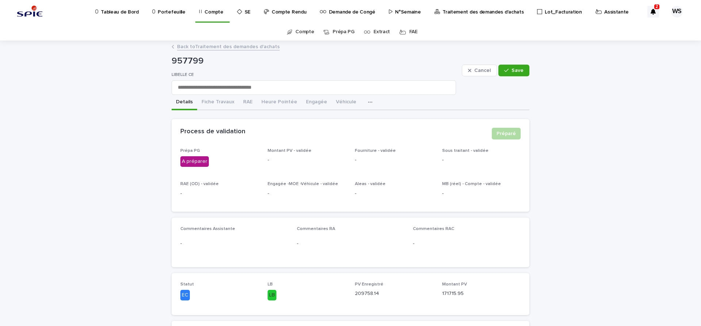
scroll to position [123, 0]
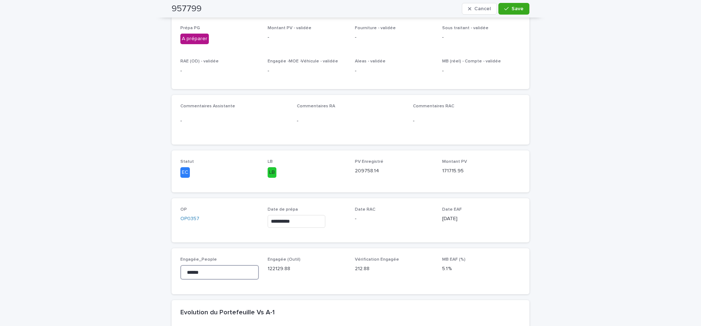
drag, startPoint x: 212, startPoint y: 272, endPoint x: 46, endPoint y: 273, distance: 166.5
click at [180, 273] on input "******" at bounding box center [219, 272] width 78 height 15
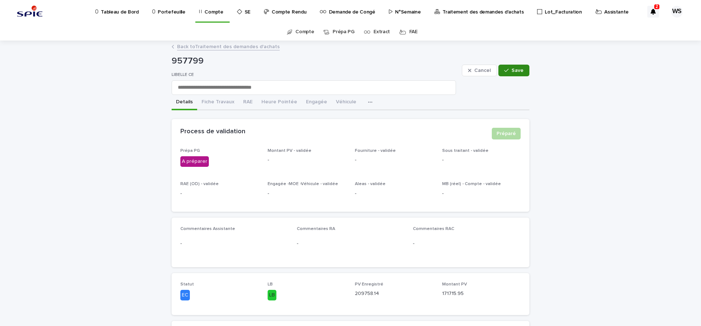
type input "*********"
click at [521, 70] on span "Save" at bounding box center [517, 70] width 12 height 5
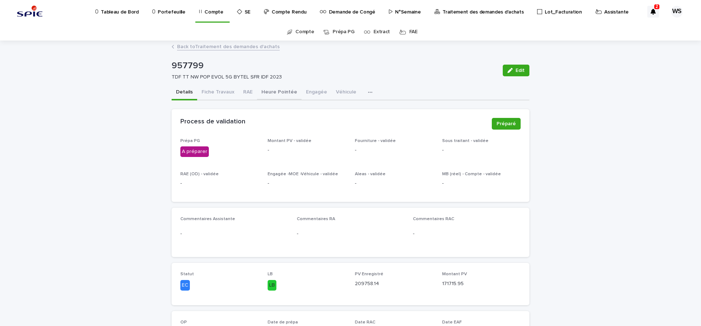
click at [275, 91] on button "Heure Pointée" at bounding box center [279, 92] width 45 height 15
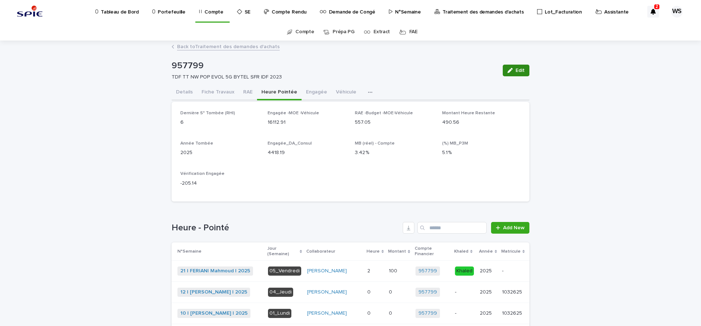
click at [521, 68] on button "Edit" at bounding box center [516, 71] width 27 height 12
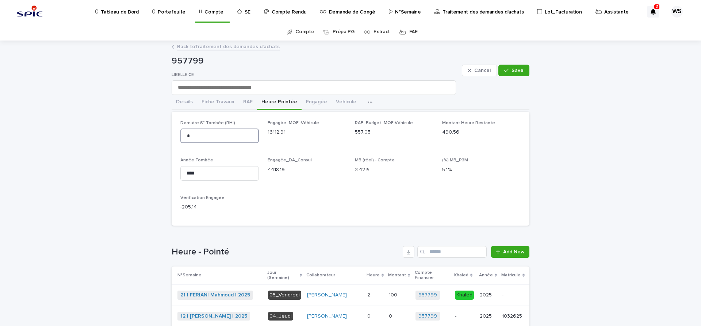
drag, startPoint x: 197, startPoint y: 139, endPoint x: 152, endPoint y: 133, distance: 45.3
click at [180, 133] on input "*" at bounding box center [219, 136] width 78 height 15
type input "**"
click at [520, 71] on span "Save" at bounding box center [517, 70] width 12 height 5
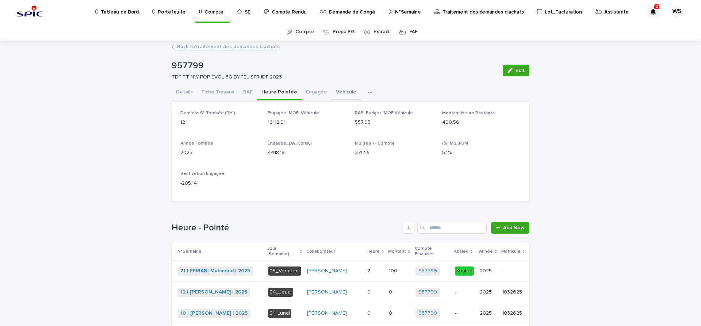
click at [344, 90] on button "Véhicule" at bounding box center [346, 92] width 29 height 15
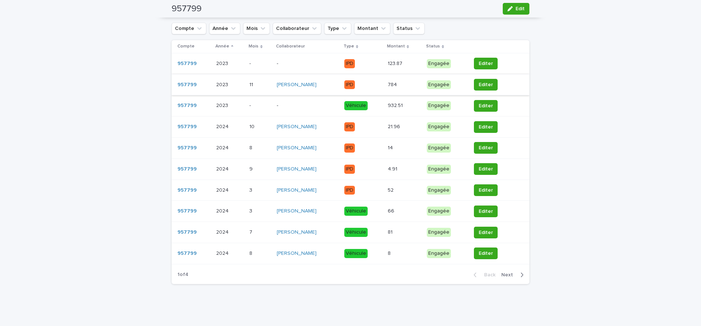
scroll to position [92, 0]
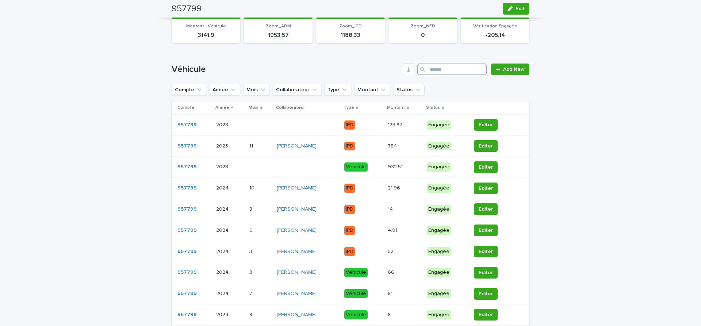
click at [450, 73] on input "Search" at bounding box center [451, 70] width 69 height 12
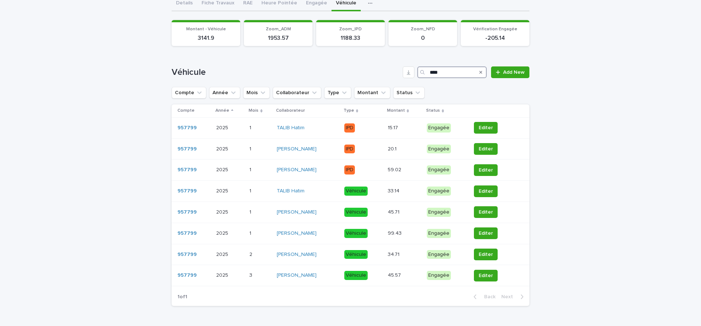
scroll to position [111, 0]
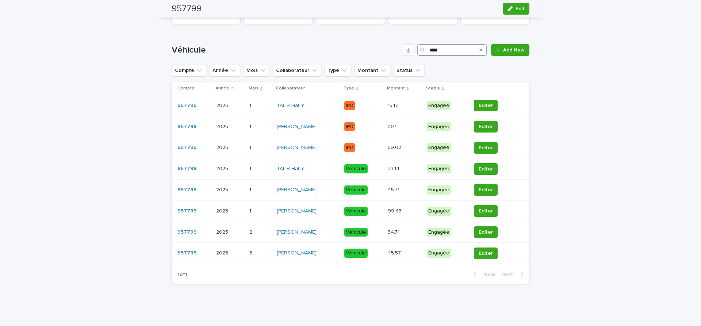
type input "****"
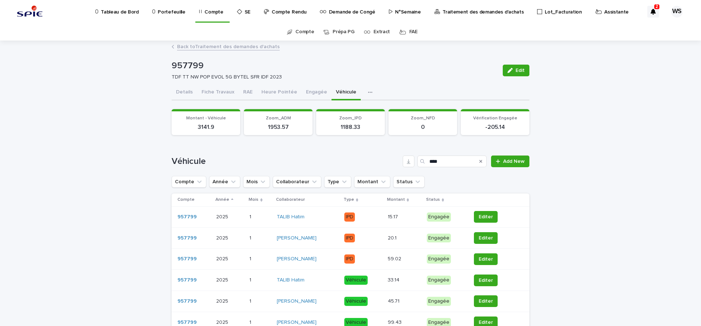
click at [480, 162] on icon "Search" at bounding box center [480, 161] width 3 height 3
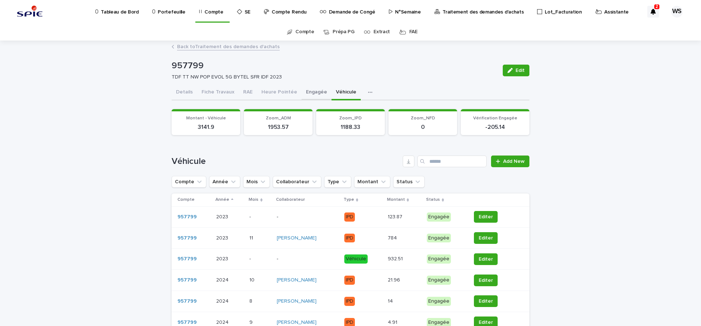
click at [314, 92] on button "Engagée" at bounding box center [317, 92] width 30 height 15
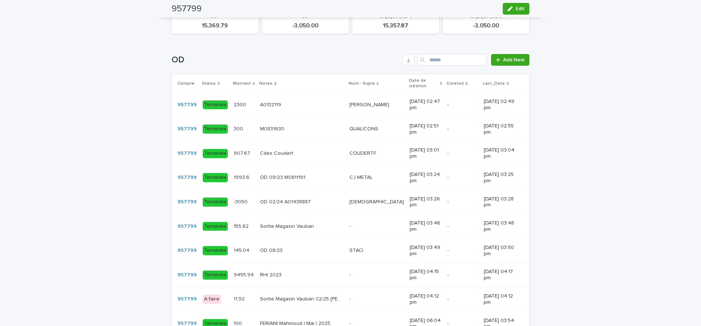
scroll to position [491, 0]
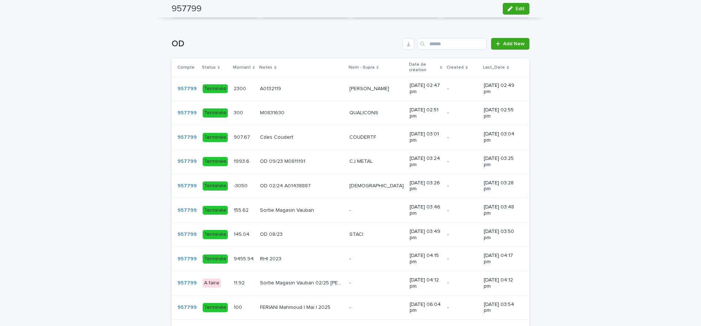
click at [359, 280] on p at bounding box center [376, 283] width 54 height 6
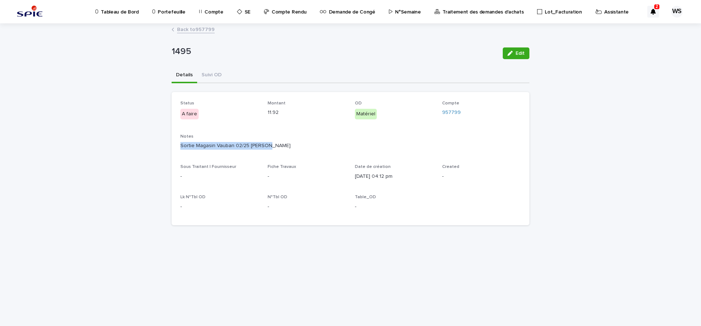
drag, startPoint x: 271, startPoint y: 145, endPoint x: 149, endPoint y: 146, distance: 121.9
click at [180, 146] on div "Sortie Magasin Vauban 02/25 Mohamed" at bounding box center [350, 145] width 340 height 9
copy p "Sortie Magasin Vauban 02/25 Mohamed"
click at [212, 74] on button "Suivi OD" at bounding box center [211, 75] width 29 height 15
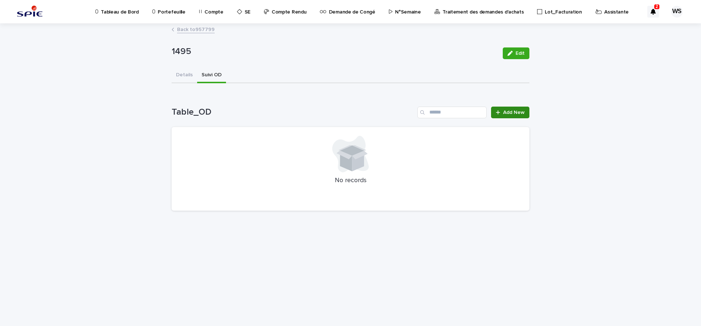
click at [523, 114] on span "Add New" at bounding box center [514, 112] width 22 height 5
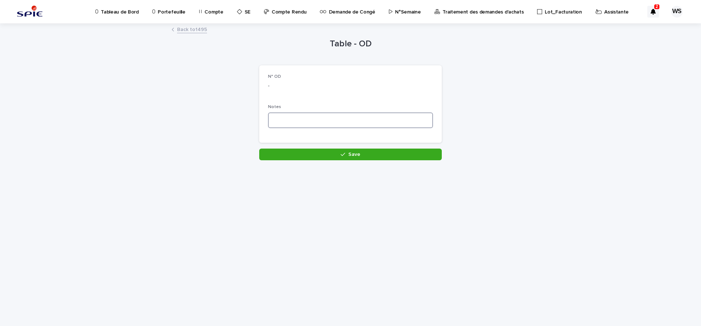
click at [300, 118] on textarea at bounding box center [350, 120] width 165 height 16
paste textarea "**********"
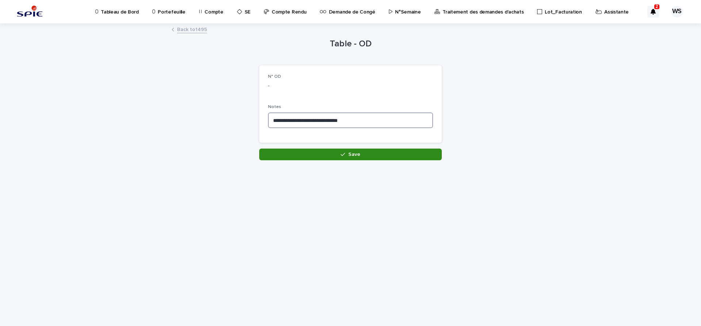
type textarea "**********"
click at [353, 156] on span "Save" at bounding box center [354, 154] width 12 height 5
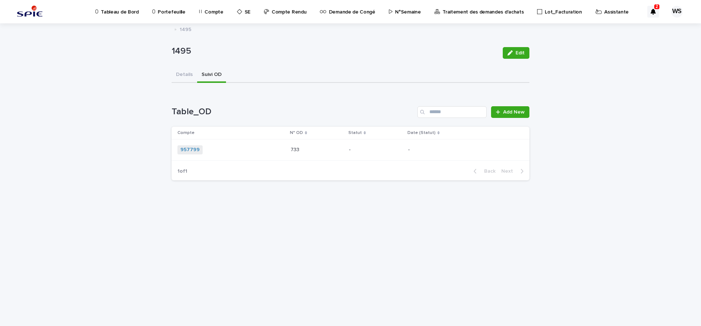
click at [252, 149] on div "957799 + 0" at bounding box center [230, 149] width 107 height 9
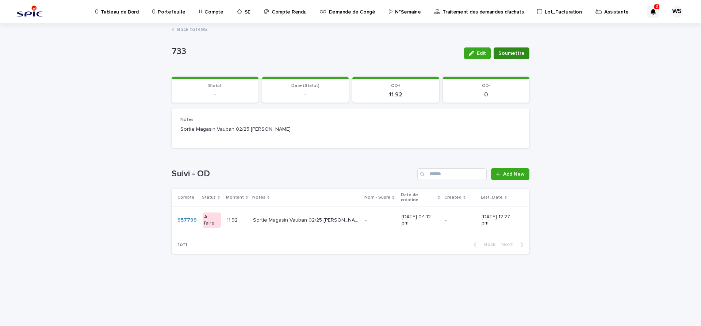
click at [509, 52] on span "Soumettre" at bounding box center [511, 53] width 26 height 7
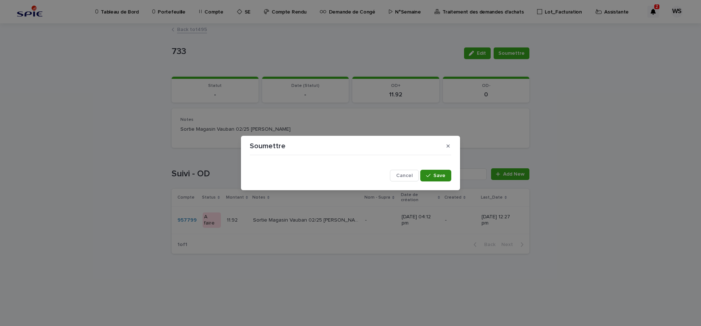
click at [443, 175] on span "Save" at bounding box center [439, 175] width 12 height 5
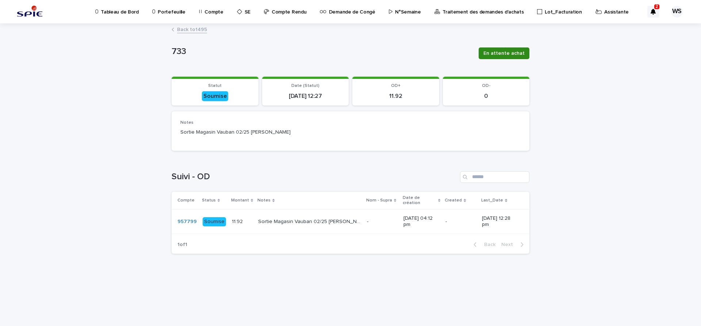
click at [500, 53] on span "En attente achat" at bounding box center [503, 53] width 41 height 7
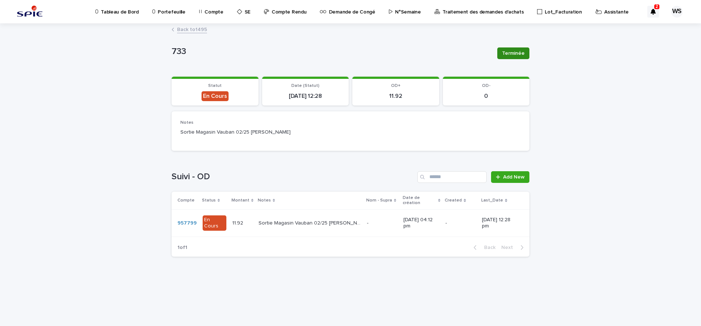
click at [515, 53] on span "Terminée" at bounding box center [513, 53] width 23 height 7
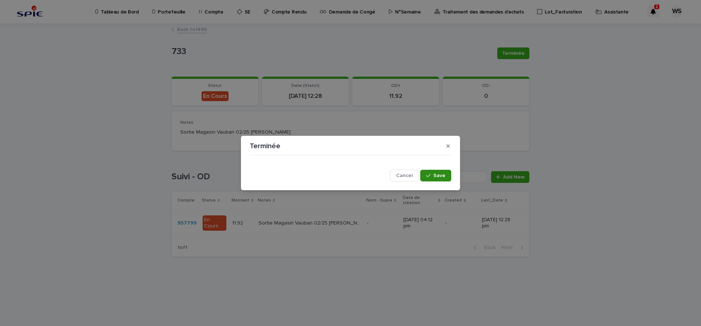
click at [442, 175] on span "Save" at bounding box center [439, 175] width 12 height 5
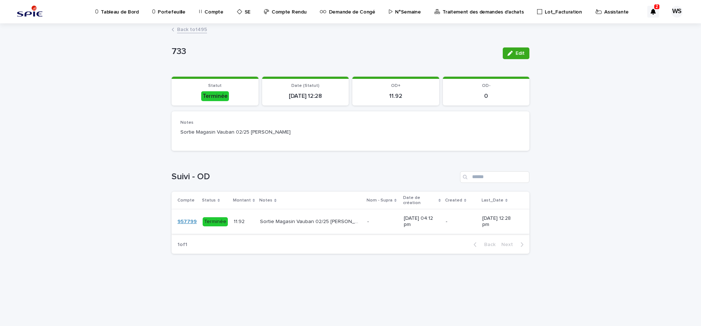
click at [191, 219] on link "957799" at bounding box center [186, 222] width 19 height 6
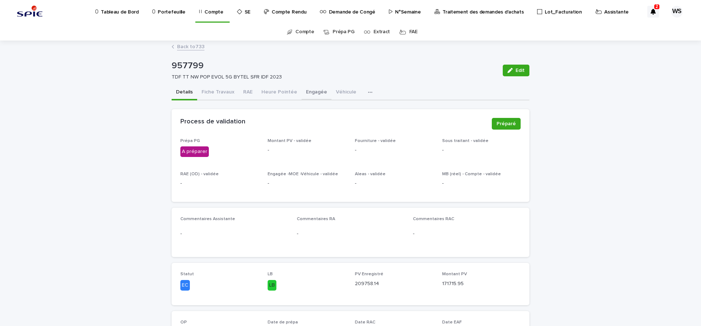
click at [309, 92] on button "Engagée" at bounding box center [317, 92] width 30 height 15
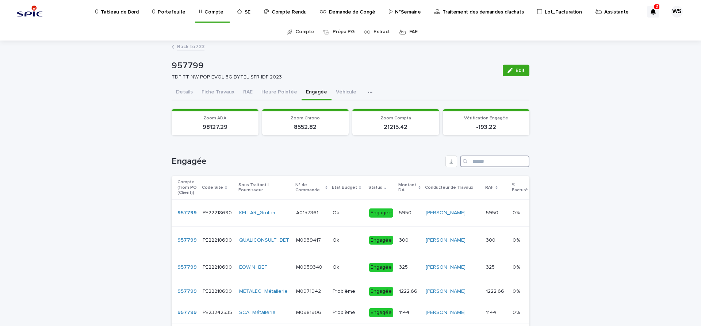
click at [488, 159] on input "Search" at bounding box center [494, 162] width 69 height 12
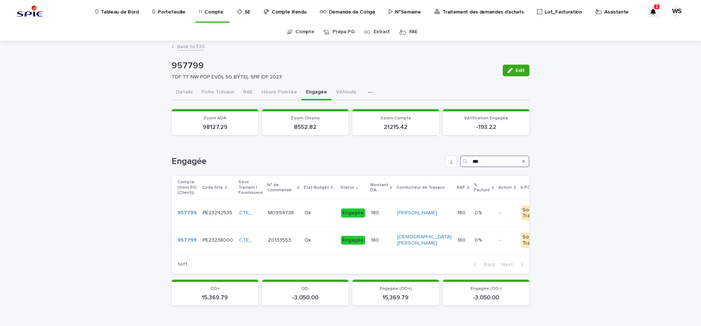
type input "***"
drag, startPoint x: 487, startPoint y: 160, endPoint x: 437, endPoint y: 160, distance: 50.4
click at [460, 160] on input "***" at bounding box center [494, 162] width 69 height 12
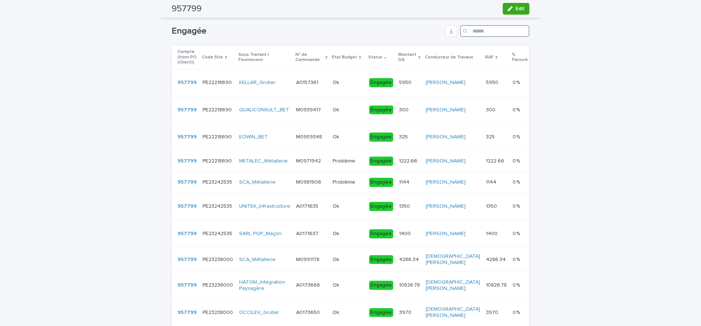
scroll to position [153, 0]
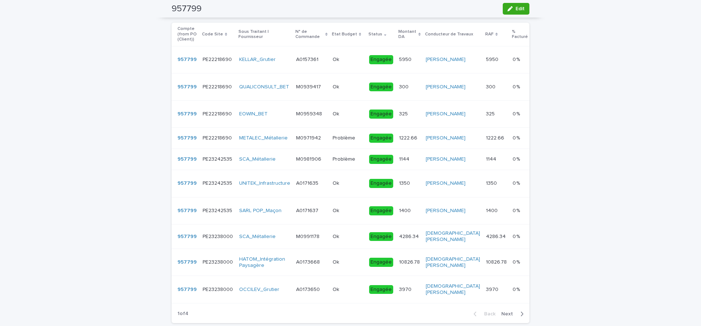
click at [509, 317] on span "Next" at bounding box center [509, 313] width 16 height 5
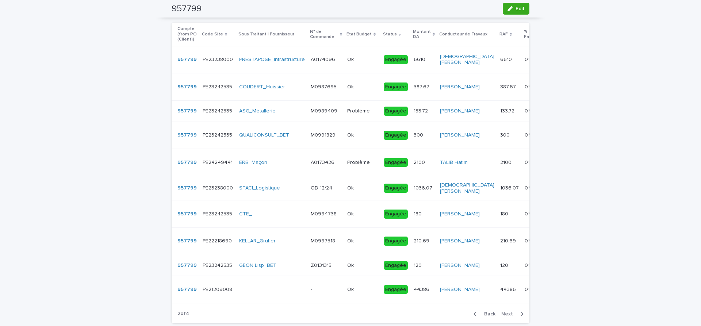
click at [363, 293] on p at bounding box center [362, 290] width 31 height 6
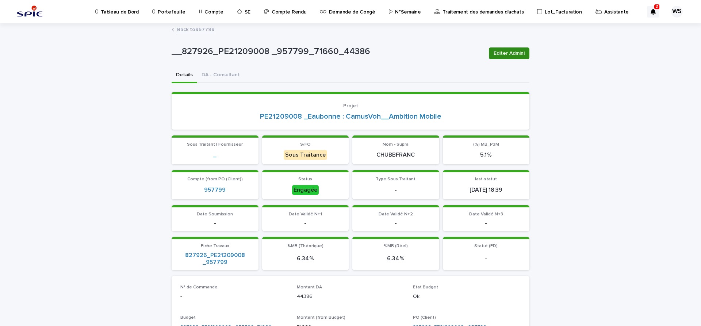
click at [521, 54] on span "Editer Admini" at bounding box center [509, 53] width 31 height 7
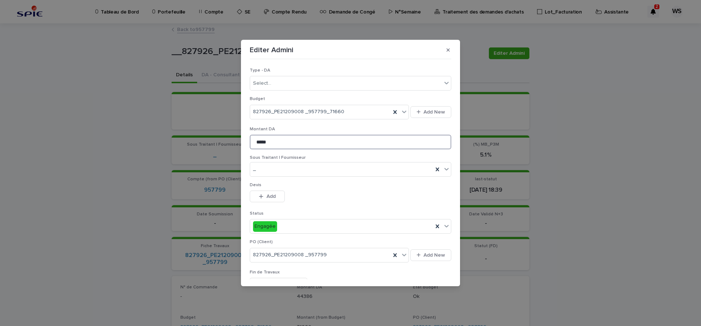
drag, startPoint x: 288, startPoint y: 143, endPoint x: 147, endPoint y: 130, distance: 140.8
click at [250, 135] on input "*****" at bounding box center [351, 142] width 202 height 15
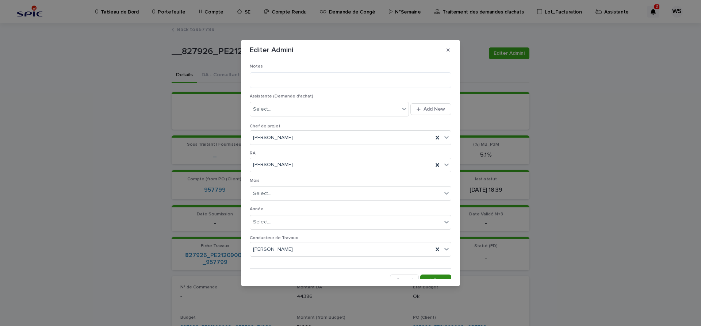
scroll to position [352, 0]
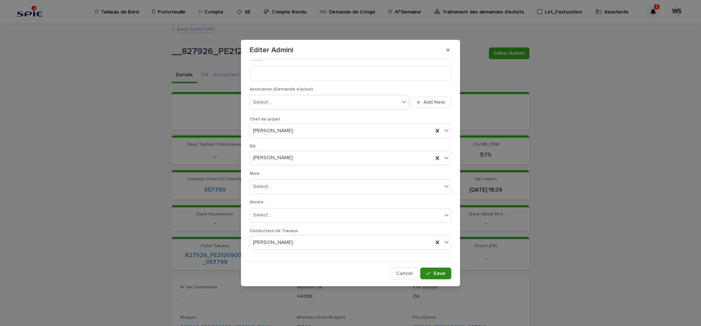
type input "*****"
click at [440, 272] on span "Save" at bounding box center [439, 273] width 12 height 5
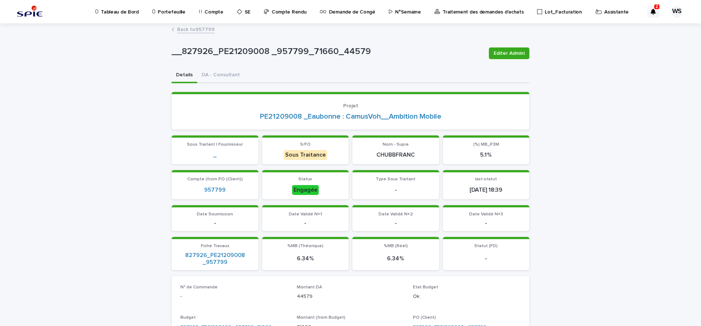
click at [204, 29] on link "Back to 957799" at bounding box center [196, 29] width 38 height 8
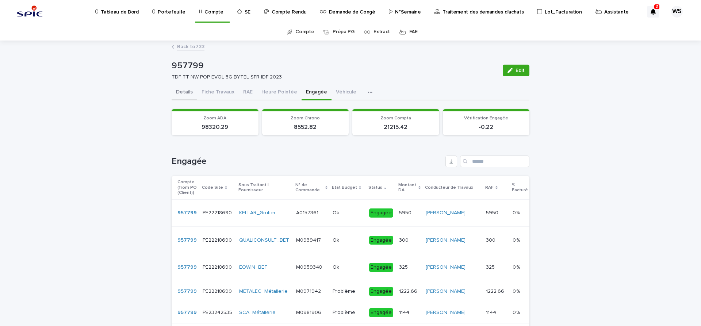
click at [185, 92] on button "Details" at bounding box center [185, 92] width 26 height 15
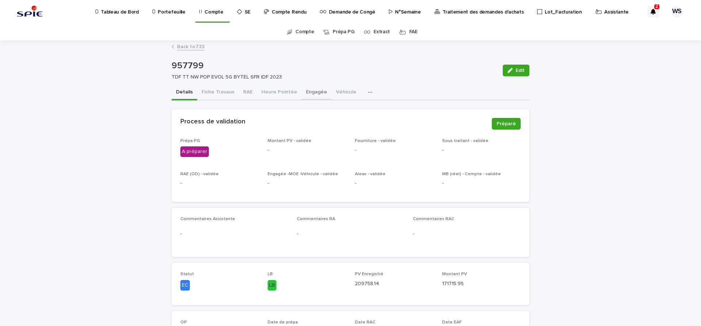
drag, startPoint x: 313, startPoint y: 92, endPoint x: 87, endPoint y: 114, distance: 226.7
click at [312, 92] on button "Engagée" at bounding box center [317, 92] width 30 height 15
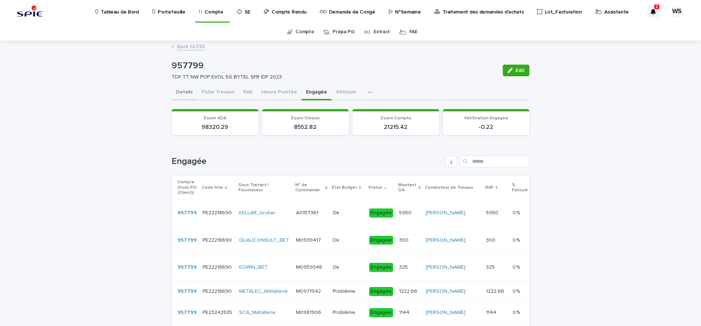
click at [185, 92] on button "Details" at bounding box center [185, 92] width 26 height 15
click at [186, 91] on button "Details" at bounding box center [185, 92] width 26 height 15
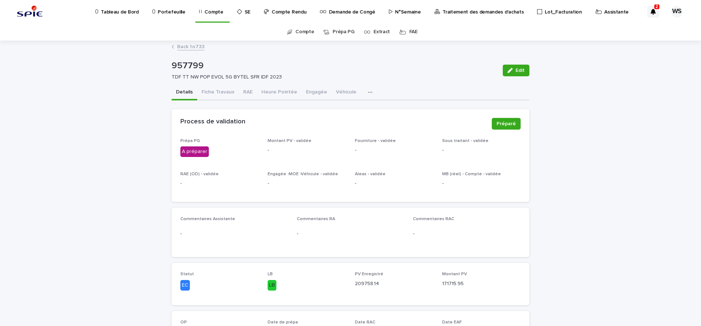
click at [186, 91] on button "Details" at bounding box center [185, 92] width 26 height 15
click at [520, 71] on span "Edit" at bounding box center [520, 70] width 9 height 5
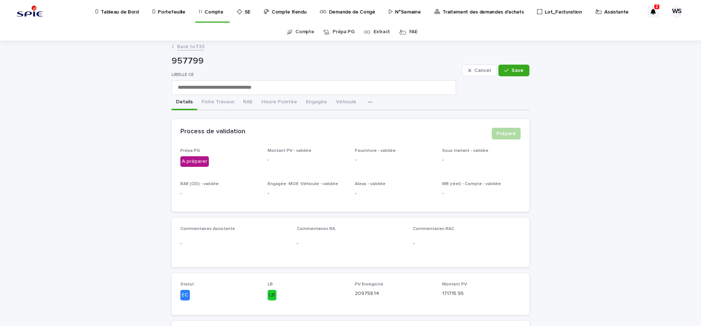
scroll to position [123, 0]
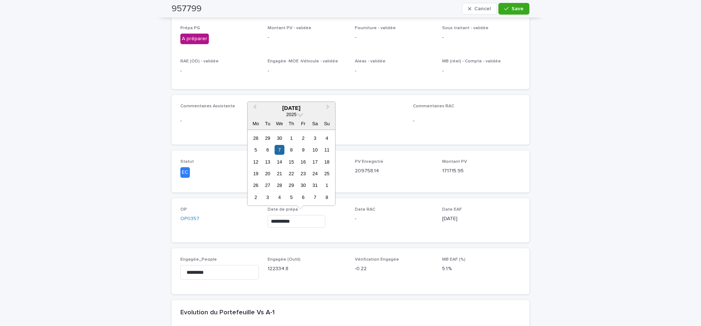
click at [319, 222] on input "**********" at bounding box center [297, 221] width 58 height 13
click at [328, 107] on span "Next Month" at bounding box center [328, 108] width 0 height 10
click at [267, 161] on div "12" at bounding box center [268, 162] width 10 height 10
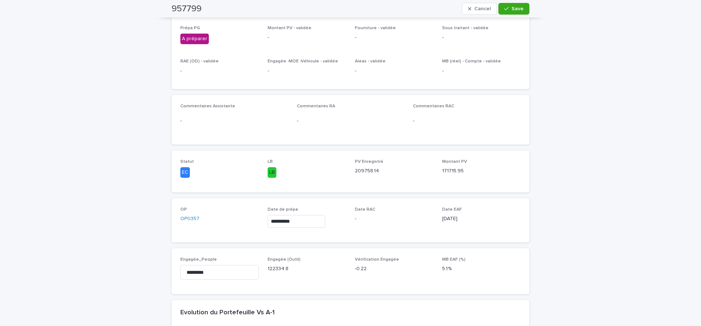
click at [515, 72] on p "-" at bounding box center [481, 71] width 78 height 8
type input "**********"
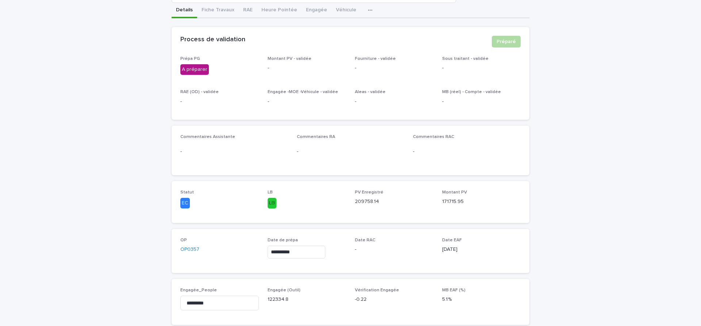
scroll to position [0, 0]
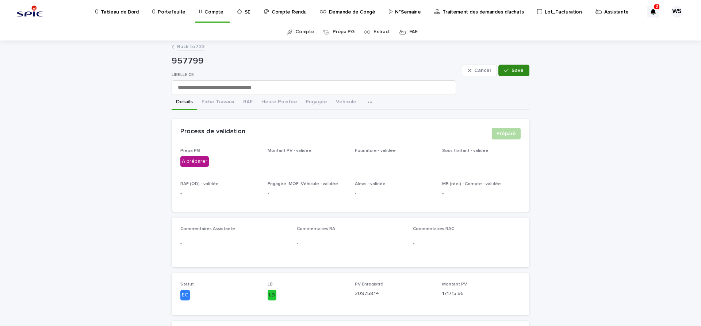
click at [515, 68] on span "Save" at bounding box center [517, 70] width 12 height 5
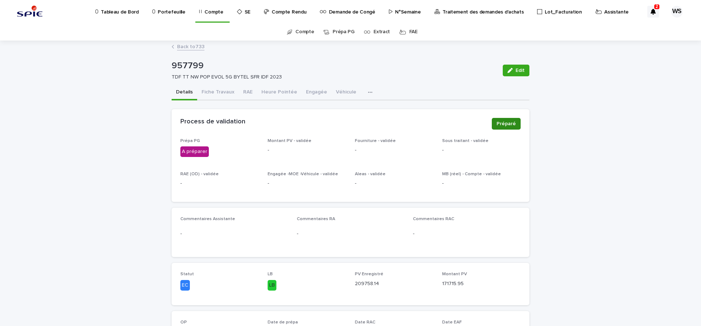
click at [509, 125] on span "Préparé" at bounding box center [506, 123] width 19 height 7
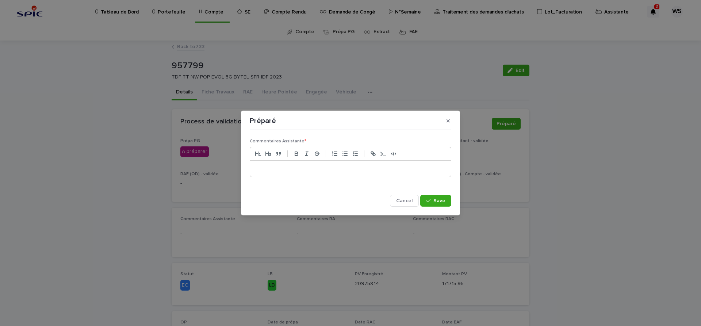
click at [284, 166] on p at bounding box center [351, 168] width 190 height 7
click at [443, 201] on span "Save" at bounding box center [439, 200] width 12 height 5
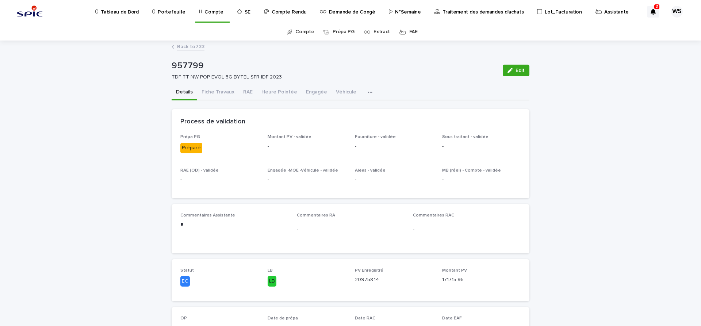
click at [477, 12] on p "Traitement des demandes d'achats" at bounding box center [482, 7] width 81 height 15
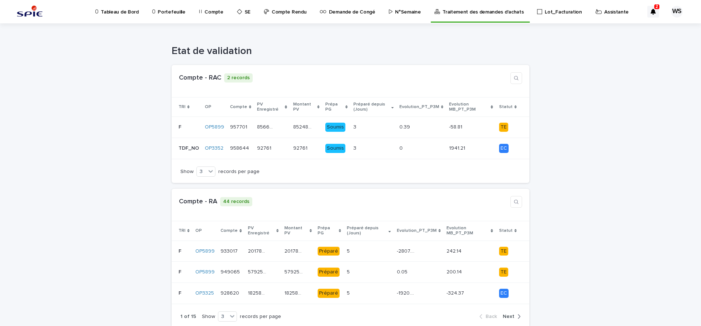
scroll to position [184, 0]
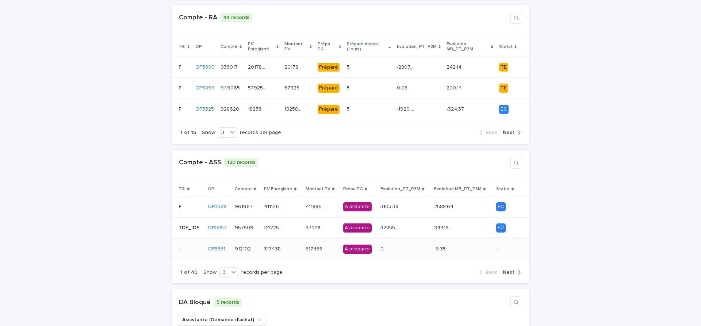
click at [300, 248] on div "317438 317438" at bounding box center [282, 249] width 36 height 12
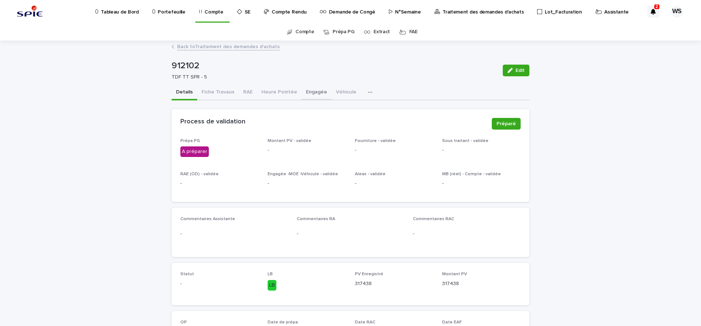
click at [311, 89] on button "Engagée" at bounding box center [317, 92] width 30 height 15
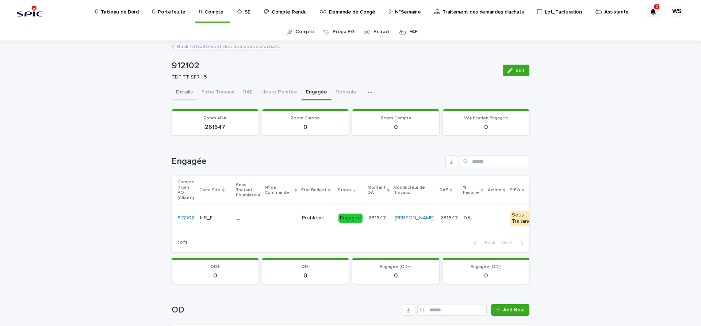
click at [186, 90] on button "Details" at bounding box center [185, 92] width 26 height 15
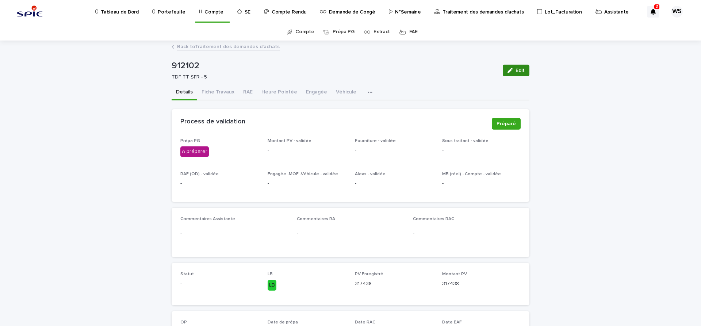
click at [522, 72] on span "Edit" at bounding box center [520, 70] width 9 height 5
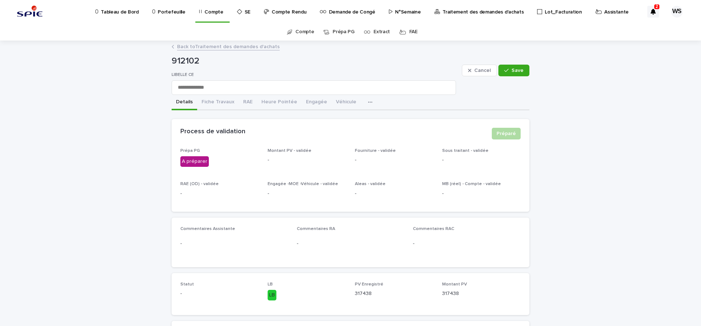
scroll to position [123, 0]
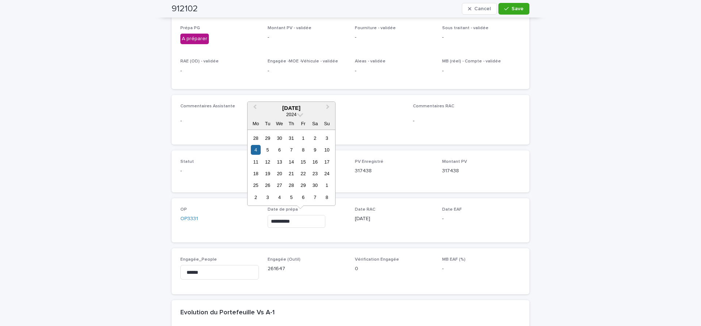
click at [317, 222] on input "**********" at bounding box center [297, 221] width 58 height 13
click at [328, 107] on span "Next Month" at bounding box center [328, 108] width 0 height 10
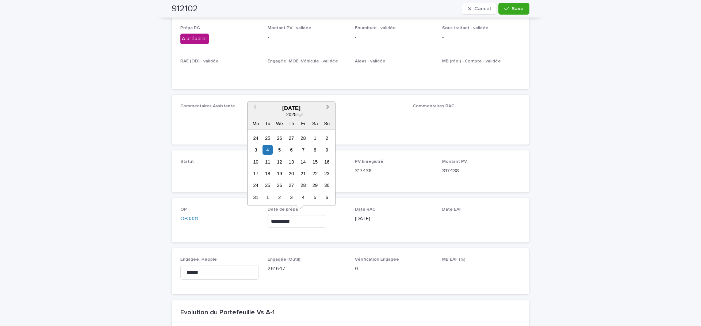
click at [328, 107] on span "Next Month" at bounding box center [328, 108] width 0 height 10
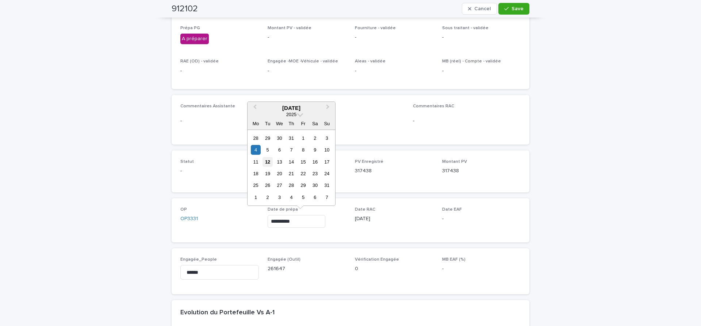
click at [269, 160] on div "12" at bounding box center [268, 162] width 10 height 10
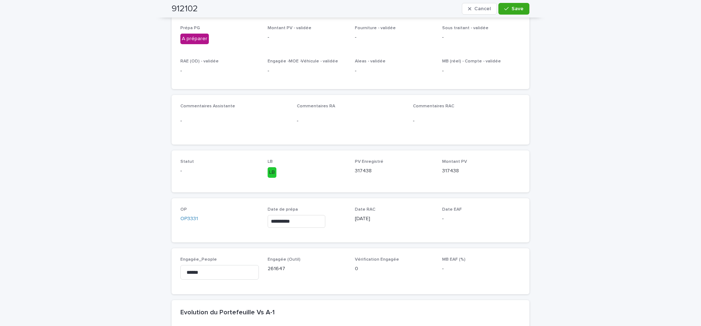
type input "**********"
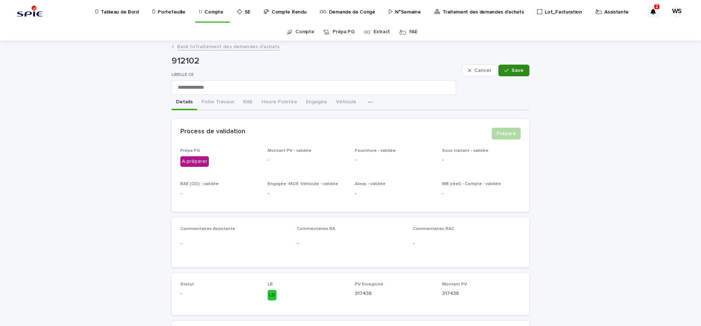
click at [521, 72] on span "Save" at bounding box center [517, 70] width 12 height 5
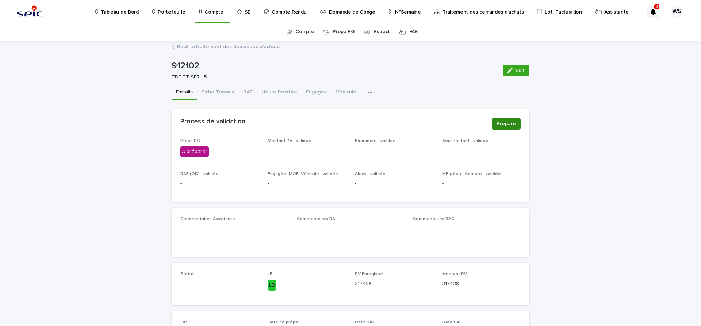
click at [511, 124] on span "Préparé" at bounding box center [506, 123] width 19 height 7
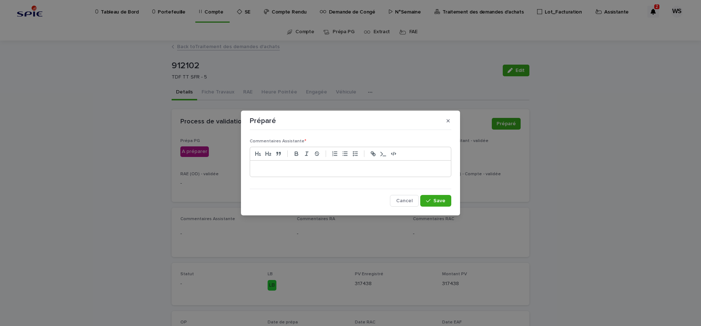
click at [327, 173] on div at bounding box center [350, 169] width 201 height 16
click at [439, 201] on span "Save" at bounding box center [439, 200] width 12 height 5
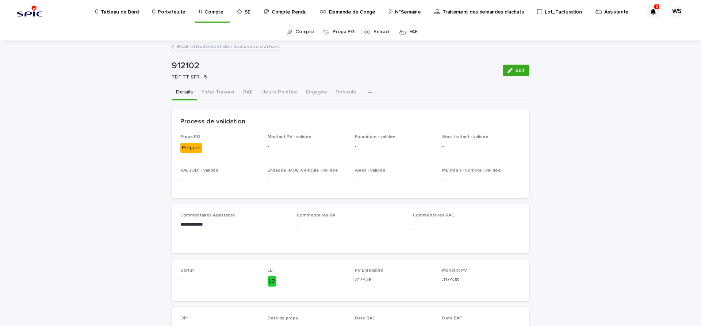
click at [244, 47] on link "Back to Traitement des demandes d'achats" at bounding box center [228, 46] width 103 height 8
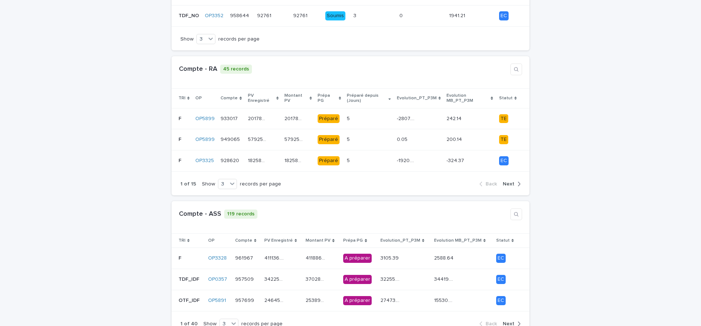
scroll to position [184, 0]
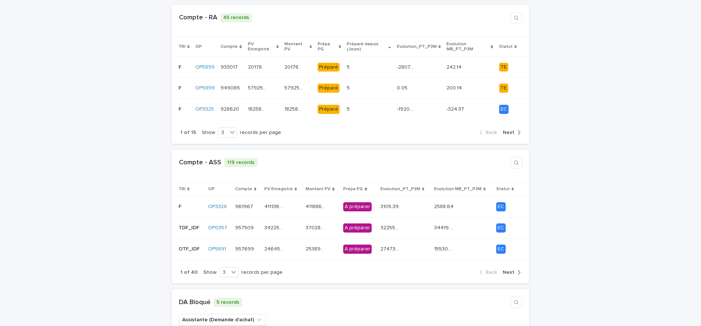
click at [511, 270] on span "Next" at bounding box center [509, 272] width 12 height 5
click at [292, 223] on div "228243.66 228243.66" at bounding box center [282, 228] width 36 height 12
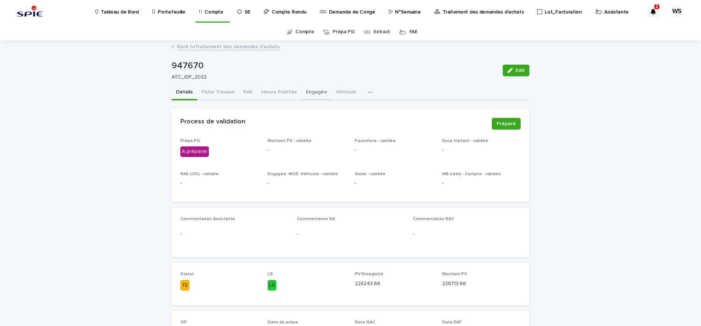
click at [311, 91] on button "Engagée" at bounding box center [317, 92] width 30 height 15
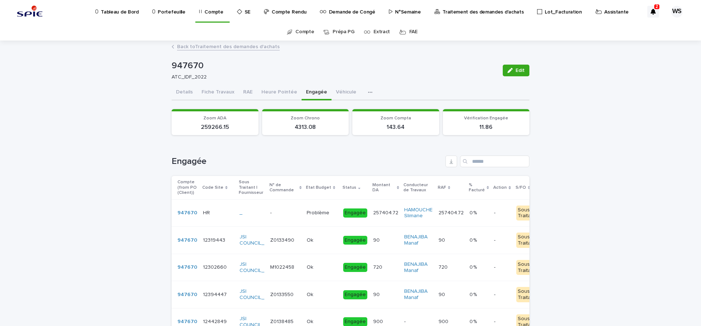
click at [289, 215] on p at bounding box center [285, 213] width 31 height 6
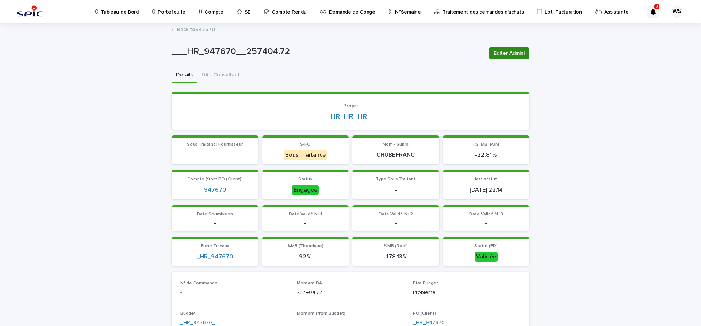
click at [511, 54] on span "Editer Admini" at bounding box center [509, 53] width 31 height 7
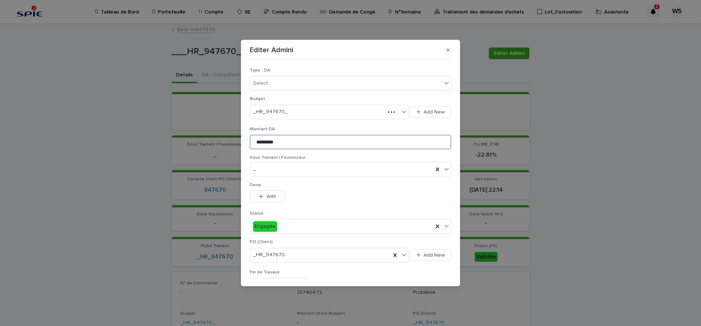
drag, startPoint x: 297, startPoint y: 144, endPoint x: 97, endPoint y: 117, distance: 201.2
click at [250, 135] on input "*********" at bounding box center [351, 142] width 202 height 15
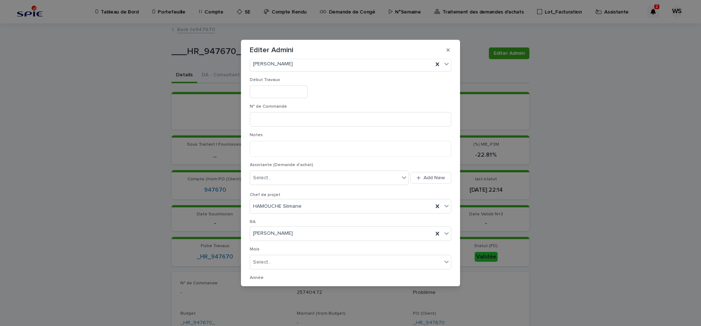
scroll to position [352, 0]
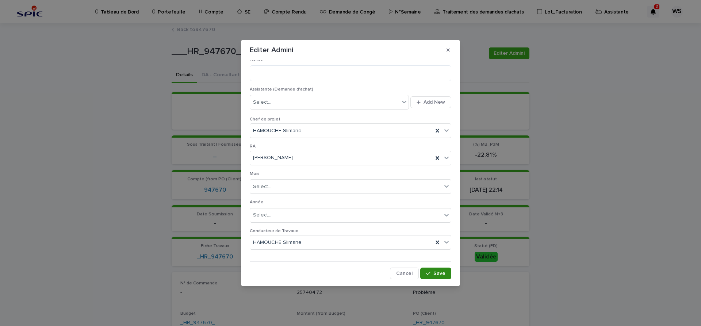
type input "*********"
click at [440, 273] on span "Save" at bounding box center [439, 273] width 12 height 5
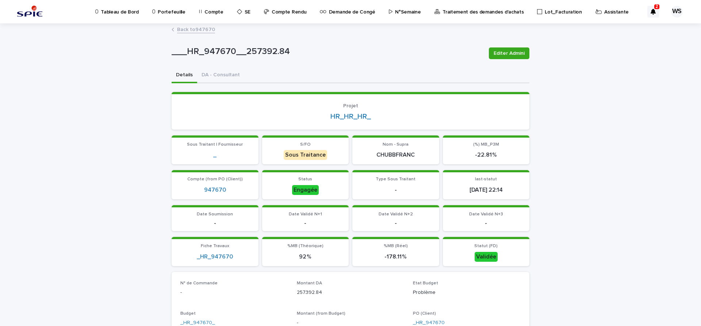
click at [209, 29] on link "Back to 947670" at bounding box center [196, 29] width 38 height 8
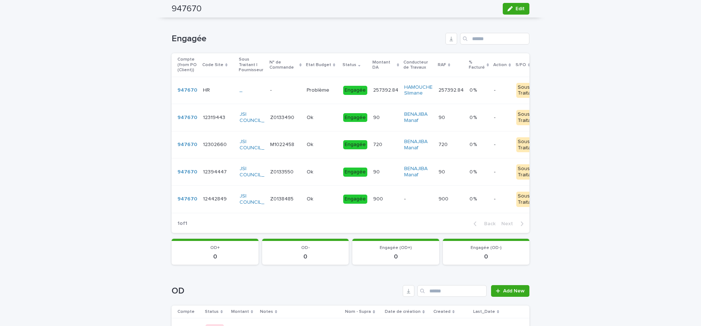
scroll to position [245, 0]
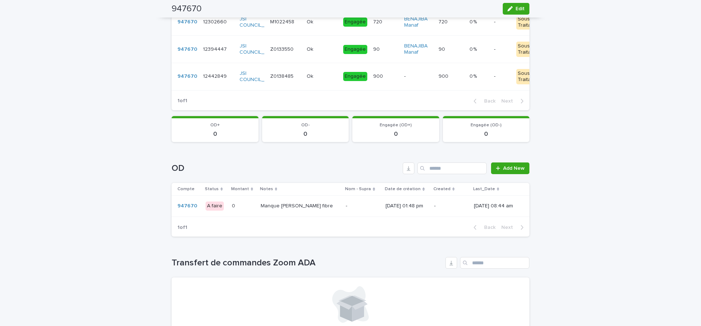
click at [346, 210] on div "- -" at bounding box center [363, 206] width 34 height 12
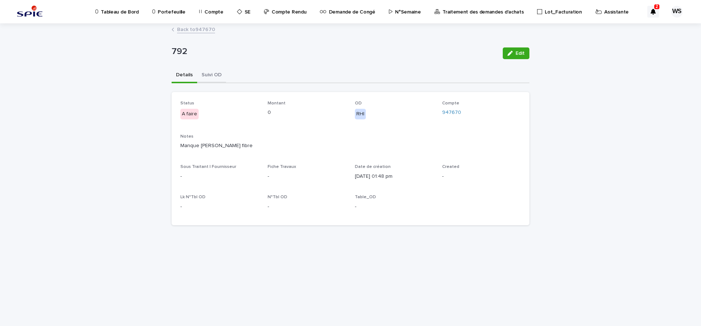
click at [215, 76] on button "Suivi OD" at bounding box center [211, 75] width 29 height 15
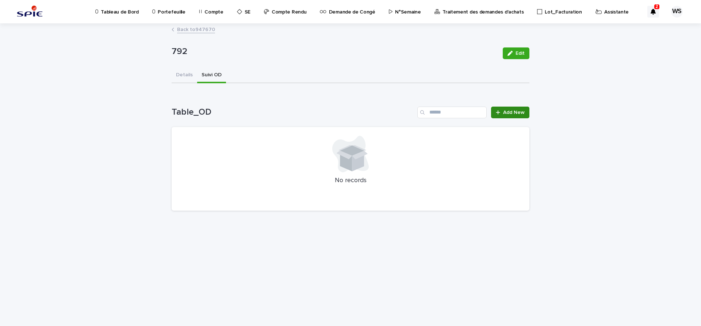
click at [518, 112] on span "Add New" at bounding box center [514, 112] width 22 height 5
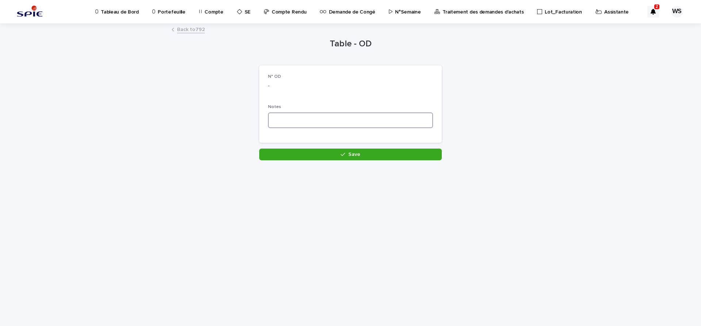
click at [346, 122] on textarea at bounding box center [350, 120] width 165 height 16
type textarea "*"
click at [359, 157] on button "Save" at bounding box center [350, 155] width 183 height 12
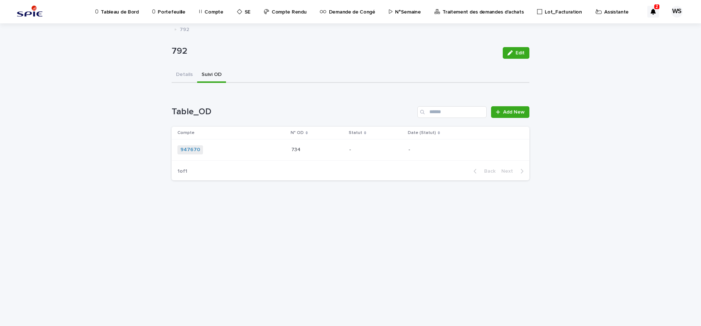
click at [261, 151] on div "947670 + 0" at bounding box center [231, 149] width 108 height 9
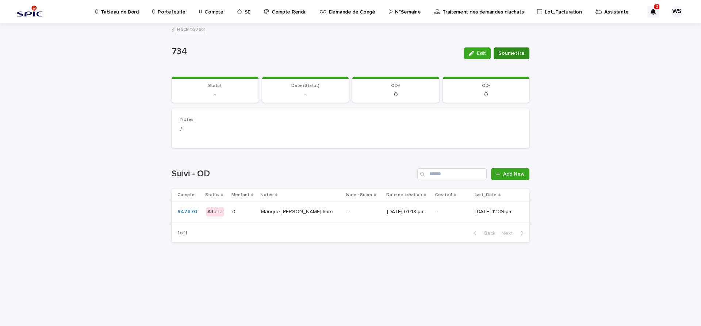
click at [519, 52] on span "Soumettre" at bounding box center [511, 53] width 26 height 7
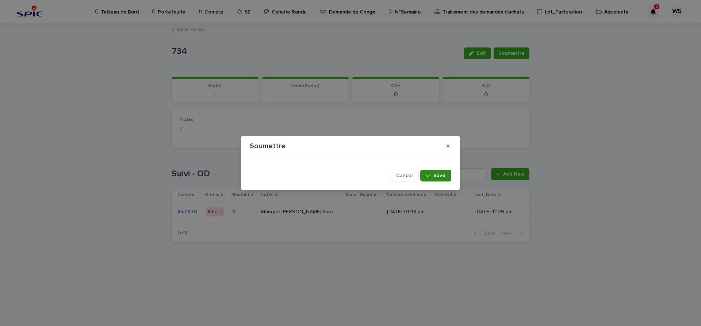
click at [439, 174] on span "Save" at bounding box center [439, 175] width 12 height 5
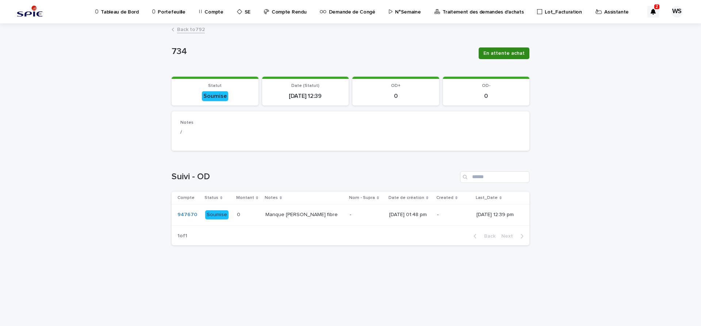
click at [508, 54] on span "En attente achat" at bounding box center [503, 53] width 41 height 7
click at [520, 52] on span "Terminée" at bounding box center [513, 53] width 23 height 7
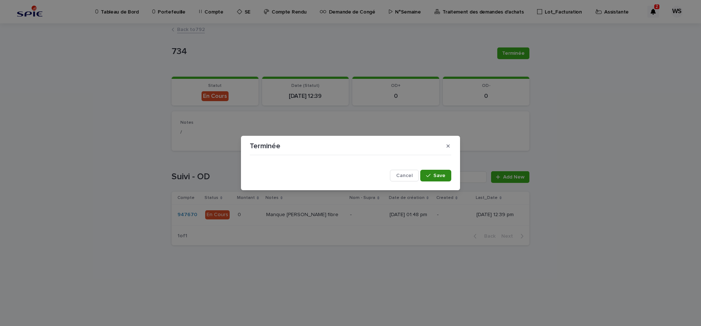
click at [440, 174] on span "Save" at bounding box center [439, 175] width 12 height 5
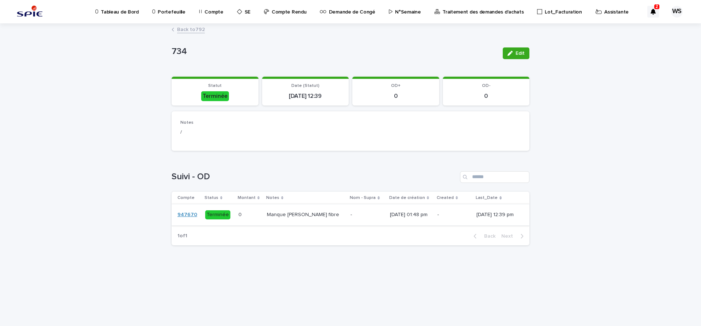
click at [189, 214] on link "947670" at bounding box center [187, 215] width 20 height 6
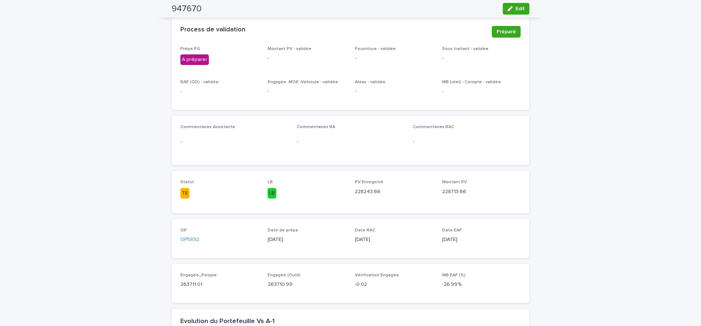
scroll to position [31, 0]
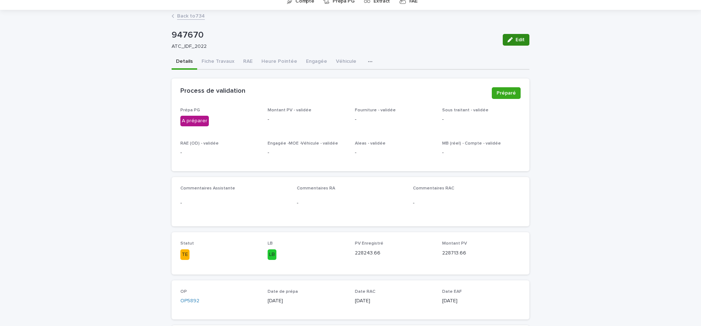
click at [520, 40] on span "Edit" at bounding box center [520, 39] width 9 height 5
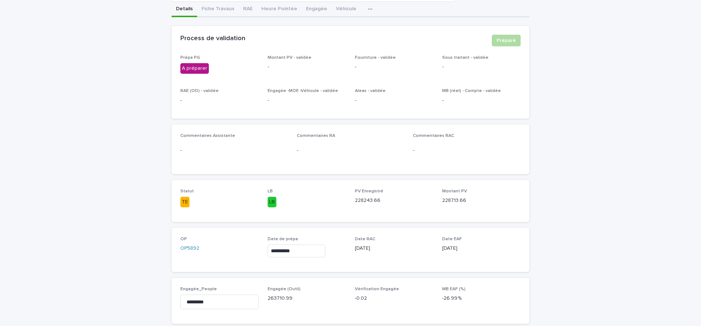
scroll to position [153, 0]
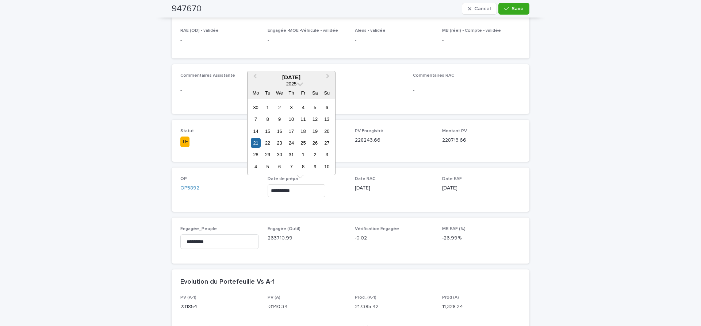
click at [310, 195] on input "**********" at bounding box center [297, 190] width 58 height 13
click at [329, 77] on button "Next Month" at bounding box center [329, 78] width 12 height 12
click at [271, 131] on div "12" at bounding box center [268, 131] width 10 height 10
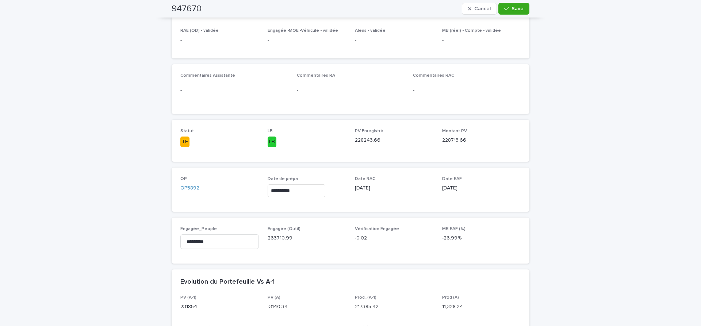
type input "**********"
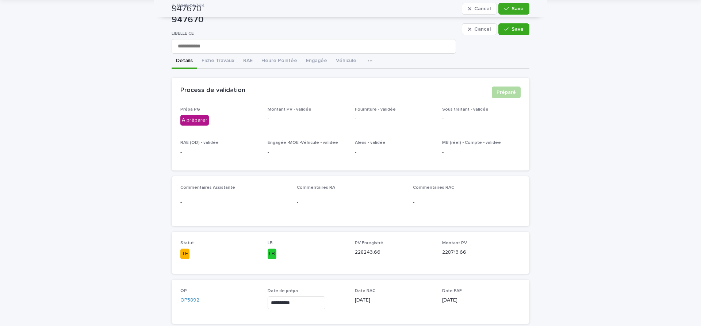
scroll to position [31, 0]
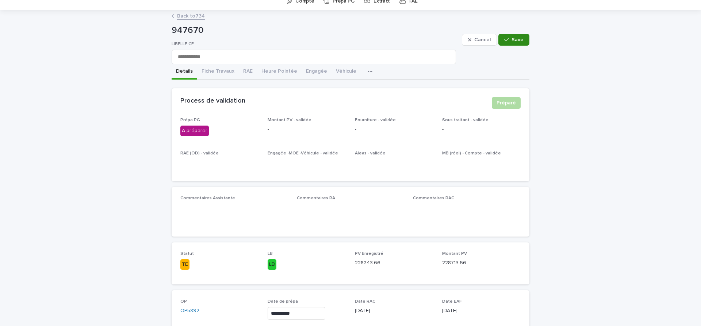
click at [521, 40] on span "Save" at bounding box center [517, 39] width 12 height 5
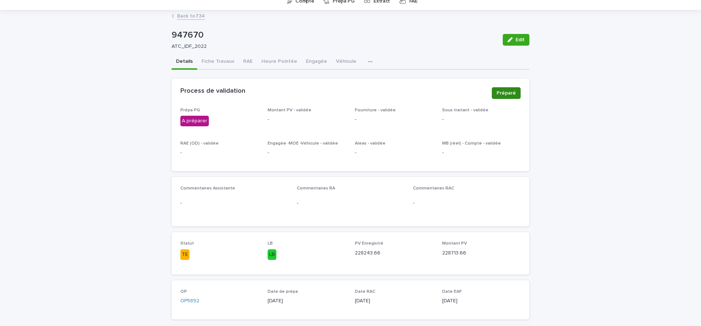
click at [505, 93] on span "Préparé" at bounding box center [506, 92] width 19 height 7
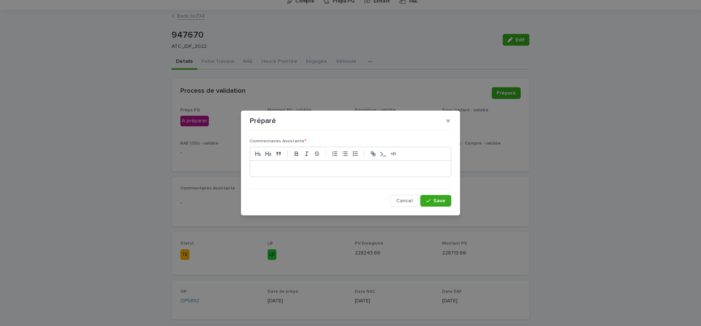
click at [302, 170] on p at bounding box center [351, 168] width 190 height 7
click at [441, 202] on span "Save" at bounding box center [439, 200] width 12 height 5
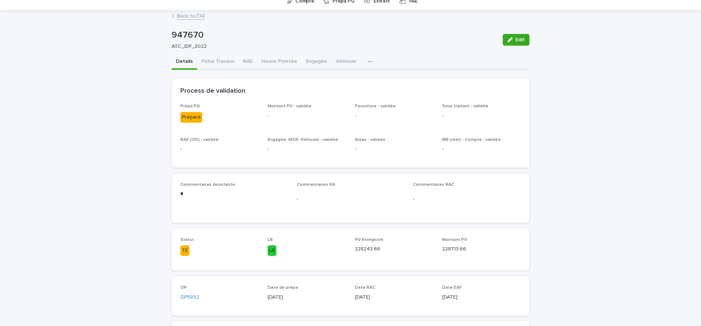
scroll to position [0, 0]
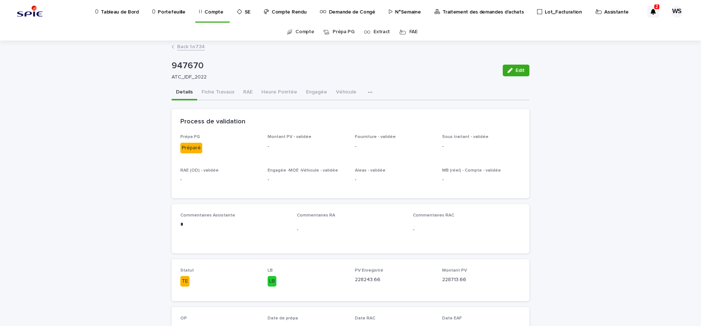
click at [490, 12] on p "Traitement des demandes d'achats" at bounding box center [482, 7] width 81 height 15
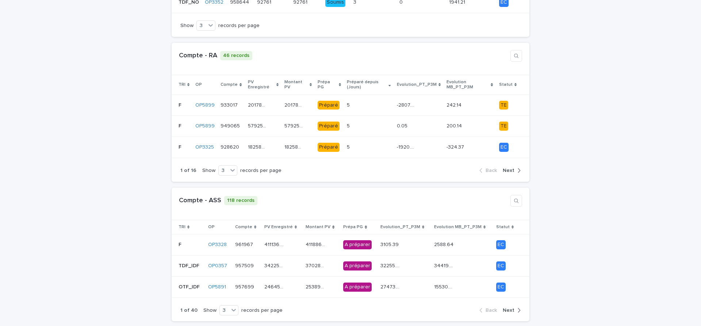
scroll to position [184, 0]
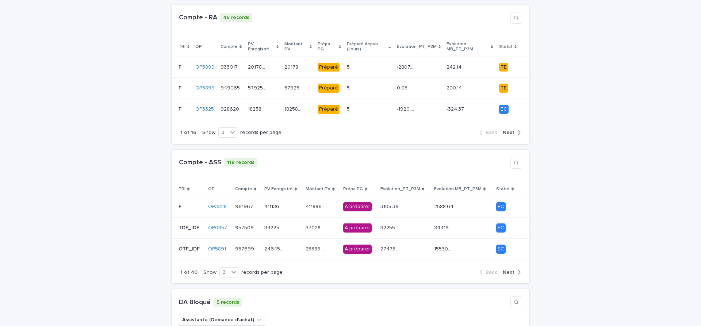
click at [511, 270] on span "Next" at bounding box center [509, 272] width 12 height 5
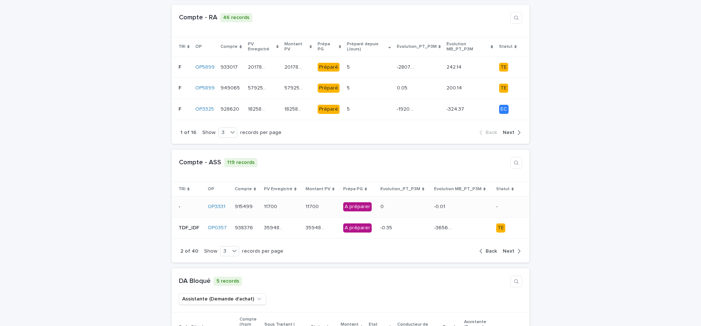
click at [293, 203] on div "11700 11700" at bounding box center [282, 207] width 36 height 12
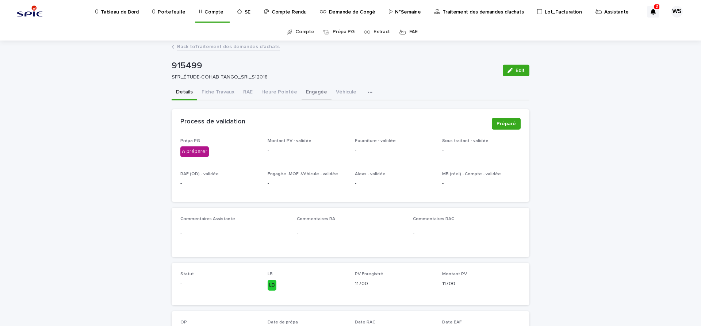
click at [317, 92] on button "Engagée" at bounding box center [317, 92] width 30 height 15
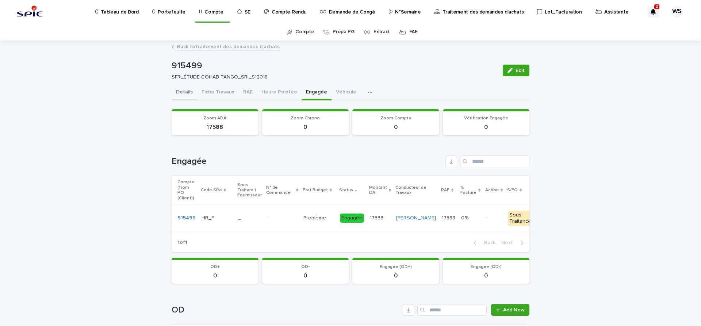
click at [184, 92] on button "Details" at bounding box center [185, 92] width 26 height 15
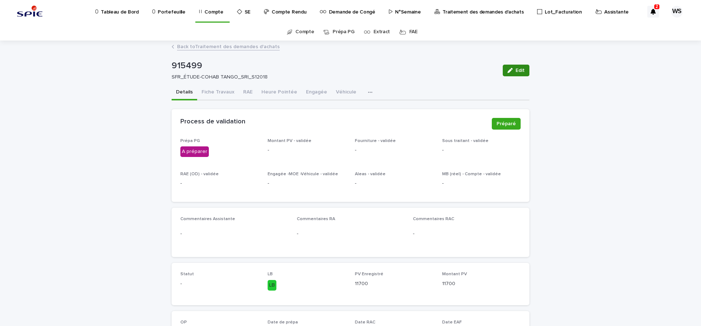
click at [521, 72] on span "Edit" at bounding box center [520, 70] width 9 height 5
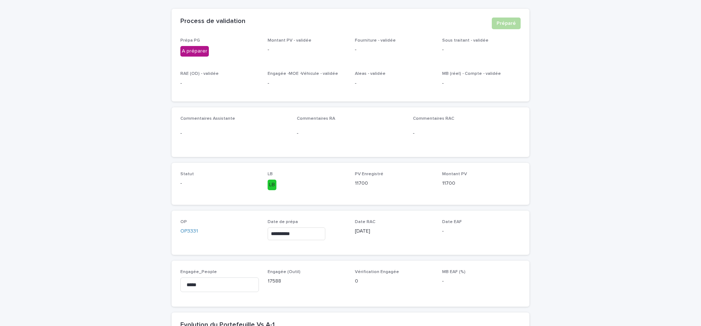
scroll to position [123, 0]
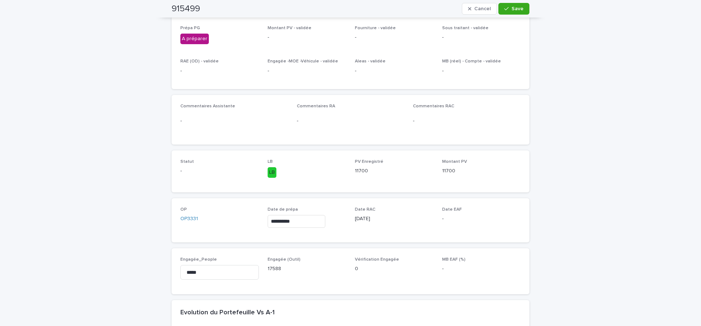
click at [320, 222] on input "**********" at bounding box center [297, 221] width 58 height 13
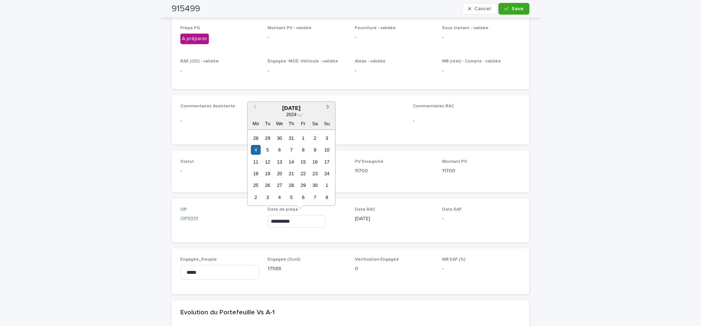
click at [328, 107] on span "Next Month" at bounding box center [328, 108] width 0 height 10
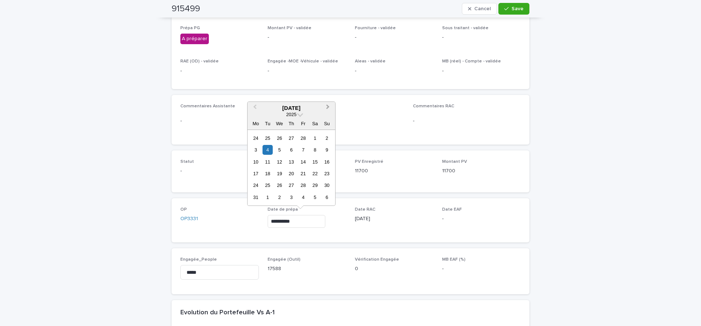
click at [328, 107] on span "Next Month" at bounding box center [328, 108] width 0 height 10
click at [266, 161] on div "12" at bounding box center [268, 162] width 10 height 10
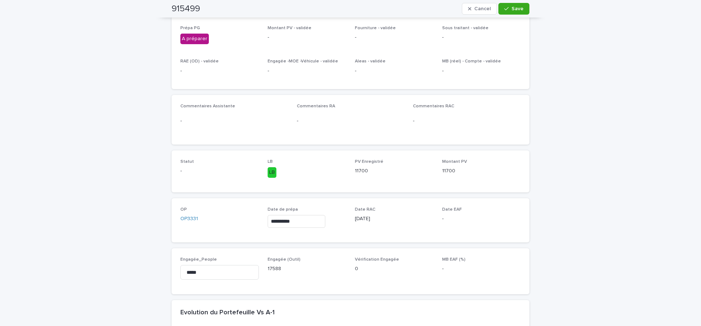
type input "**********"
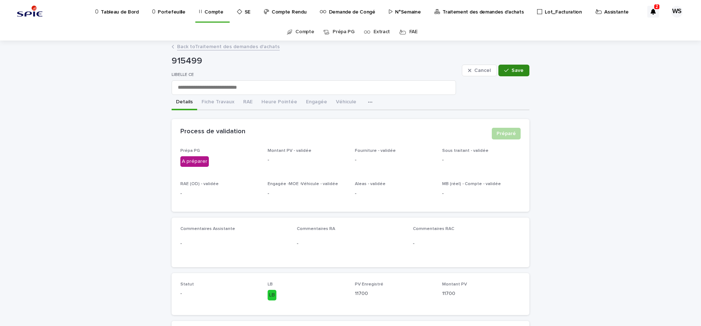
click at [525, 72] on button "Save" at bounding box center [513, 71] width 31 height 12
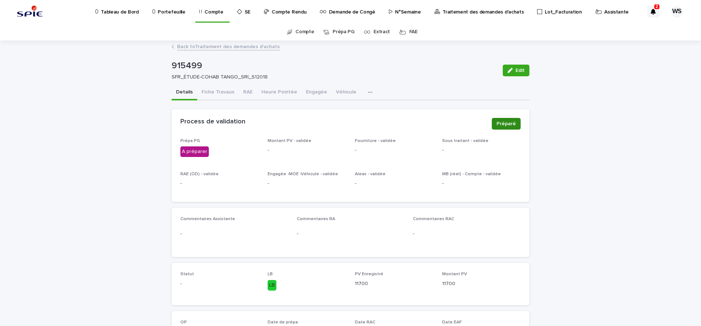
click at [509, 123] on span "Préparé" at bounding box center [506, 123] width 19 height 7
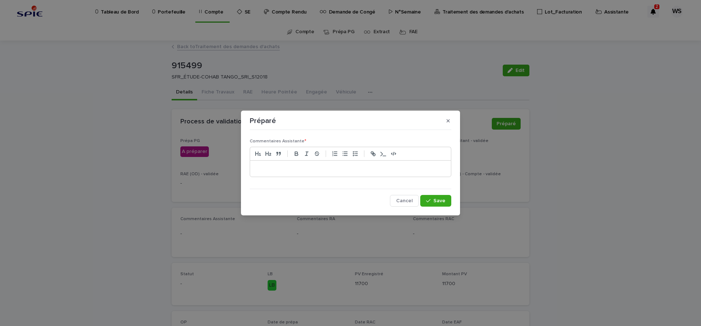
click at [281, 169] on p at bounding box center [351, 168] width 190 height 7
click at [447, 201] on button "Save" at bounding box center [435, 201] width 31 height 12
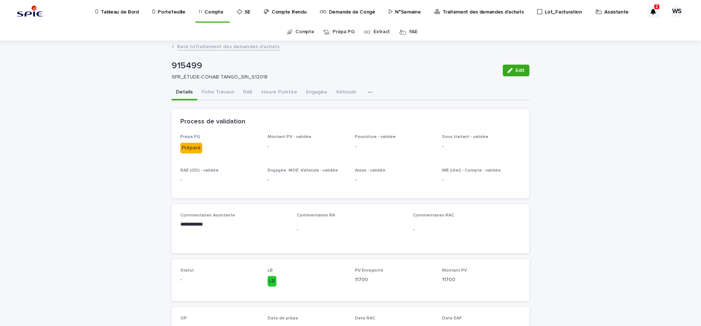
click at [254, 48] on link "Back to Traitement des demandes d'achats" at bounding box center [228, 46] width 103 height 8
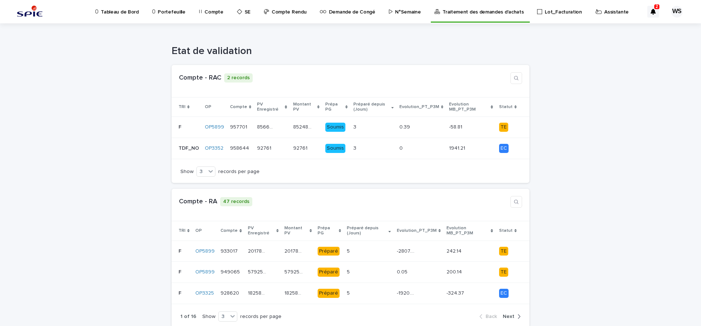
scroll to position [184, 0]
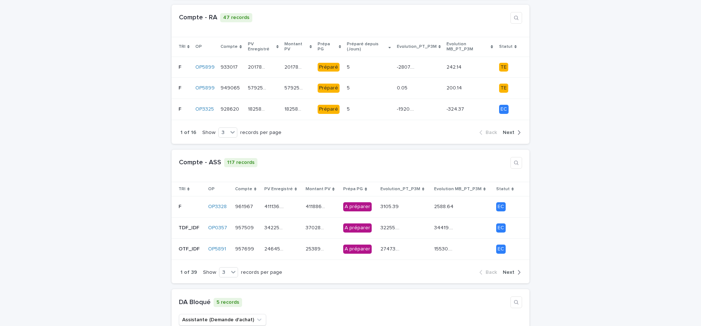
click at [509, 270] on span "Next" at bounding box center [509, 272] width 12 height 5
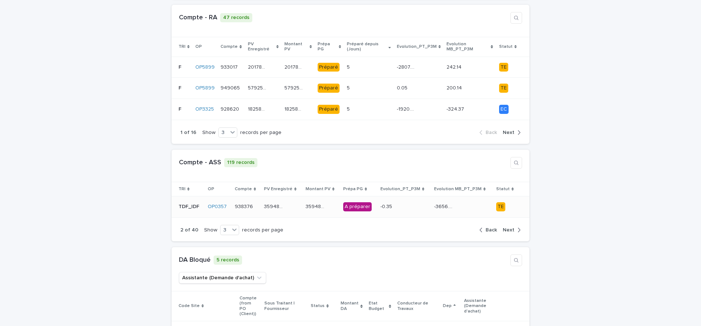
click at [415, 203] on div "-0.35 -0.35" at bounding box center [404, 207] width 48 height 12
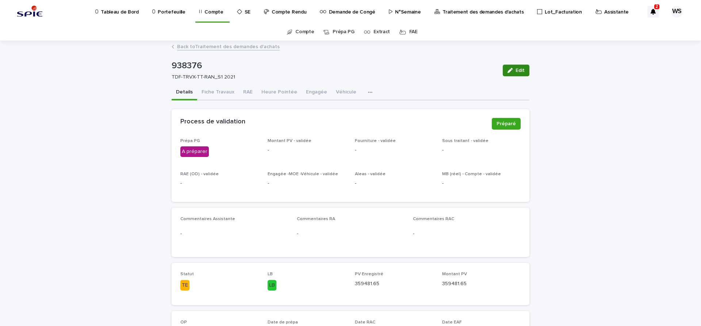
click at [521, 69] on span "Edit" at bounding box center [520, 70] width 9 height 5
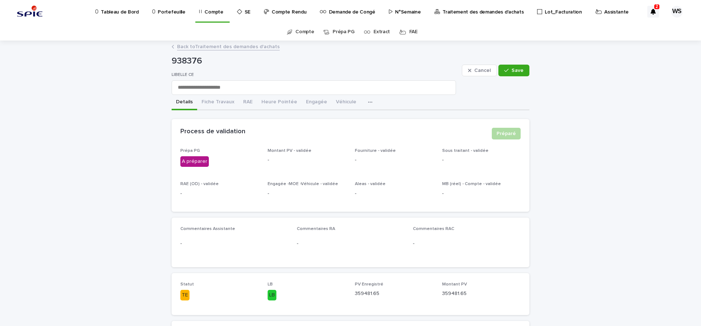
scroll to position [123, 0]
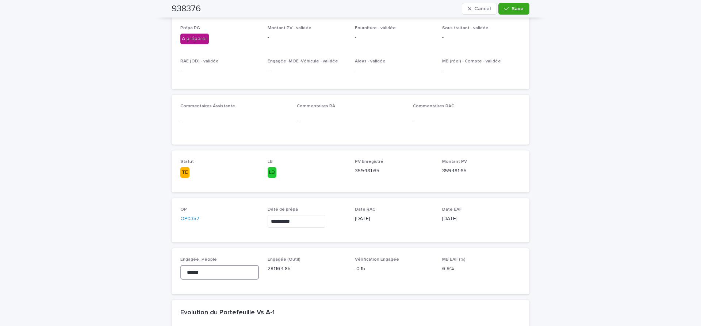
drag, startPoint x: 206, startPoint y: 272, endPoint x: 91, endPoint y: 259, distance: 116.1
click at [180, 265] on input "******" at bounding box center [219, 272] width 78 height 15
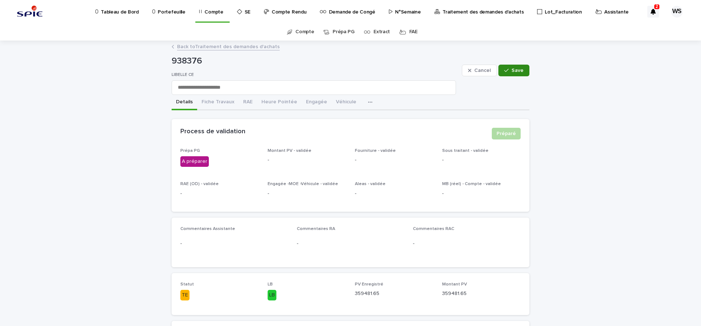
type input "*********"
click at [521, 71] on span "Save" at bounding box center [517, 70] width 12 height 5
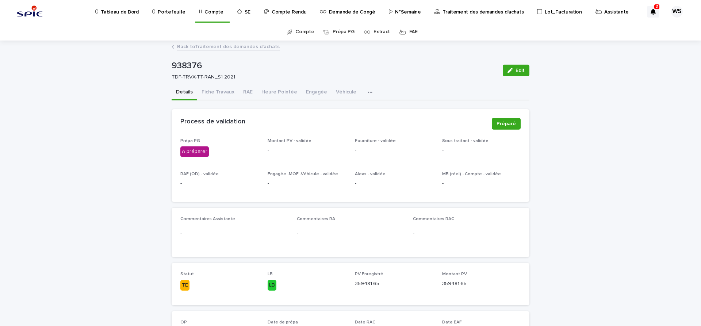
click at [315, 91] on button "Engagée" at bounding box center [317, 92] width 30 height 15
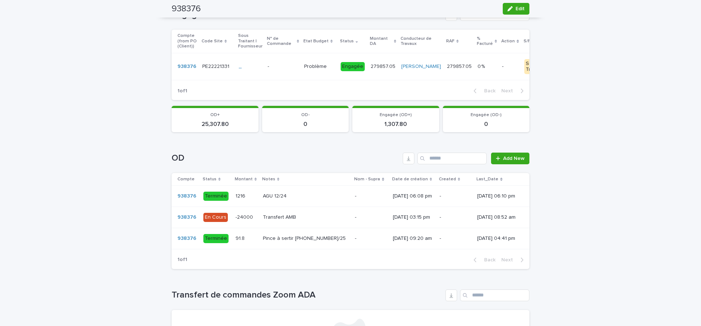
scroll to position [124, 0]
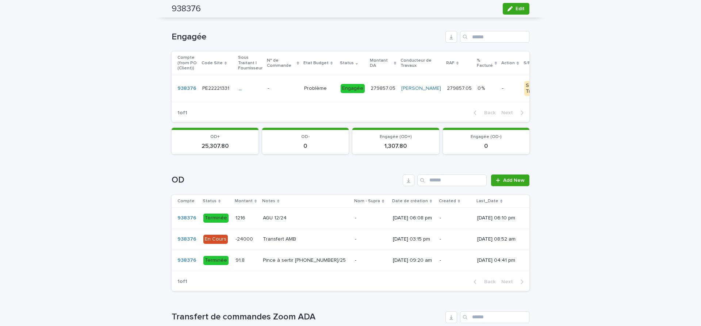
click at [315, 239] on p at bounding box center [306, 239] width 86 height 6
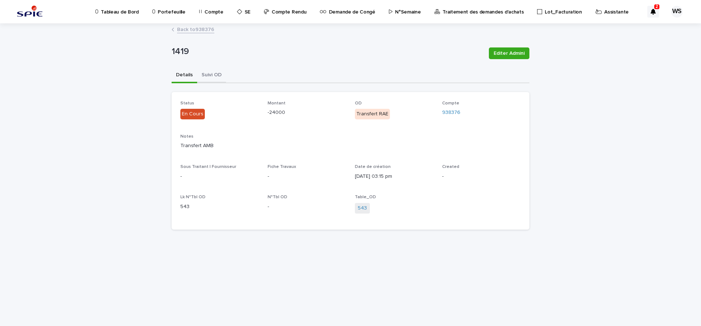
click at [216, 75] on button "Suivi OD" at bounding box center [211, 75] width 29 height 15
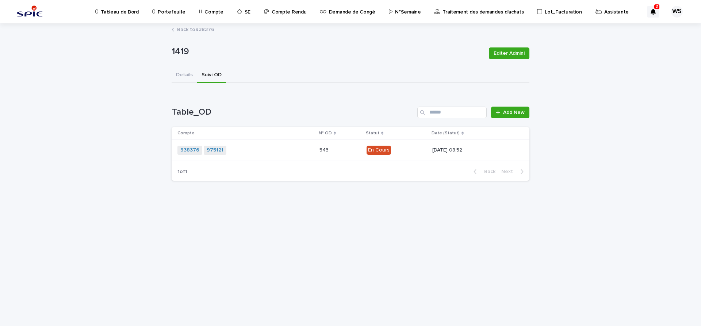
click at [251, 152] on div "938376 975121 + 0" at bounding box center [241, 150] width 128 height 9
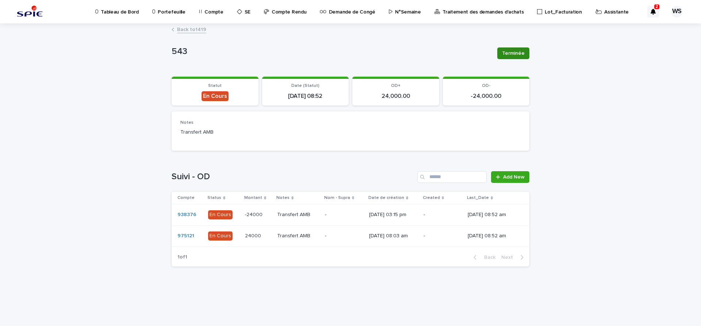
click at [522, 53] on span "Terminée" at bounding box center [513, 53] width 23 height 7
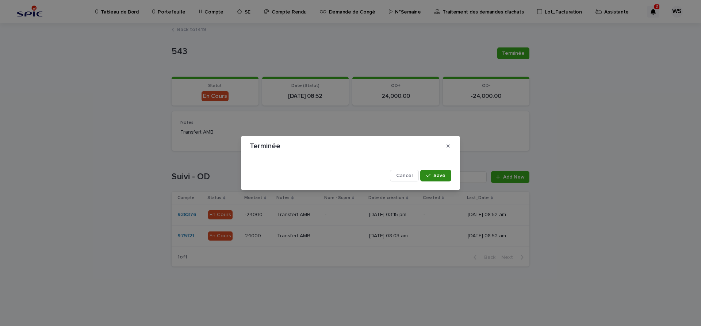
click at [442, 176] on span "Save" at bounding box center [439, 175] width 12 height 5
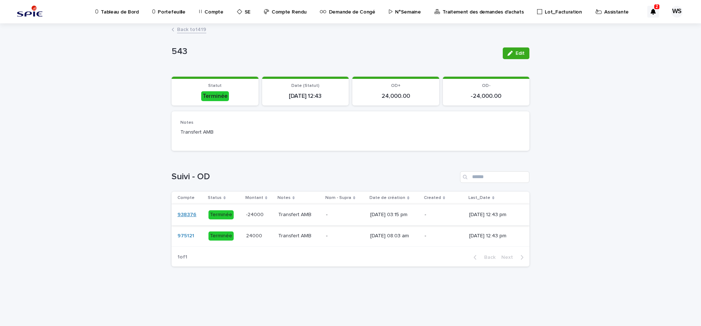
click at [184, 215] on link "938376" at bounding box center [186, 215] width 19 height 6
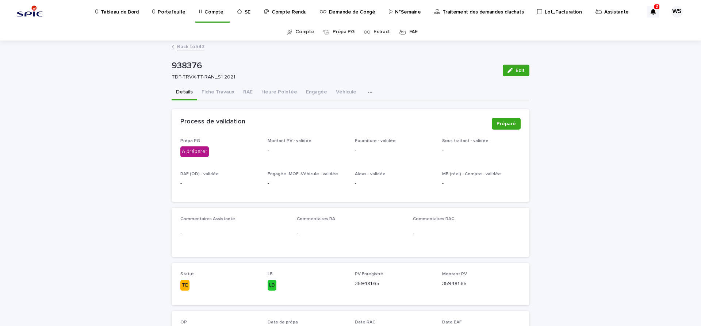
click at [317, 93] on button "Engagée" at bounding box center [317, 92] width 30 height 15
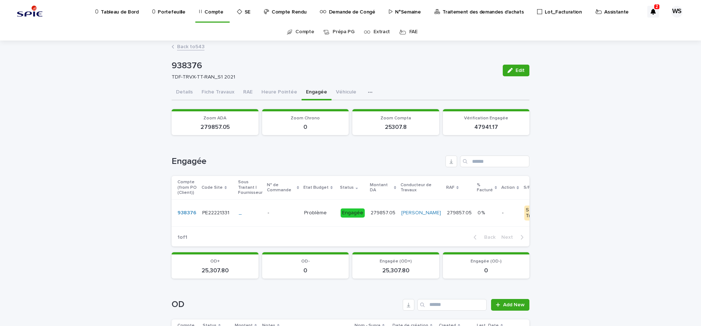
scroll to position [123, 0]
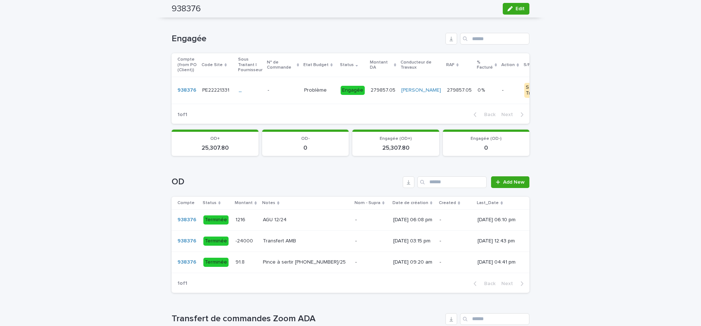
click at [355, 264] on p at bounding box center [371, 262] width 32 height 6
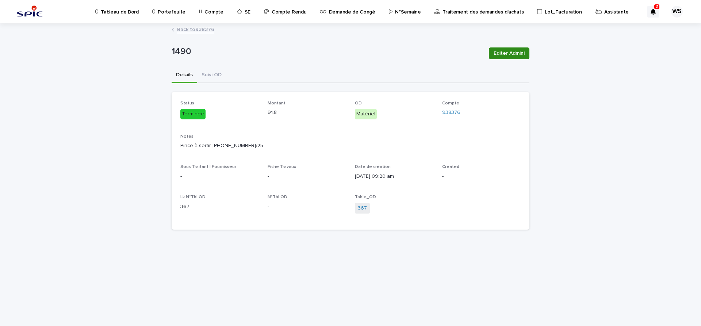
click at [525, 54] on button "Editer Admini" at bounding box center [509, 53] width 41 height 12
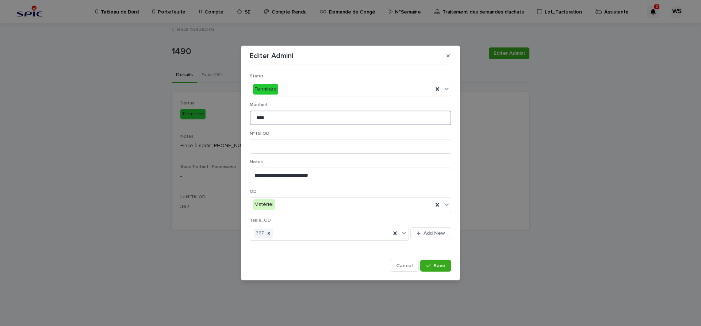
drag, startPoint x: 269, startPoint y: 118, endPoint x: 152, endPoint y: 117, distance: 116.8
click at [250, 117] on input "****" at bounding box center [351, 118] width 202 height 15
type input "******"
click at [313, 177] on textarea "**********" at bounding box center [351, 176] width 202 height 16
type textarea "**********"
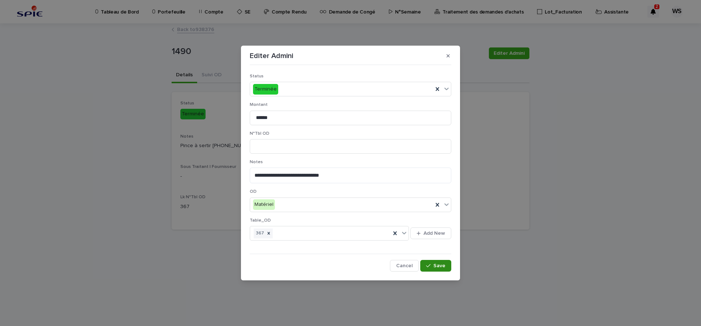
click at [441, 268] on span "Save" at bounding box center [439, 265] width 12 height 5
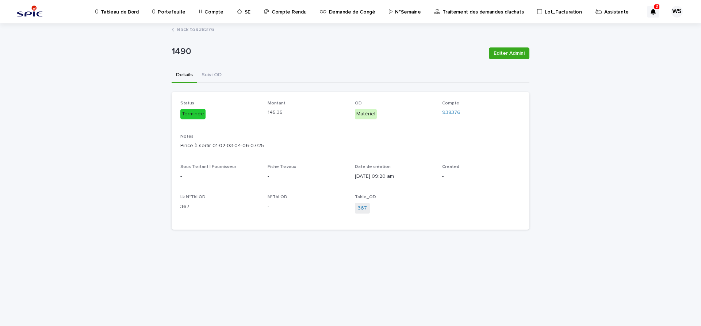
click at [210, 28] on link "Back to 938376" at bounding box center [195, 29] width 37 height 8
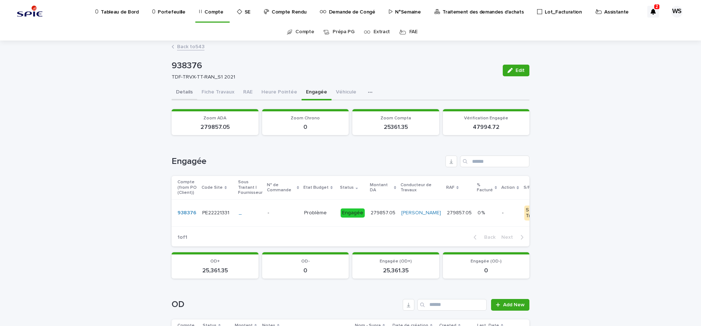
drag, startPoint x: 178, startPoint y: 91, endPoint x: 16, endPoint y: 61, distance: 164.9
click at [178, 91] on button "Details" at bounding box center [185, 92] width 26 height 15
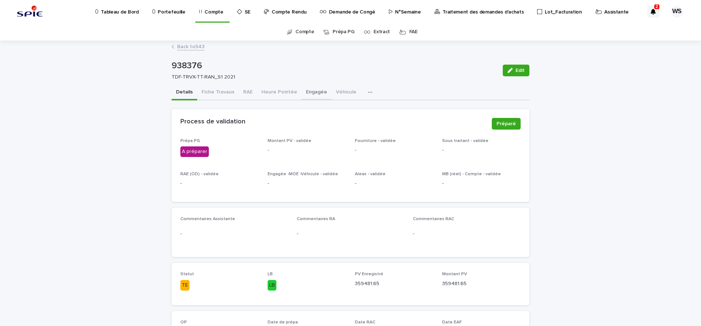
click at [314, 92] on button "Engagée" at bounding box center [317, 92] width 30 height 15
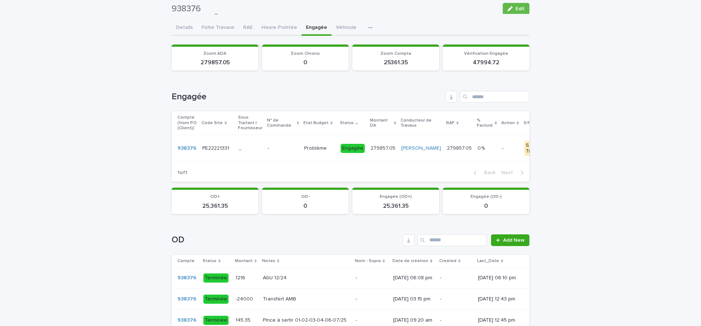
scroll to position [63, 0]
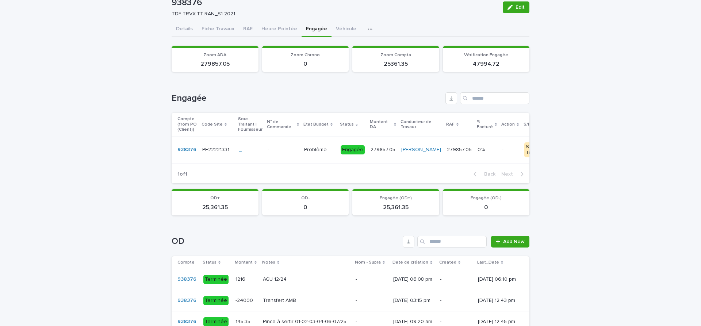
click at [185, 27] on button "Details" at bounding box center [185, 29] width 26 height 15
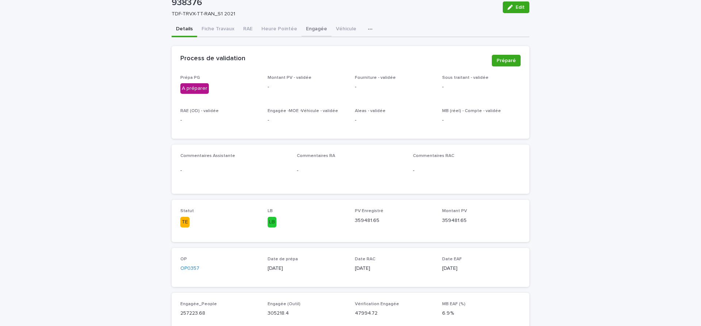
click at [310, 28] on button "Engagée" at bounding box center [317, 29] width 30 height 15
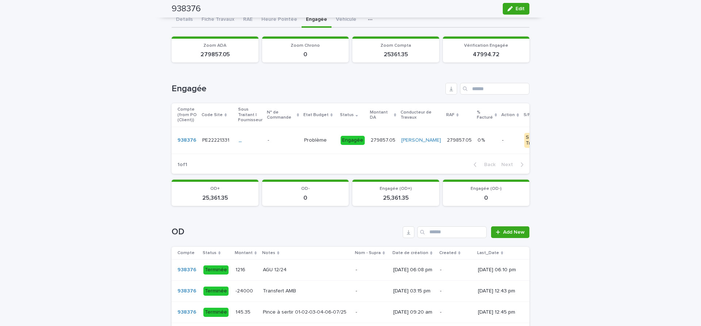
scroll to position [63, 0]
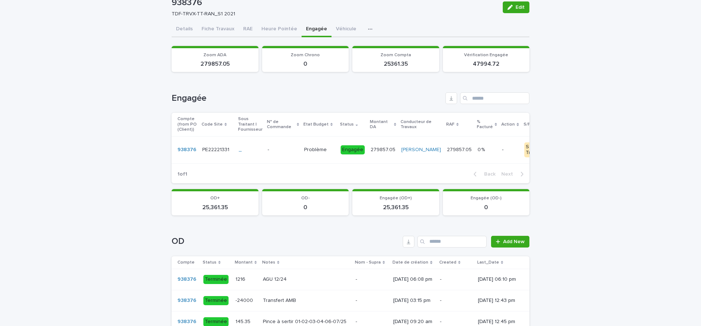
click at [292, 301] on p at bounding box center [306, 301] width 87 height 6
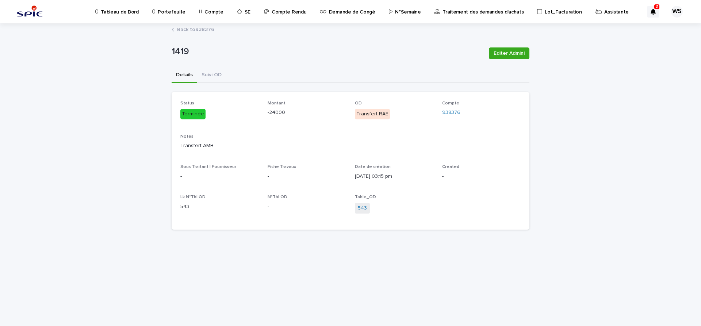
click at [208, 29] on link "Back to 938376" at bounding box center [195, 29] width 37 height 8
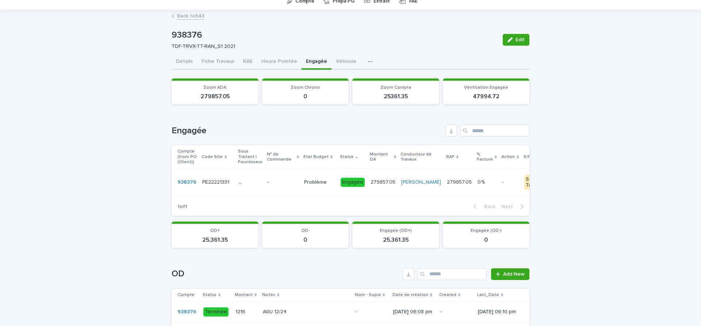
scroll to position [153, 0]
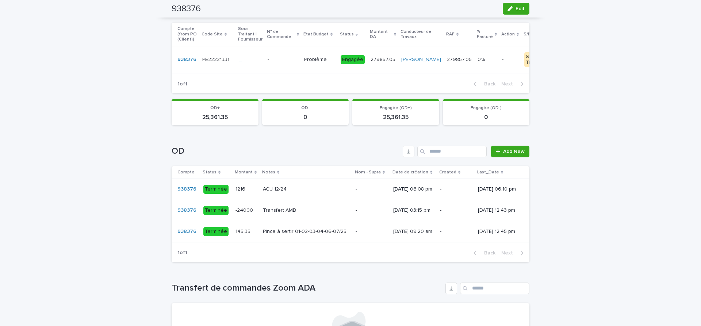
click at [307, 210] on p at bounding box center [306, 210] width 87 height 6
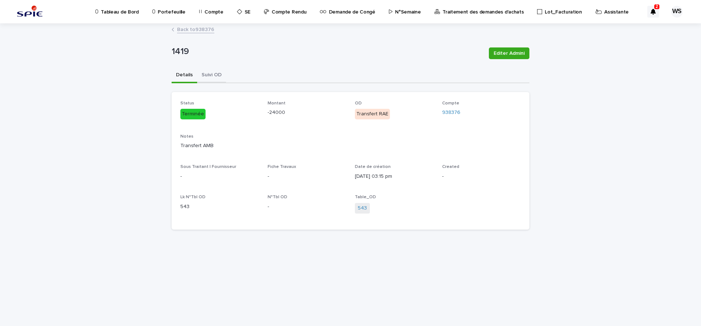
click at [214, 74] on button "Suivi OD" at bounding box center [211, 75] width 29 height 15
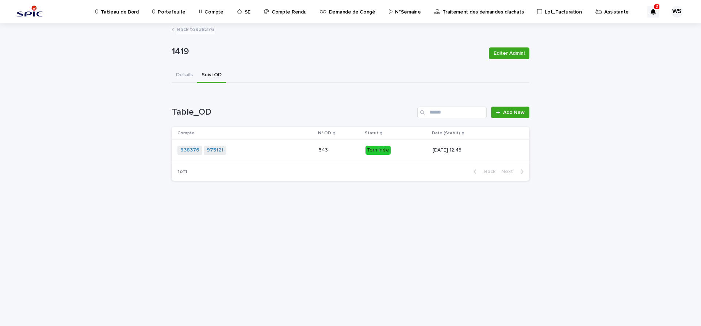
click at [257, 147] on div "938376 975121 + 0" at bounding box center [241, 150] width 128 height 9
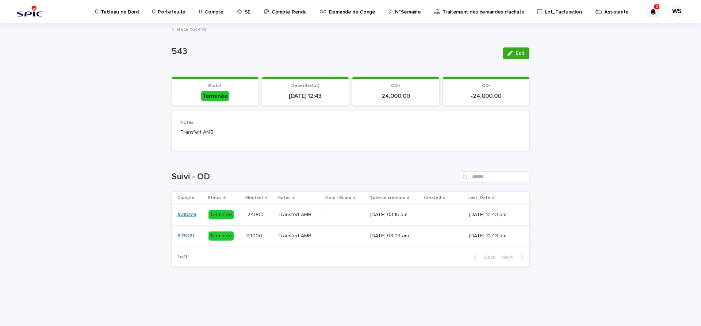
click at [182, 215] on link "938376" at bounding box center [186, 215] width 19 height 6
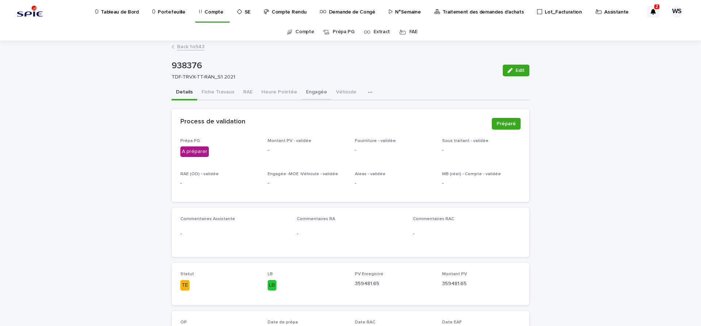
click at [308, 91] on button "Engagée" at bounding box center [317, 92] width 30 height 15
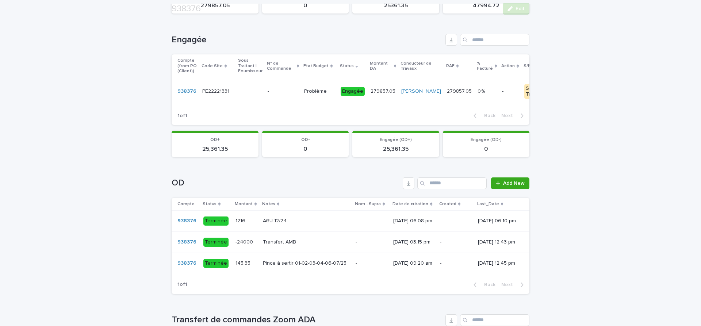
scroll to position [123, 0]
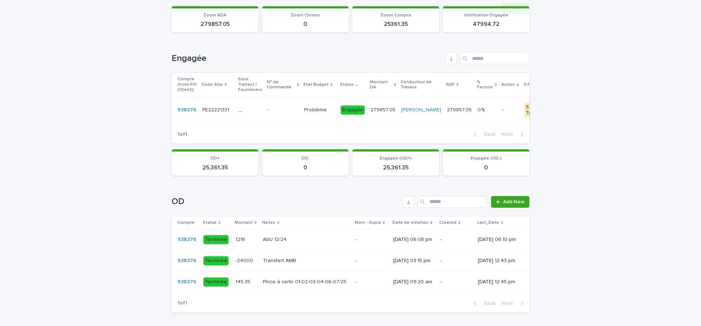
scroll to position [123, 0]
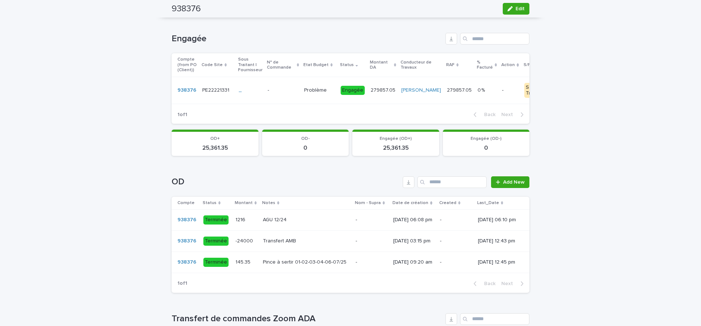
click at [309, 242] on p at bounding box center [306, 241] width 87 height 6
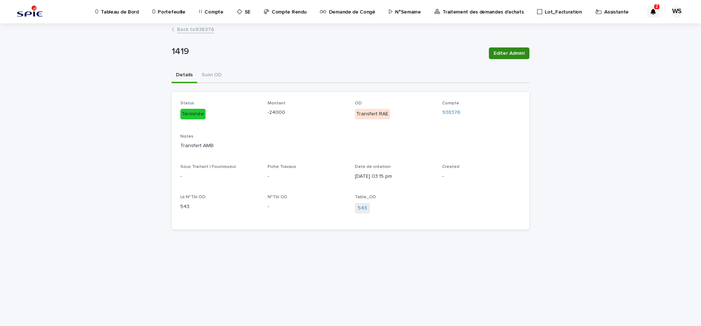
click at [520, 53] on span "Editer Admini" at bounding box center [509, 53] width 31 height 7
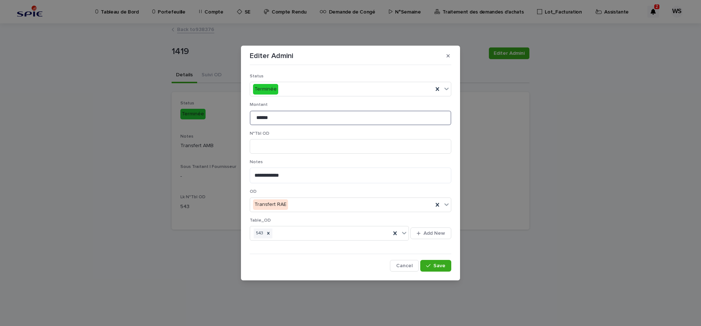
drag, startPoint x: 290, startPoint y: 120, endPoint x: 111, endPoint y: 108, distance: 179.0
click at [250, 111] on input "******" at bounding box center [351, 118] width 202 height 15
type input "******"
click at [442, 267] on span "Save" at bounding box center [439, 265] width 12 height 5
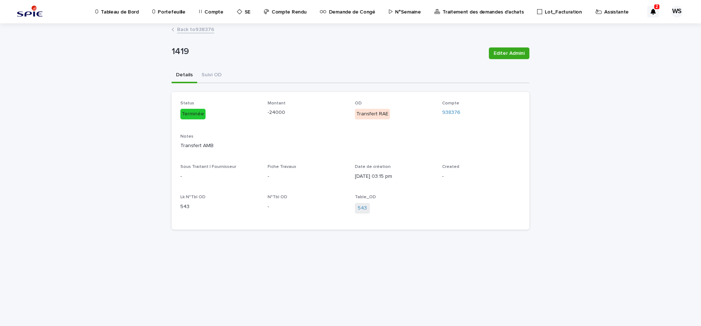
click at [203, 29] on link "Back to 938376" at bounding box center [195, 29] width 37 height 8
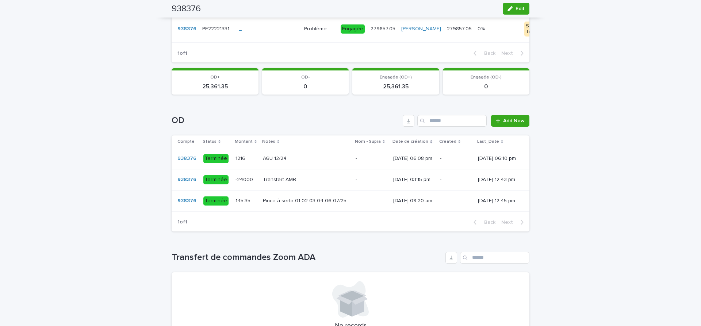
scroll to position [307, 0]
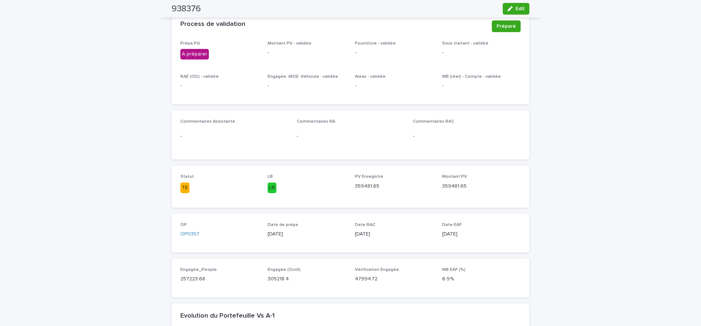
scroll to position [61, 0]
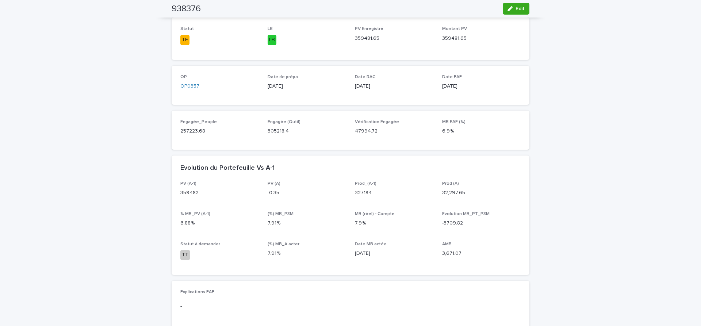
scroll to position [92, 0]
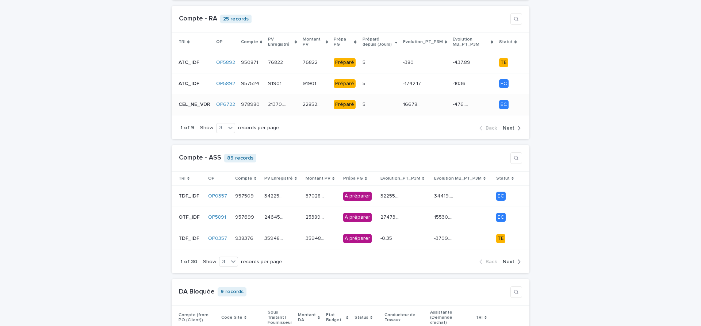
scroll to position [215, 0]
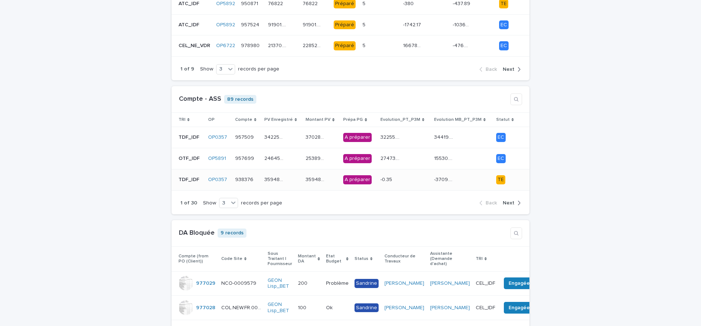
click at [297, 178] on div "359481.65 359481.65" at bounding box center [282, 180] width 36 height 12
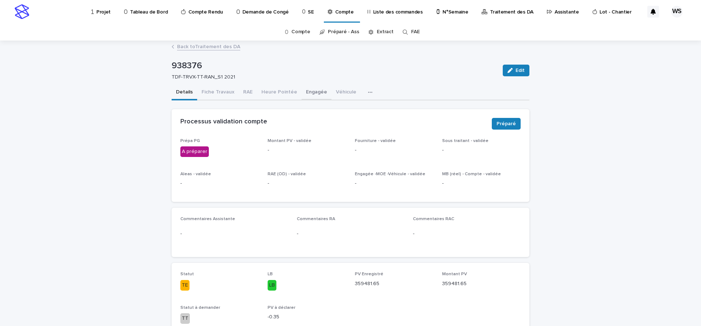
click at [310, 92] on button "Engagée" at bounding box center [317, 92] width 30 height 15
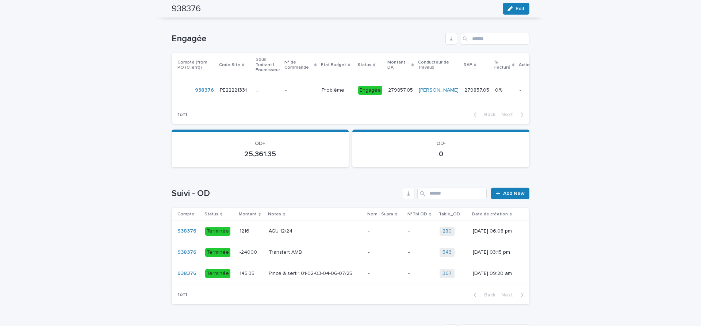
scroll to position [215, 0]
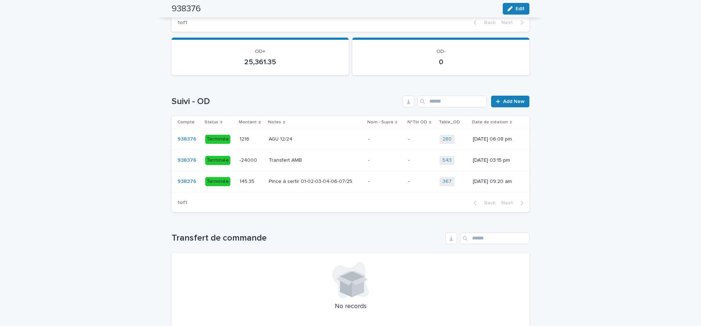
click at [333, 159] on p at bounding box center [315, 160] width 93 height 6
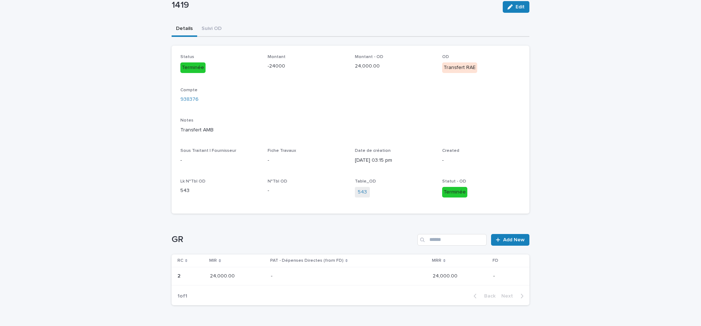
scroll to position [68, 0]
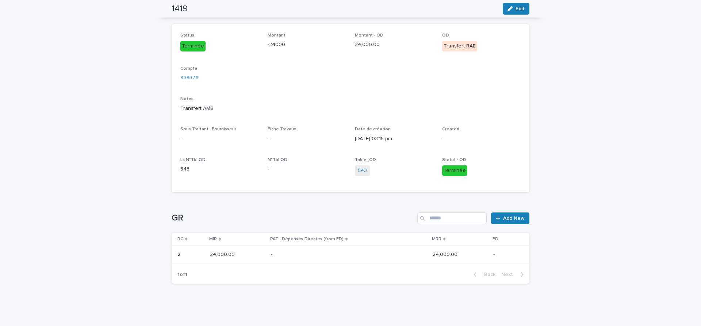
click at [321, 257] on p at bounding box center [303, 255] width 64 height 6
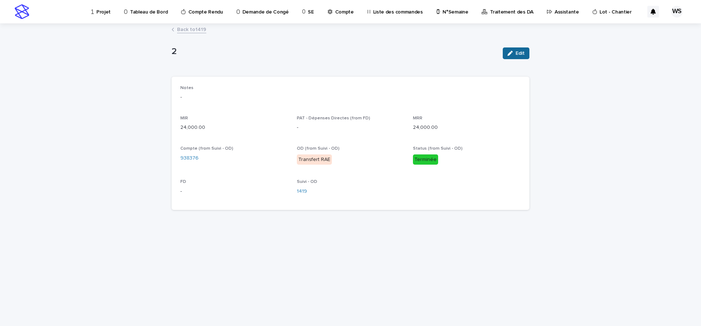
click at [521, 51] on span "Edit" at bounding box center [520, 53] width 9 height 5
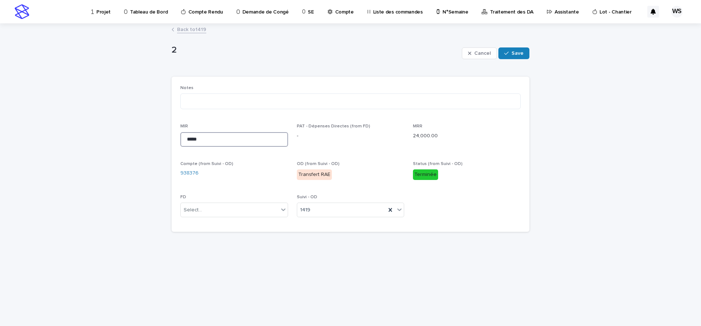
drag, startPoint x: 241, startPoint y: 141, endPoint x: 88, endPoint y: 134, distance: 153.1
click at [180, 134] on input "*****" at bounding box center [234, 139] width 108 height 15
click at [390, 209] on icon at bounding box center [390, 209] width 7 height 7
click at [520, 53] on span "Save" at bounding box center [517, 53] width 12 height 5
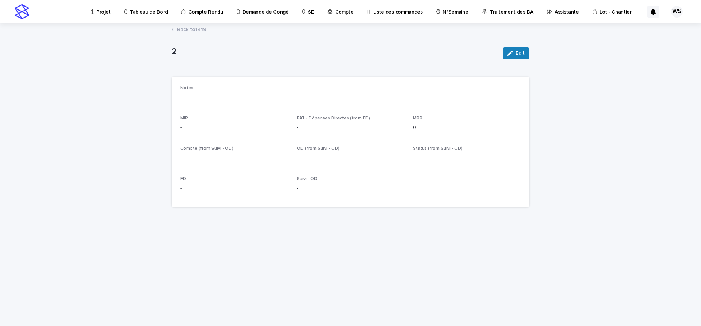
click at [490, 12] on p "Traitement des DA" at bounding box center [511, 7] width 43 height 15
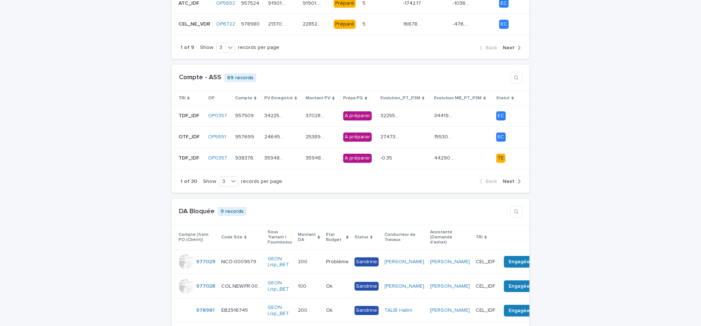
scroll to position [215, 0]
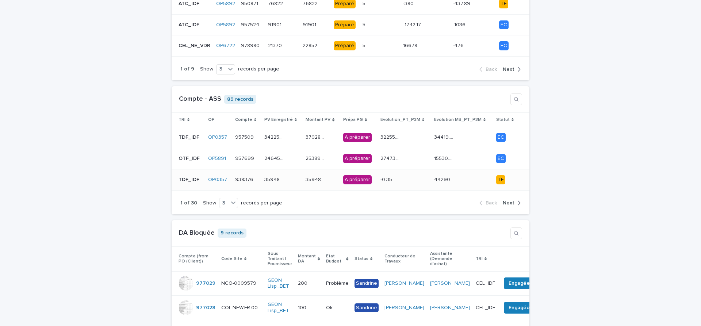
click at [291, 179] on div "359481.65 359481.65" at bounding box center [282, 180] width 36 height 12
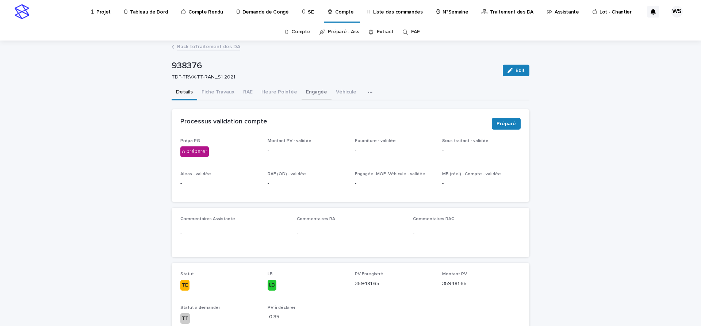
click at [316, 90] on button "Engagée" at bounding box center [317, 92] width 30 height 15
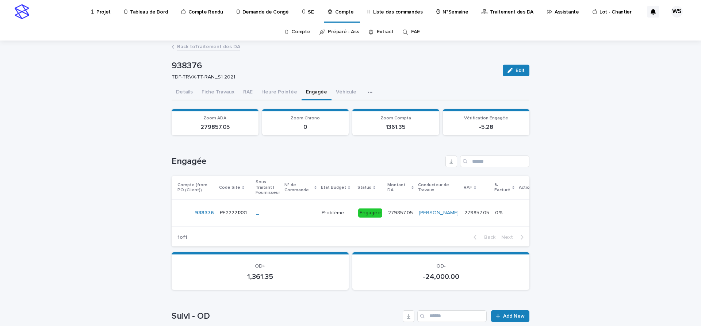
click at [302, 213] on p at bounding box center [300, 213] width 31 height 6
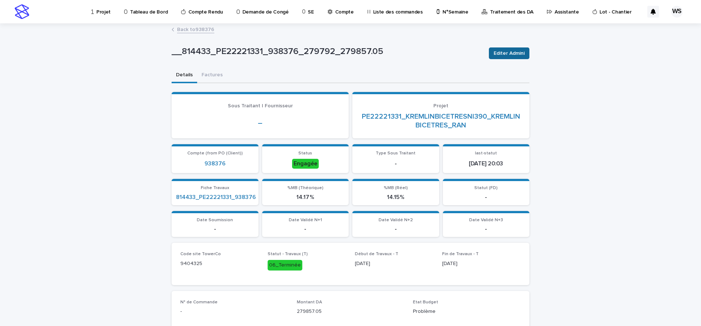
click at [516, 54] on span "Editer Admini" at bounding box center [509, 53] width 31 height 7
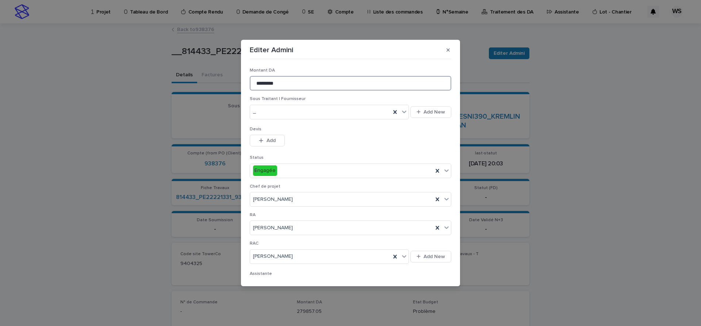
click at [274, 81] on input "*********" at bounding box center [351, 83] width 202 height 15
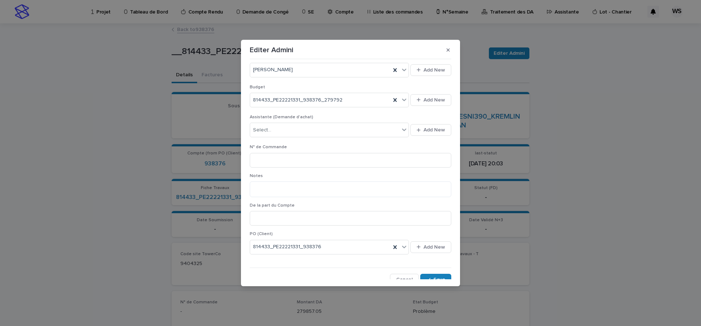
scroll to position [252, 0]
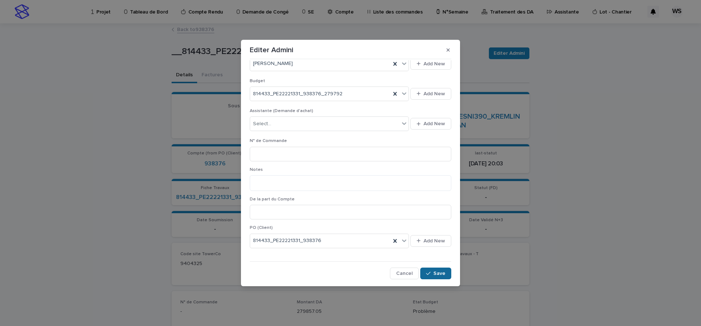
type input "*********"
click at [439, 273] on span "Save" at bounding box center [439, 273] width 12 height 5
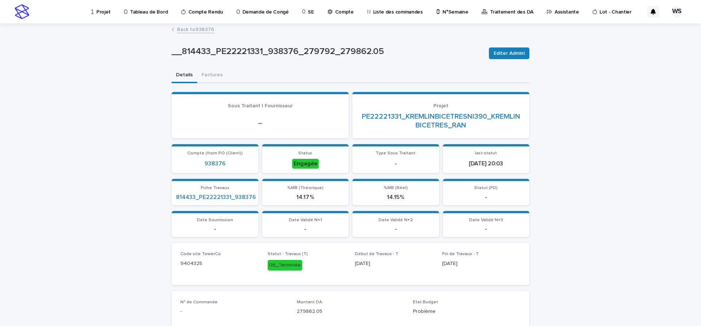
click at [202, 28] on link "Back to 938376" at bounding box center [195, 29] width 37 height 8
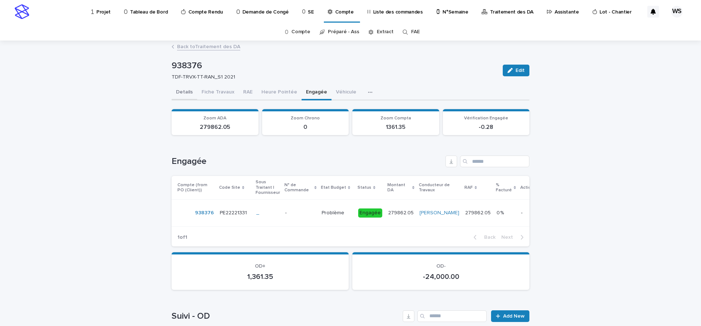
click at [179, 91] on button "Details" at bounding box center [185, 92] width 26 height 15
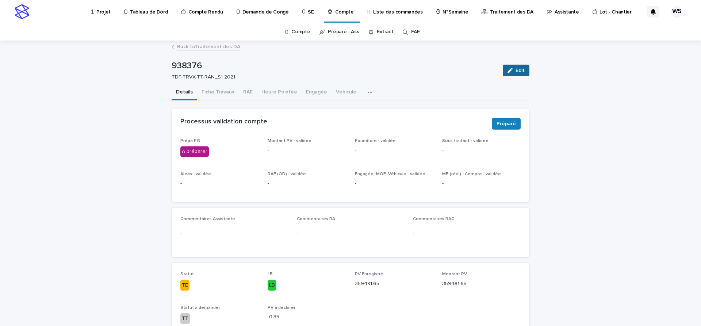
click at [519, 72] on span "Edit" at bounding box center [520, 70] width 9 height 5
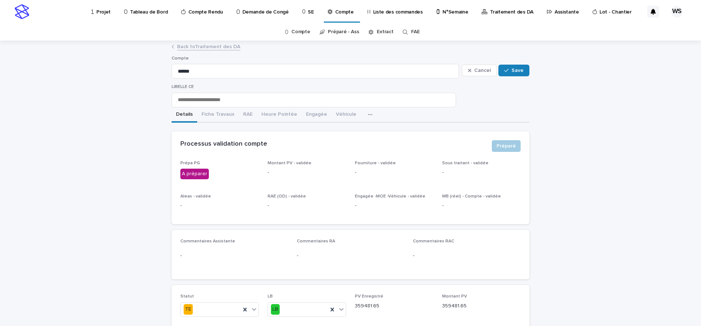
scroll to position [123, 0]
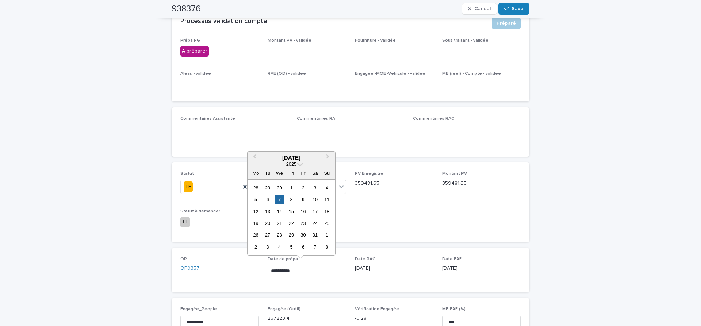
click at [304, 271] on input "**********" at bounding box center [297, 271] width 58 height 13
click at [328, 157] on span "Next Month" at bounding box center [328, 158] width 0 height 10
click at [268, 211] on div "12" at bounding box center [268, 212] width 10 height 10
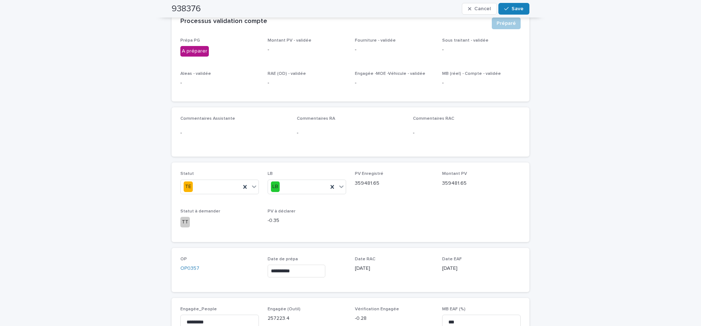
type input "**********"
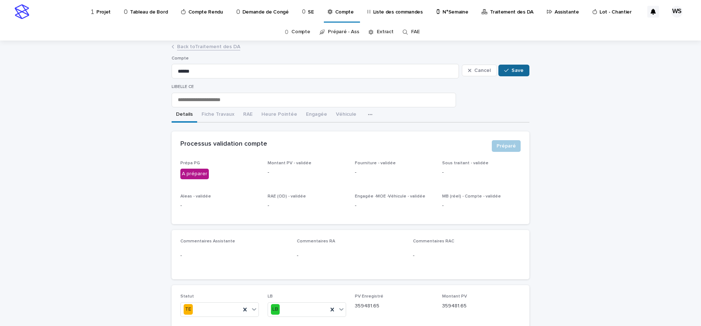
click at [516, 69] on span "Save" at bounding box center [517, 70] width 12 height 5
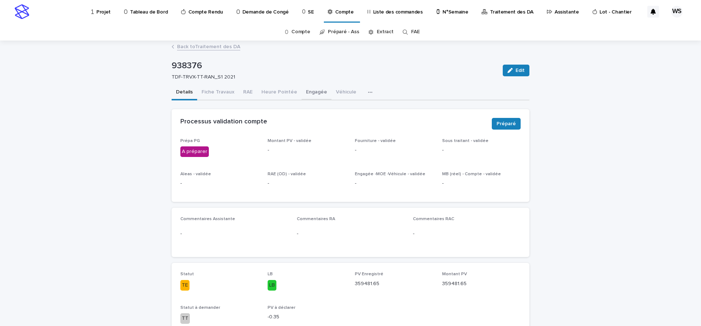
click at [309, 91] on button "Engagée" at bounding box center [317, 92] width 30 height 15
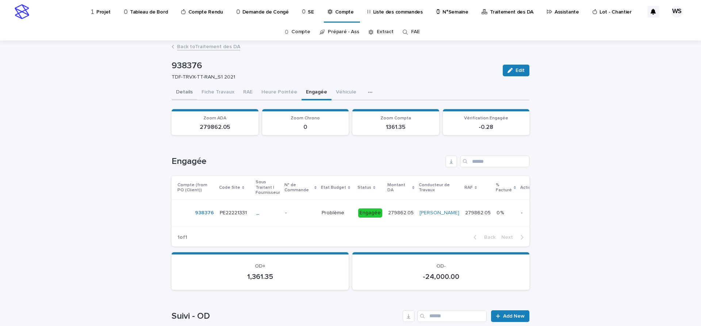
click at [181, 92] on button "Details" at bounding box center [185, 92] width 26 height 15
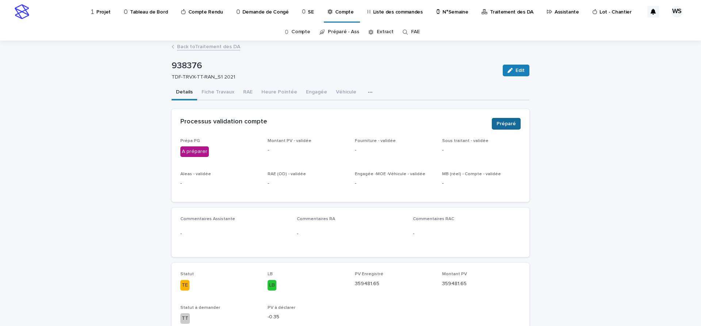
click at [510, 123] on span "Préparé" at bounding box center [506, 123] width 19 height 7
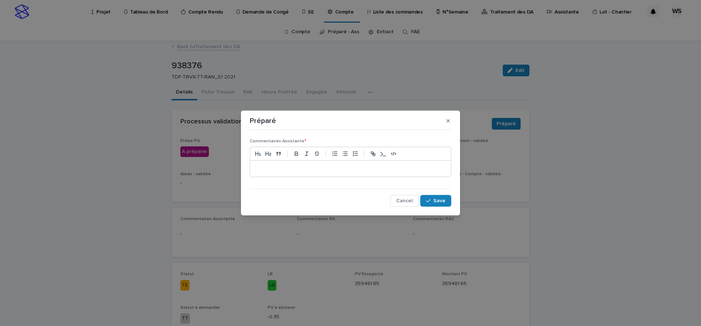
click at [333, 166] on p at bounding box center [351, 168] width 190 height 7
click at [440, 202] on span "Save" at bounding box center [439, 200] width 12 height 5
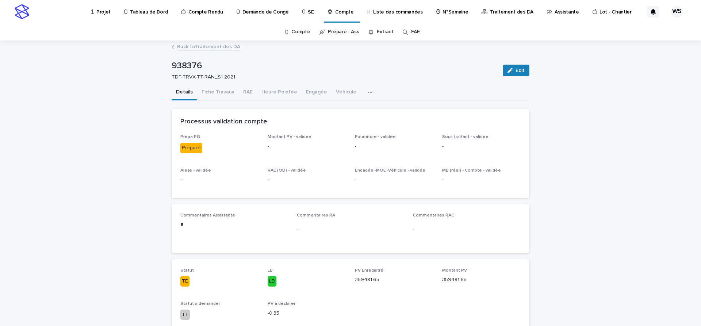
click at [225, 48] on link "Back to Traitement des DA" at bounding box center [208, 46] width 63 height 8
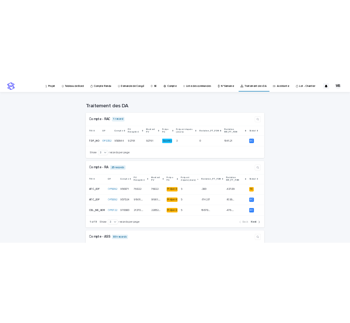
scroll to position [123, 0]
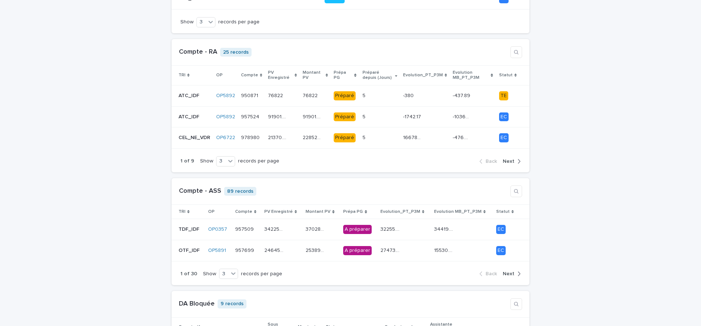
click at [510, 273] on span "Next" at bounding box center [509, 273] width 12 height 5
